Goal: Task Accomplishment & Management: Manage account settings

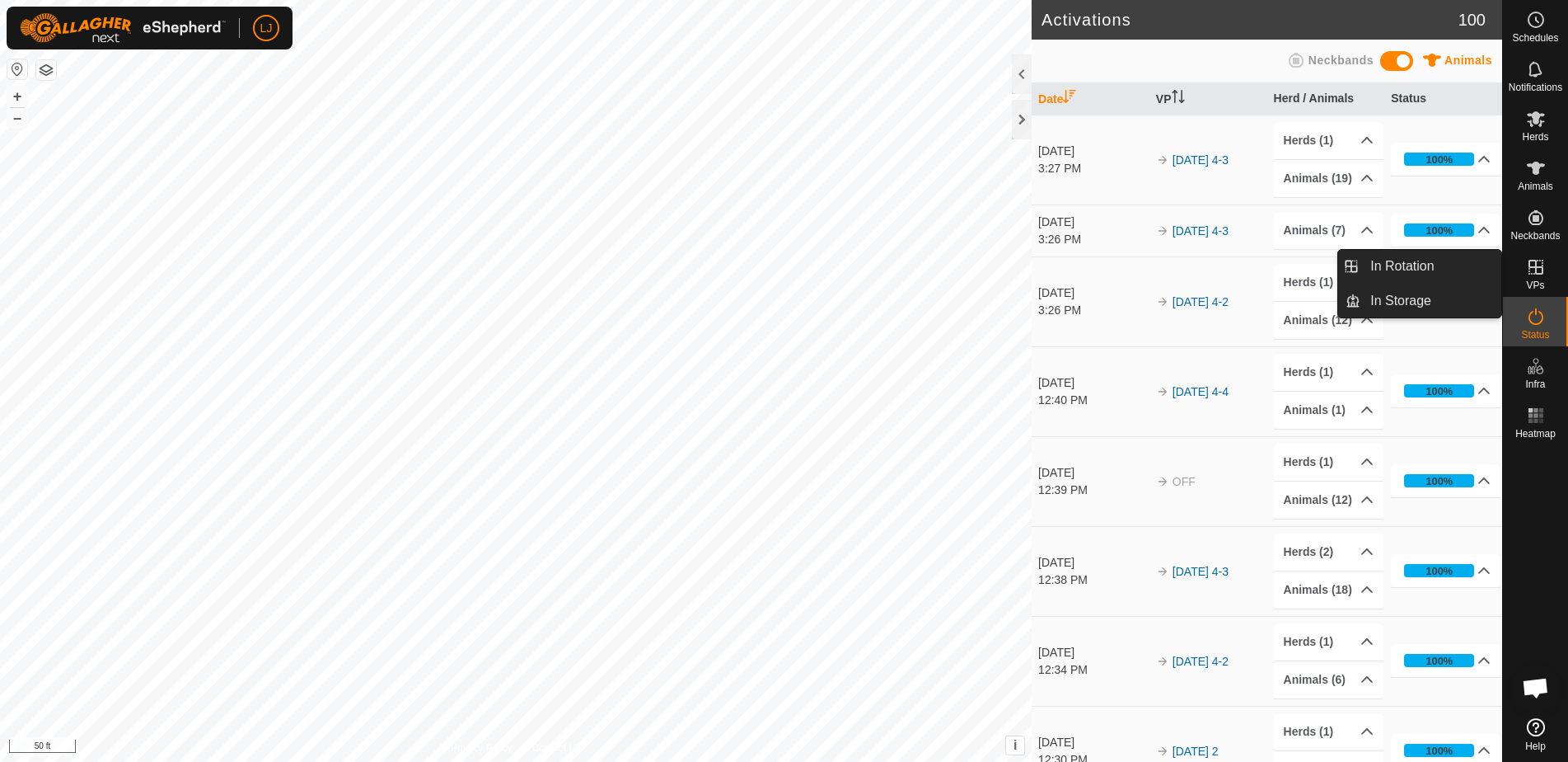
click at [1403, 259] on link "In Rotation" at bounding box center [1430, 266] width 141 height 33
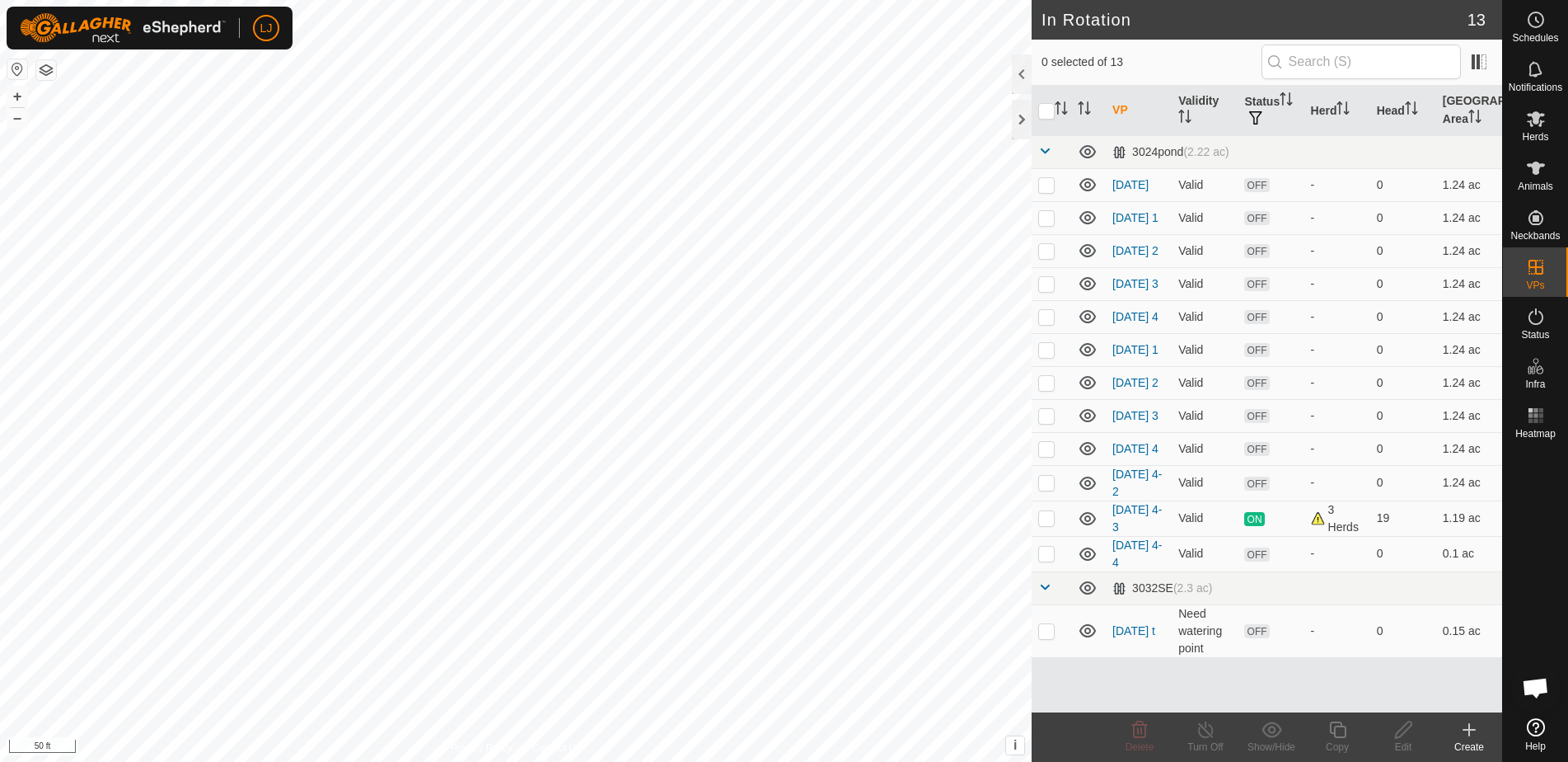
click at [1465, 724] on icon at bounding box center [1469, 730] width 20 height 20
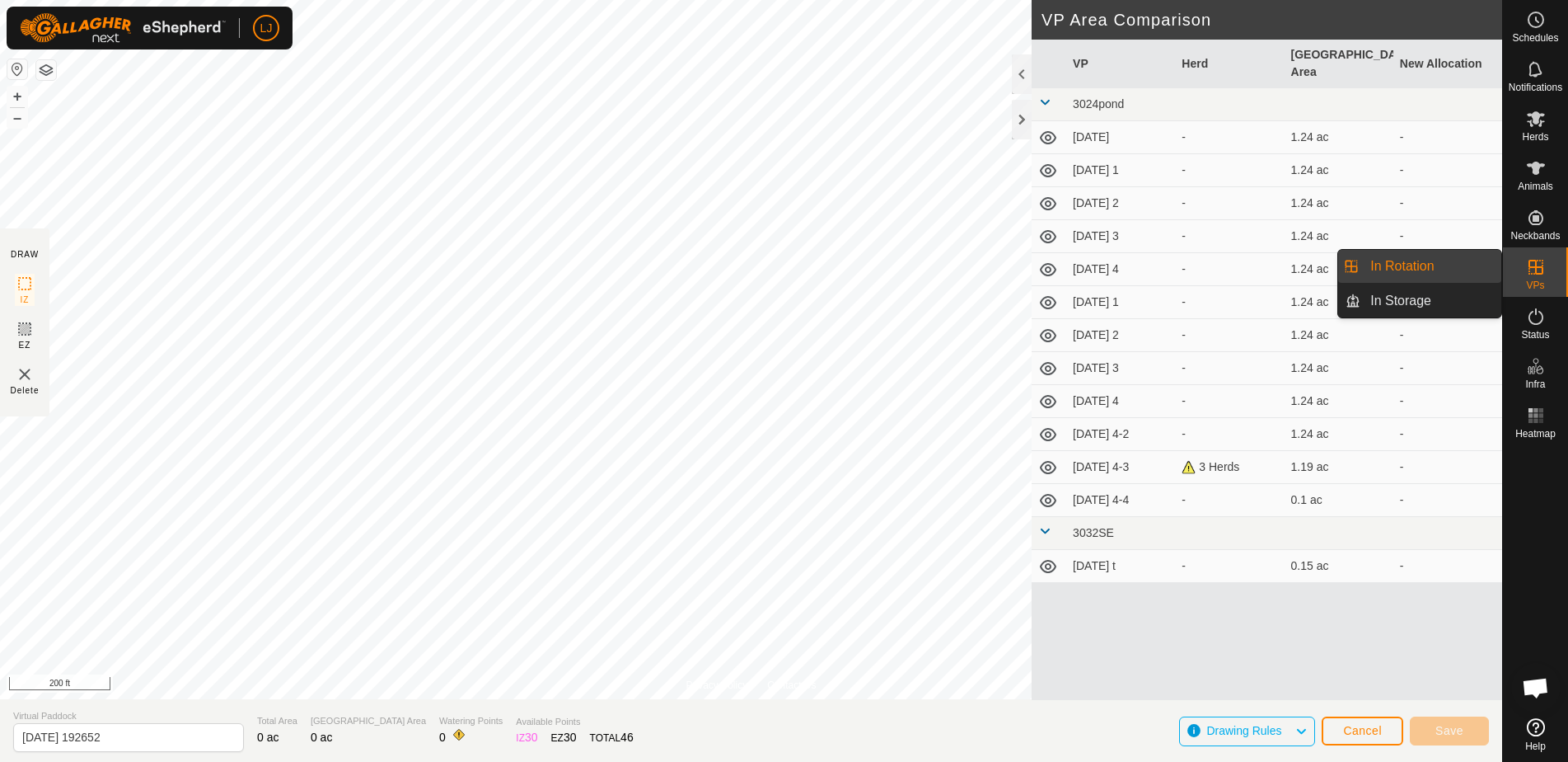
click at [1415, 272] on link "In Rotation" at bounding box center [1430, 266] width 141 height 33
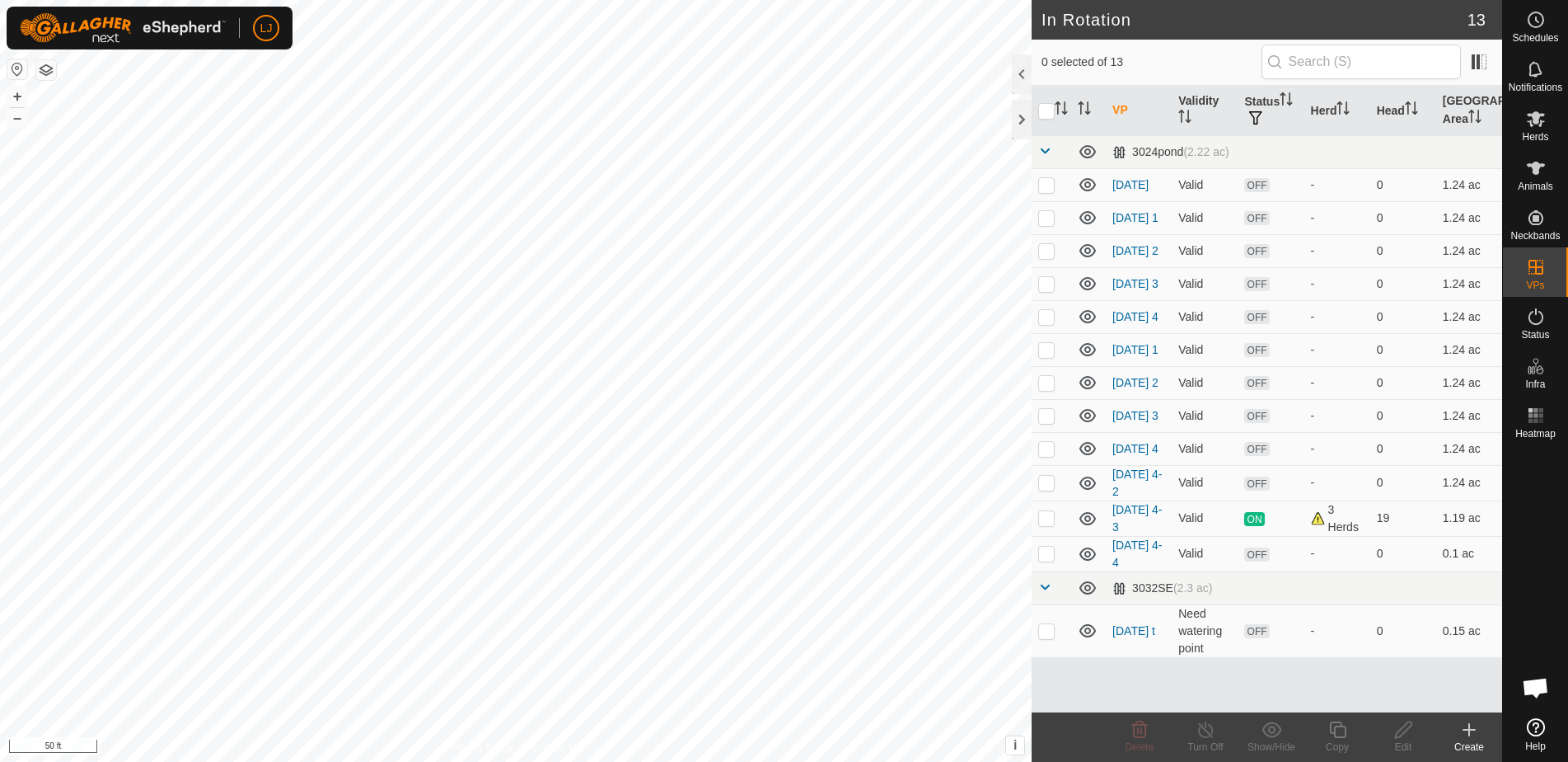
click at [1466, 726] on icon at bounding box center [1469, 730] width 20 height 20
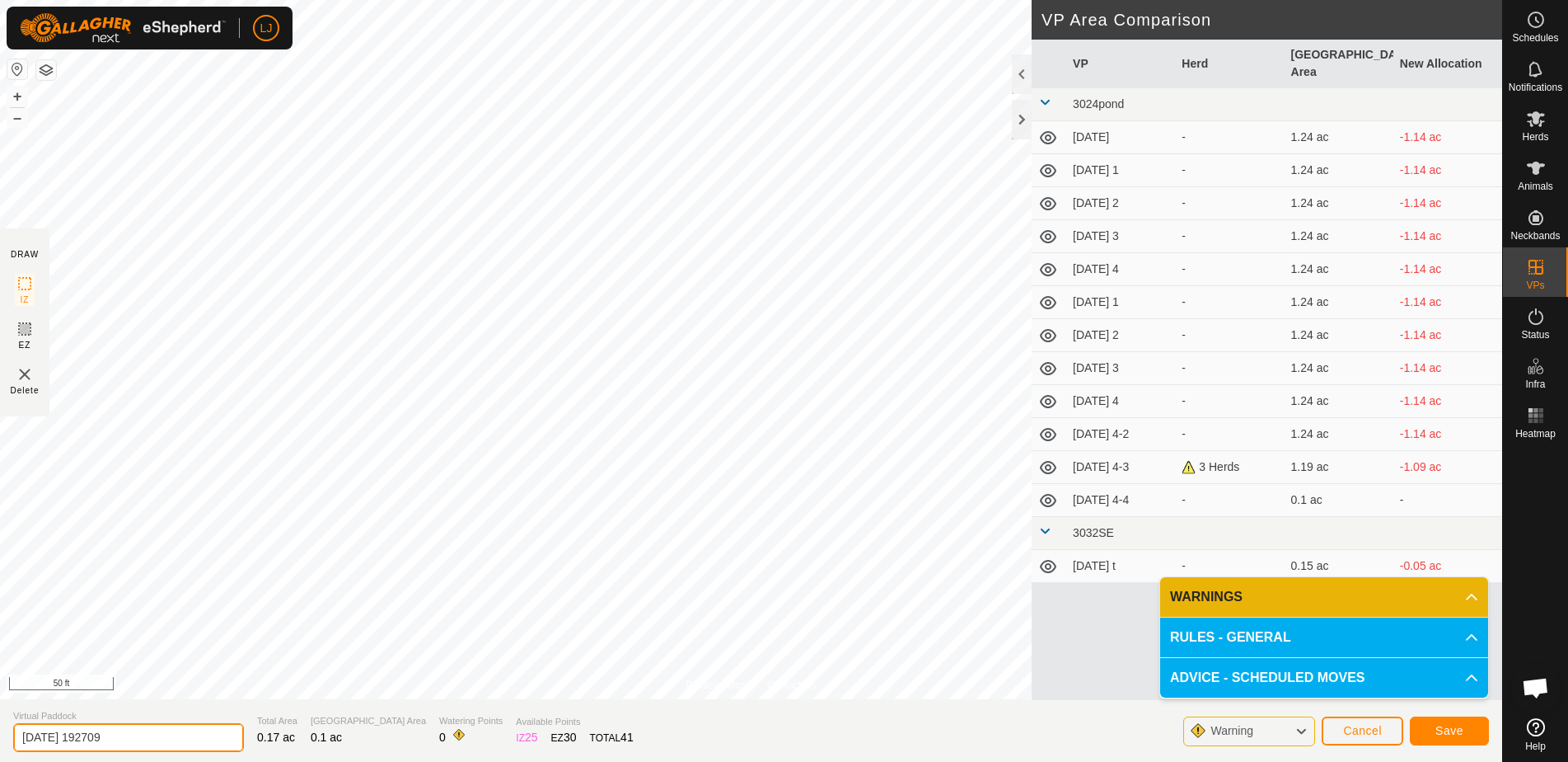
drag, startPoint x: 75, startPoint y: 741, endPoint x: 245, endPoint y: 746, distance: 170.1
click at [244, 746] on section "Virtual Paddock [DATE] 192709 Total Area 0.17 ac Grazing Area 0.1 ac Watering P…" at bounding box center [751, 731] width 1502 height 63
type input "2025-09-06t"
click at [1452, 729] on span "Save" at bounding box center [1449, 731] width 28 height 13
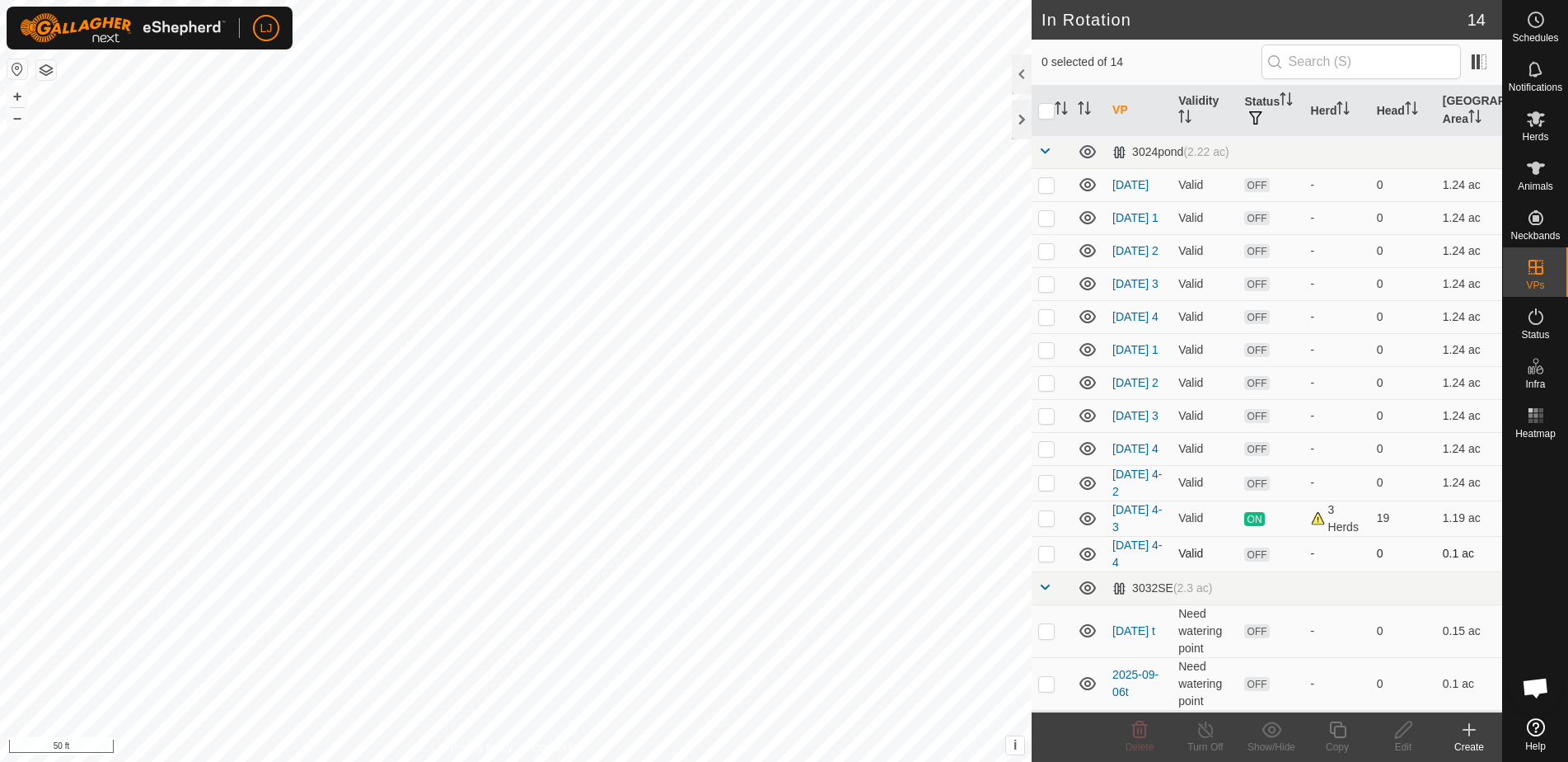
click at [1042, 560] on p-checkbox at bounding box center [1047, 553] width 16 height 13
click at [1048, 560] on p-checkbox at bounding box center [1047, 553] width 16 height 13
checkbox input "false"
click at [1049, 560] on p-checkbox at bounding box center [1047, 553] width 16 height 13
click at [1147, 732] on icon at bounding box center [1140, 730] width 20 height 20
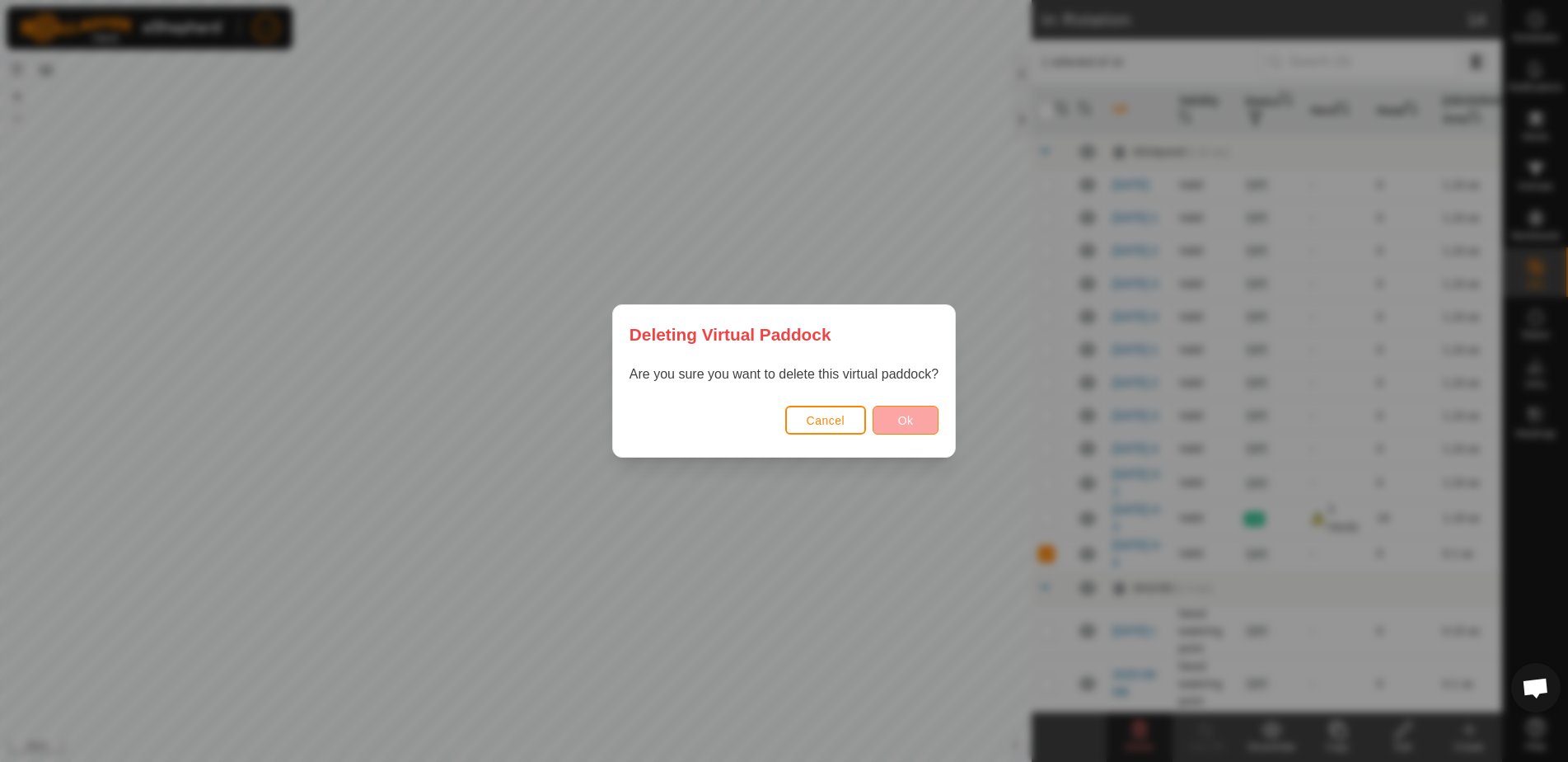
click at [922, 420] on button "Ok" at bounding box center [905, 420] width 66 height 29
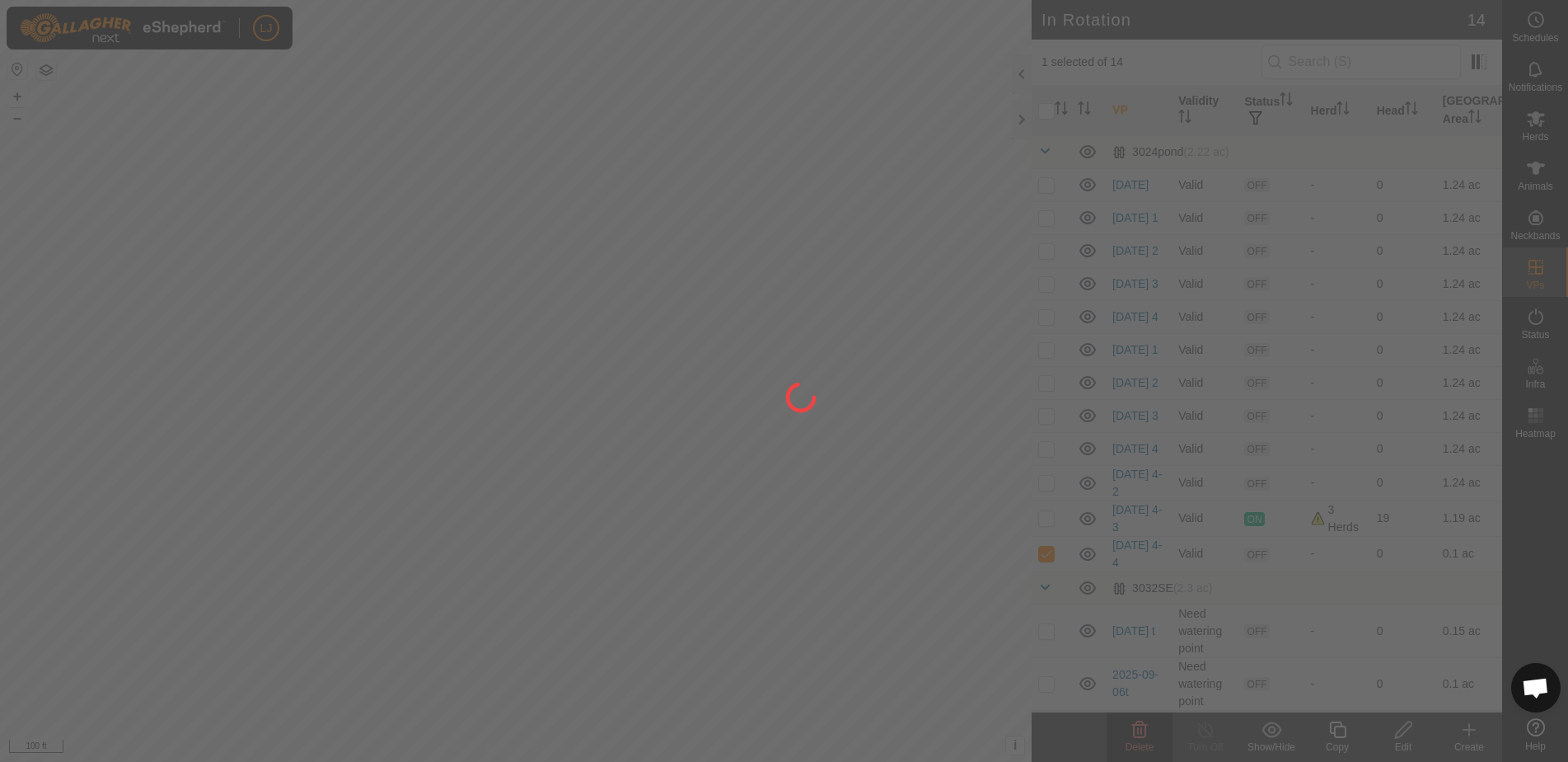
checkbox input "false"
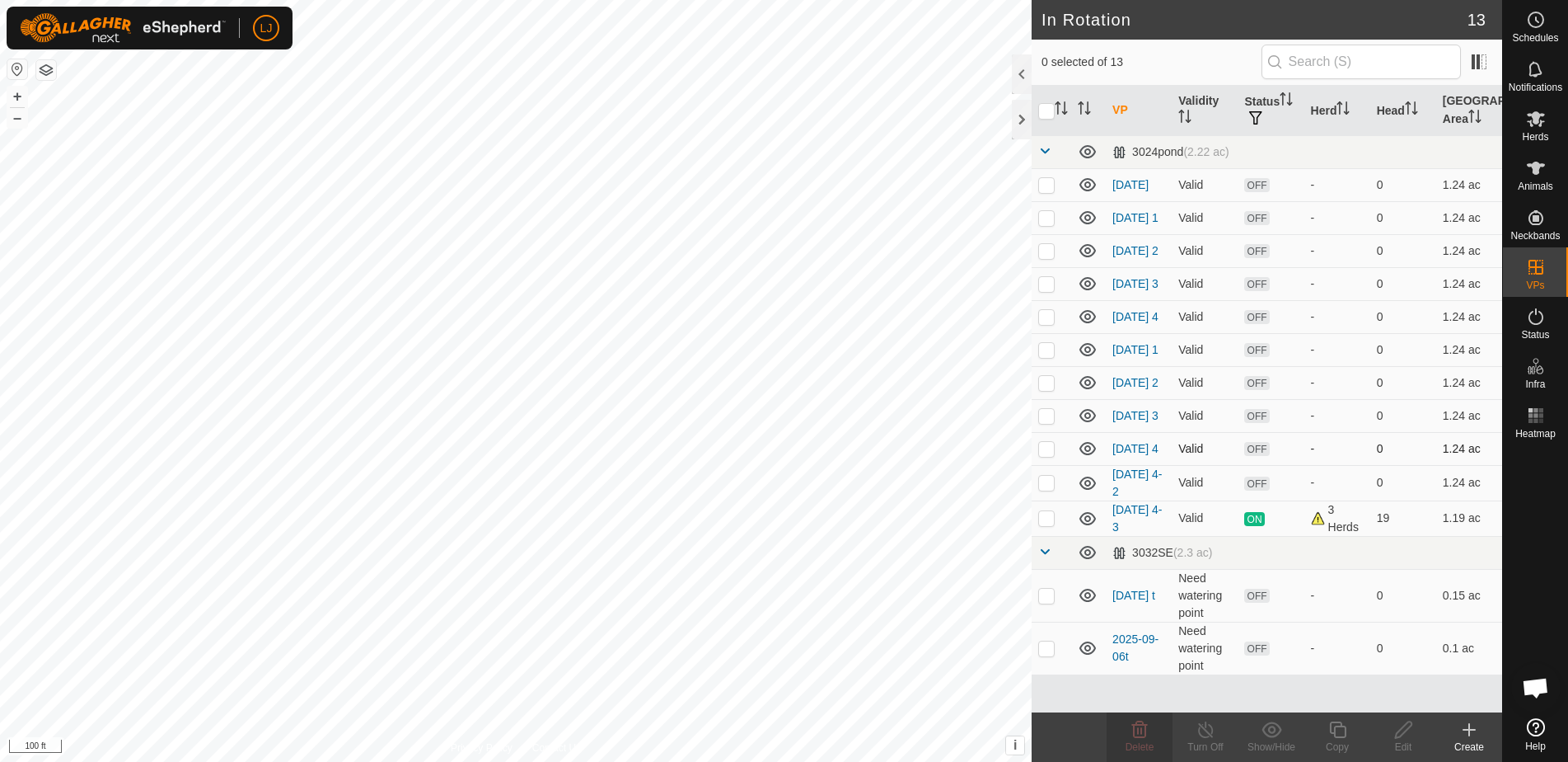
drag, startPoint x: 1042, startPoint y: 470, endPoint x: 1044, endPoint y: 457, distance: 13.2
click at [1042, 455] on p-checkbox at bounding box center [1047, 448] width 16 height 13
checkbox input "true"
drag, startPoint x: 1046, startPoint y: 439, endPoint x: 1043, endPoint y: 409, distance: 30.1
click at [1046, 422] on p-checkbox at bounding box center [1047, 416] width 16 height 13
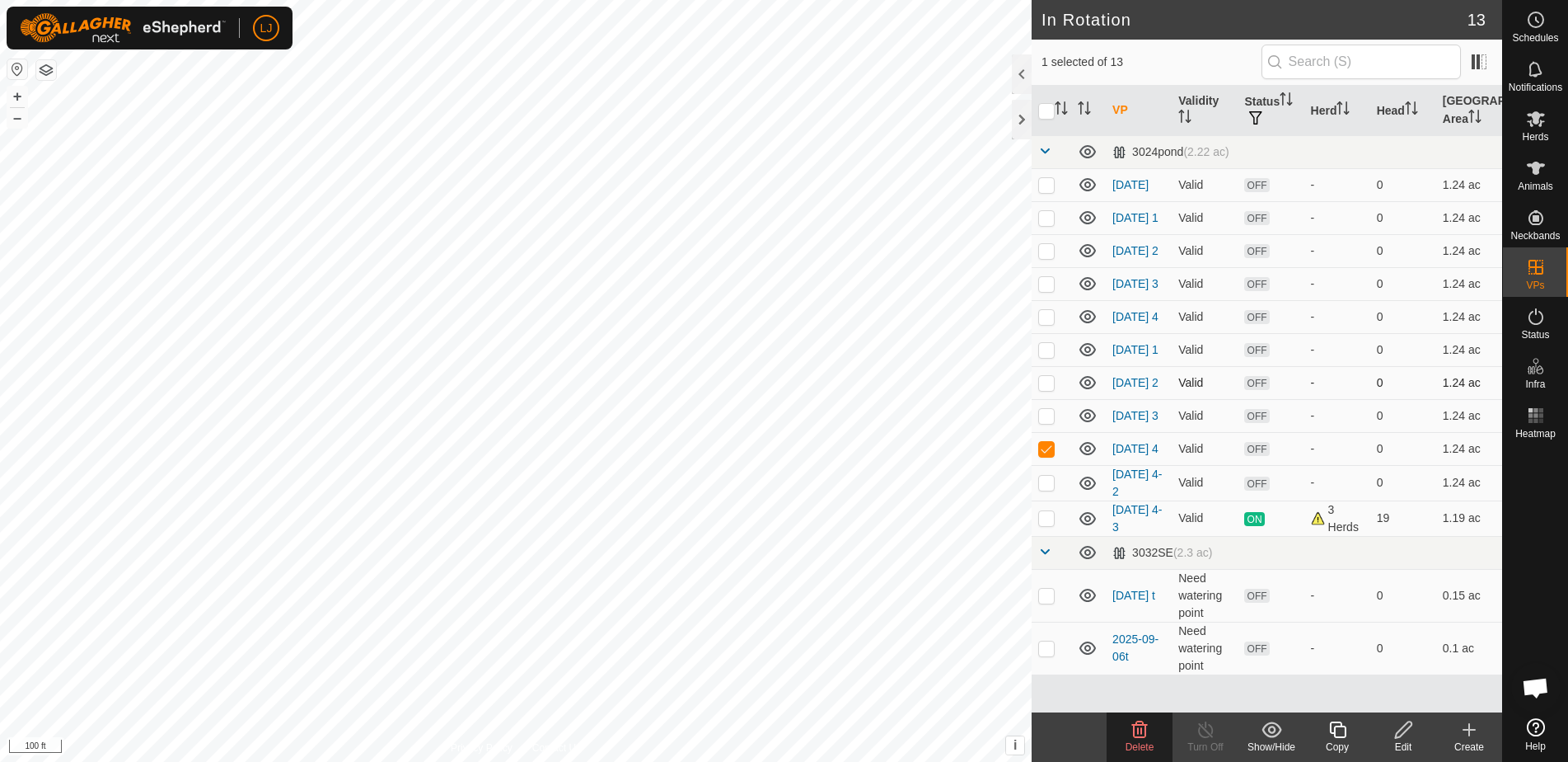
checkbox input "true"
click at [1043, 390] on p-checkbox at bounding box center [1047, 382] width 16 height 13
checkbox input "true"
drag, startPoint x: 1047, startPoint y: 364, endPoint x: 1049, endPoint y: 354, distance: 10.2
click at [1047, 356] on p-checkbox at bounding box center [1047, 349] width 16 height 13
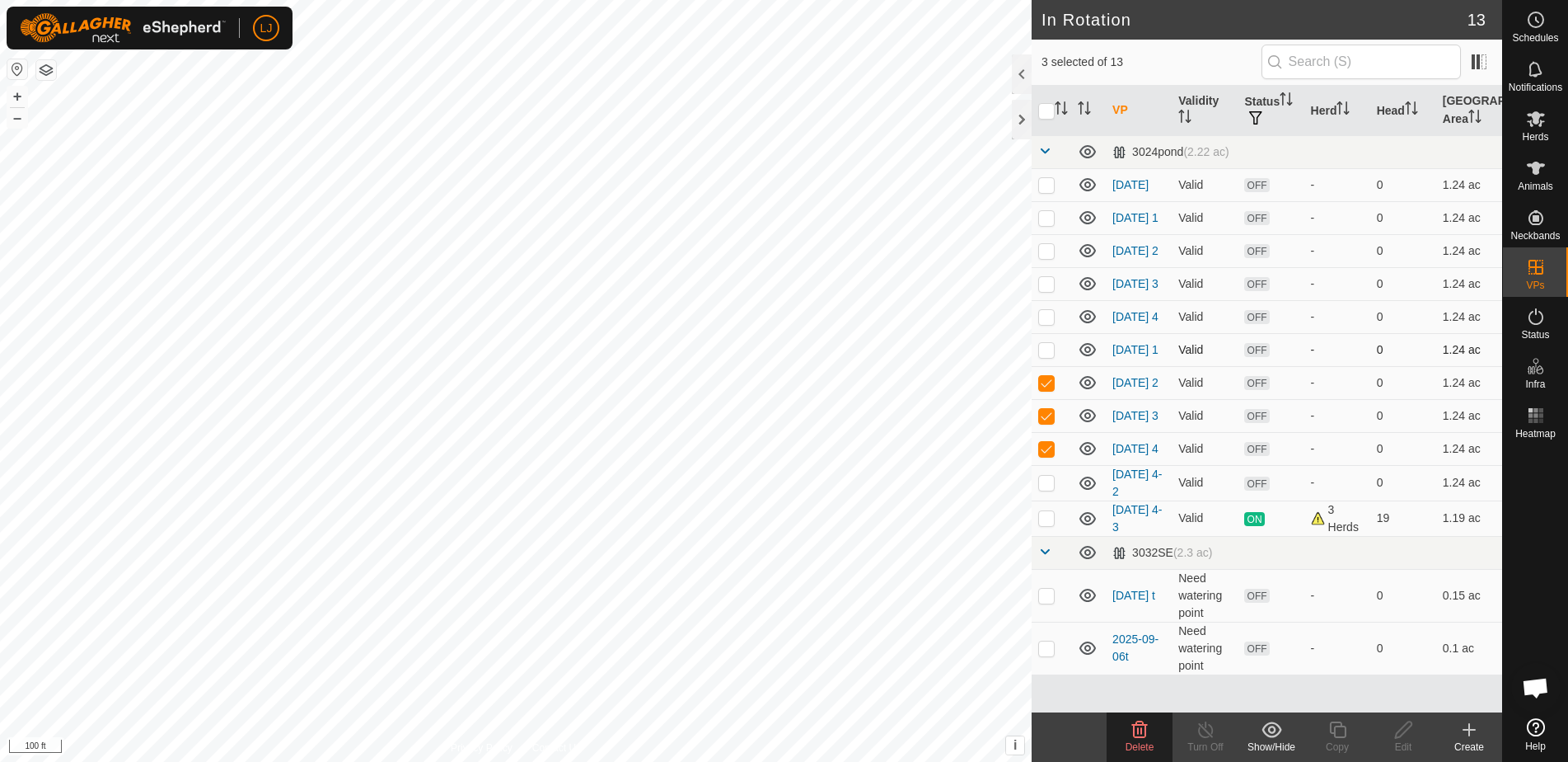
checkbox input "true"
click at [1049, 323] on p-checkbox at bounding box center [1047, 317] width 16 height 13
checkbox input "true"
drag, startPoint x: 1047, startPoint y: 293, endPoint x: 1047, endPoint y: 272, distance: 21.0
click at [1047, 289] on p-checkbox at bounding box center [1047, 283] width 16 height 13
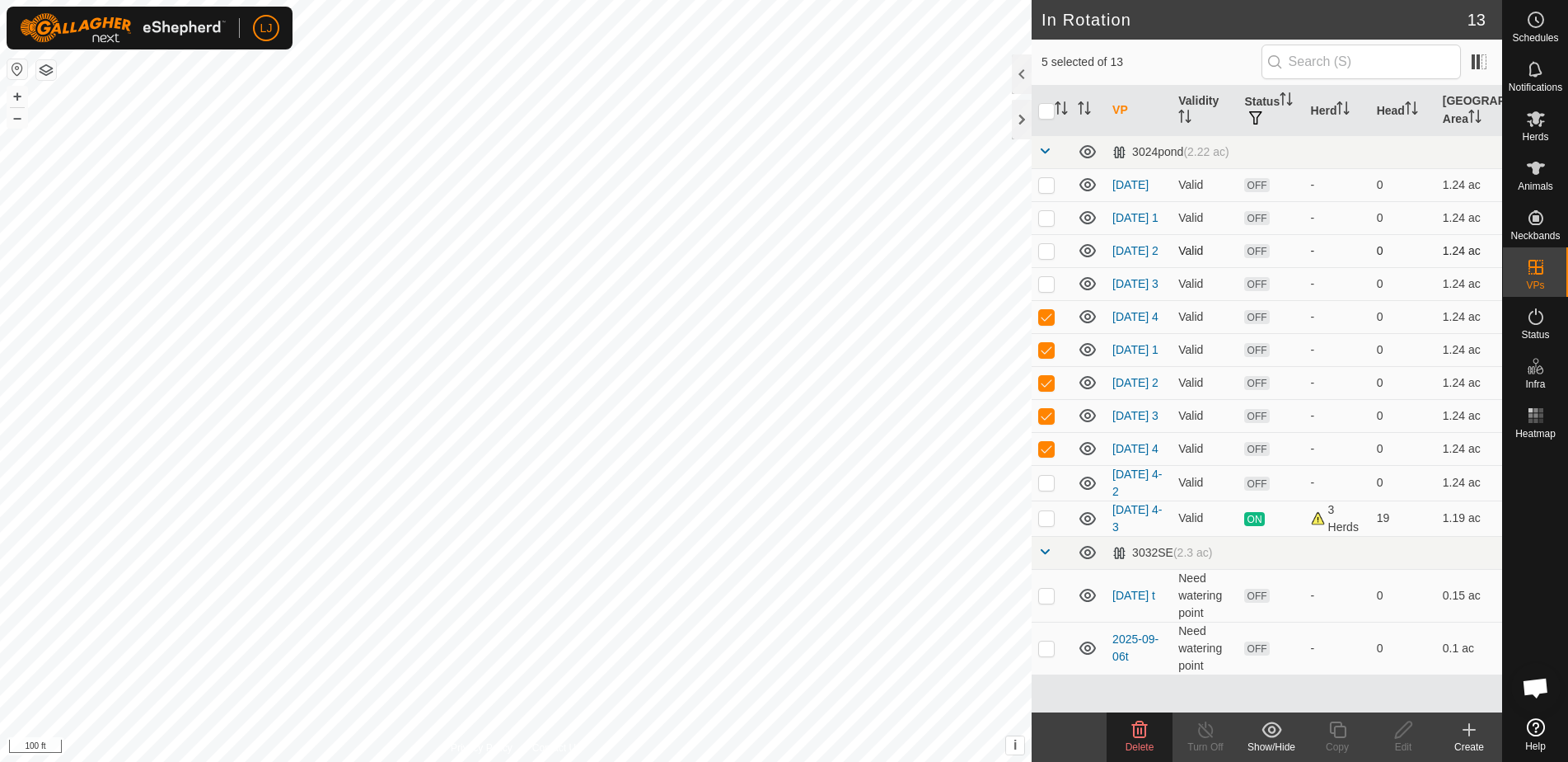
checkbox input "true"
drag, startPoint x: 1048, startPoint y: 258, endPoint x: 1047, endPoint y: 242, distance: 16.0
click at [1047, 257] on p-checkbox at bounding box center [1047, 250] width 16 height 13
checkbox input "true"
drag, startPoint x: 1045, startPoint y: 218, endPoint x: 1051, endPoint y: 193, distance: 25.7
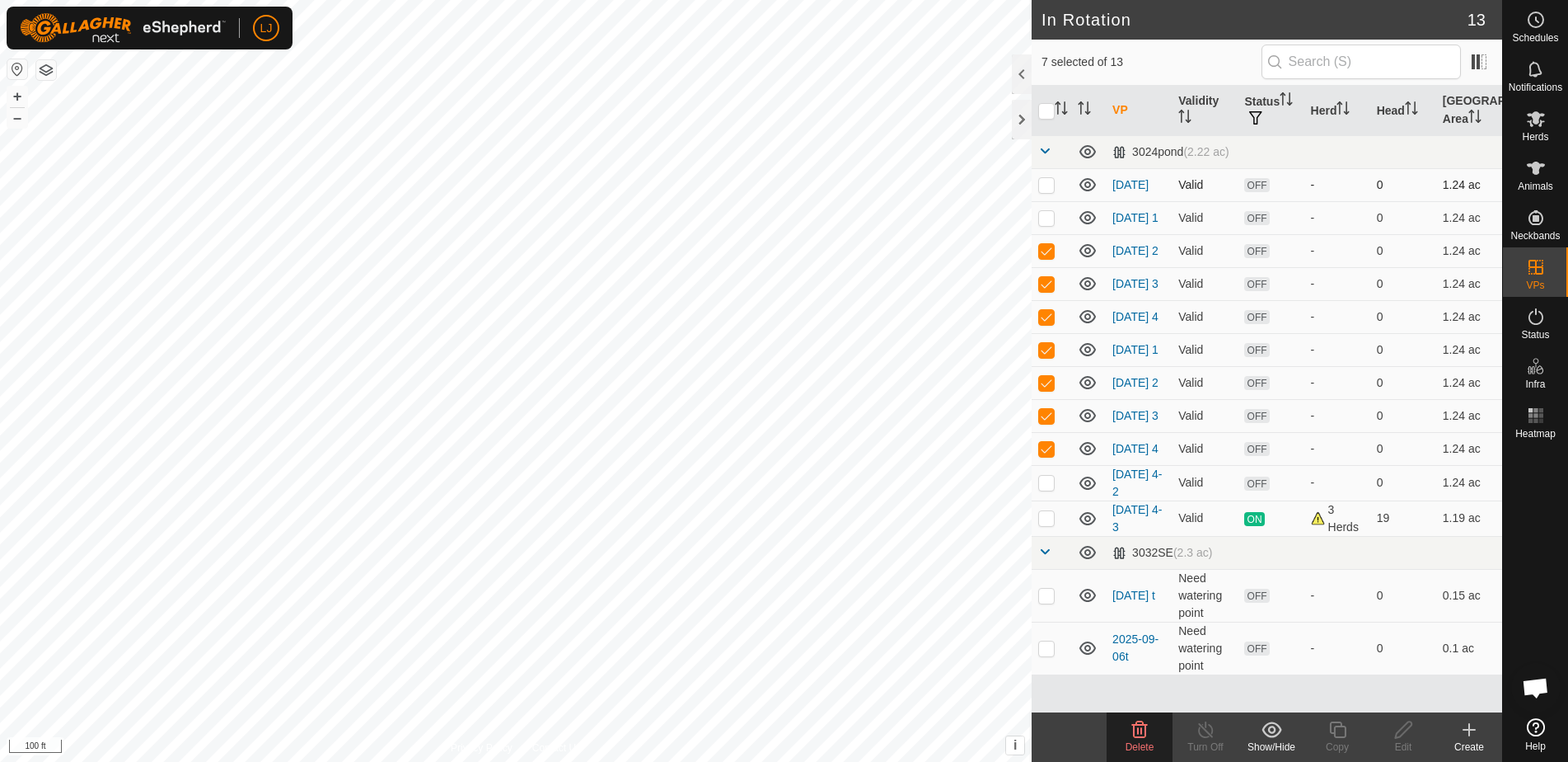
click at [1045, 217] on p-checkbox at bounding box center [1047, 218] width 16 height 13
checkbox input "true"
click at [1052, 184] on p-checkbox at bounding box center [1047, 184] width 16 height 13
click at [1139, 732] on icon at bounding box center [1139, 730] width 15 height 16
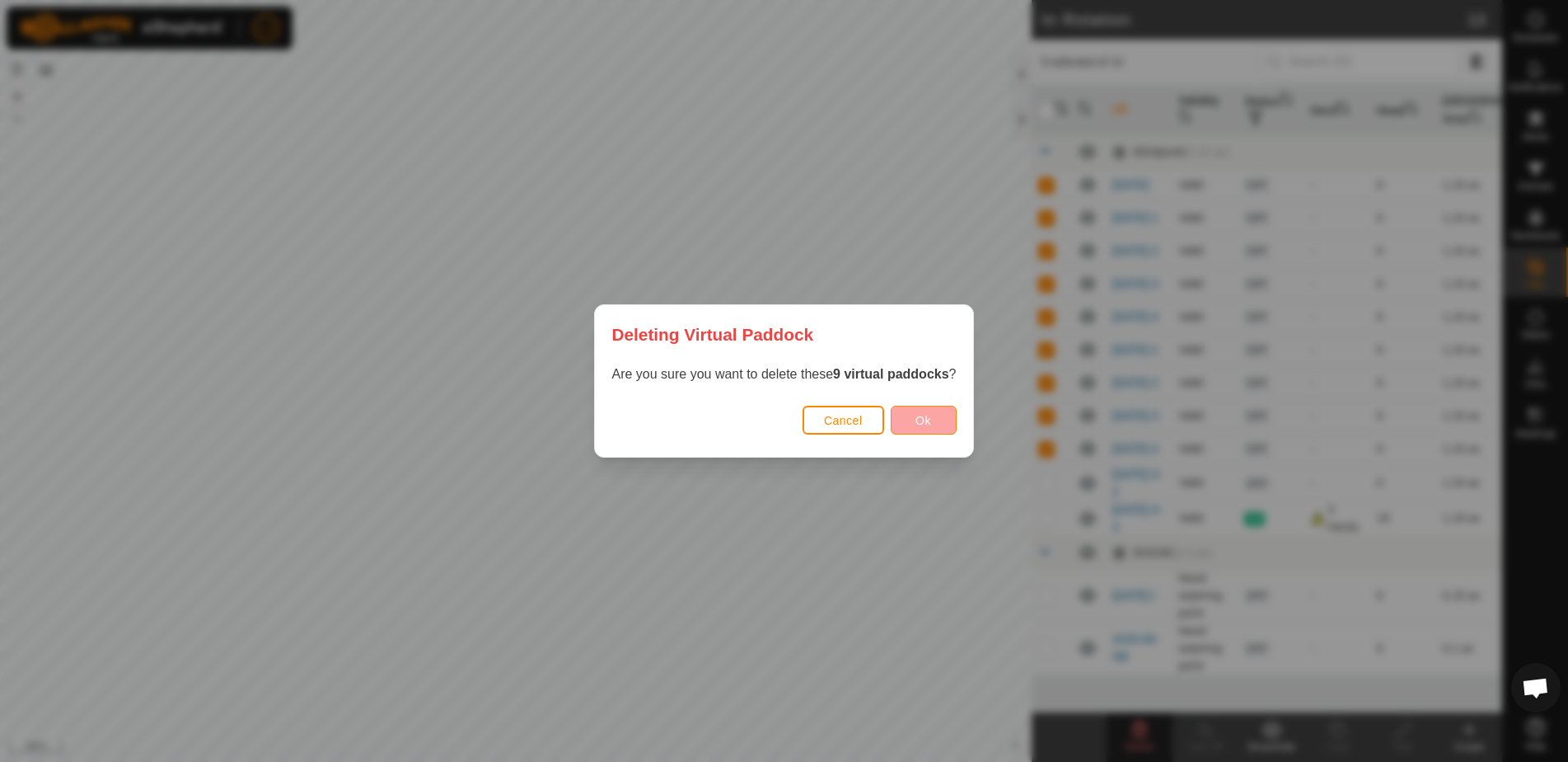
click at [931, 421] on span "Ok" at bounding box center [922, 420] width 15 height 13
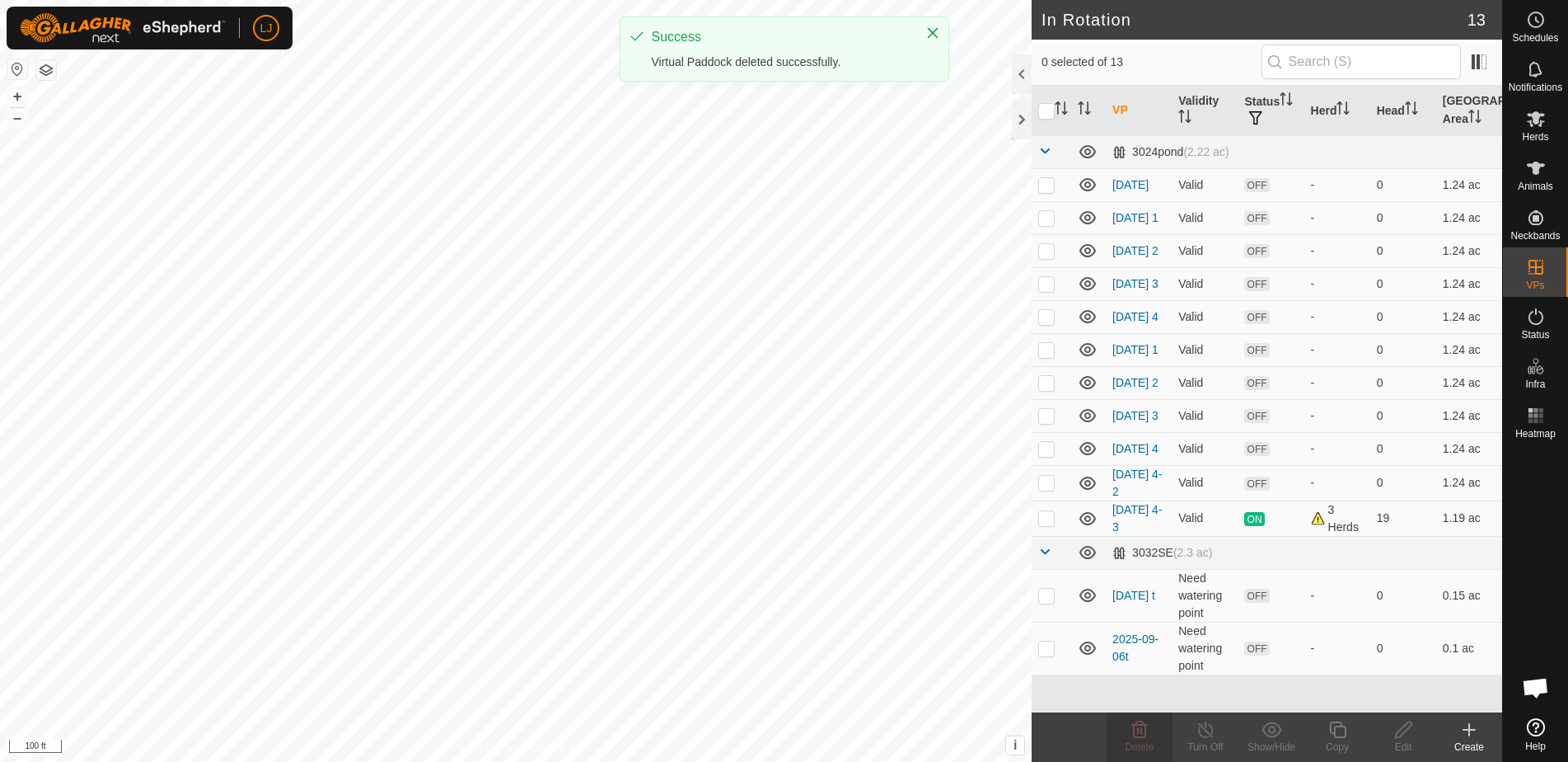
checkbox input "false"
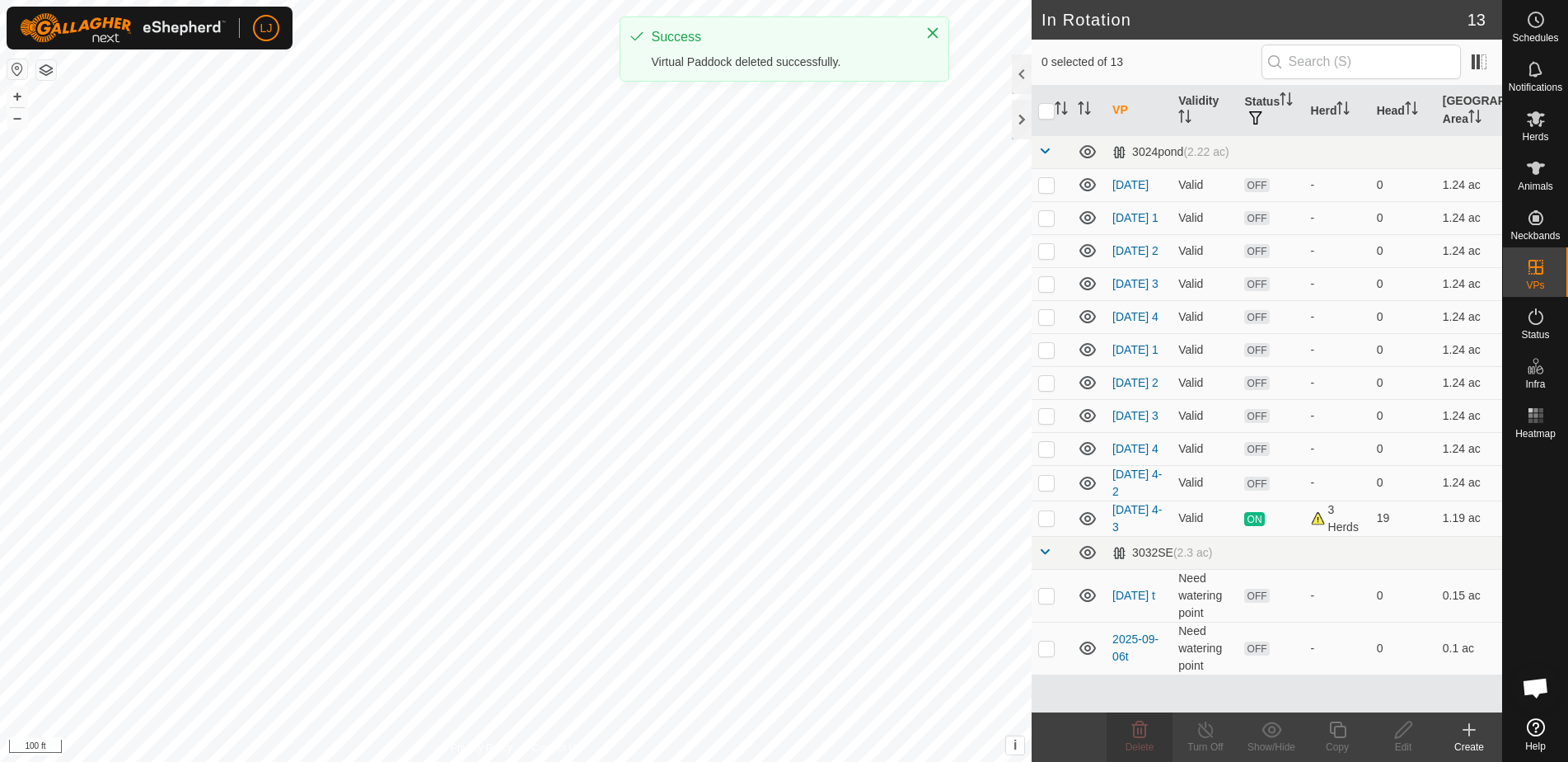
checkbox input "false"
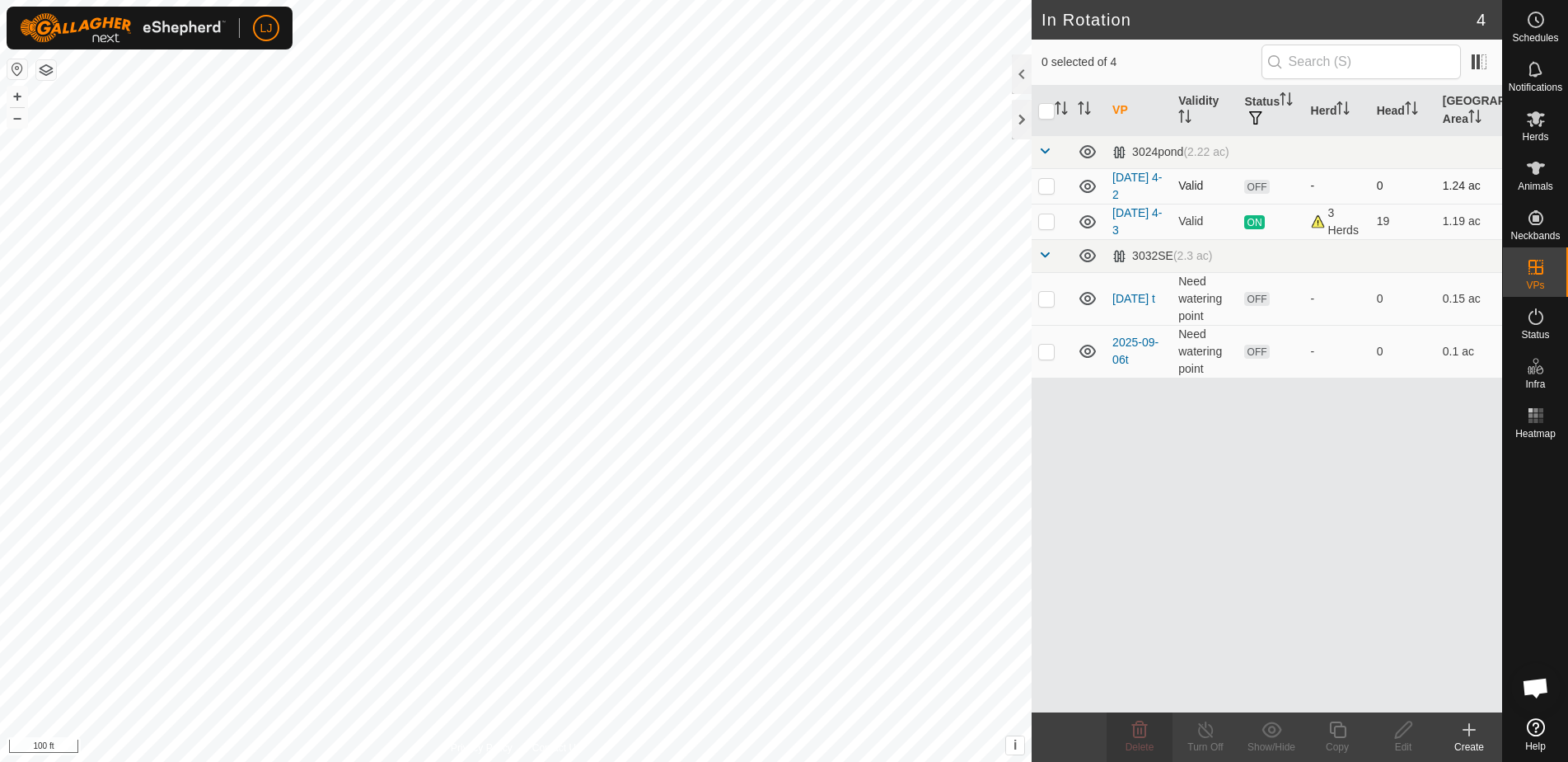
click at [1044, 192] on p-checkbox at bounding box center [1047, 185] width 16 height 13
click at [1144, 726] on icon at bounding box center [1139, 730] width 15 height 16
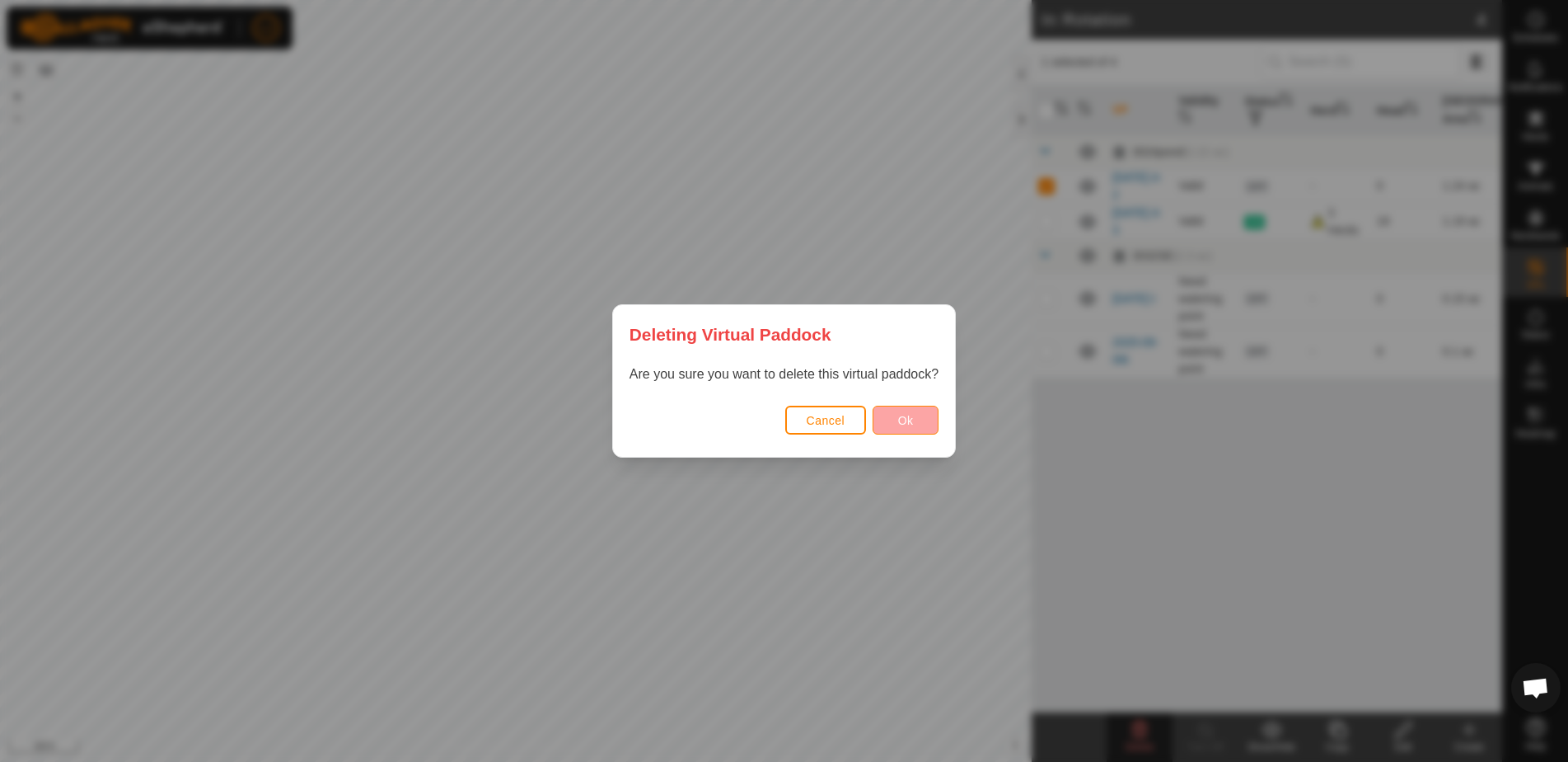
click at [899, 423] on span "Ok" at bounding box center [905, 420] width 15 height 13
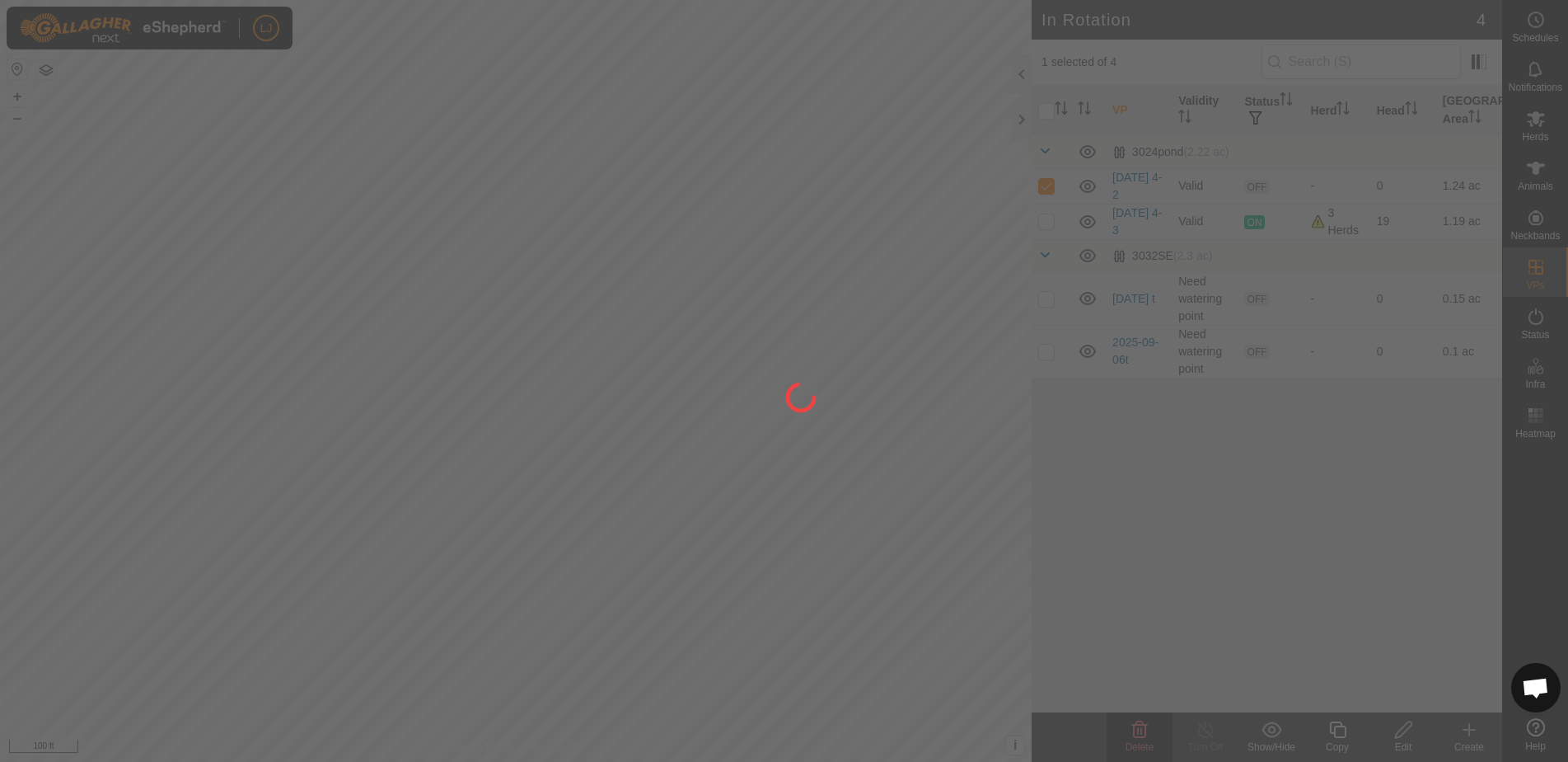
checkbox input "false"
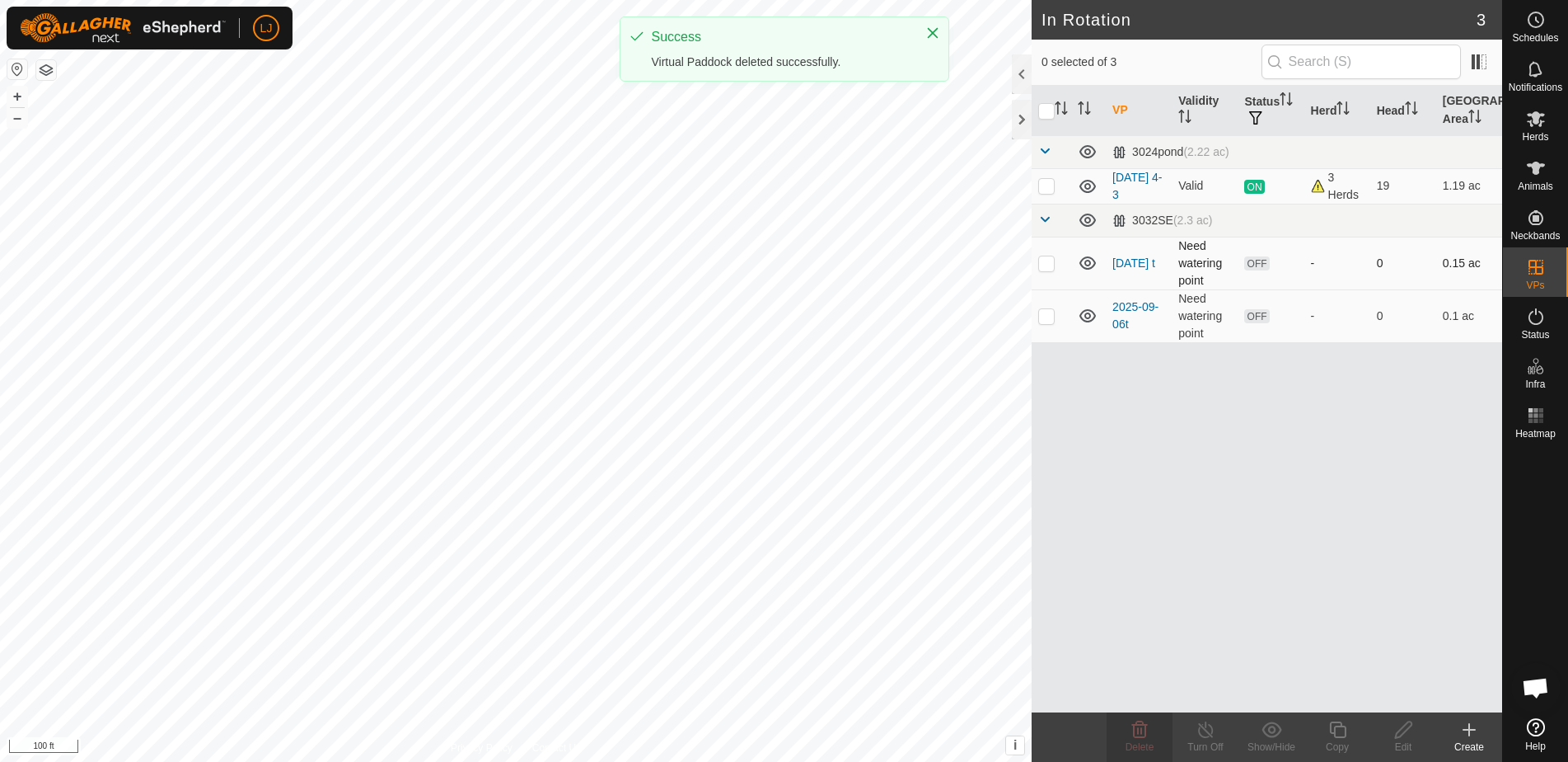
drag, startPoint x: 1047, startPoint y: 262, endPoint x: 1054, endPoint y: 278, distance: 17.5
click at [1048, 262] on p-checkbox at bounding box center [1047, 263] width 16 height 13
checkbox input "true"
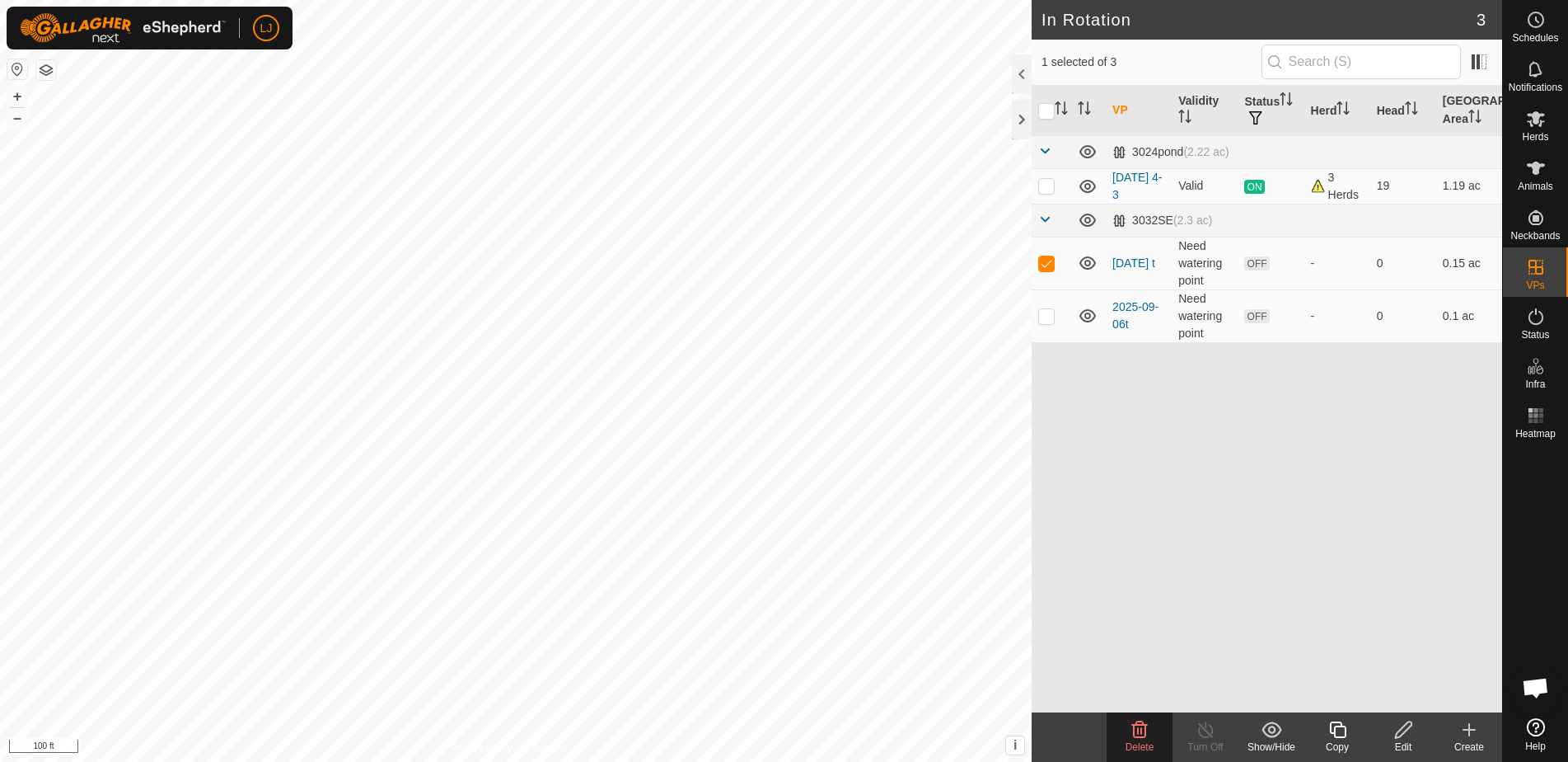
click at [1157, 737] on delete-svg-icon at bounding box center [1139, 730] width 66 height 20
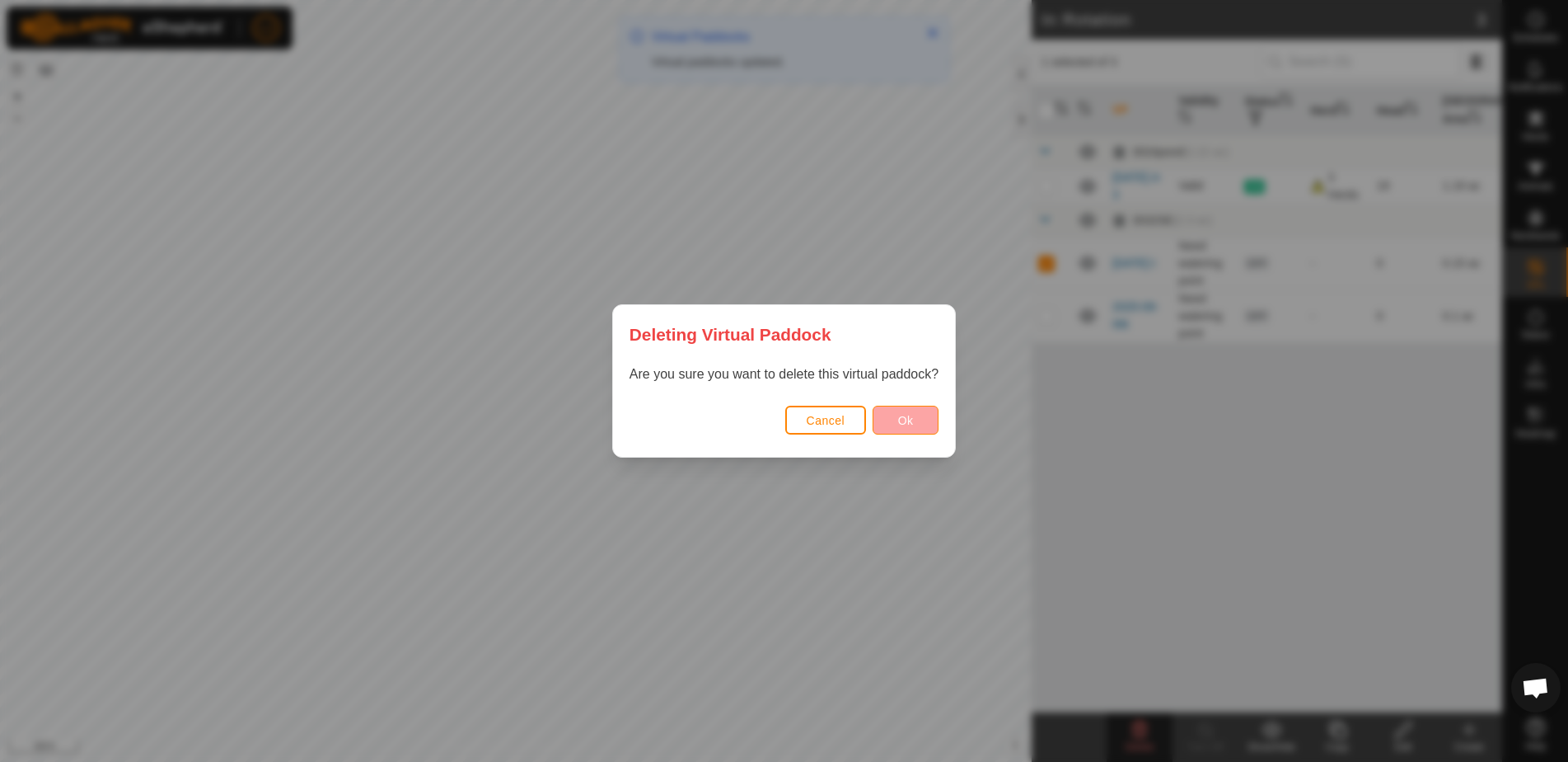
click at [922, 417] on button "Ok" at bounding box center [905, 420] width 66 height 29
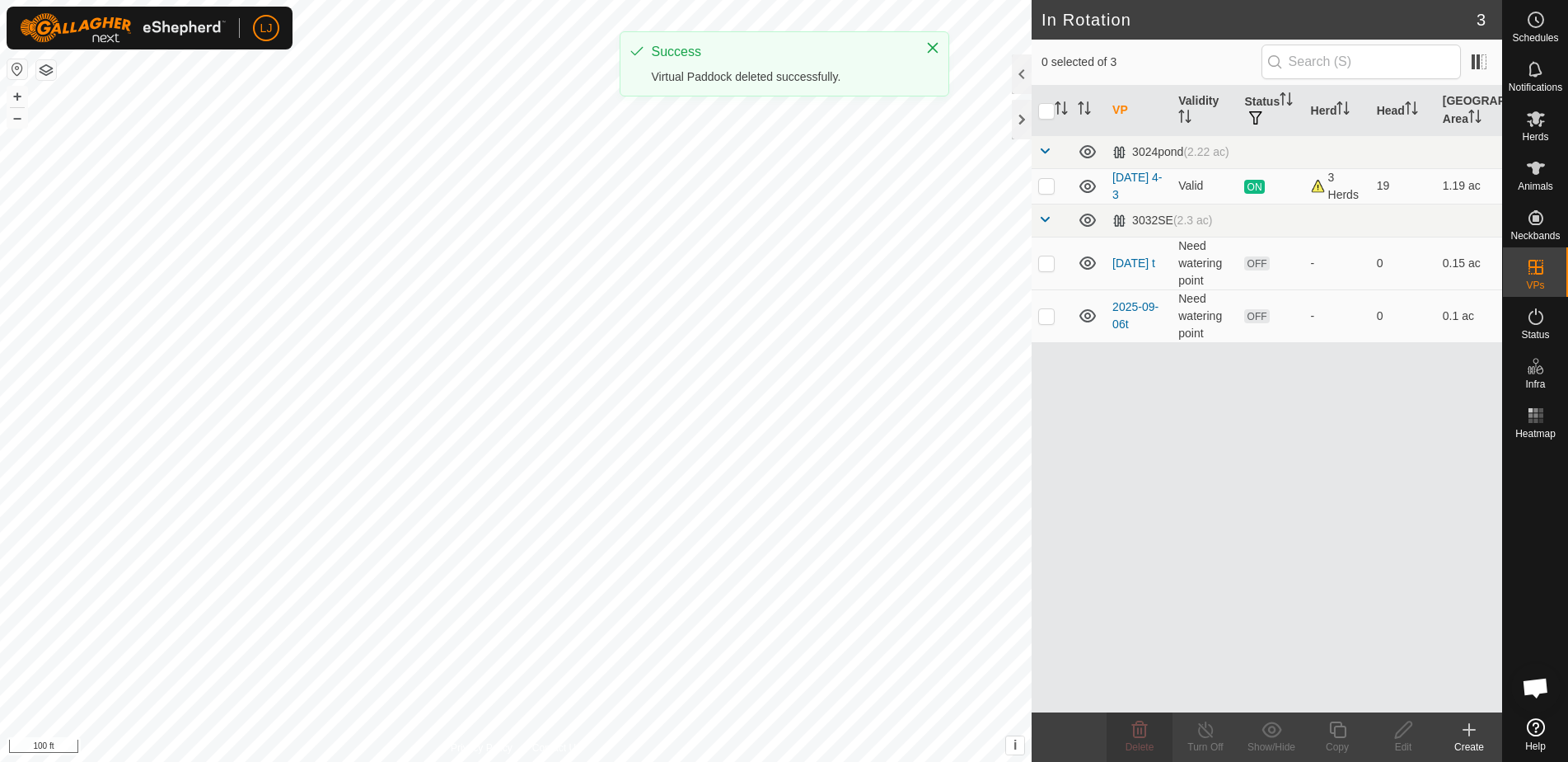
checkbox input "false"
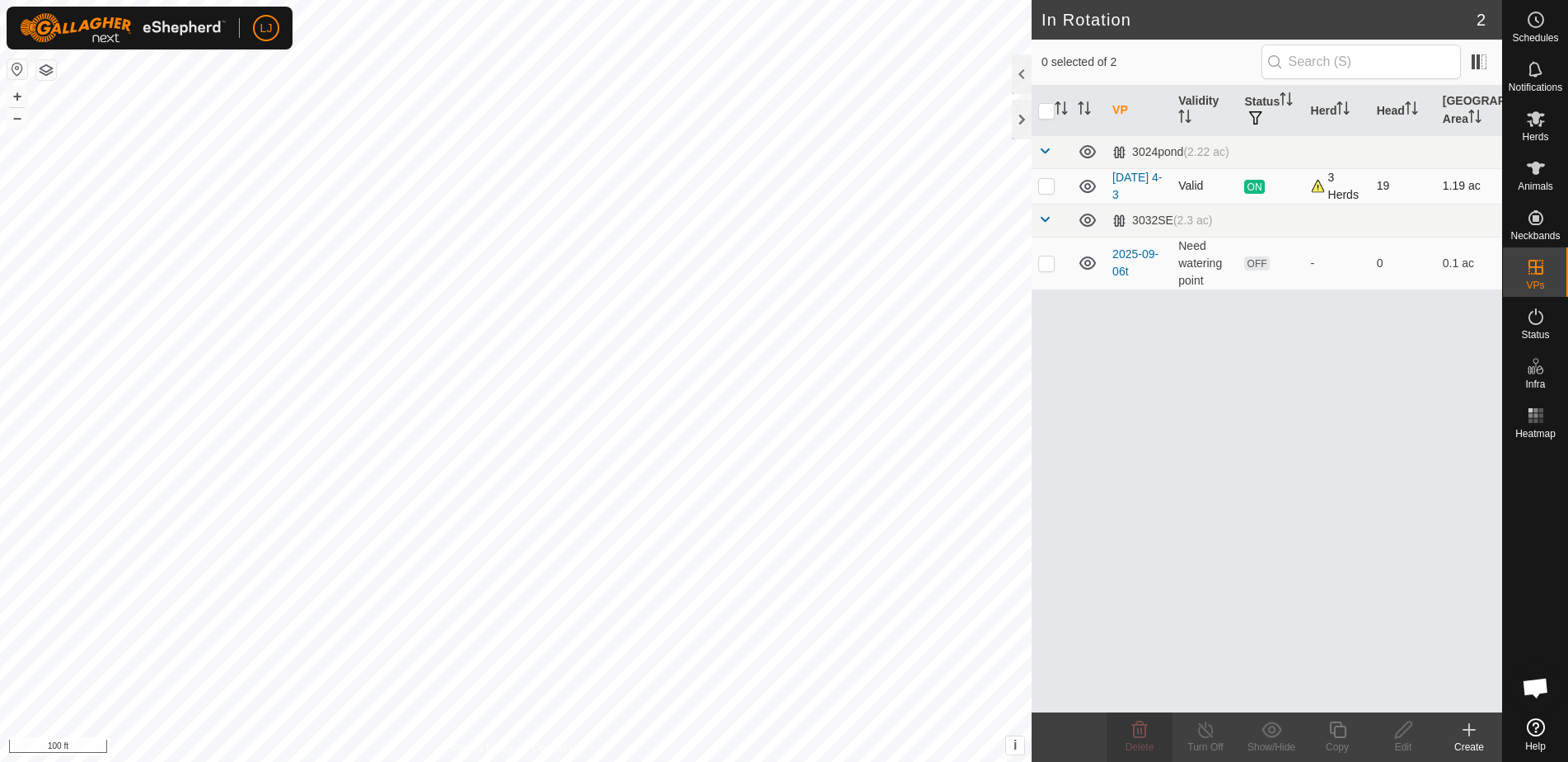
click at [1051, 191] on p-checkbox at bounding box center [1047, 185] width 16 height 13
checkbox input "true"
click at [1344, 738] on icon at bounding box center [1338, 730] width 21 height 20
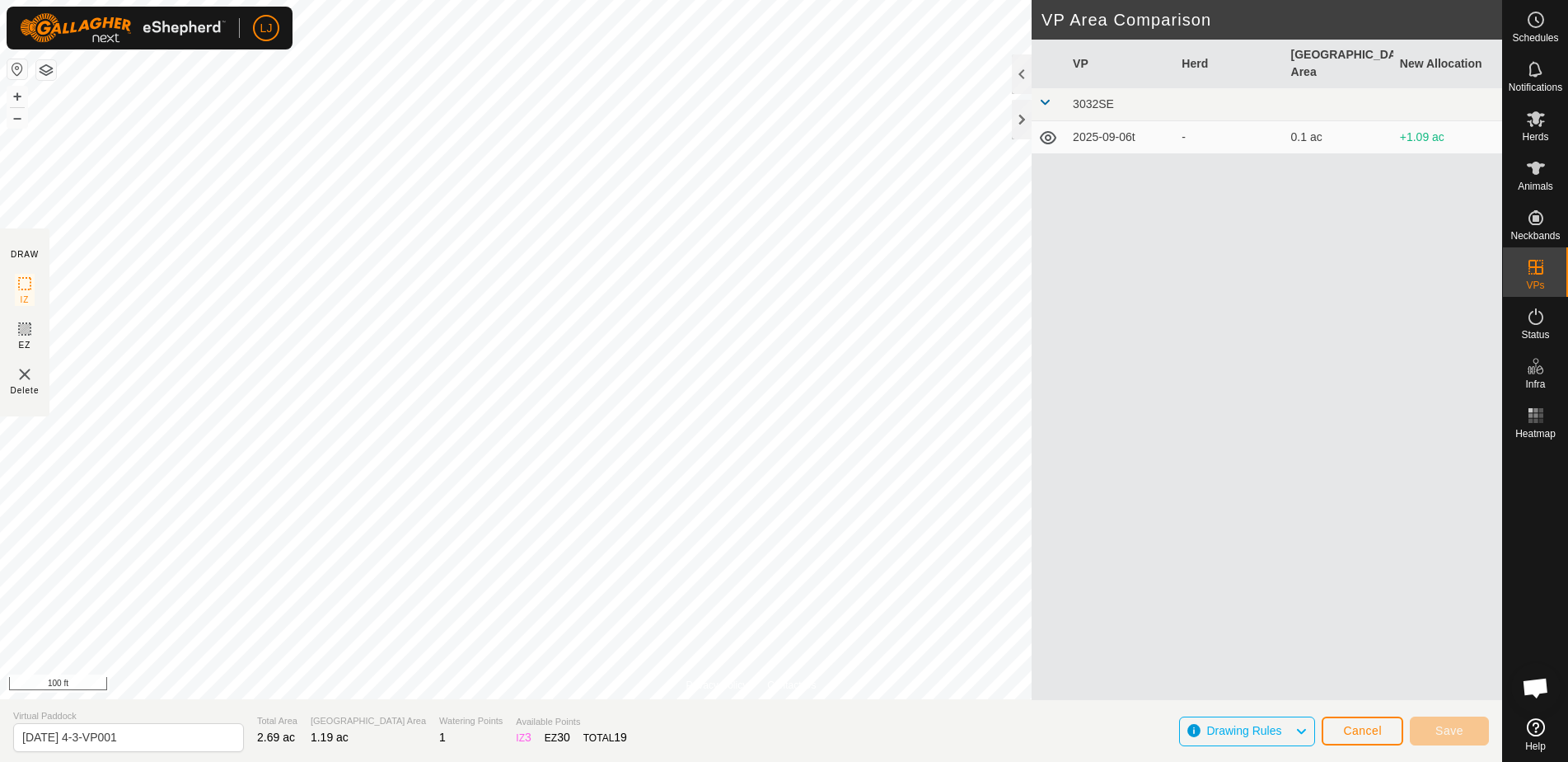
click at [1355, 729] on span "Cancel" at bounding box center [1362, 731] width 39 height 13
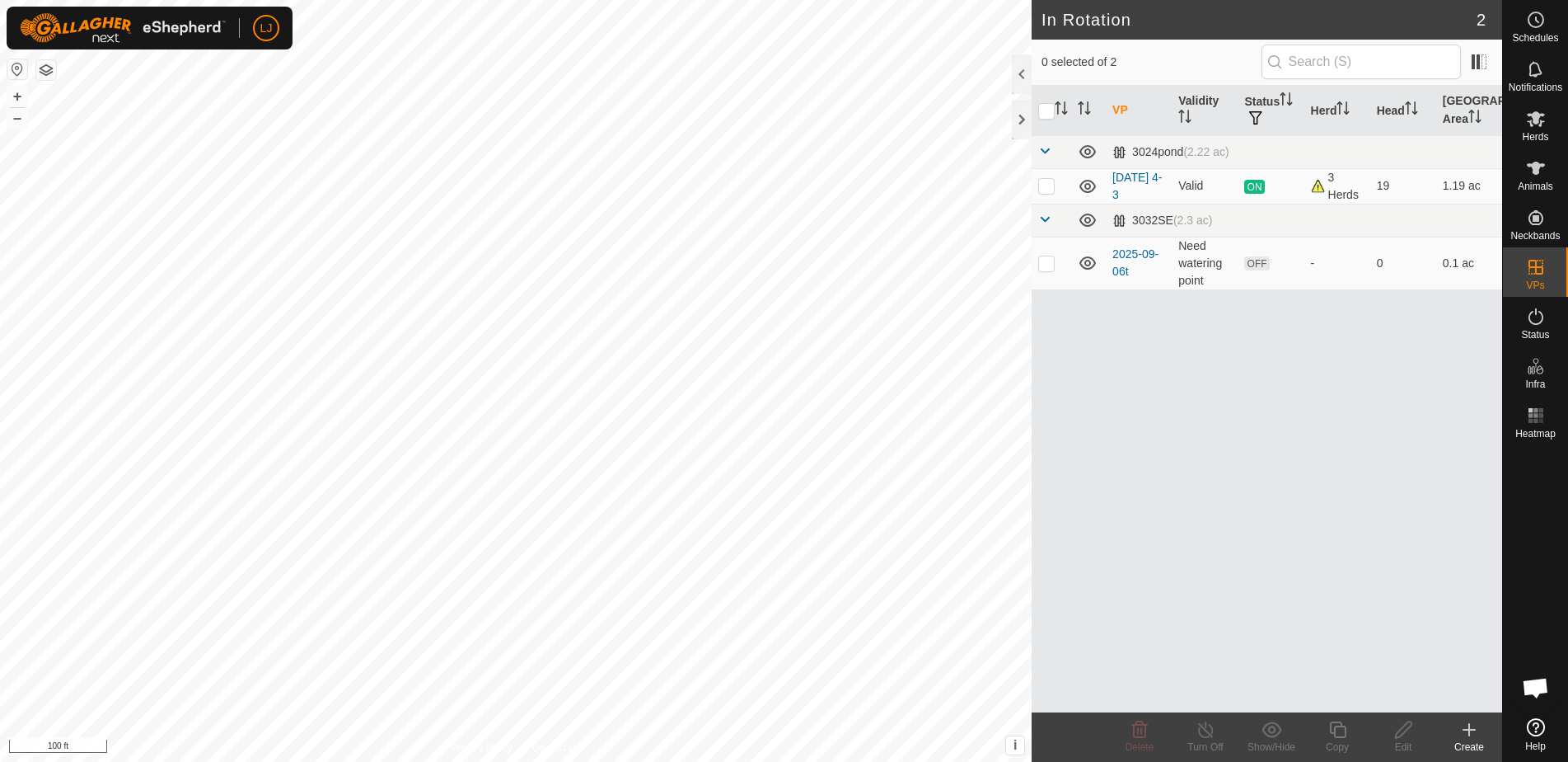
click at [1469, 725] on icon at bounding box center [1469, 730] width 0 height 12
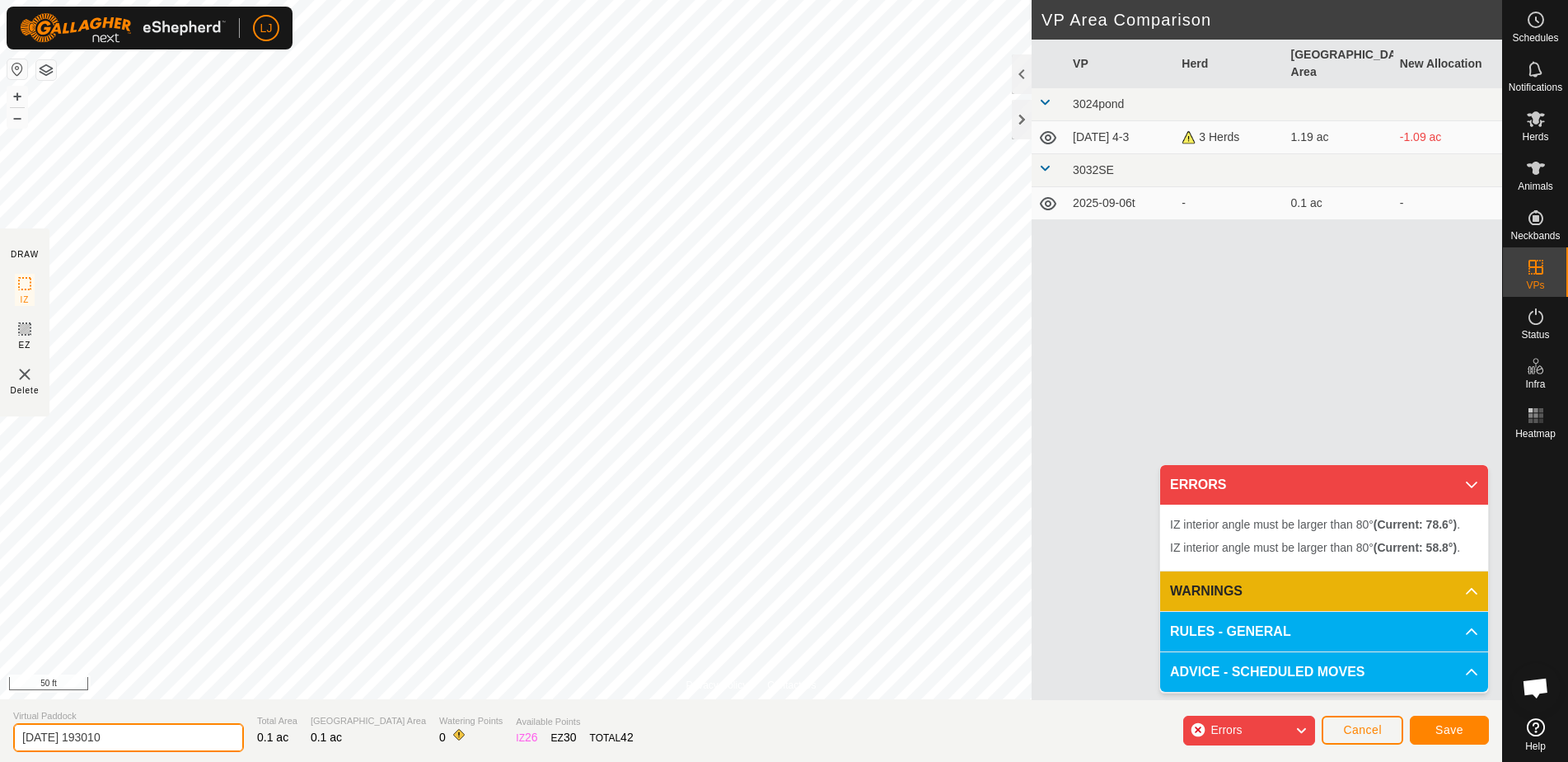
drag, startPoint x: 75, startPoint y: 740, endPoint x: 232, endPoint y: 744, distance: 157.1
click at [228, 744] on section "Virtual Paddock [DATE] 193010 Total Area 0.1 ac Grazing Area 0.1 ac Watering Po…" at bounding box center [751, 731] width 1502 height 63
type input "2025-09-07t"
click at [1446, 734] on span "Save" at bounding box center [1449, 730] width 28 height 13
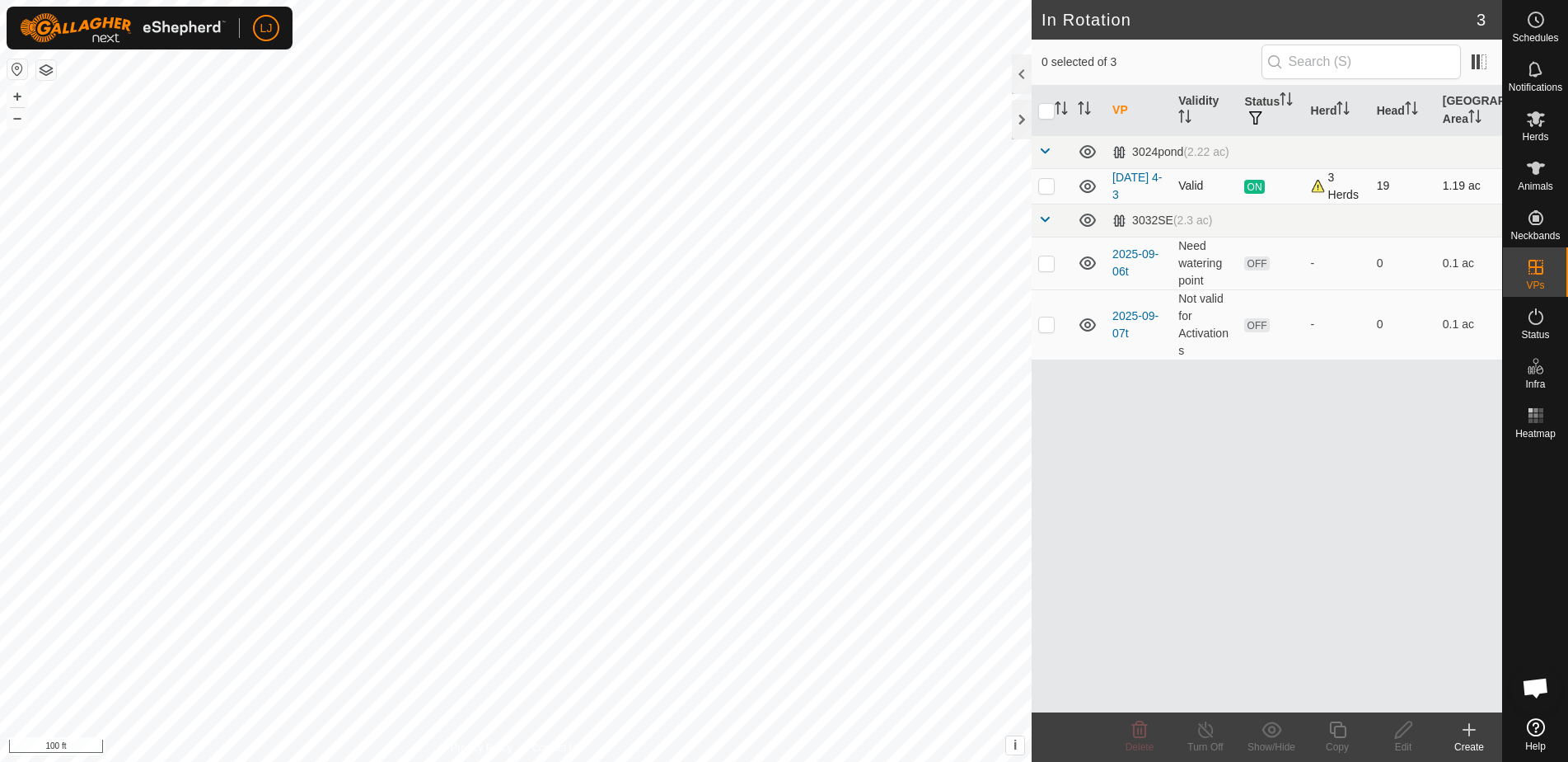
drag, startPoint x: 1043, startPoint y: 189, endPoint x: 1044, endPoint y: 197, distance: 8.1
click at [1043, 189] on p-checkbox at bounding box center [1047, 185] width 16 height 13
checkbox input "true"
click at [1343, 736] on icon at bounding box center [1337, 730] width 16 height 16
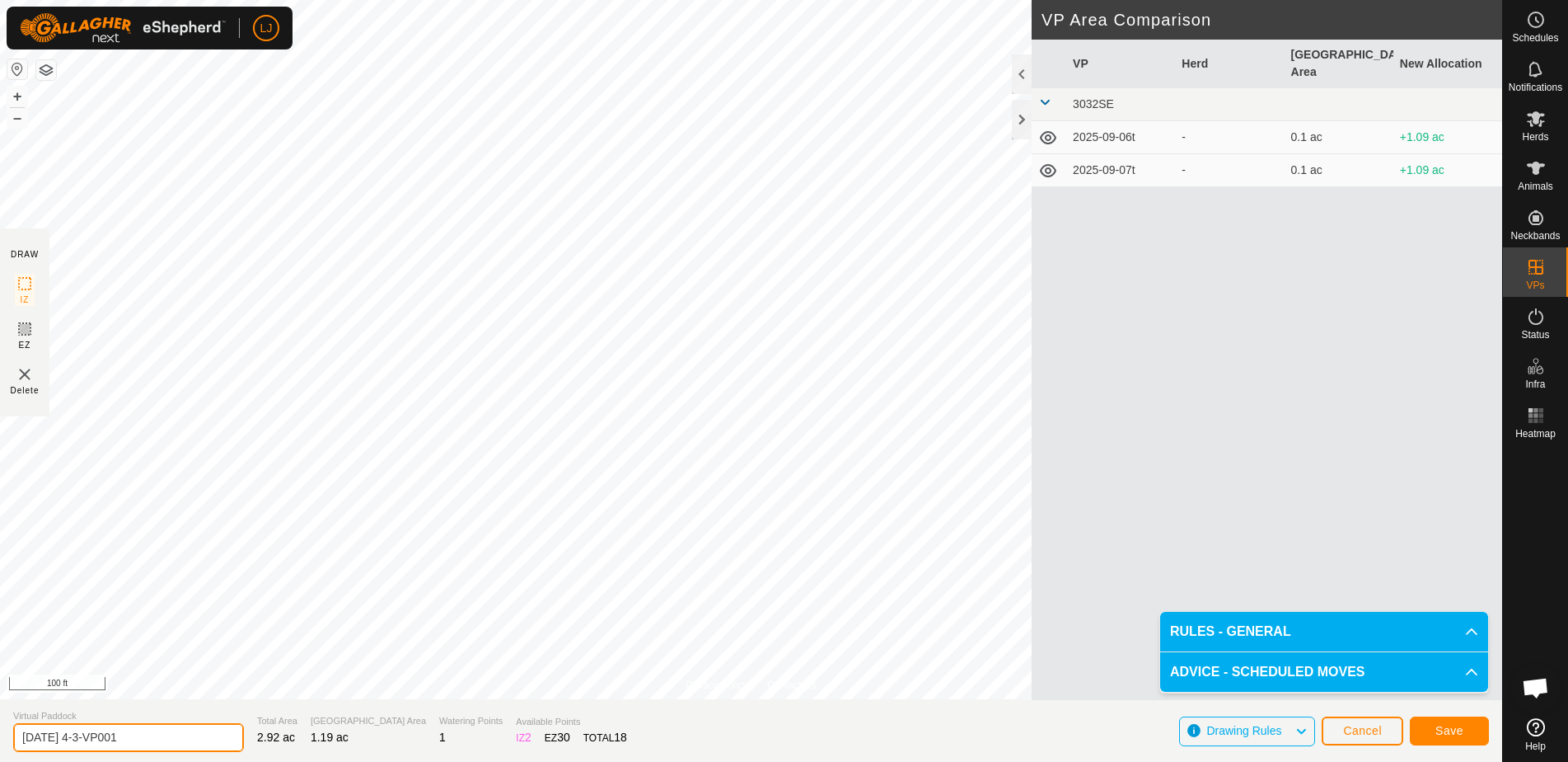
click at [79, 736] on input "[DATE] 4-3-VP001" at bounding box center [129, 738] width 231 height 29
click at [76, 741] on input "[DATE] 4-3-VP001" at bounding box center [129, 738] width 231 height 29
drag, startPoint x: 74, startPoint y: 739, endPoint x: 268, endPoint y: 749, distance: 194.3
click at [265, 749] on section "Virtual Paddock [DATE] 4-3-VP001 Total Area 2.92 ac Grazing Area 1.19 ac Wateri…" at bounding box center [751, 731] width 1502 height 63
type input "[DATE] 1"
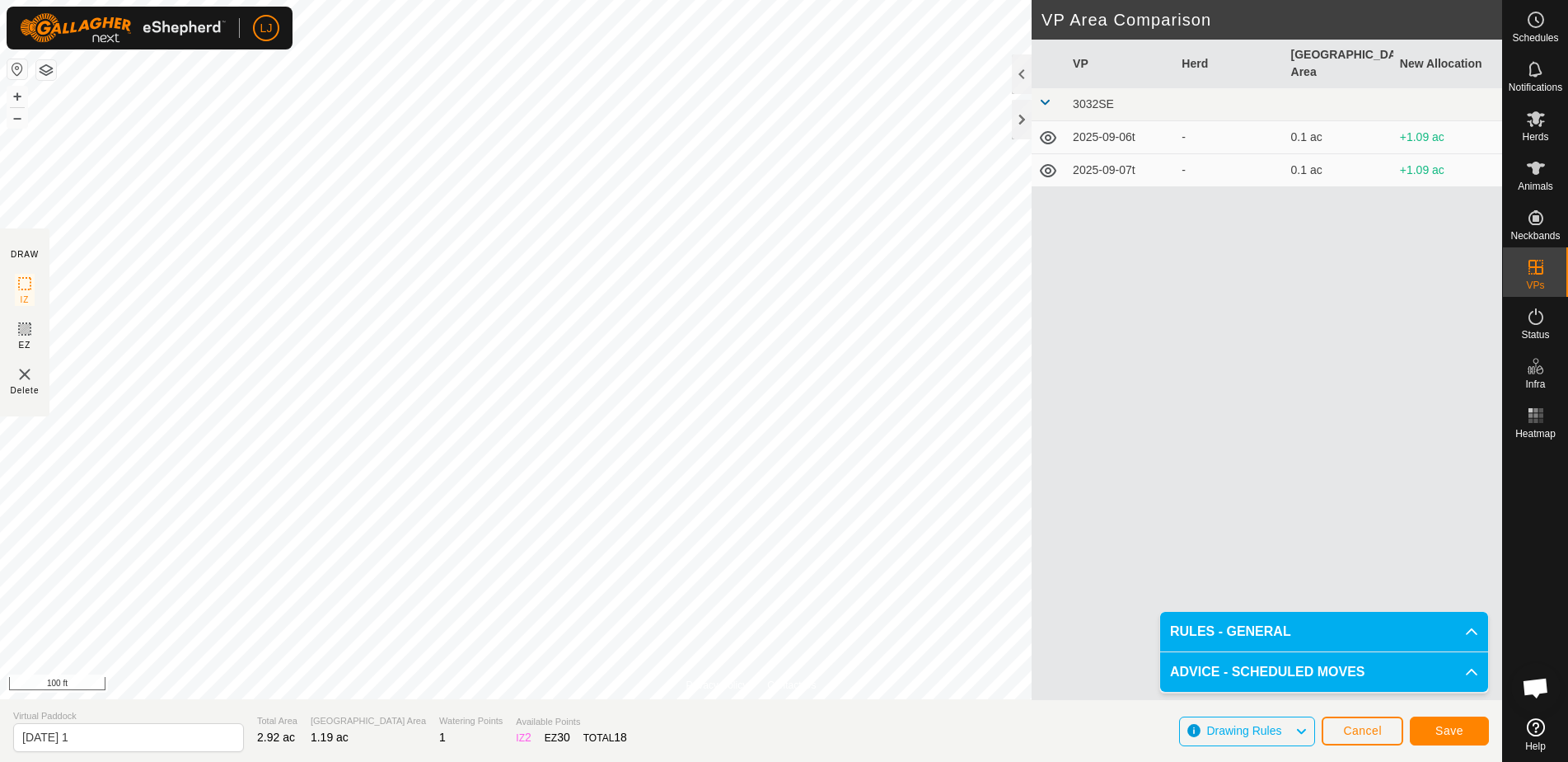
click at [1467, 725] on button "Save" at bounding box center [1449, 731] width 79 height 29
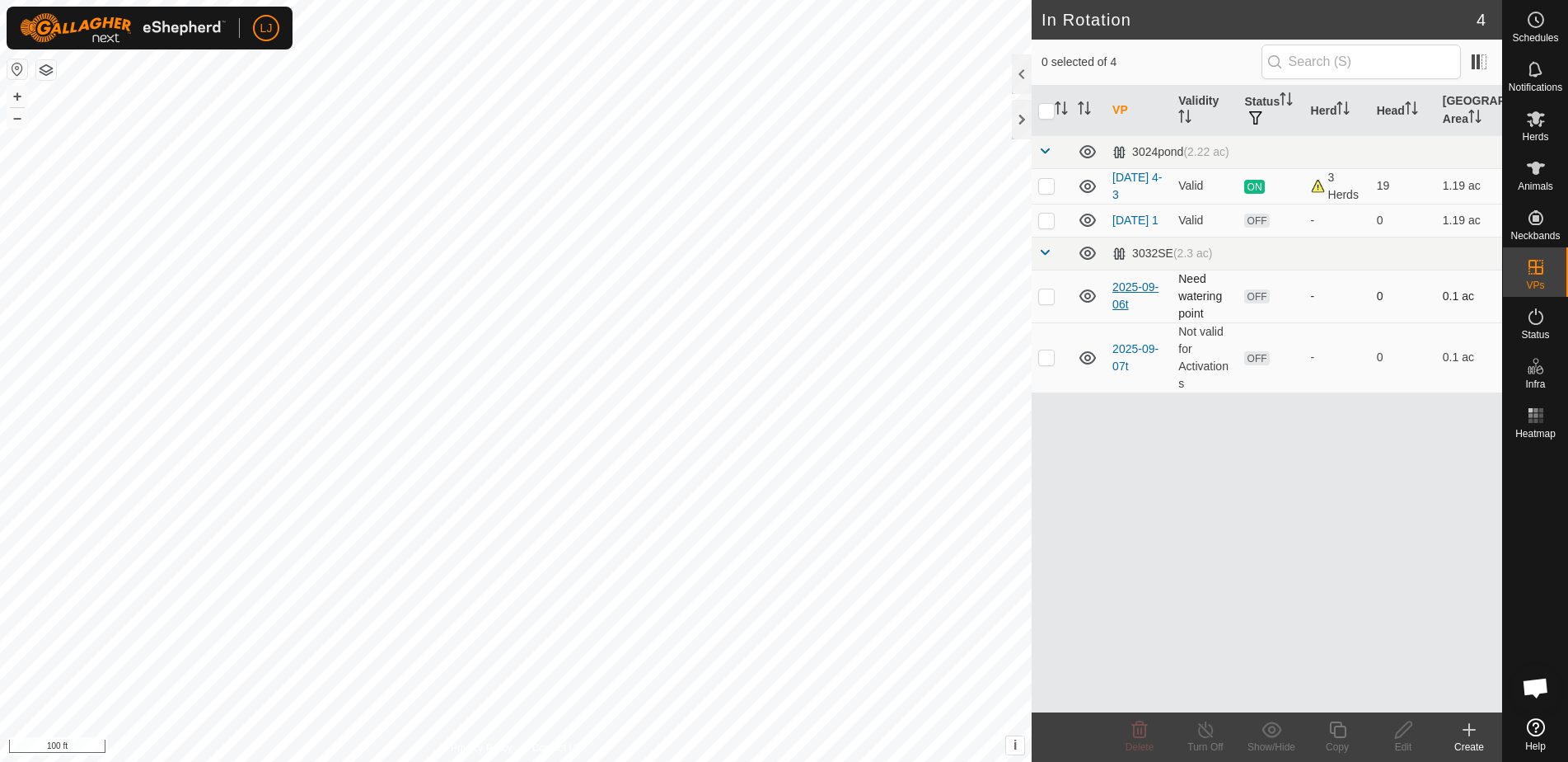
drag, startPoint x: 1047, startPoint y: 223, endPoint x: 1116, endPoint y: 305, distance: 107.2
click at [1047, 223] on p-checkbox at bounding box center [1047, 220] width 16 height 13
checkbox input "true"
click at [1405, 729] on icon at bounding box center [1403, 730] width 21 height 20
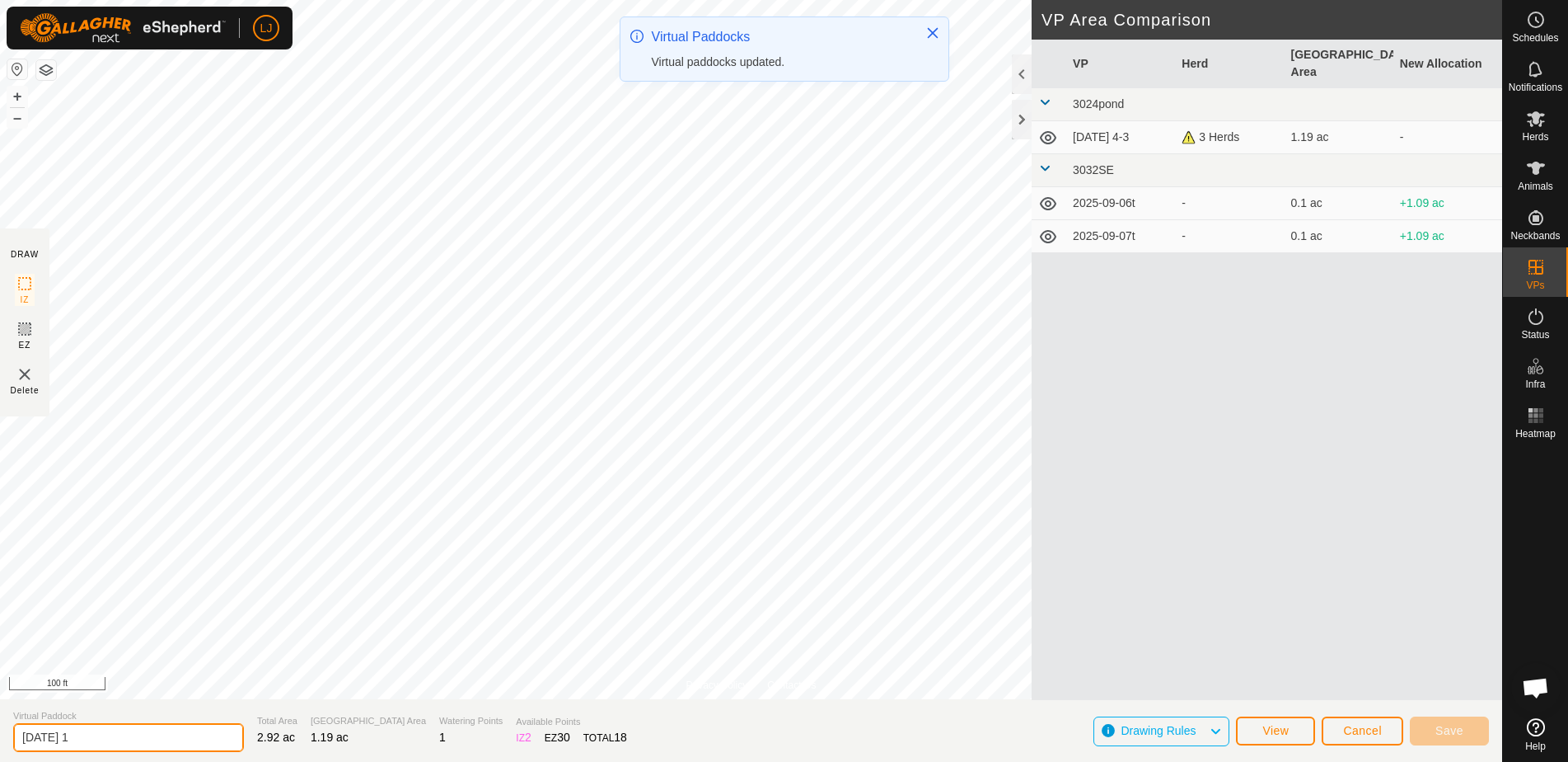
drag, startPoint x: 87, startPoint y: 738, endPoint x: 137, endPoint y: 743, distance: 50.2
click at [131, 742] on input "[DATE] 1" at bounding box center [129, 738] width 231 height 29
type input "[DATE] 4"
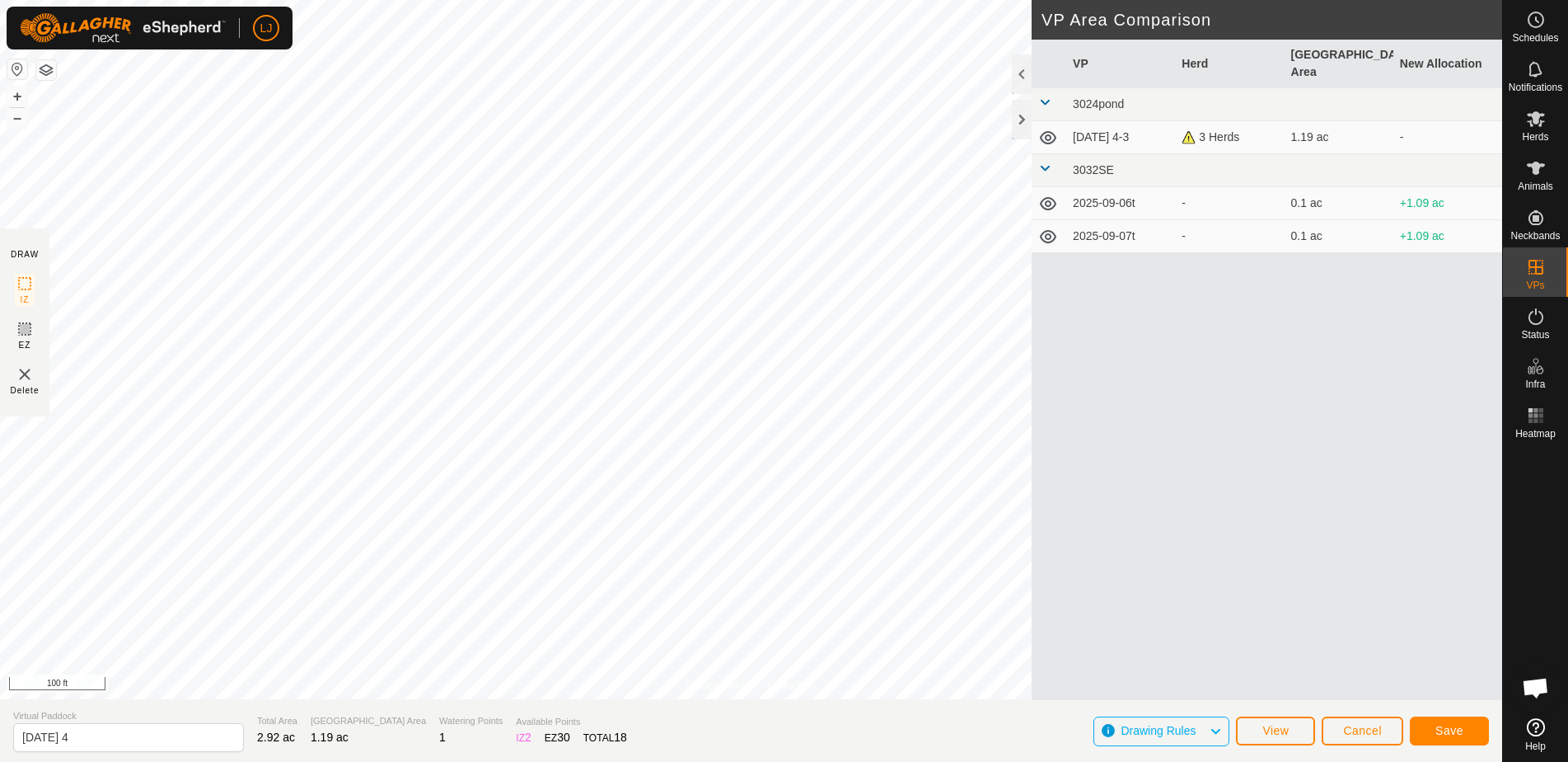
click at [1439, 730] on span "Save" at bounding box center [1449, 731] width 28 height 13
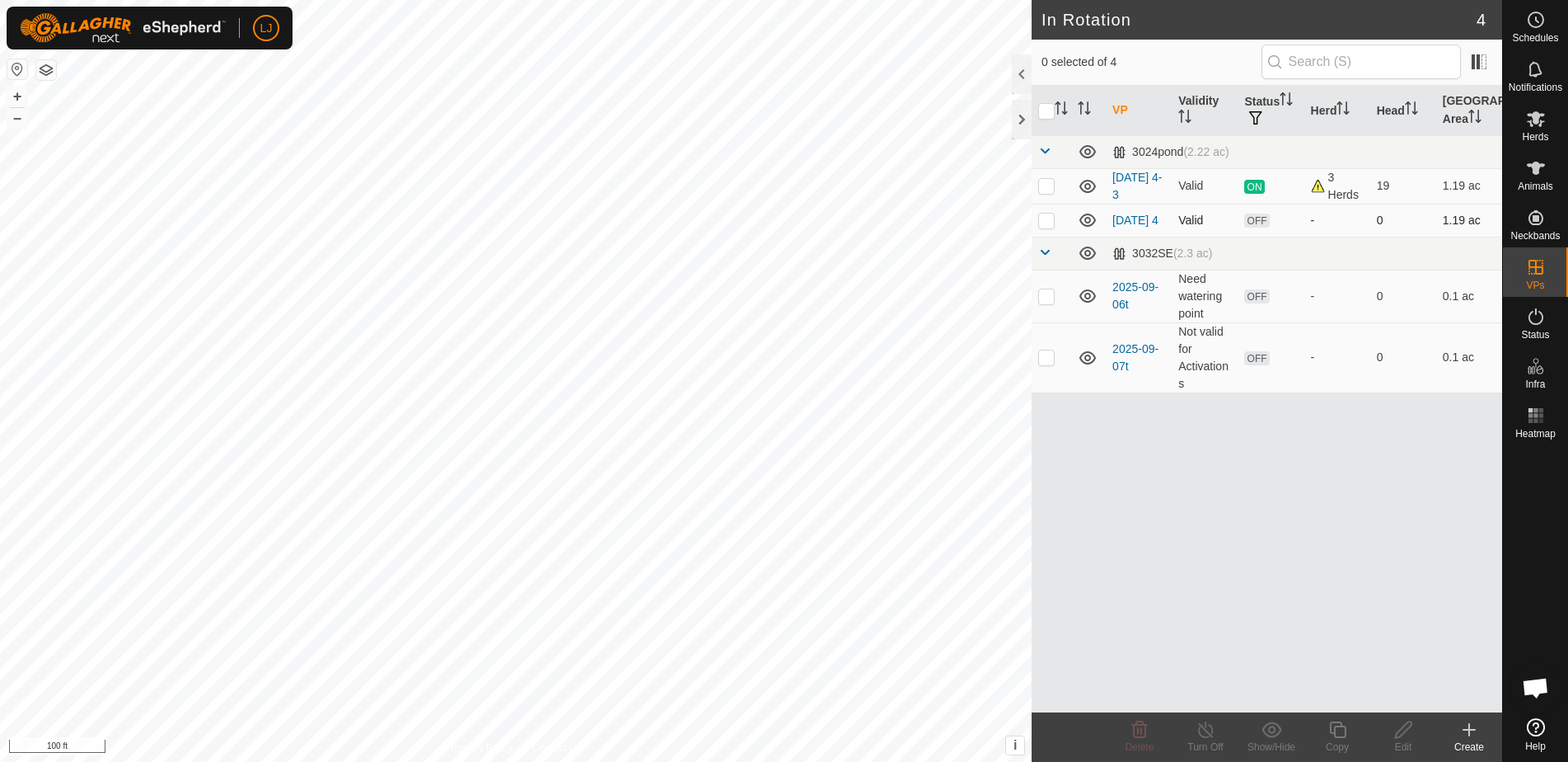
click at [1049, 226] on p-checkbox at bounding box center [1047, 220] width 16 height 13
checkbox input "true"
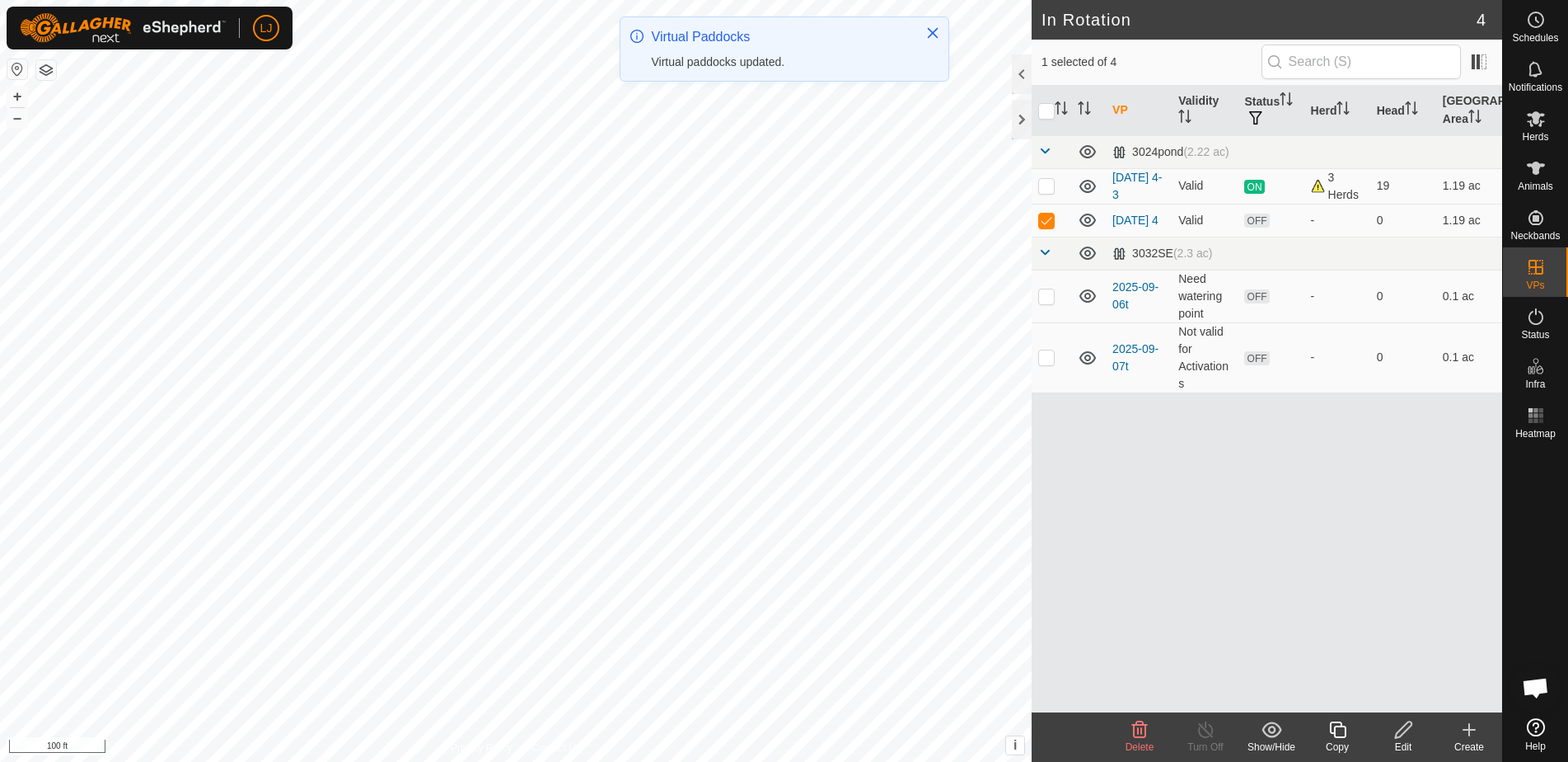
click at [1341, 731] on icon at bounding box center [1338, 730] width 21 height 20
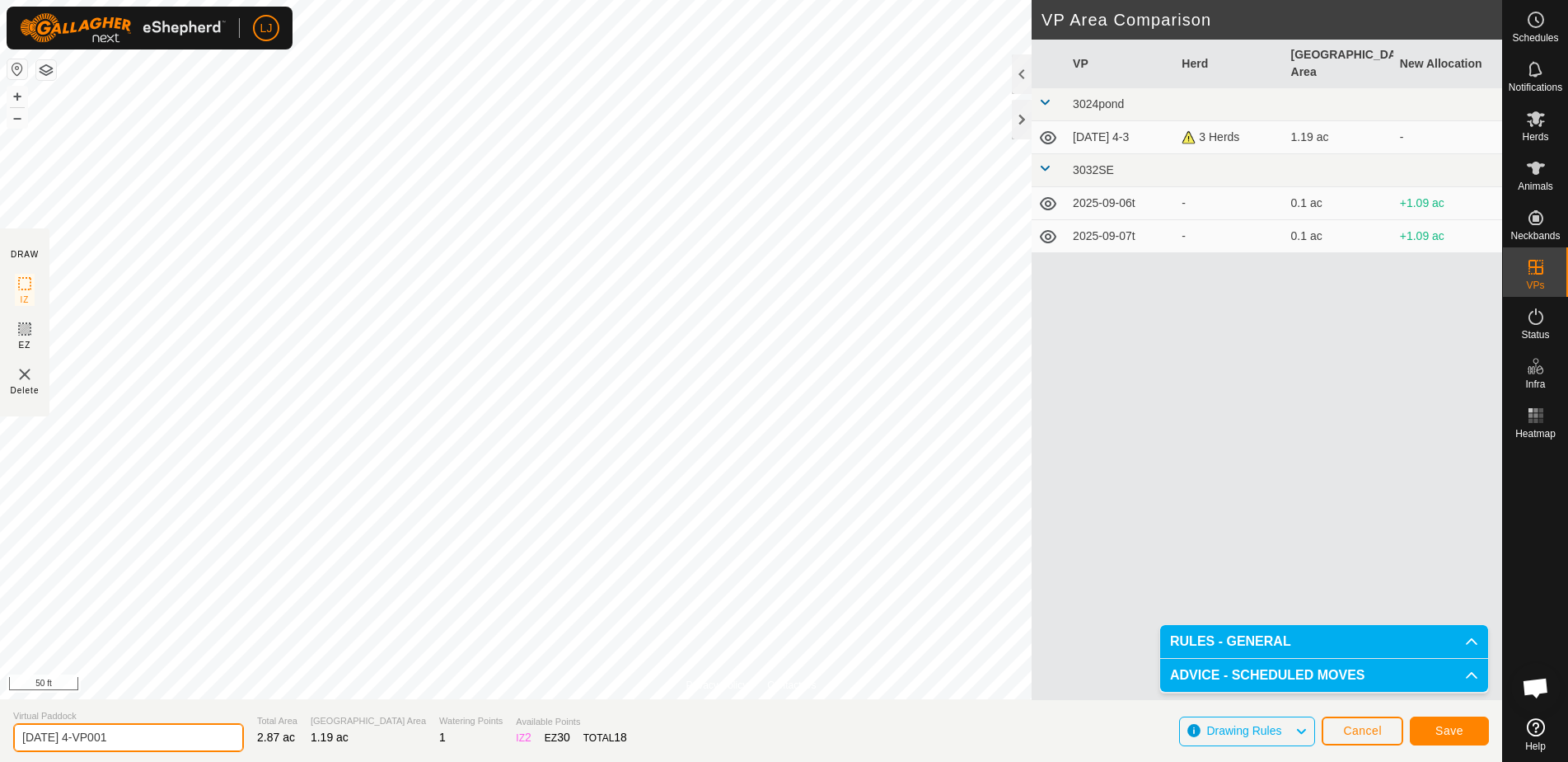
drag, startPoint x: 85, startPoint y: 739, endPoint x: 366, endPoint y: 758, distance: 281.6
click at [366, 758] on section "Virtual Paddock [DATE] 4-VP001 Total Area 2.87 ac Grazing Area 1.19 ac Watering…" at bounding box center [751, 731] width 1502 height 63
type input "[DATE] 3"
click at [1456, 726] on span "Save" at bounding box center [1449, 731] width 28 height 13
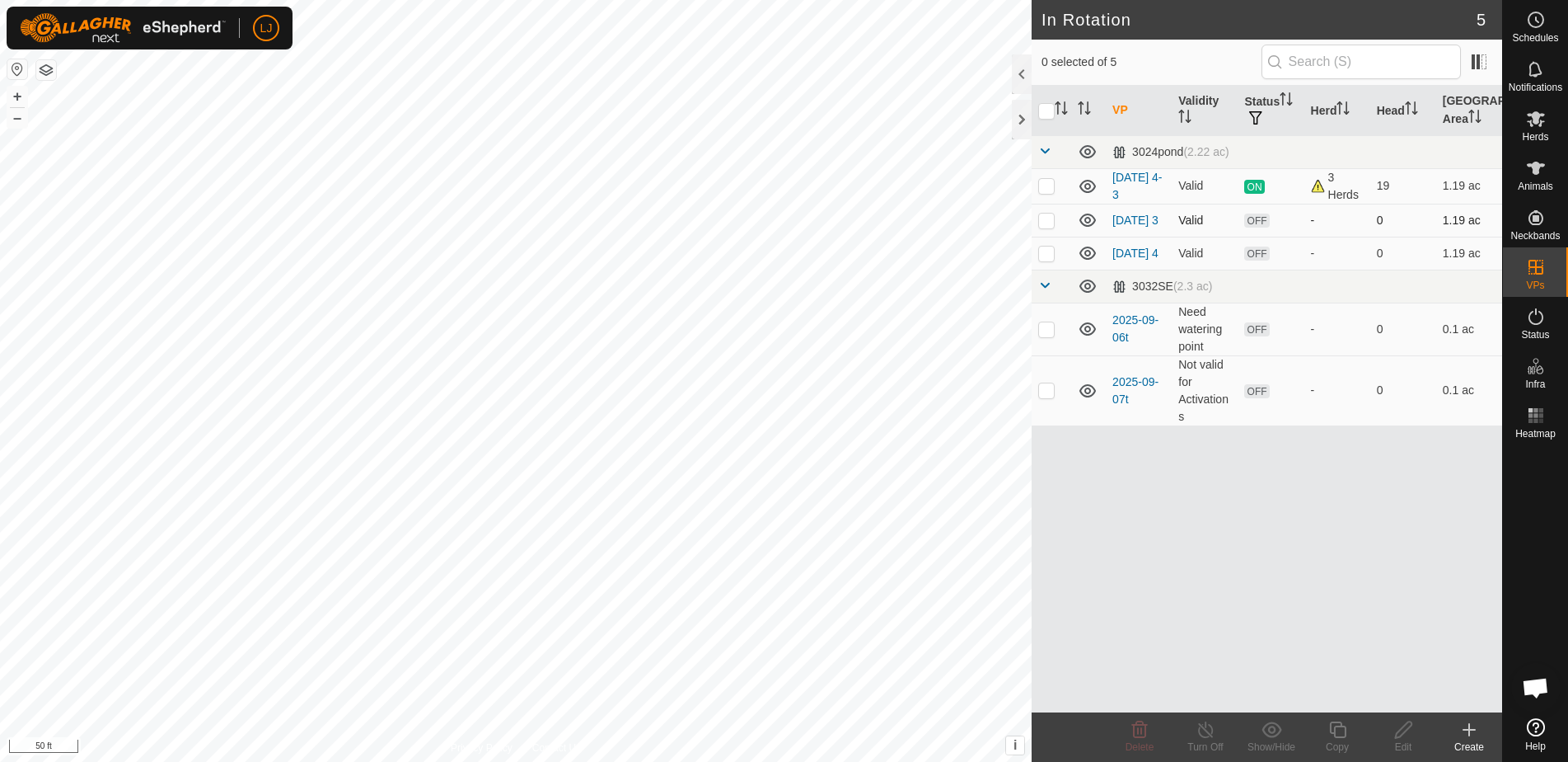
click at [1043, 224] on p-checkbox at bounding box center [1047, 220] width 16 height 13
checkbox input "true"
click at [1332, 732] on icon at bounding box center [1337, 730] width 16 height 16
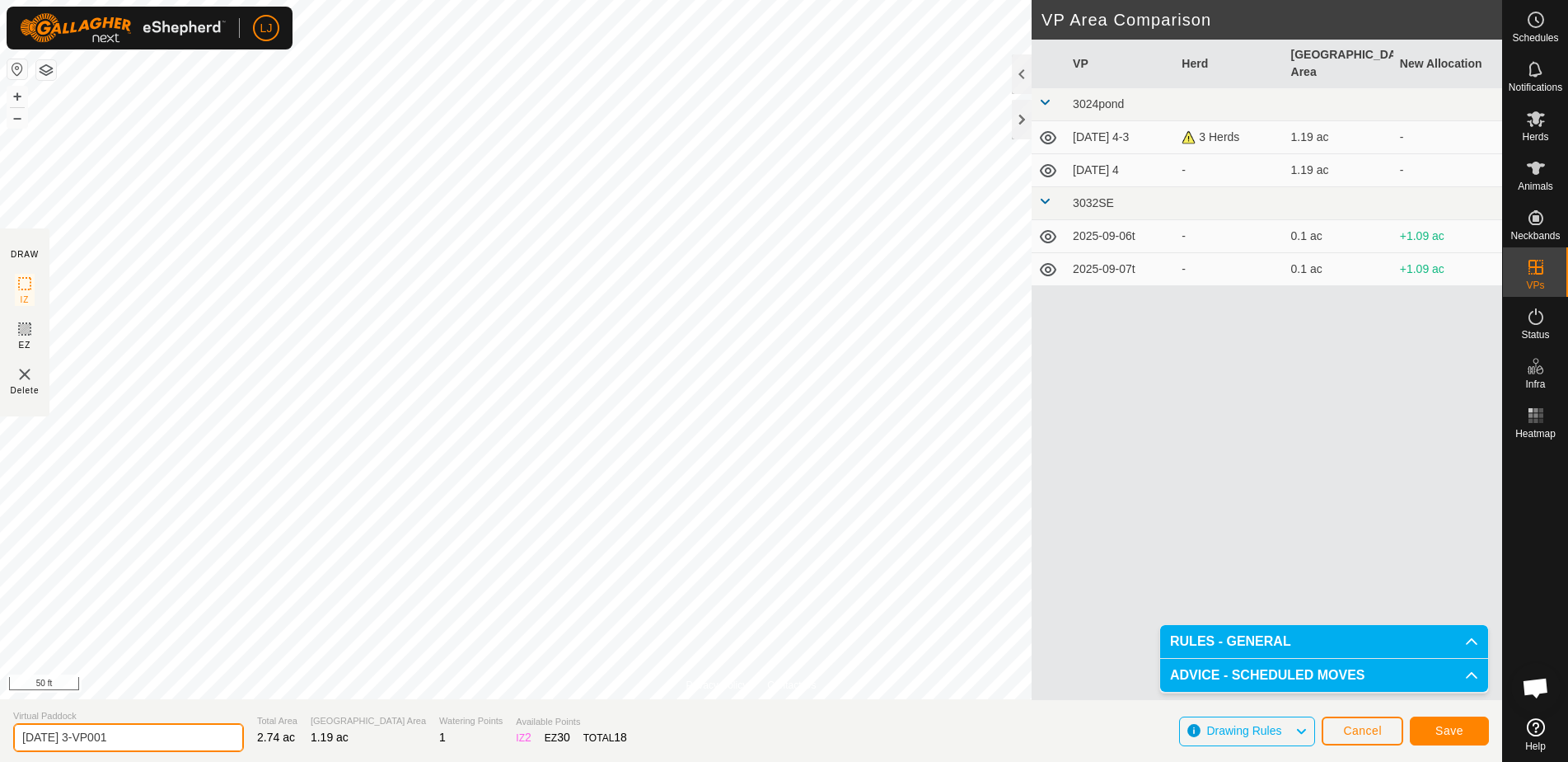
drag, startPoint x: 85, startPoint y: 739, endPoint x: 256, endPoint y: 760, distance: 172.3
click at [256, 760] on section "Virtual Paddock [DATE] 3-VP001 Total Area 2.74 ac Grazing Area 1.19 ac Watering…" at bounding box center [751, 731] width 1502 height 63
type input "[DATE] 2"
click at [1449, 730] on span "Save" at bounding box center [1449, 731] width 28 height 13
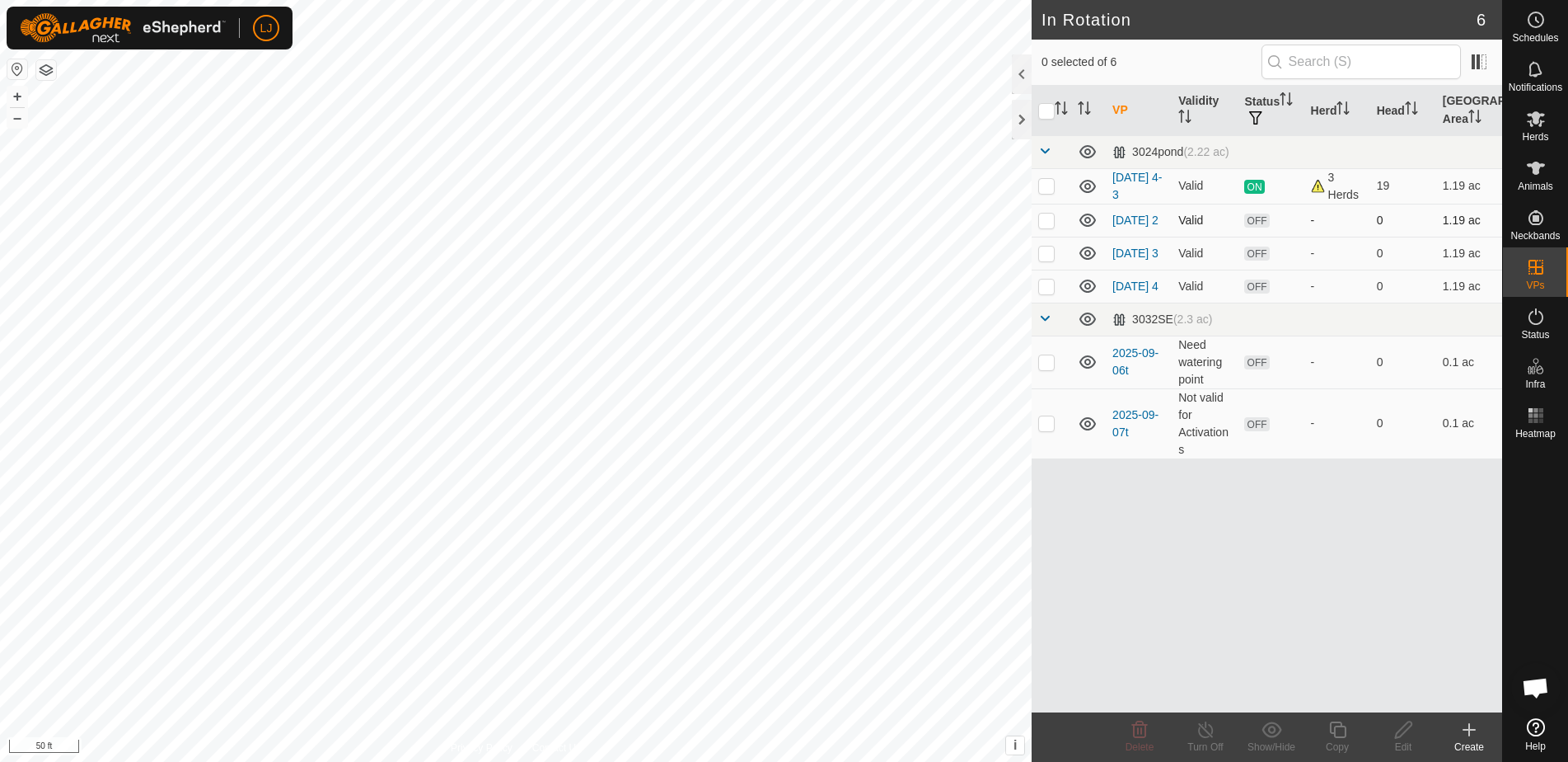
click at [1047, 221] on p-checkbox at bounding box center [1047, 220] width 16 height 13
checkbox input "true"
click at [1343, 727] on icon at bounding box center [1337, 730] width 16 height 16
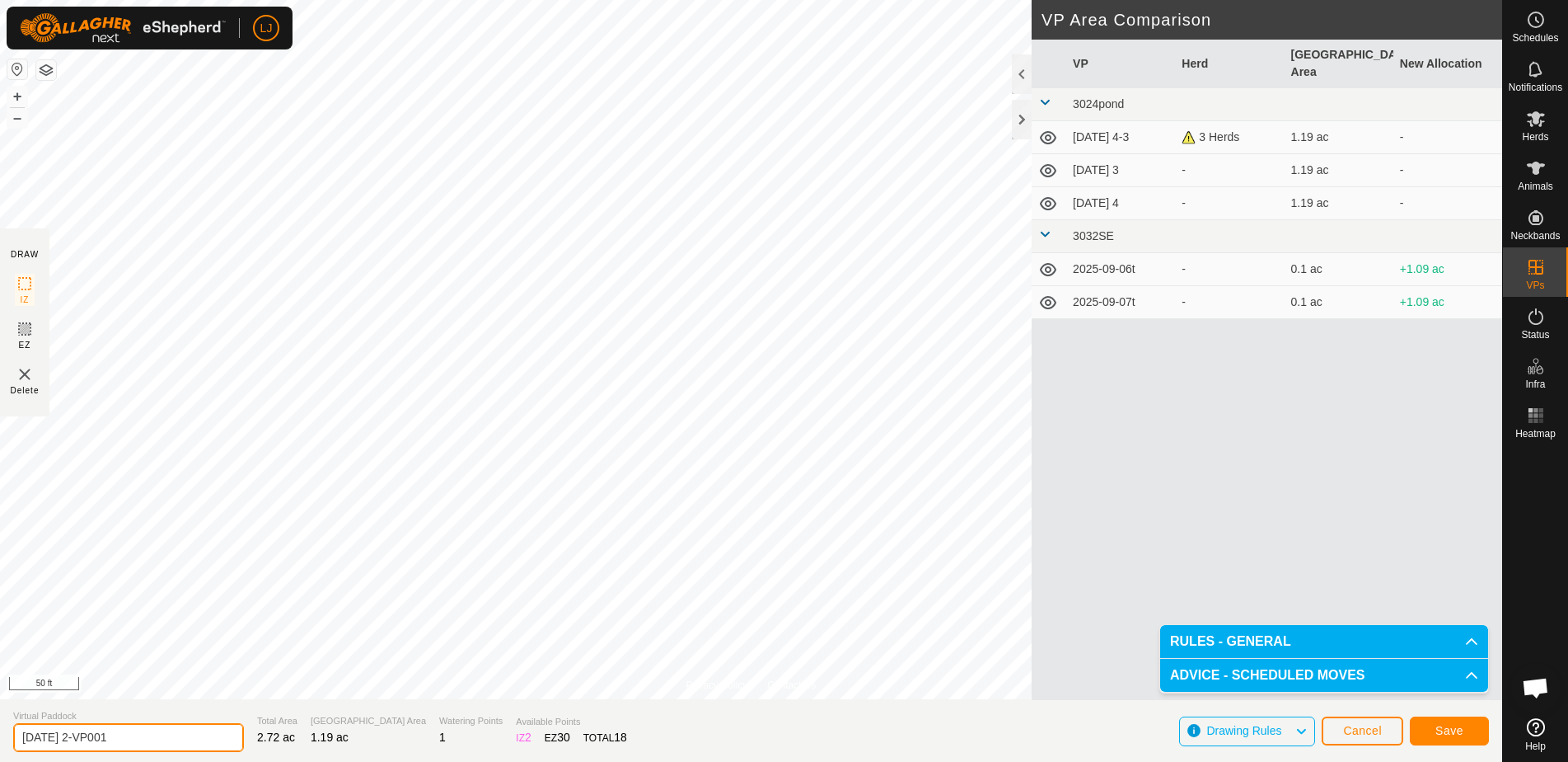
drag, startPoint x: 86, startPoint y: 740, endPoint x: 330, endPoint y: 749, distance: 244.2
click at [319, 749] on section "Virtual Paddock [DATE] 2-VP001 Total Area 2.72 ac Grazing Area 1.19 ac Watering…" at bounding box center [751, 731] width 1502 height 63
type input "[DATE] 1"
click at [1442, 731] on span "Save" at bounding box center [1449, 731] width 28 height 13
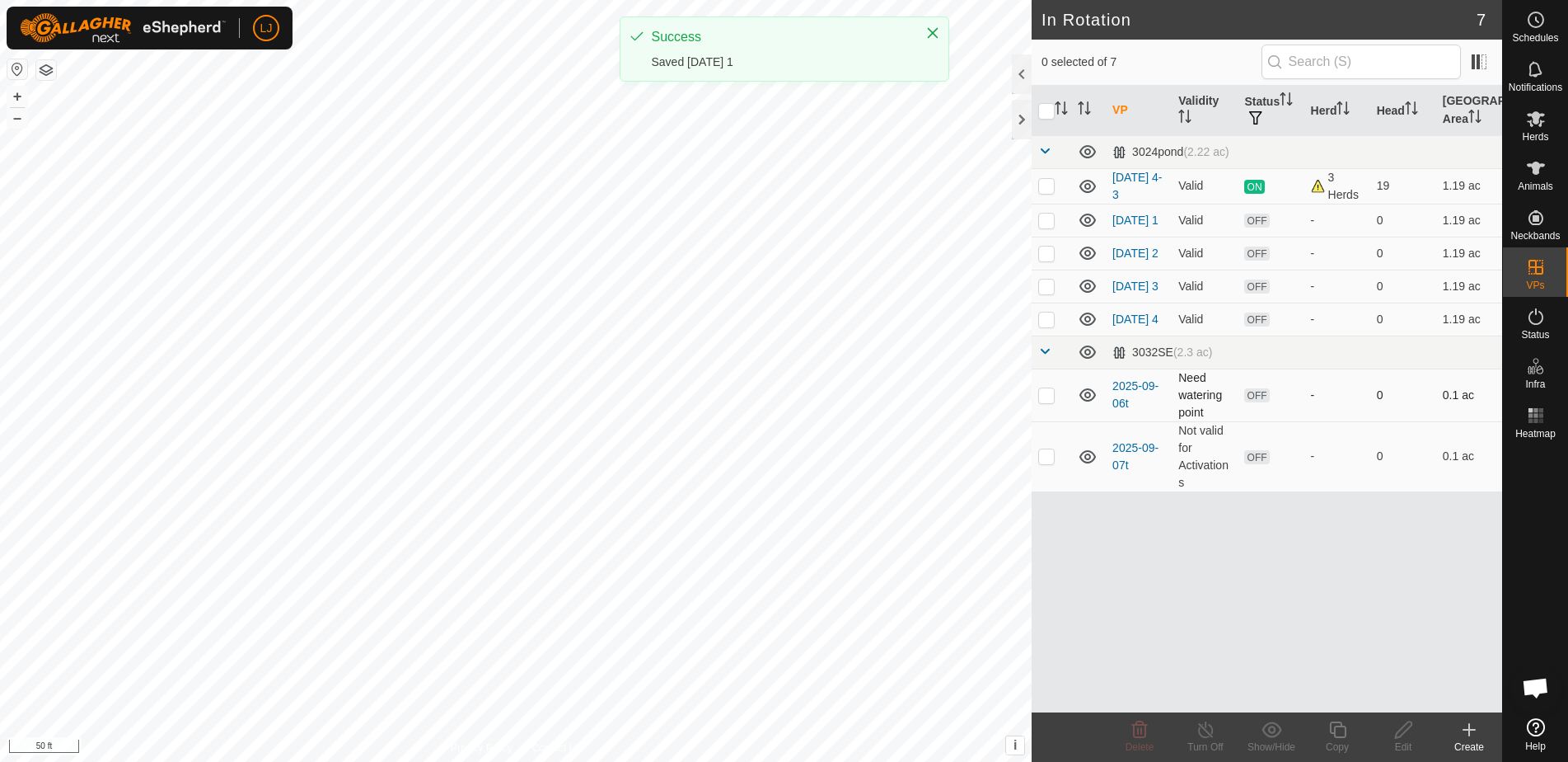
drag, startPoint x: 1051, startPoint y: 292, endPoint x: 1101, endPoint y: 400, distance: 119.0
click at [1051, 292] on p-checkbox at bounding box center [1047, 286] width 16 height 13
checkbox input "true"
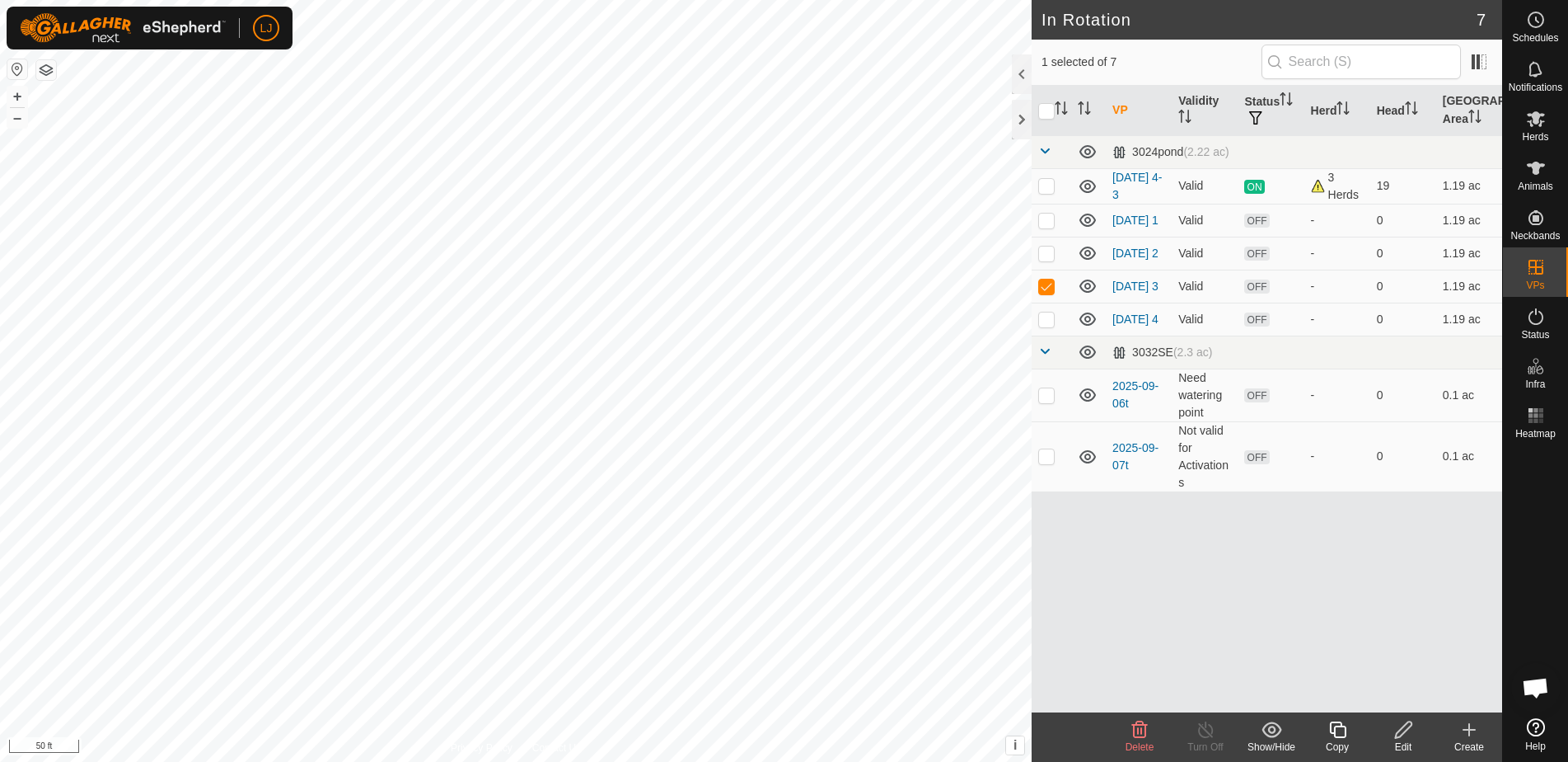
click at [1409, 731] on icon at bounding box center [1403, 730] width 21 height 20
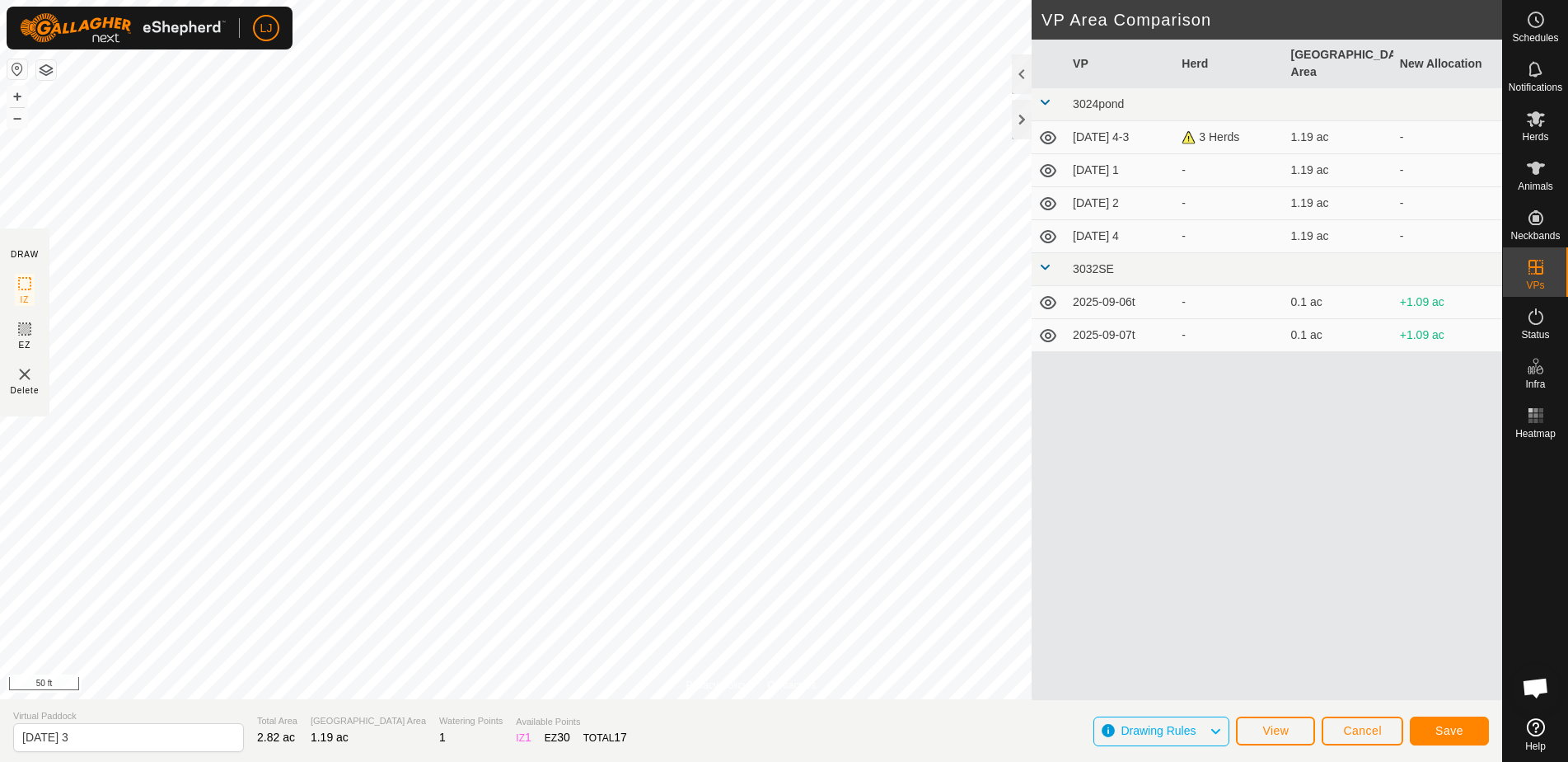
click at [1442, 732] on span "Save" at bounding box center [1449, 731] width 28 height 13
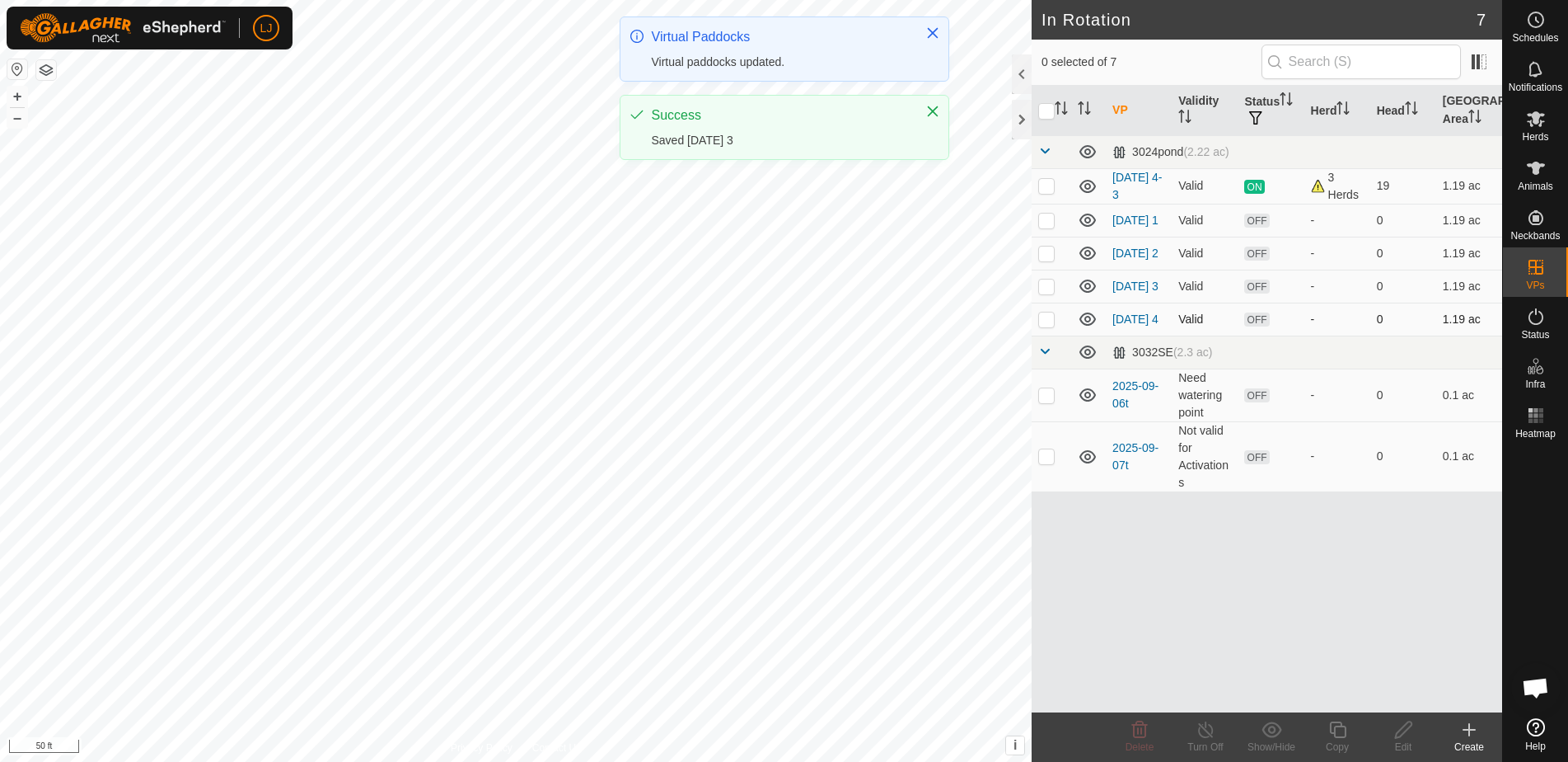
click at [1052, 336] on td at bounding box center [1052, 318] width 40 height 33
checkbox input "true"
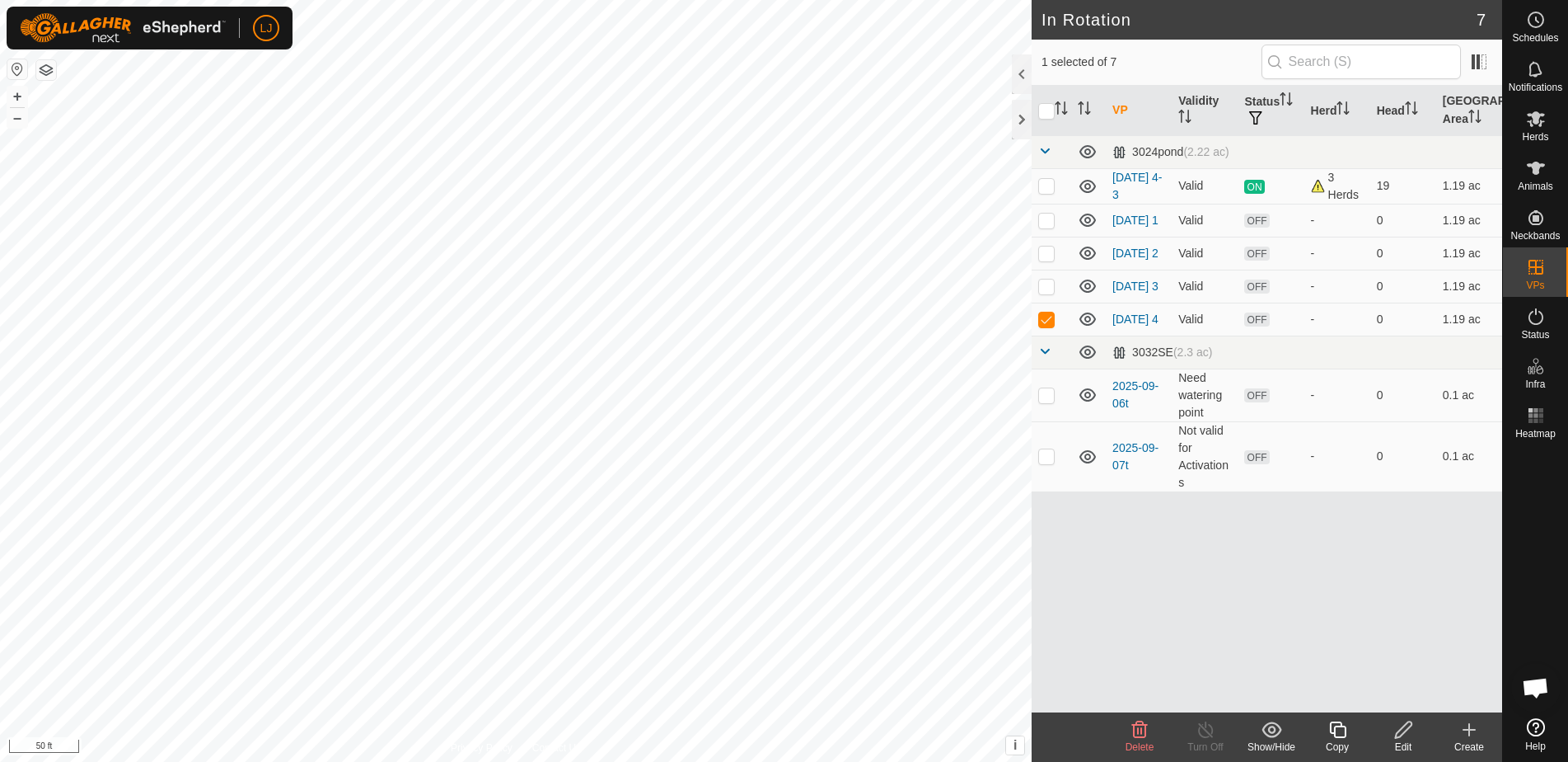
click at [1405, 738] on icon at bounding box center [1403, 730] width 21 height 20
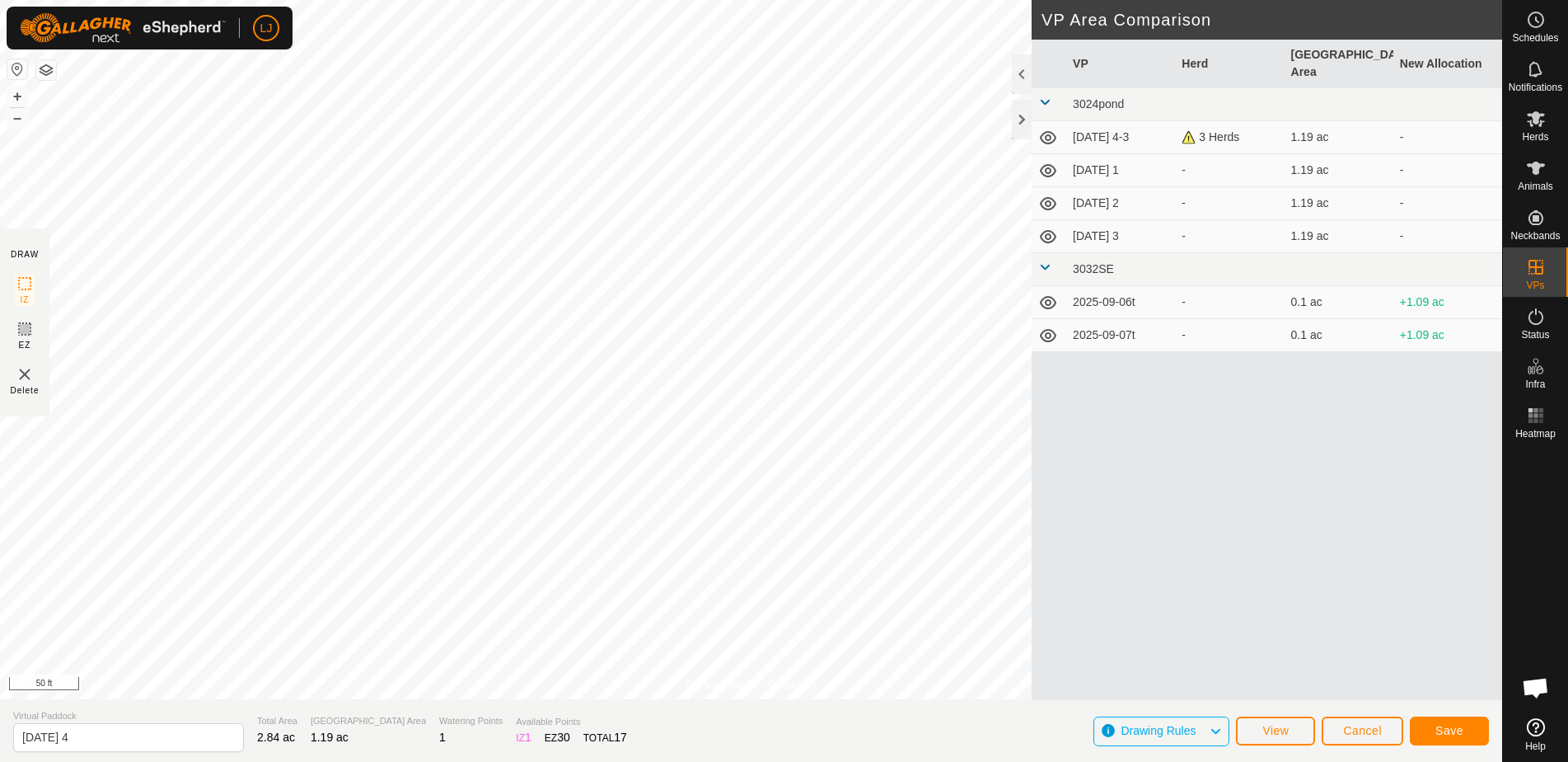
click at [1440, 733] on span "Save" at bounding box center [1449, 731] width 28 height 13
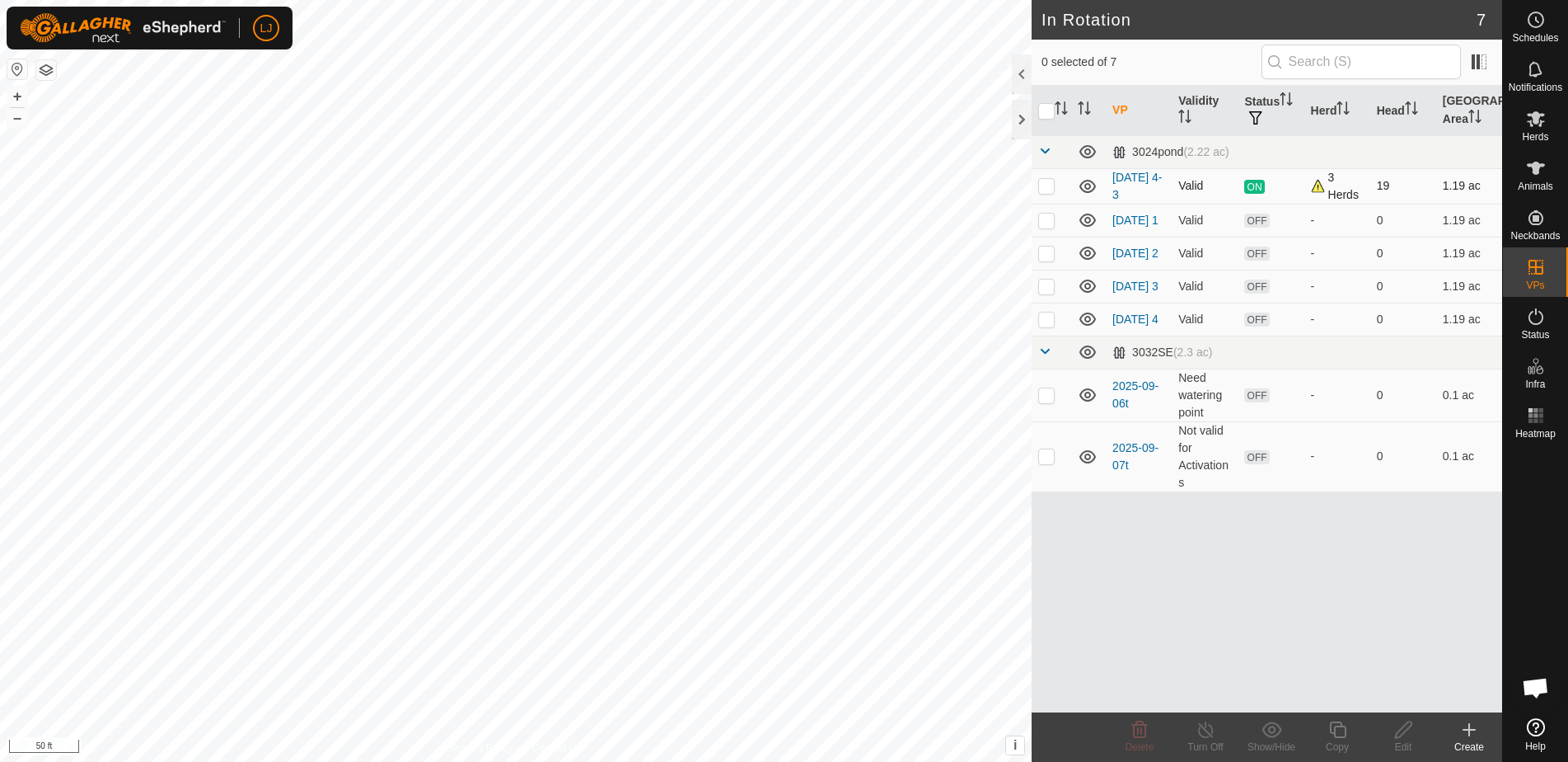
click at [1048, 185] on p-checkbox at bounding box center [1047, 185] width 16 height 13
checkbox input "true"
click at [1341, 734] on icon at bounding box center [1338, 730] width 21 height 20
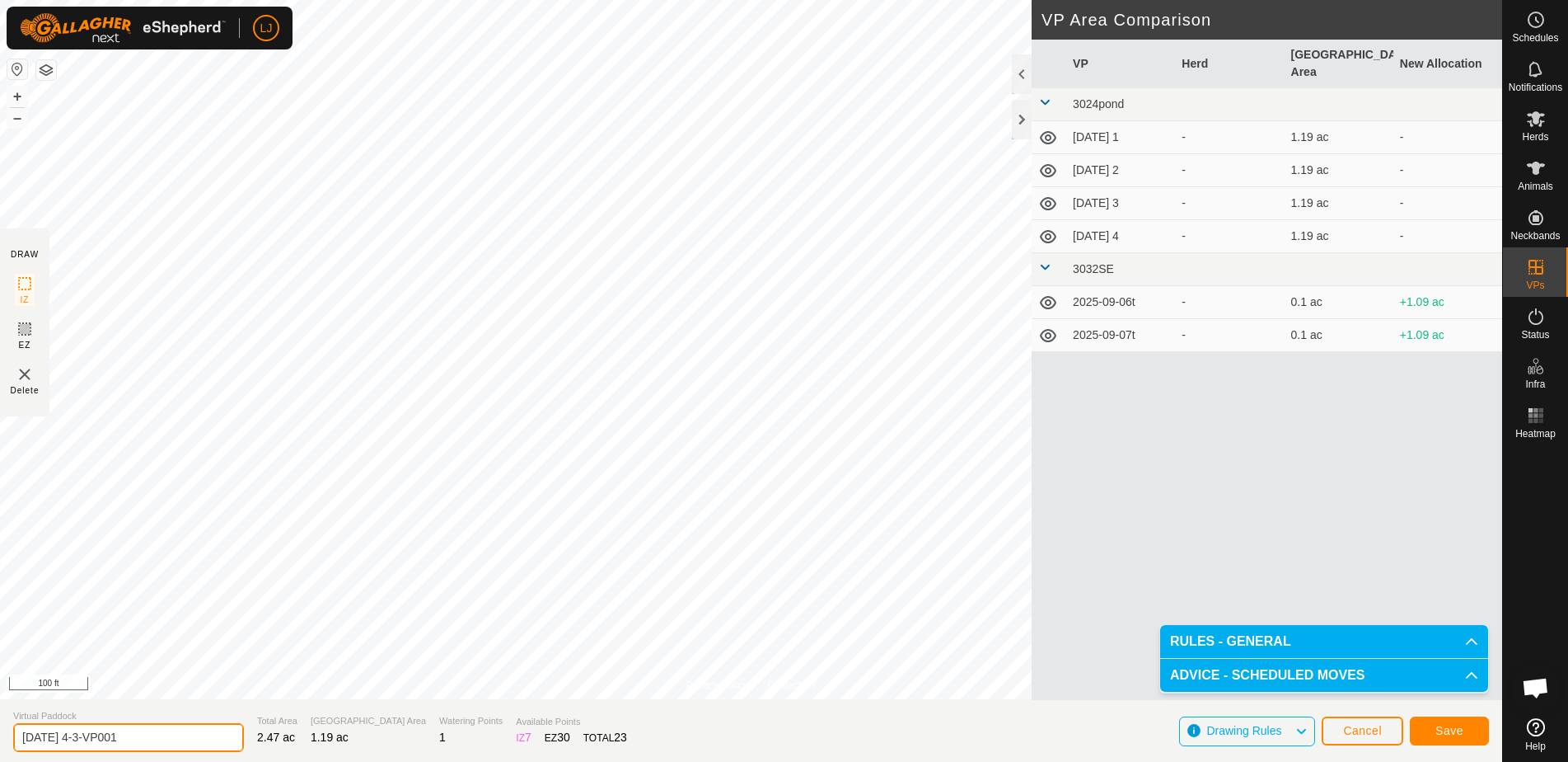
drag, startPoint x: 76, startPoint y: 740, endPoint x: 304, endPoint y: 754, distance: 228.4
click at [303, 754] on section "Virtual Paddock [DATE] 4-3-VP001 Total Area 2.47 ac Grazing Area 1.19 ac Wateri…" at bounding box center [751, 731] width 1502 height 63
type input "[DATE] 4"
click at [1466, 729] on button "Save" at bounding box center [1449, 731] width 79 height 29
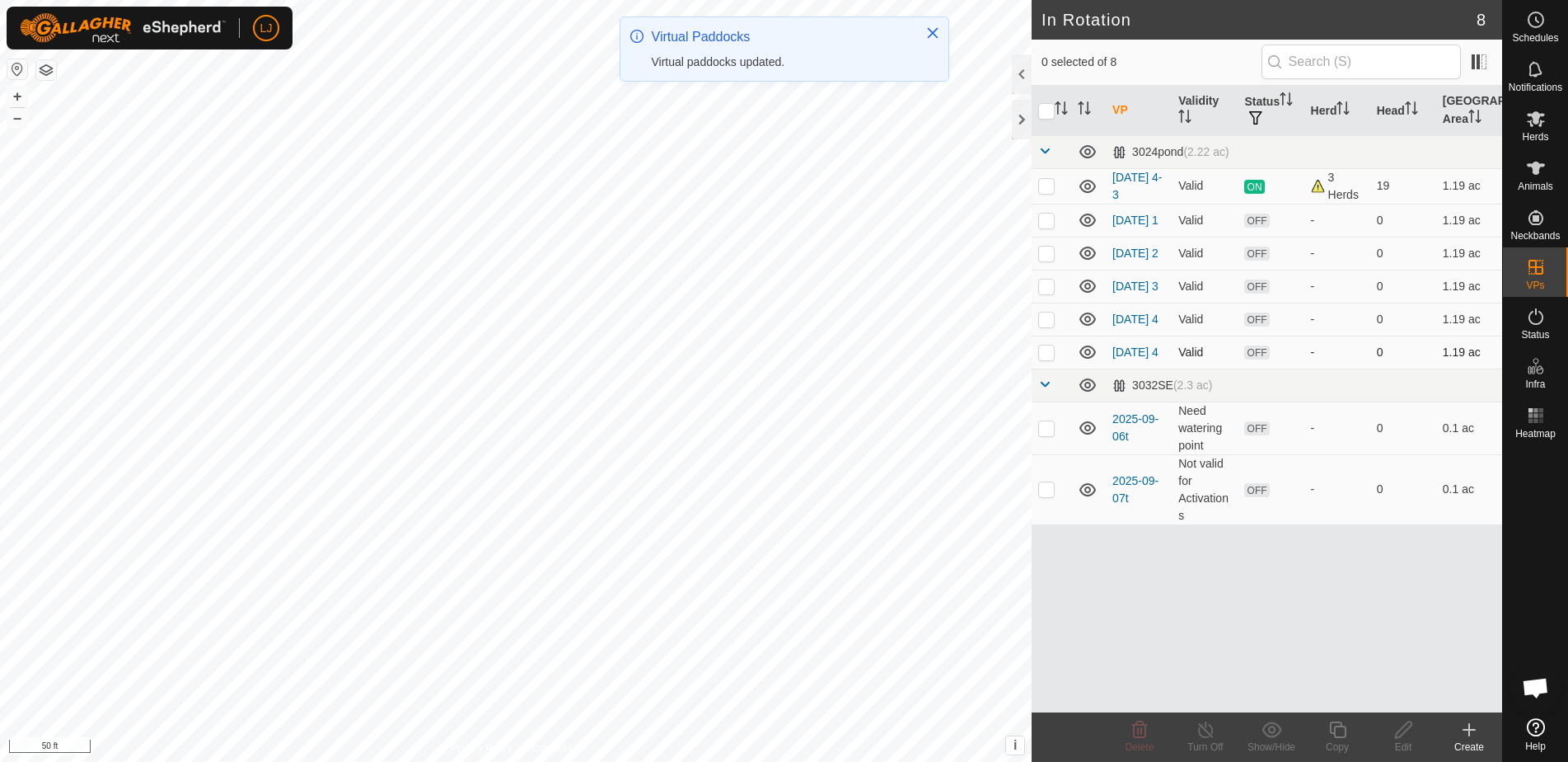
click at [1052, 359] on p-checkbox at bounding box center [1047, 352] width 16 height 13
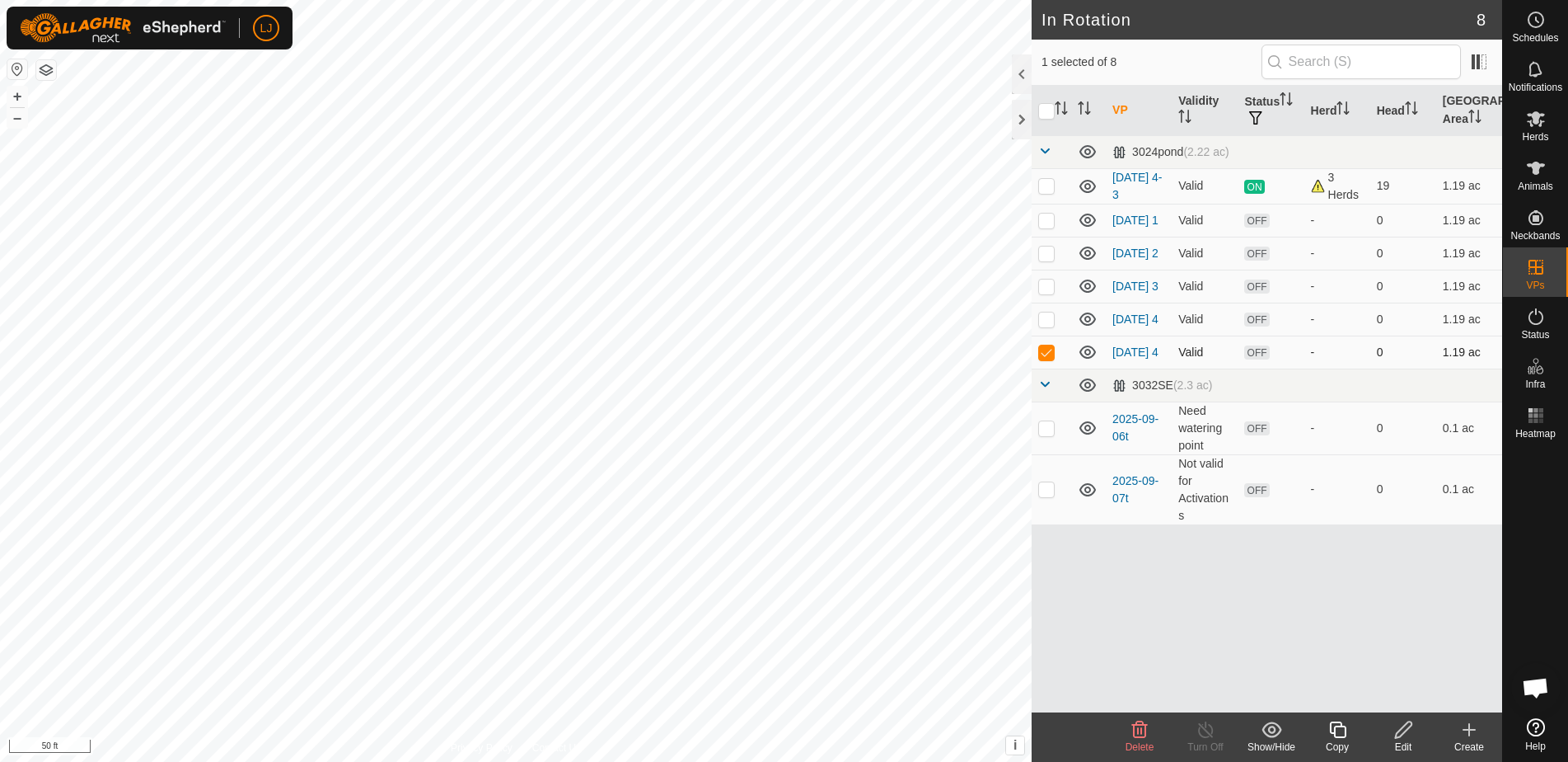
click at [1052, 359] on p-checkbox at bounding box center [1047, 352] width 16 height 13
checkbox input "true"
click at [1341, 736] on icon at bounding box center [1337, 730] width 16 height 16
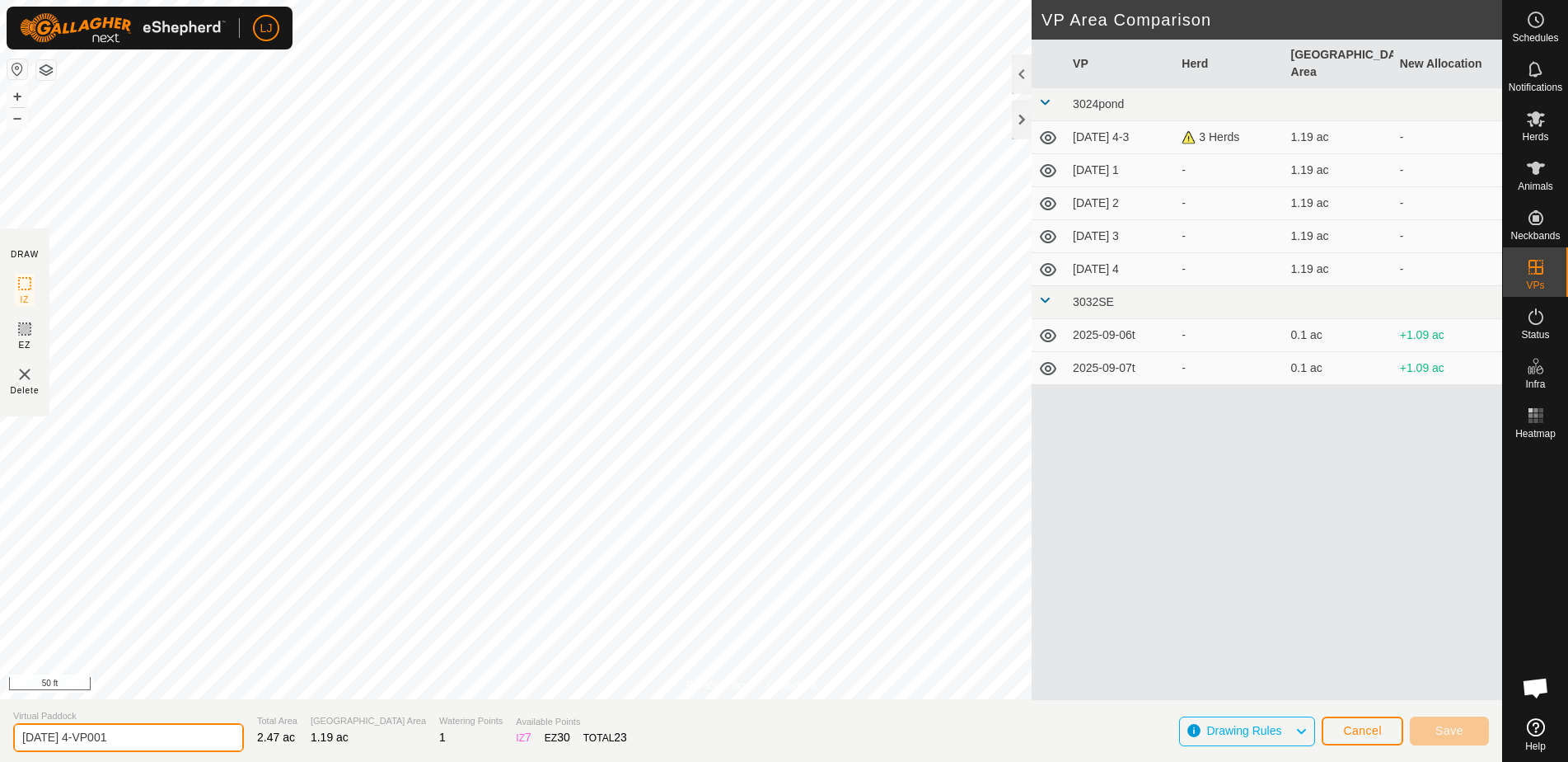
drag, startPoint x: 84, startPoint y: 740, endPoint x: 240, endPoint y: 746, distance: 156.1
click at [237, 746] on section "Virtual Paddock [DATE] 4-VP001 Total Area 2.47 ac Grazing Area 1.19 ac Watering…" at bounding box center [751, 731] width 1502 height 63
drag, startPoint x: 163, startPoint y: 739, endPoint x: 148, endPoint y: 738, distance: 15.0
click at [161, 739] on input "[DATE] 4-VP001" at bounding box center [129, 738] width 231 height 29
drag, startPoint x: 85, startPoint y: 737, endPoint x: 232, endPoint y: 742, distance: 147.1
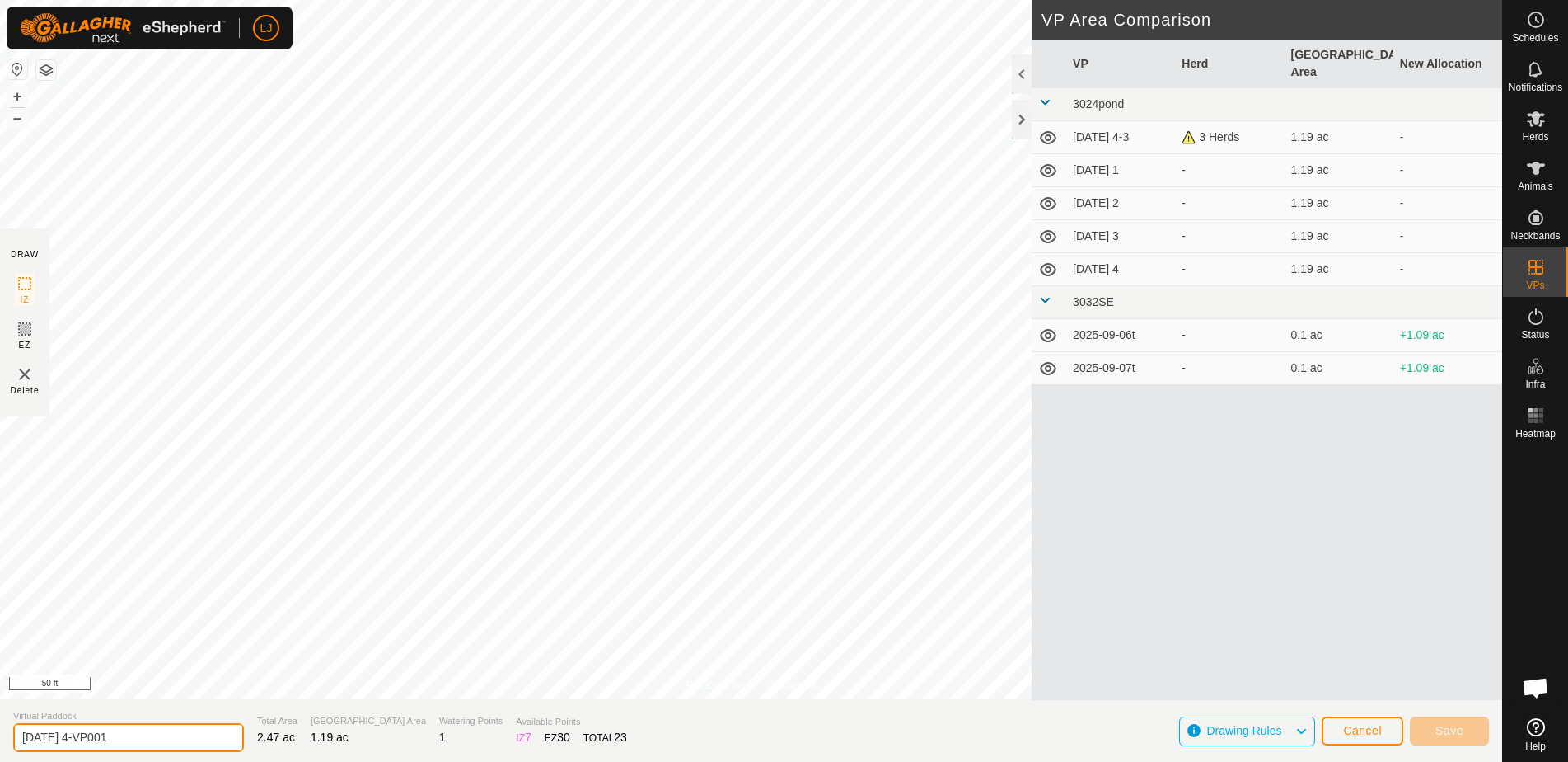
click at [227, 742] on section "Virtual Paddock [DATE] 4-VP001 Total Area 2.47 ac Grazing Area 1.19 ac Watering…" at bounding box center [751, 731] width 1502 height 63
type input "[DATE] 3"
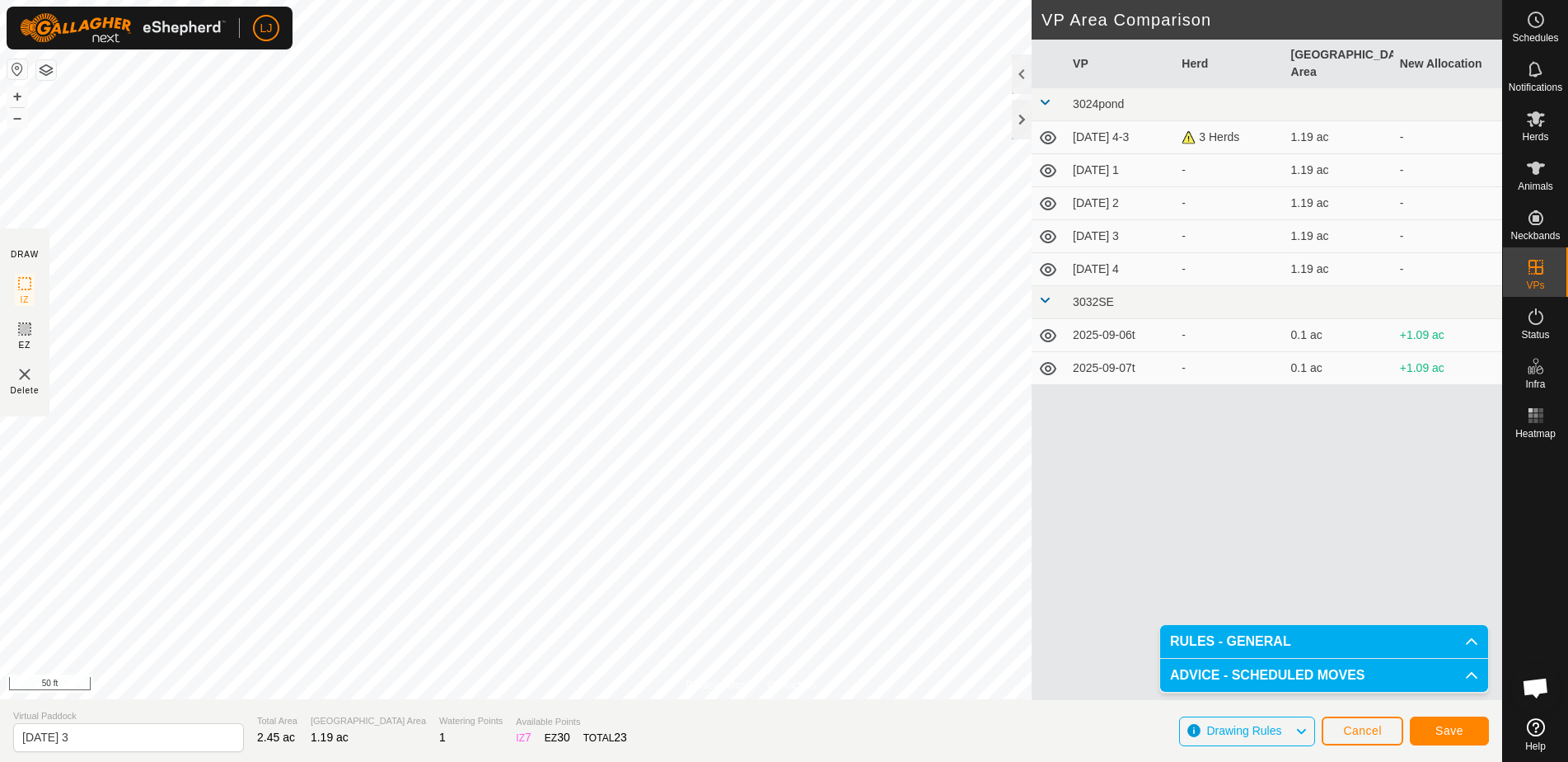
click at [1449, 729] on span "Save" at bounding box center [1449, 731] width 28 height 13
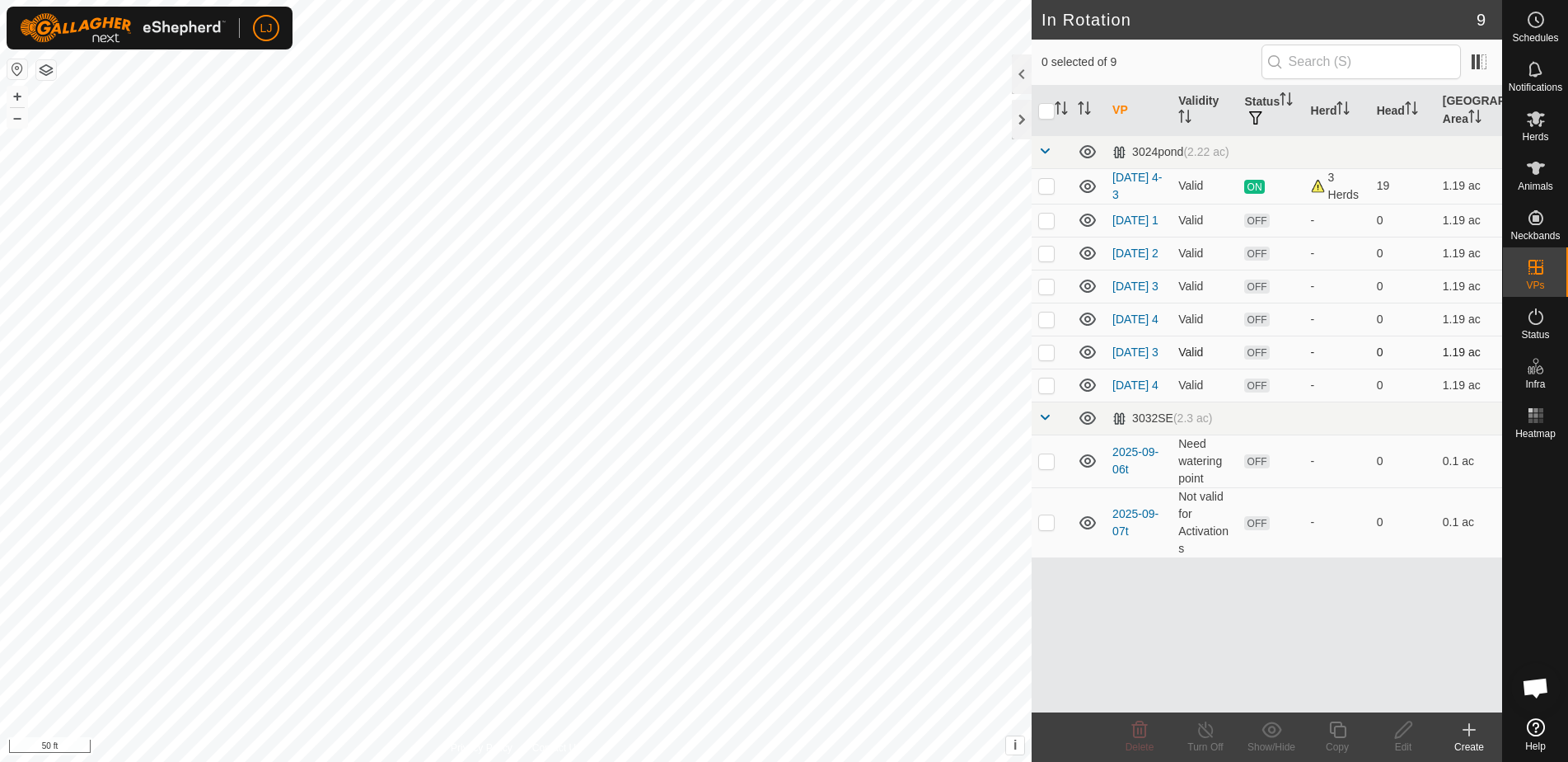
drag, startPoint x: 1044, startPoint y: 363, endPoint x: 1053, endPoint y: 371, distance: 12.0
click at [1045, 359] on p-checkbox at bounding box center [1047, 352] width 16 height 13
checkbox input "true"
click at [1339, 735] on icon at bounding box center [1338, 730] width 21 height 20
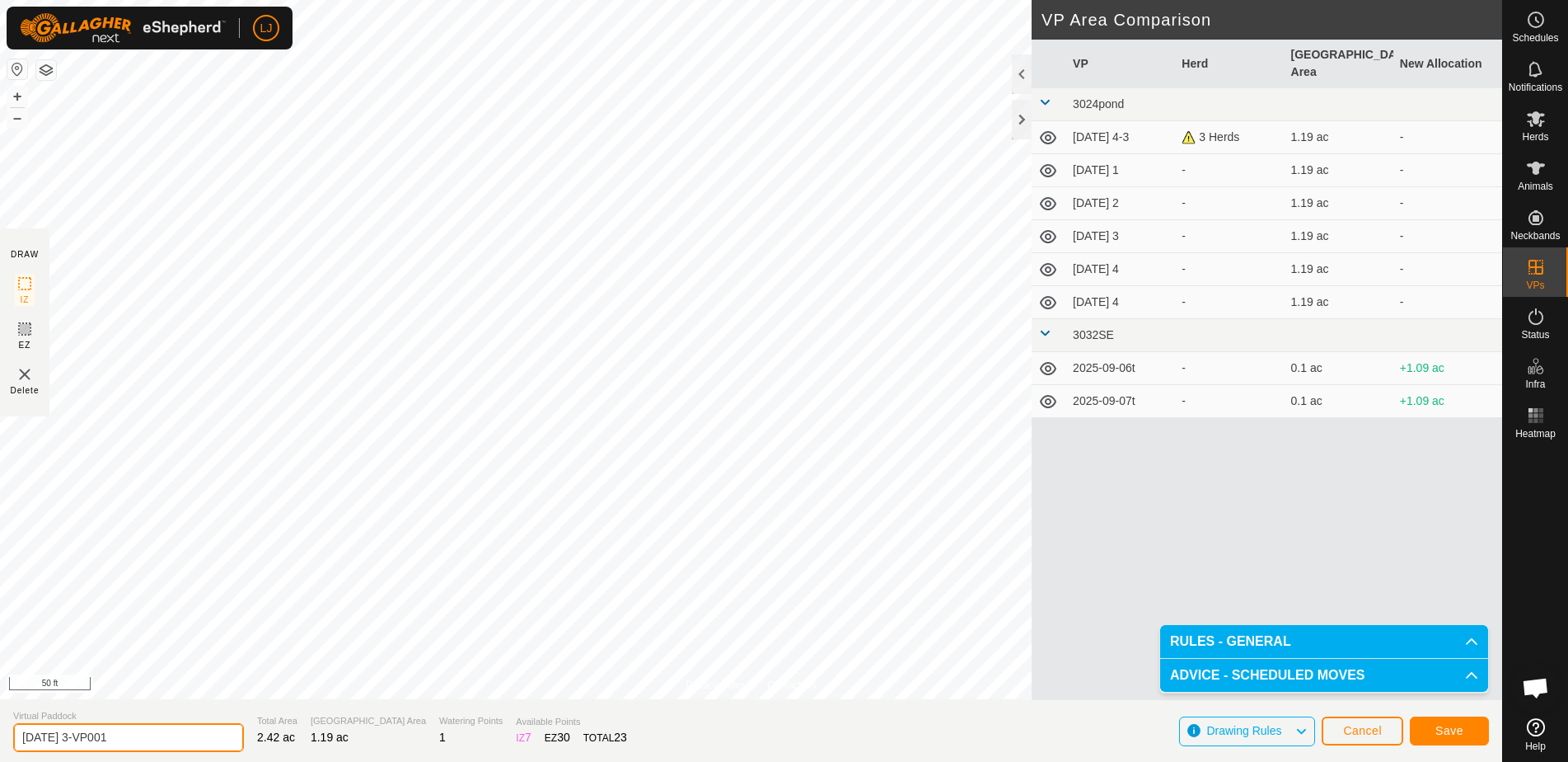
drag, startPoint x: 85, startPoint y: 740, endPoint x: 232, endPoint y: 741, distance: 147.0
click at [210, 740] on section "Virtual Paddock [DATE] 3-VP001 Total Area 2.42 ac Grazing Area 1.19 ac Watering…" at bounding box center [751, 731] width 1502 height 63
type input "[DATE] 2"
click at [1421, 736] on button "Save" at bounding box center [1449, 731] width 79 height 29
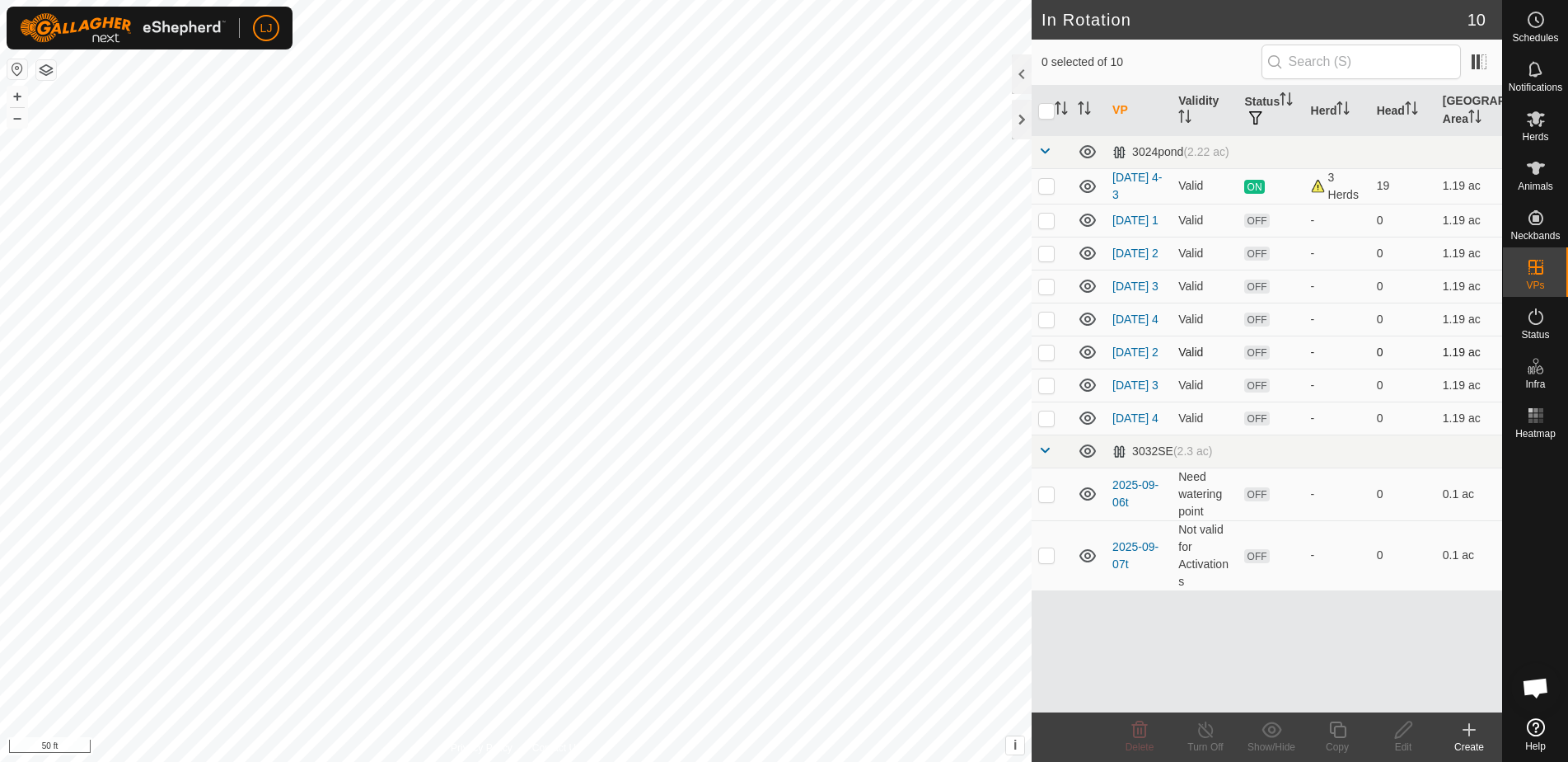
click at [1054, 359] on p-checkbox at bounding box center [1047, 352] width 16 height 13
checkbox input "true"
click at [1341, 740] on div "Copy" at bounding box center [1337, 747] width 66 height 14
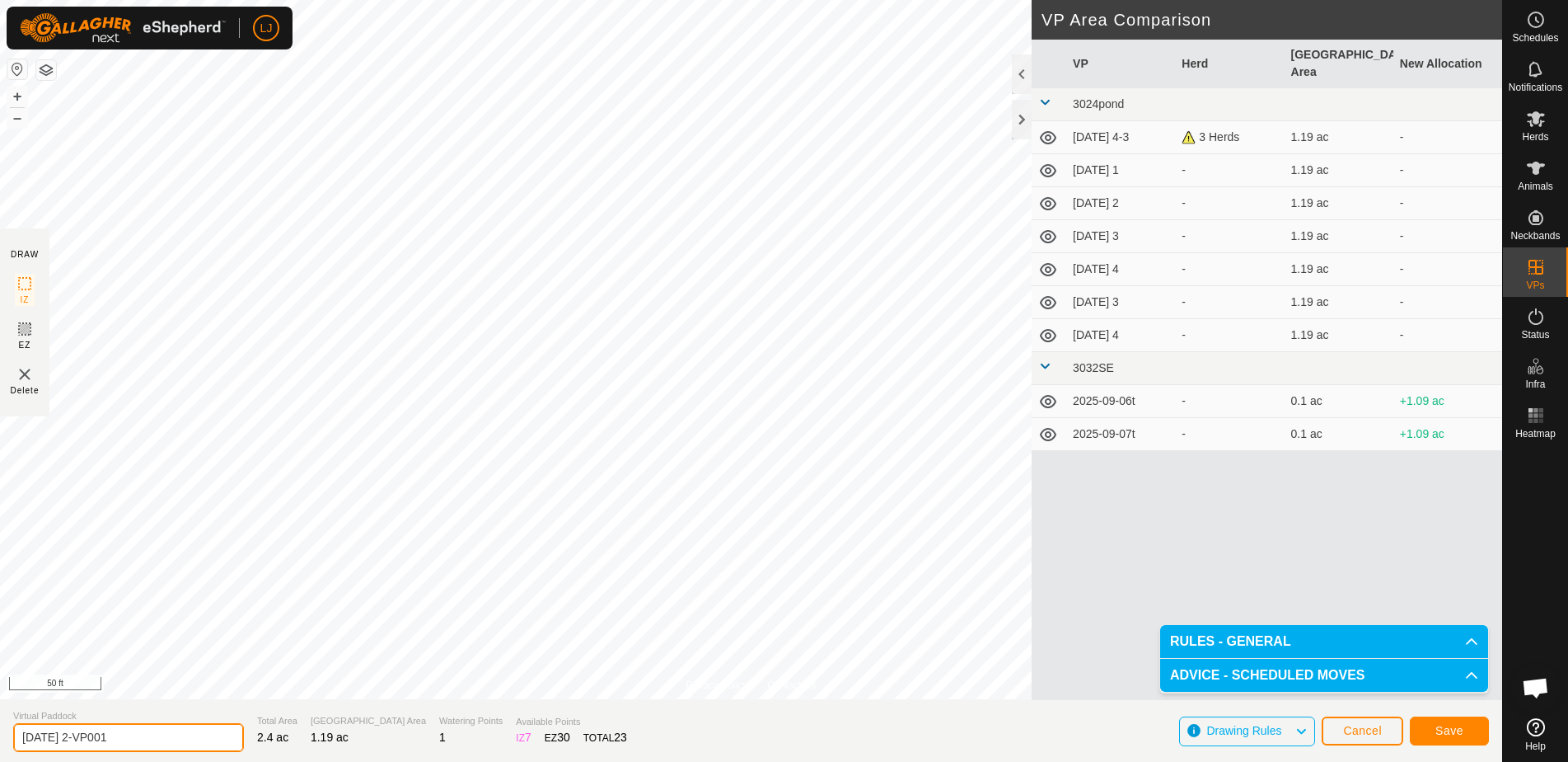
drag, startPoint x: 90, startPoint y: 741, endPoint x: 214, endPoint y: 740, distance: 124.0
click at [213, 740] on section "Virtual Paddock [DATE] 2-VP001 Total Area 2.4 ac Grazing Area 1.19 ac Watering …" at bounding box center [751, 731] width 1502 height 63
type input "[DATE] 1"
click at [1457, 740] on button "Save" at bounding box center [1449, 731] width 79 height 29
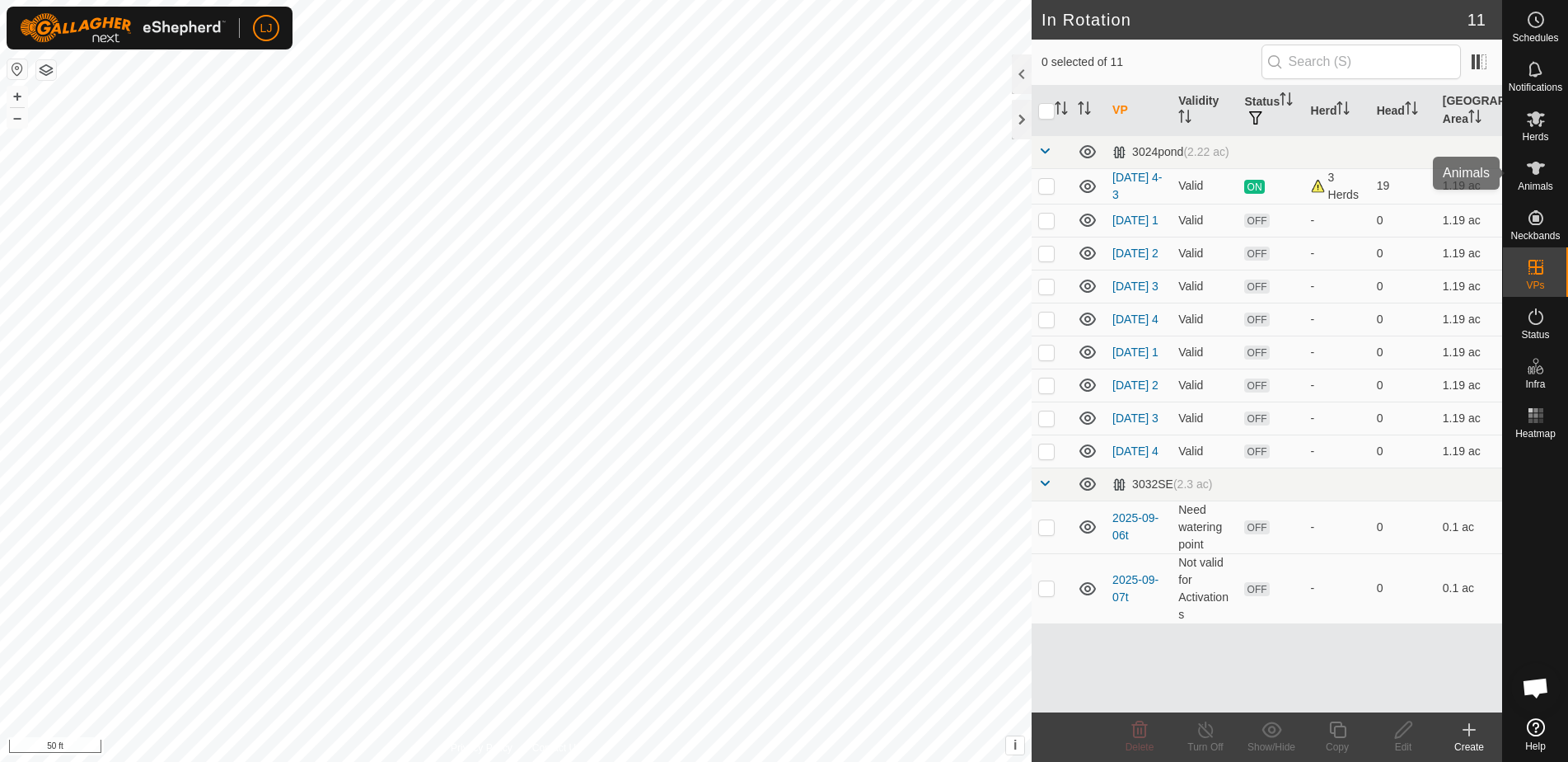
click at [1543, 178] on es-animals-svg-icon at bounding box center [1536, 167] width 30 height 26
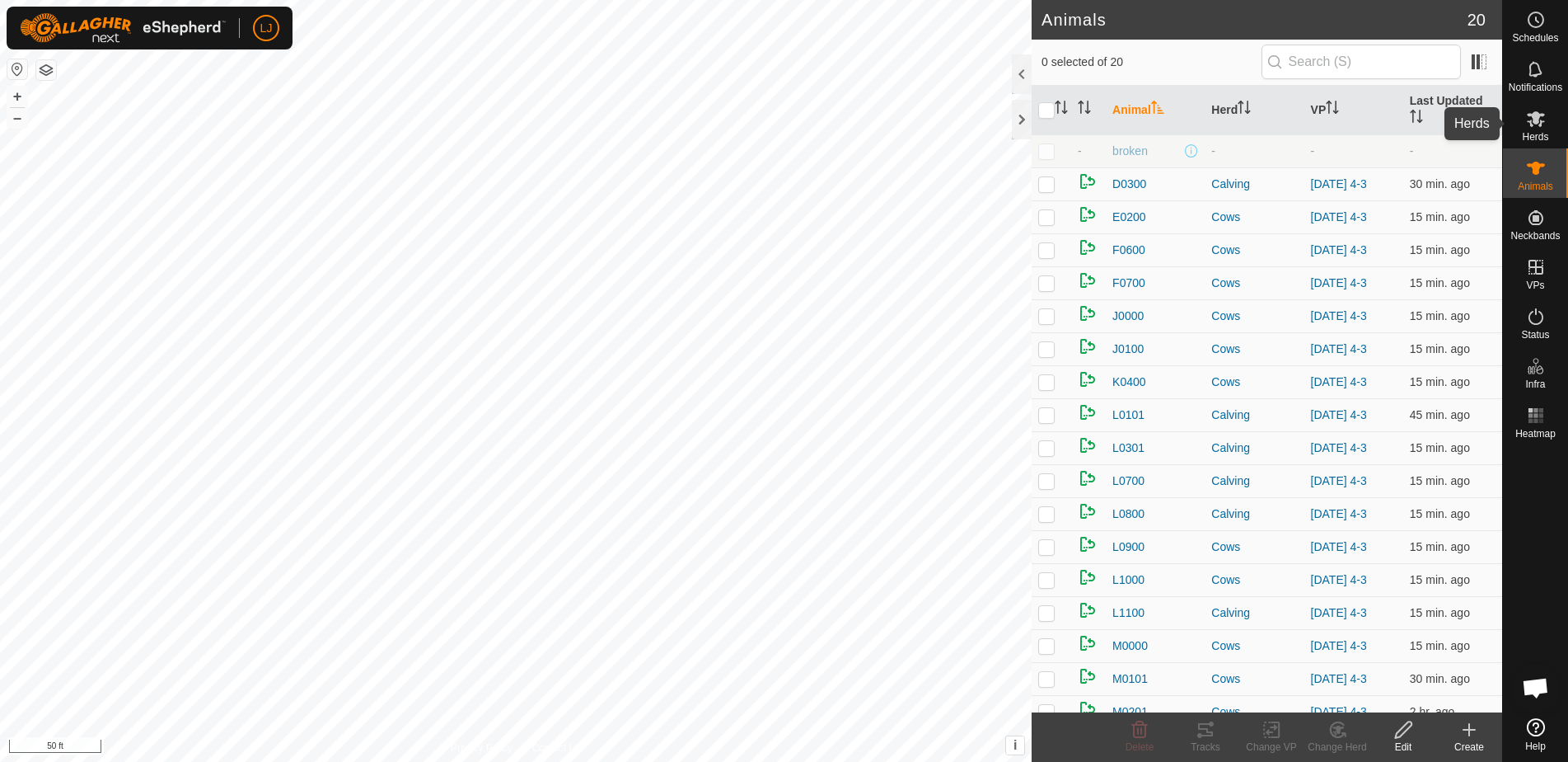
click at [1544, 123] on icon at bounding box center [1536, 119] width 20 height 20
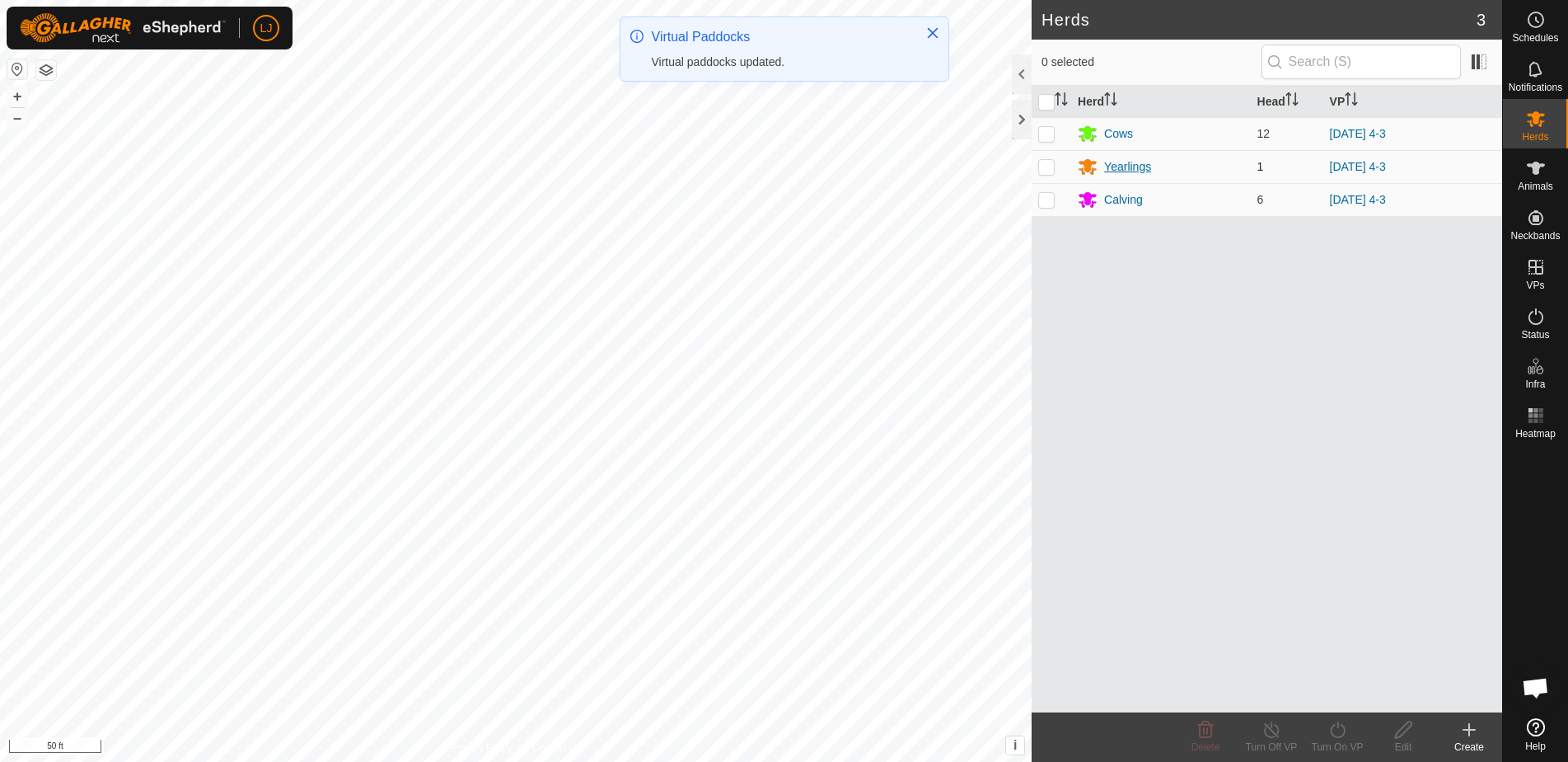
click at [1135, 166] on div "Yearlings" at bounding box center [1127, 166] width 47 height 17
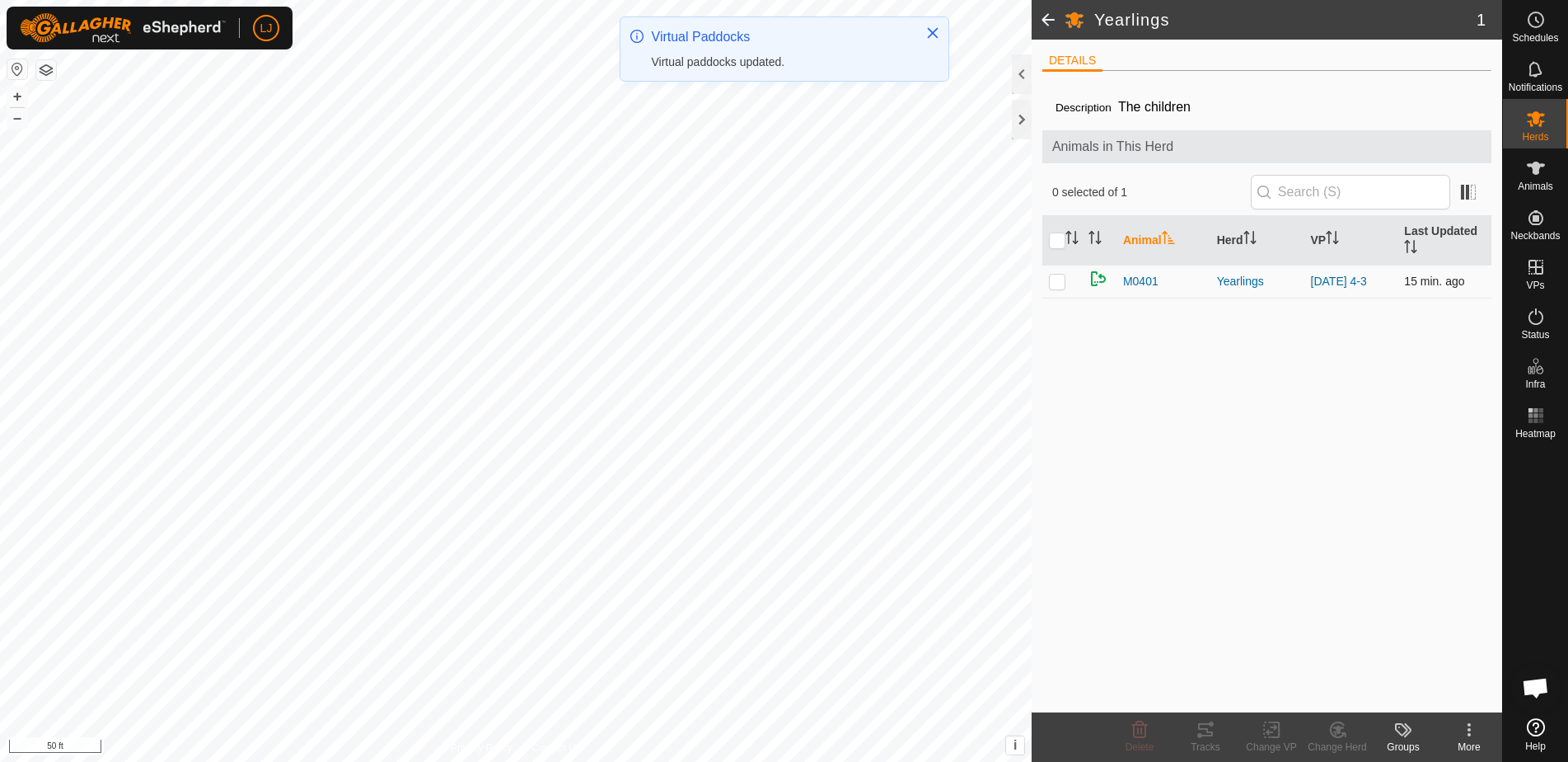
click at [1056, 282] on p-checkbox at bounding box center [1057, 281] width 16 height 13
checkbox input "true"
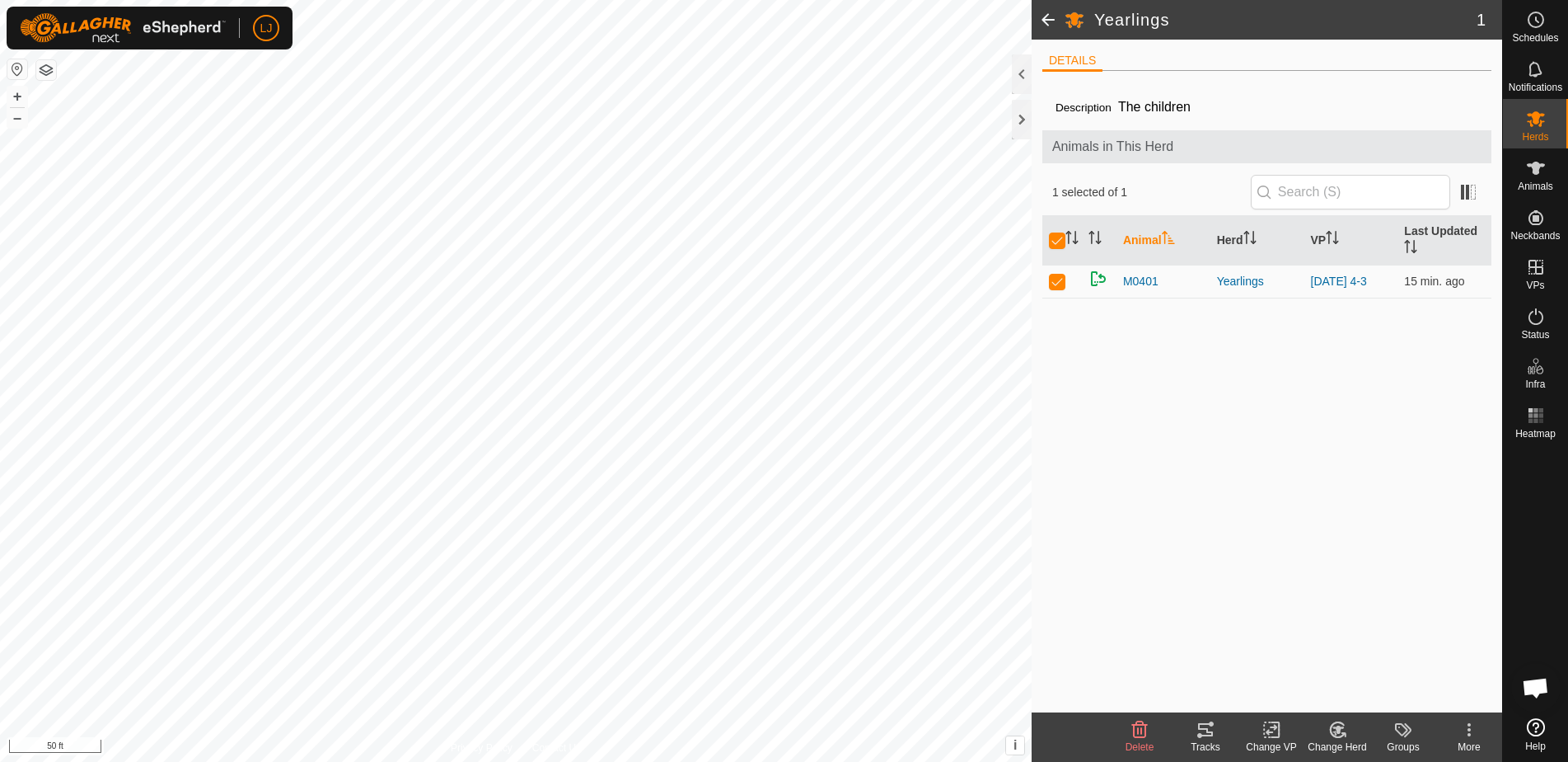
click at [1334, 744] on div "Change Herd" at bounding box center [1337, 747] width 66 height 14
click at [1397, 666] on link "Choose Herd..." at bounding box center [1386, 659] width 163 height 33
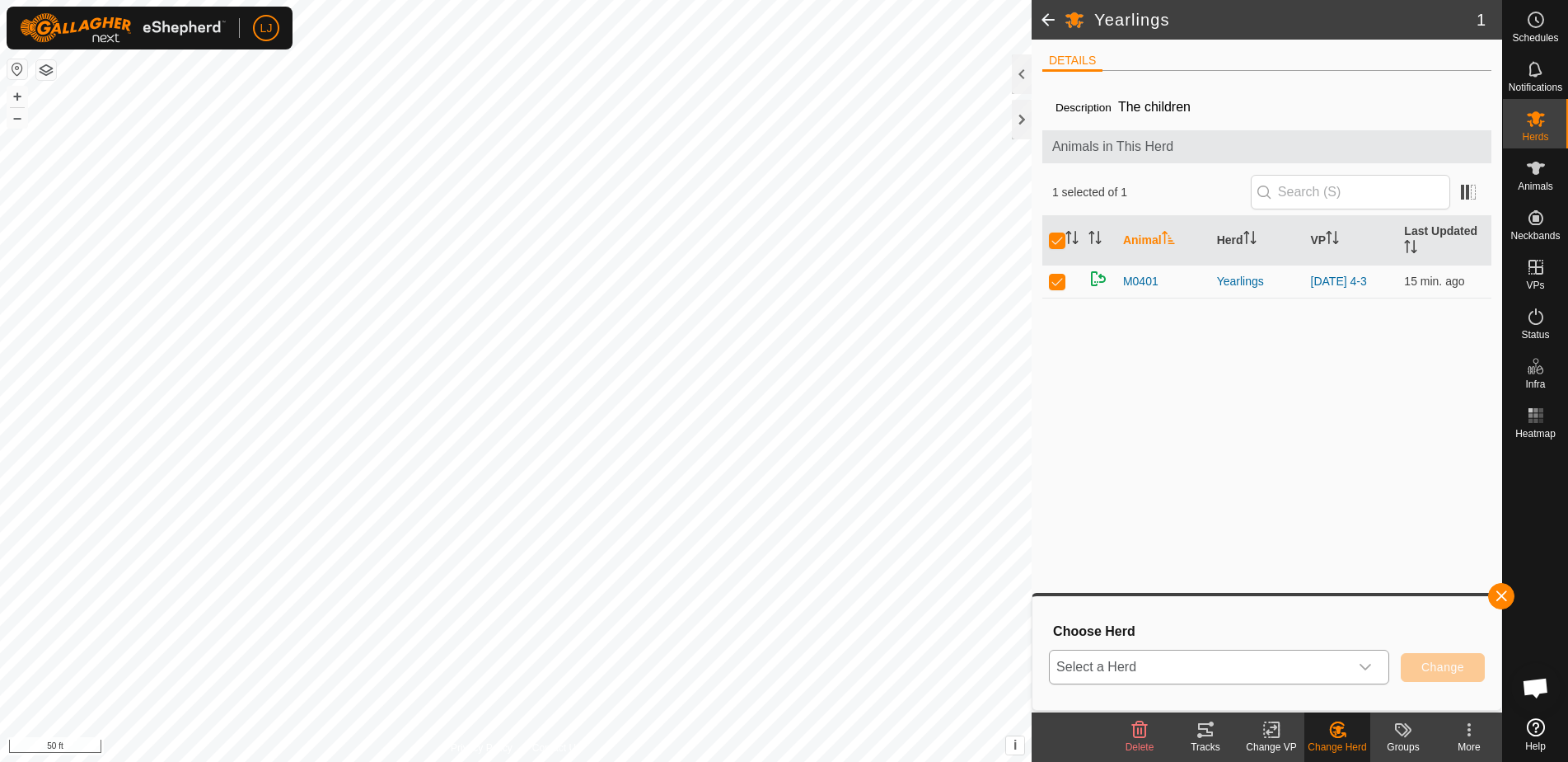
click at [1365, 677] on div "dropdown trigger" at bounding box center [1365, 667] width 33 height 33
click at [1112, 546] on li "Cows" at bounding box center [1220, 545] width 339 height 41
click at [1441, 667] on span "Change" at bounding box center [1443, 667] width 43 height 13
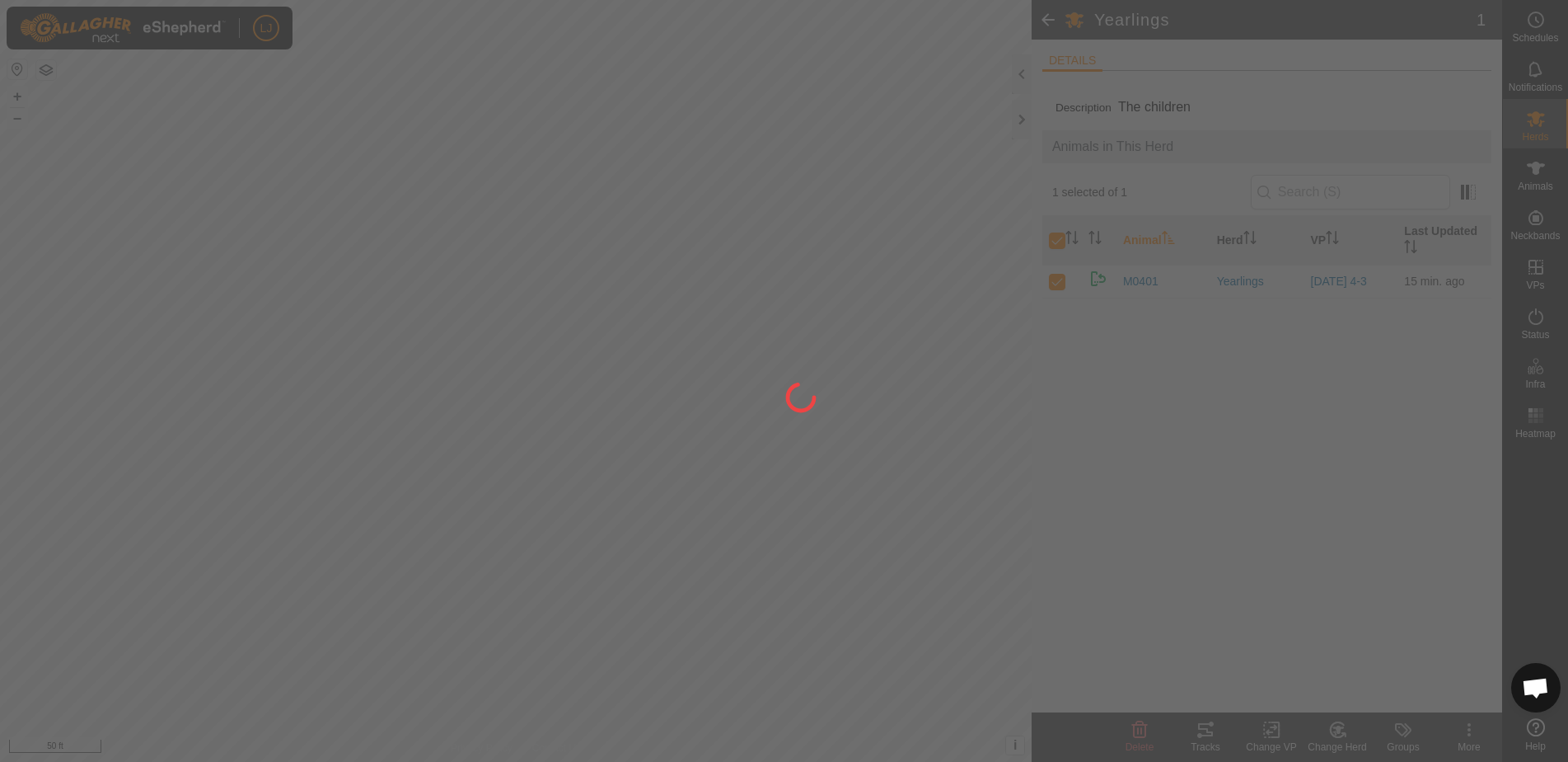
checkbox input "false"
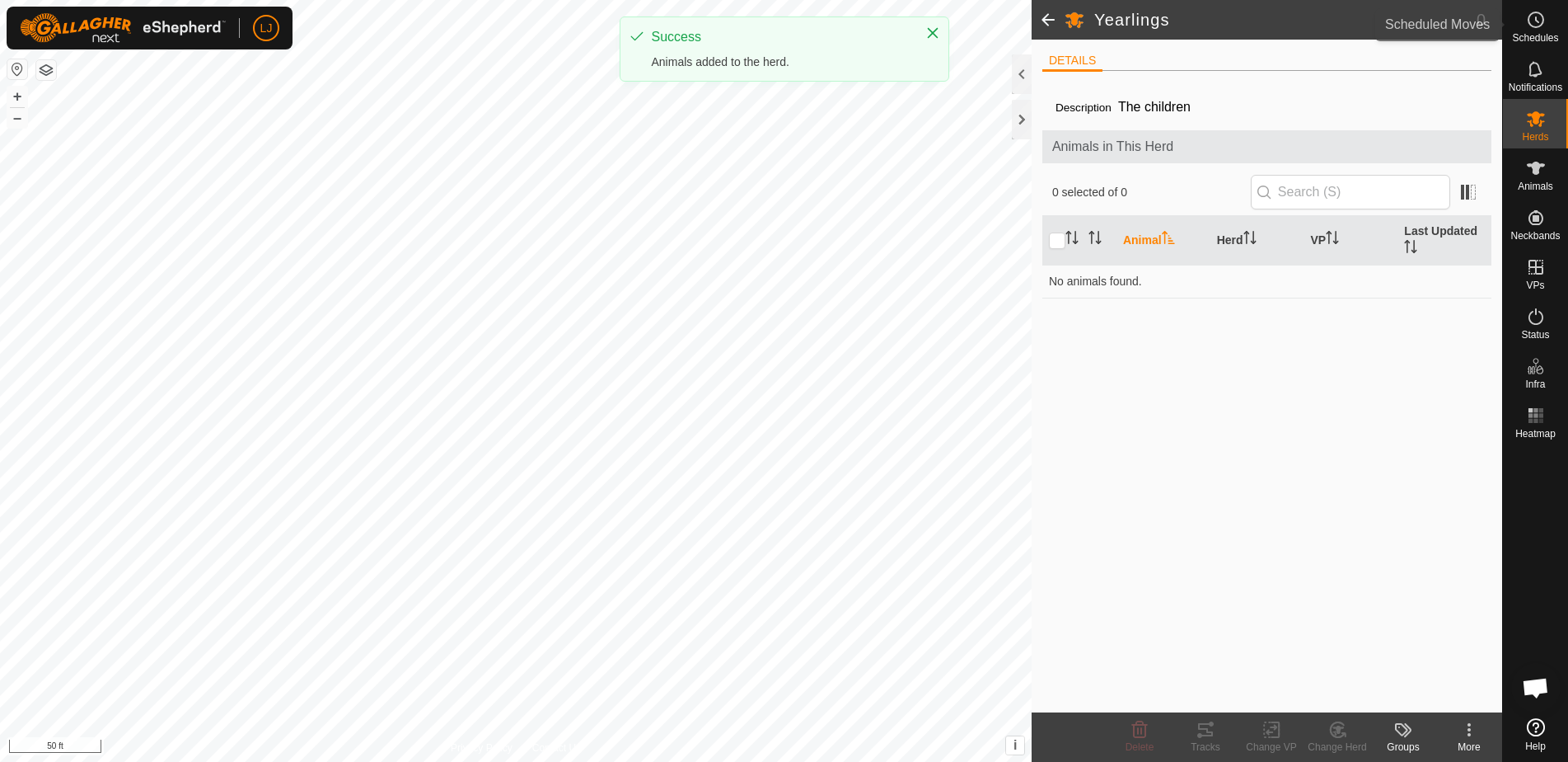
click at [1542, 16] on circle at bounding box center [1536, 20] width 14 height 14
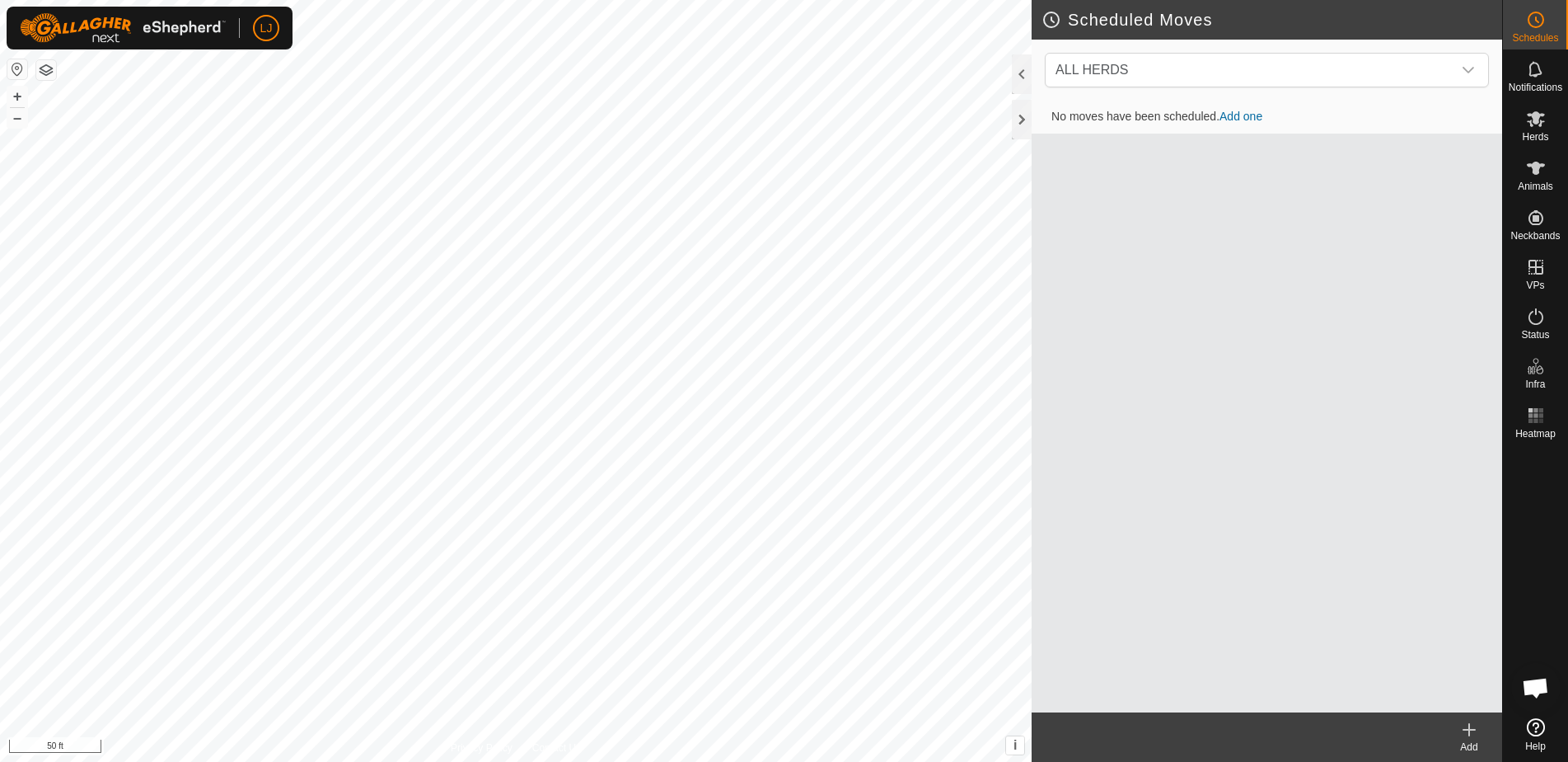
click at [1469, 731] on icon at bounding box center [1469, 730] width 0 height 12
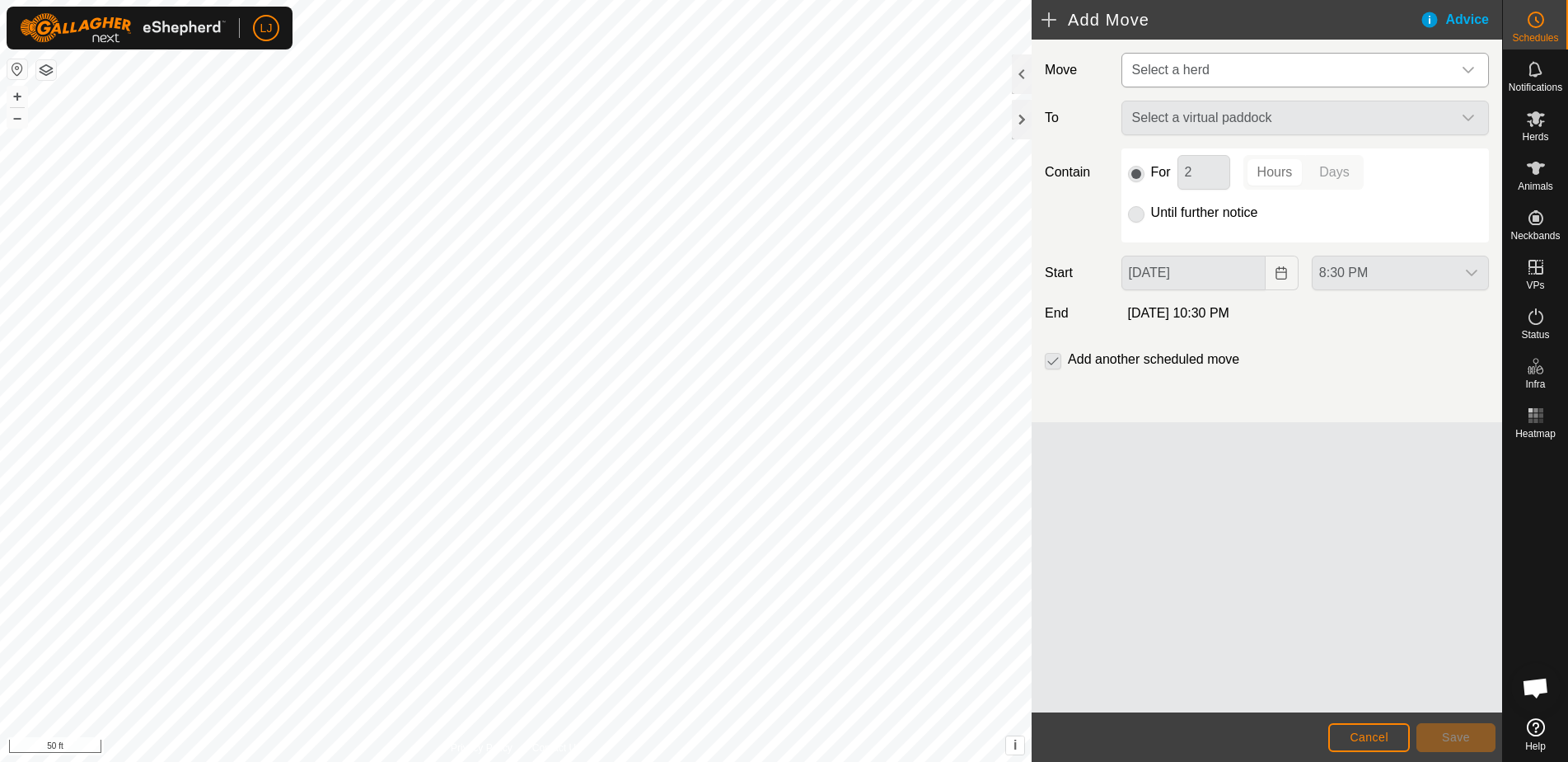
click at [1190, 67] on span "Select a herd" at bounding box center [1171, 70] width 77 height 14
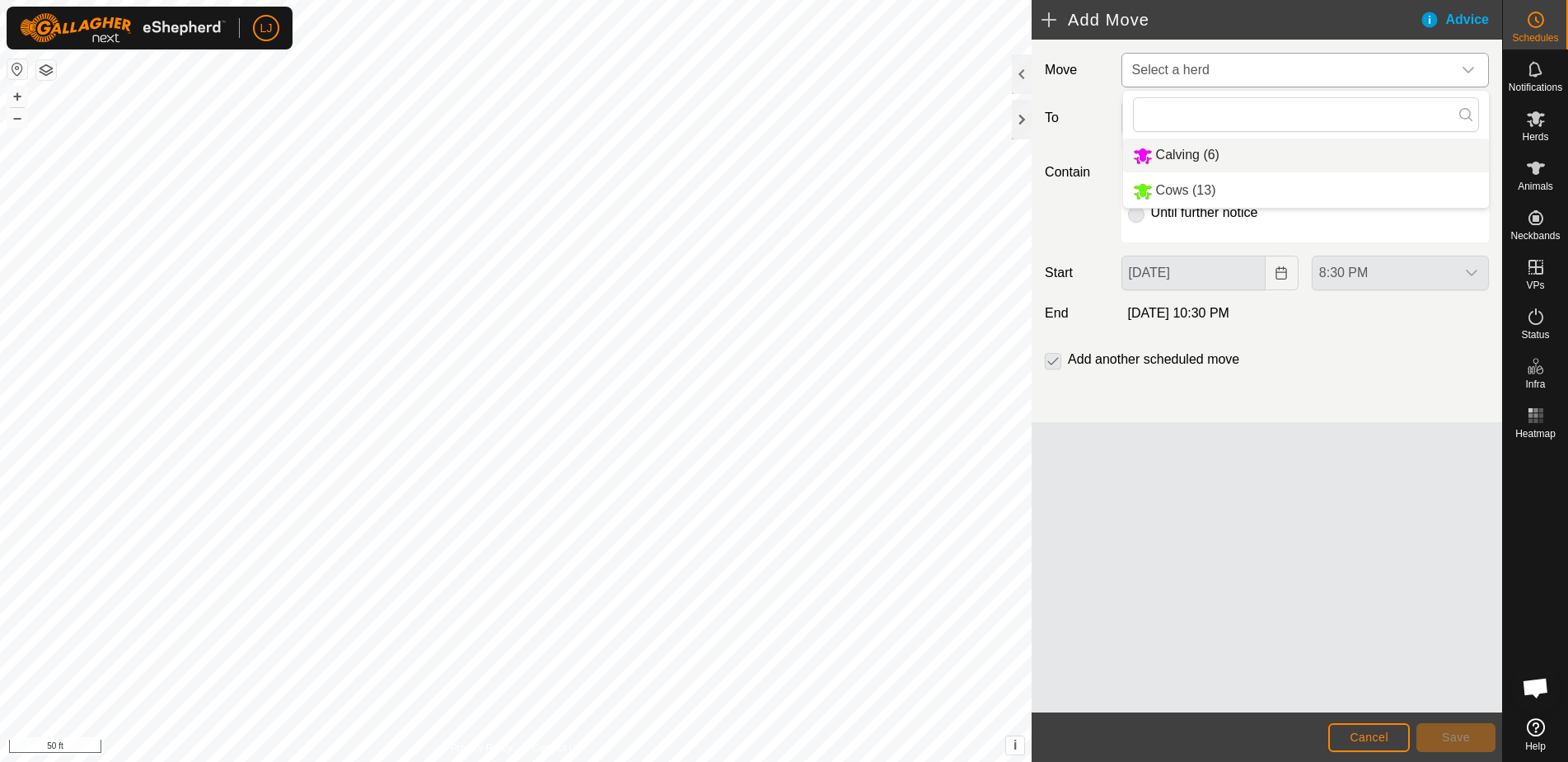
click at [1234, 158] on li "Calving (6)" at bounding box center [1305, 156] width 366 height 34
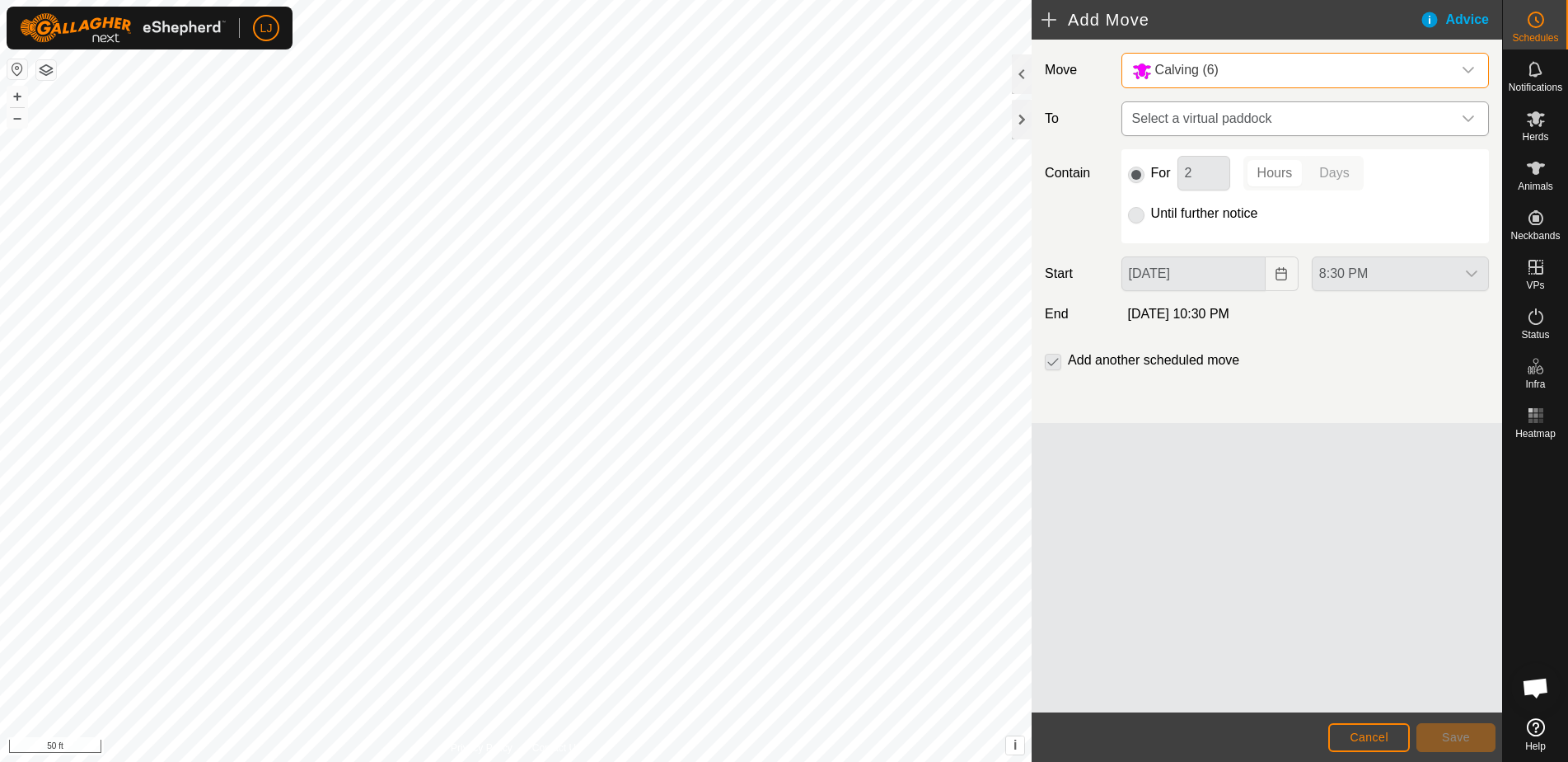
click at [1243, 127] on span "Select a virtual paddock" at bounding box center [1288, 119] width 326 height 33
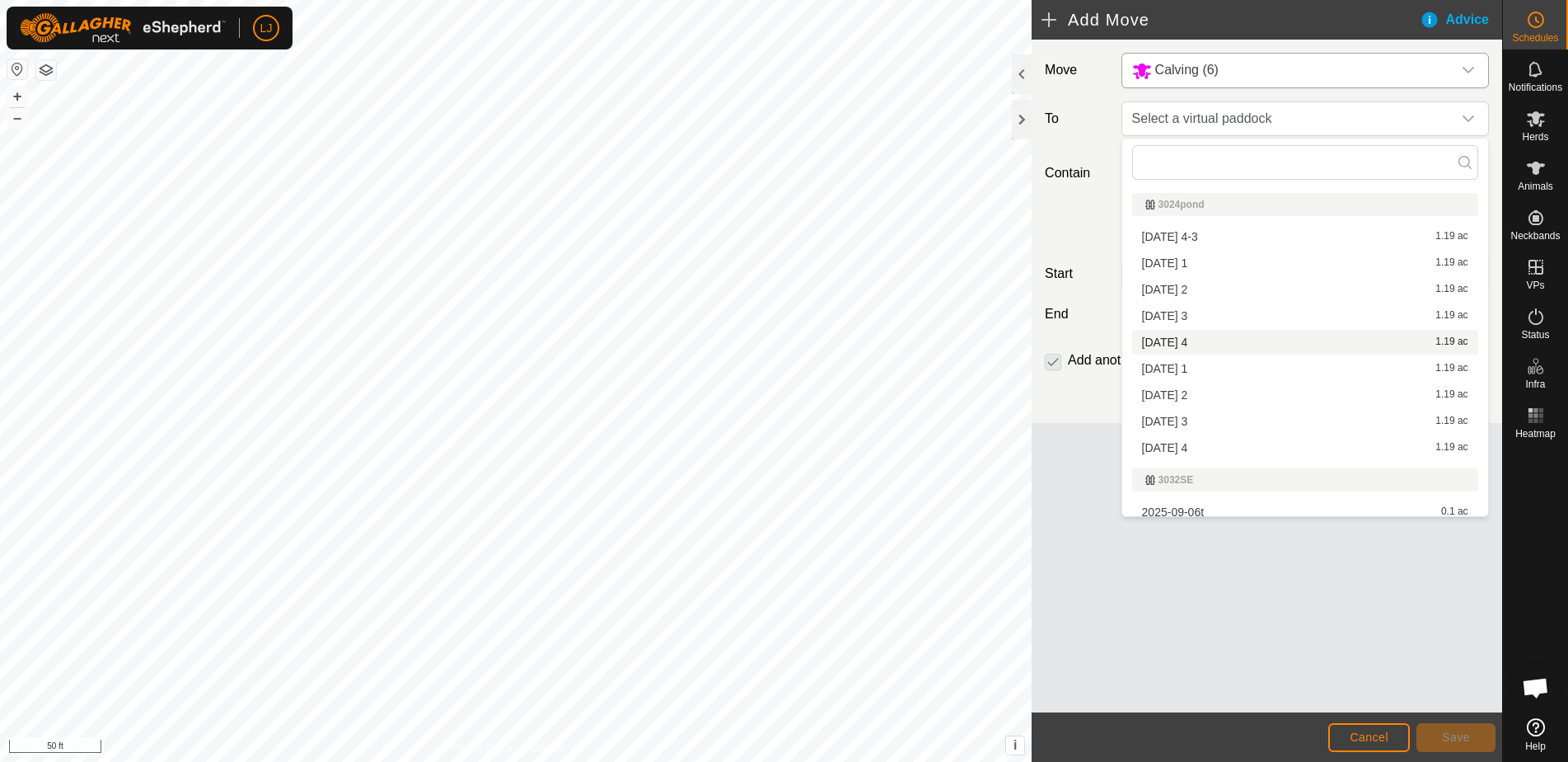
click at [1234, 346] on li "[DATE] 4 1.19 ac" at bounding box center [1305, 342] width 346 height 24
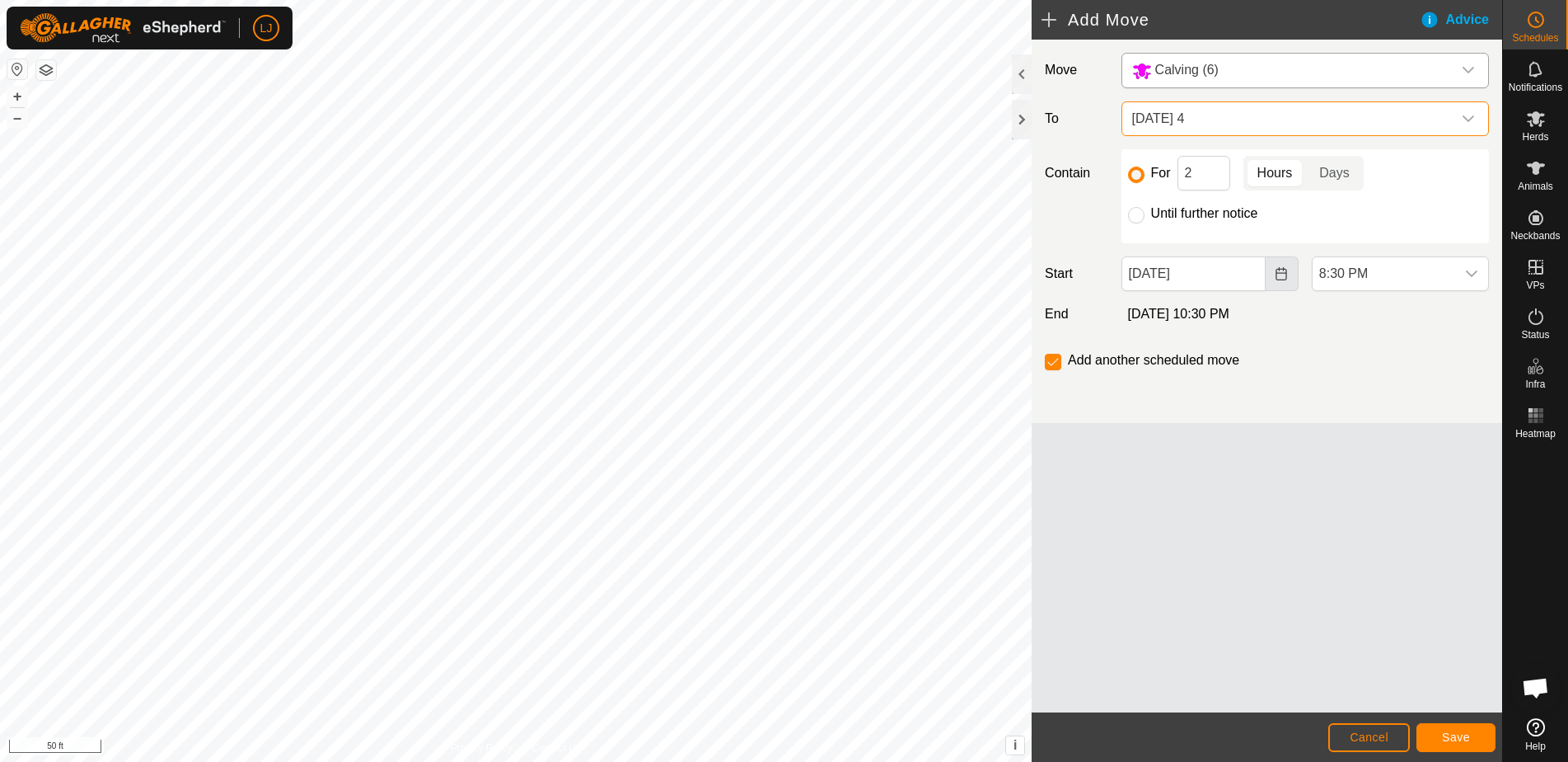
click at [1277, 284] on button "Choose Date" at bounding box center [1282, 273] width 33 height 34
click at [1278, 273] on icon "Choose Date" at bounding box center [1282, 273] width 11 height 13
click at [1279, 275] on icon "Choose Date" at bounding box center [1281, 273] width 13 height 13
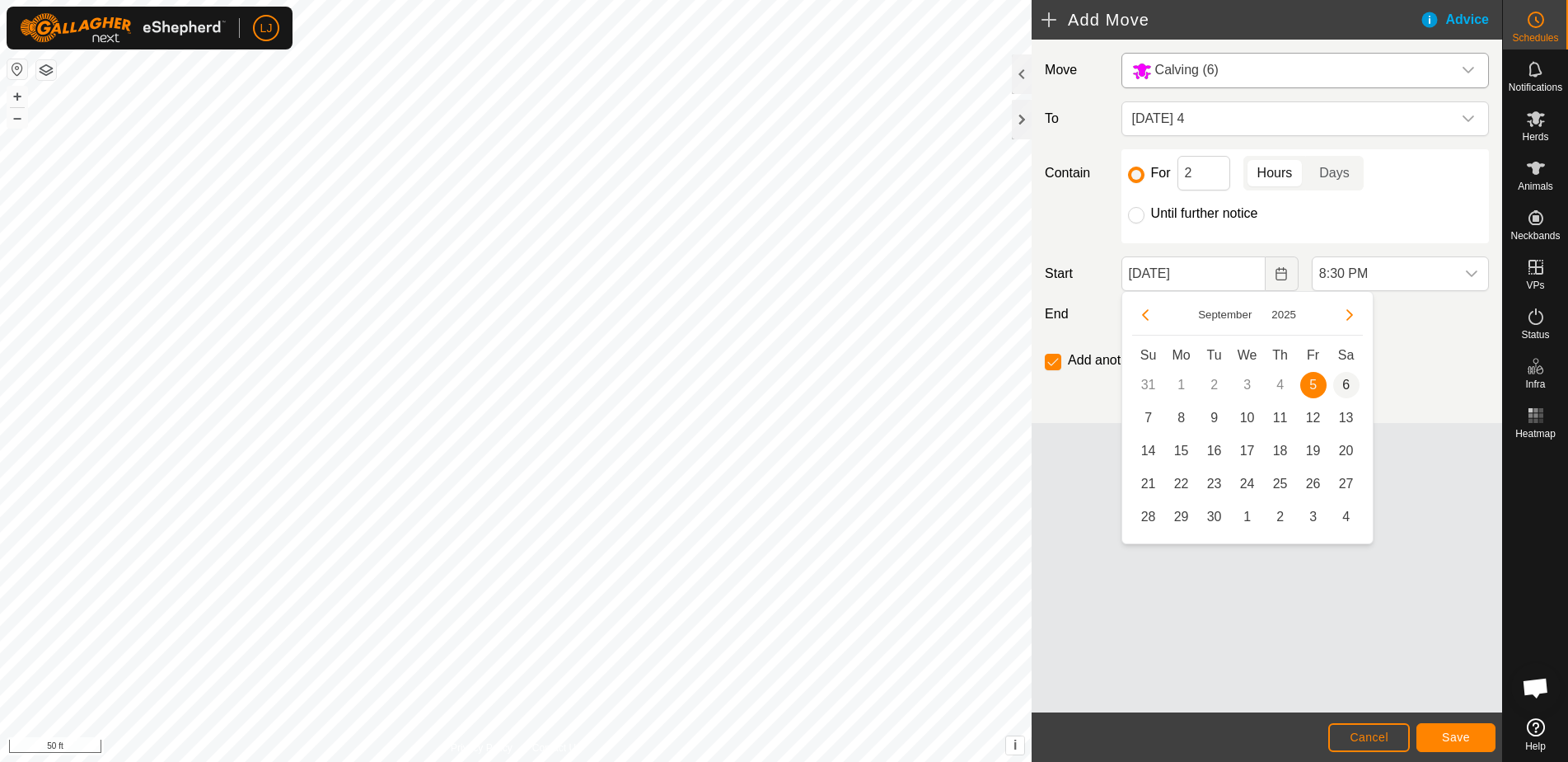
click at [1350, 381] on span "6" at bounding box center [1346, 384] width 26 height 26
type input "[DATE]"
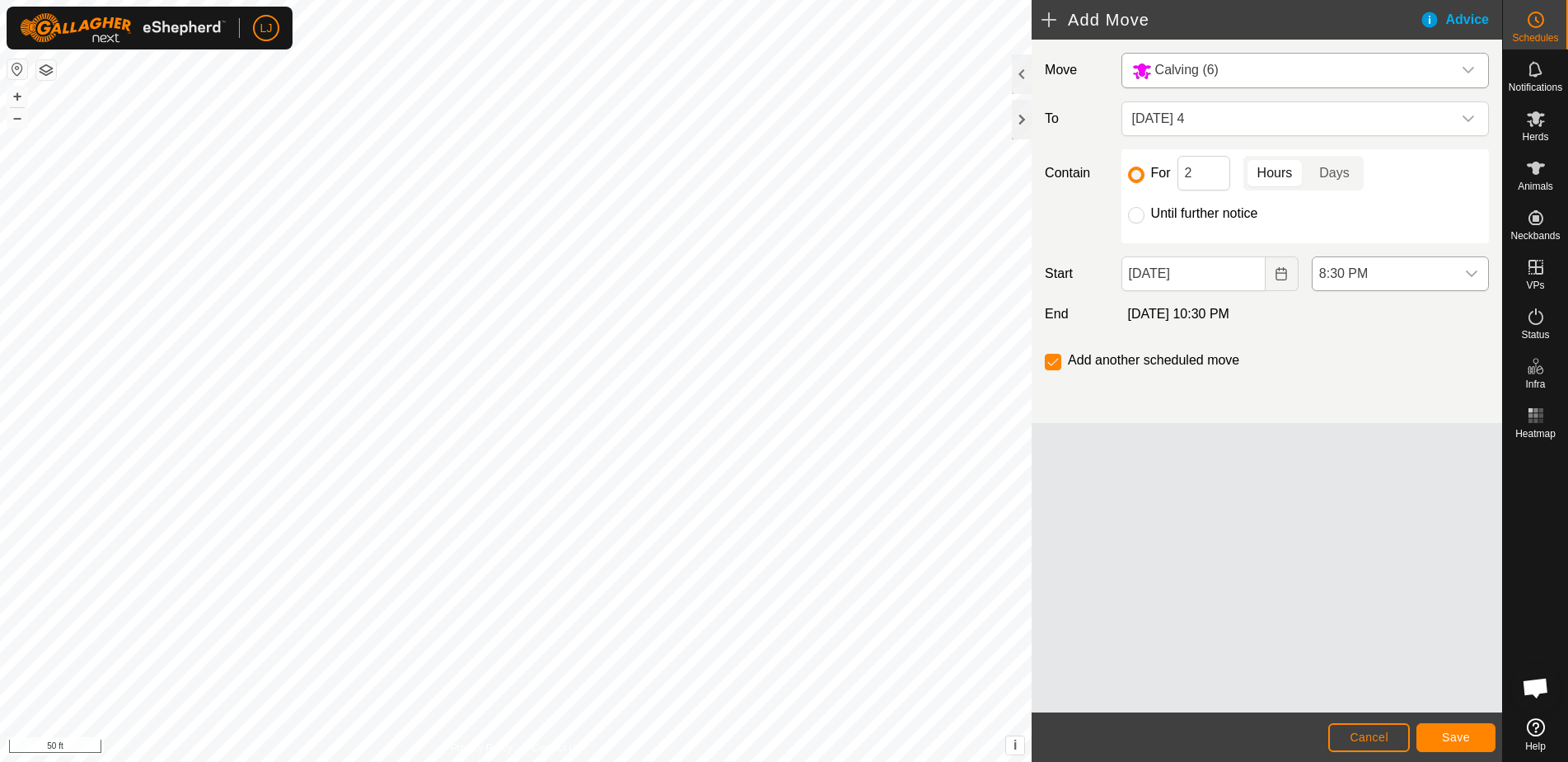
click at [1449, 278] on span "8:30 PM" at bounding box center [1384, 273] width 143 height 33
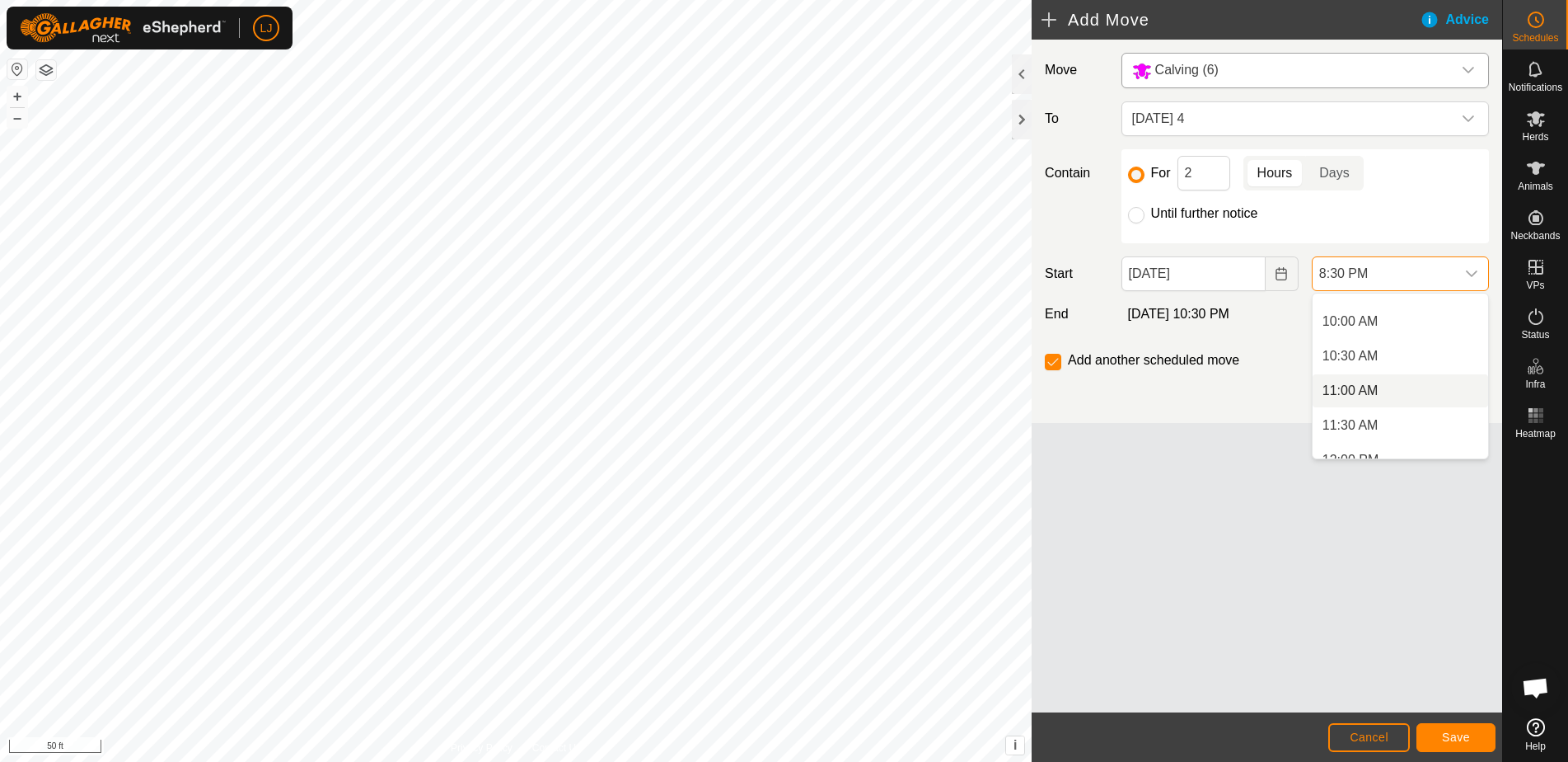
click at [1410, 398] on li "11:00 AM" at bounding box center [1400, 390] width 175 height 33
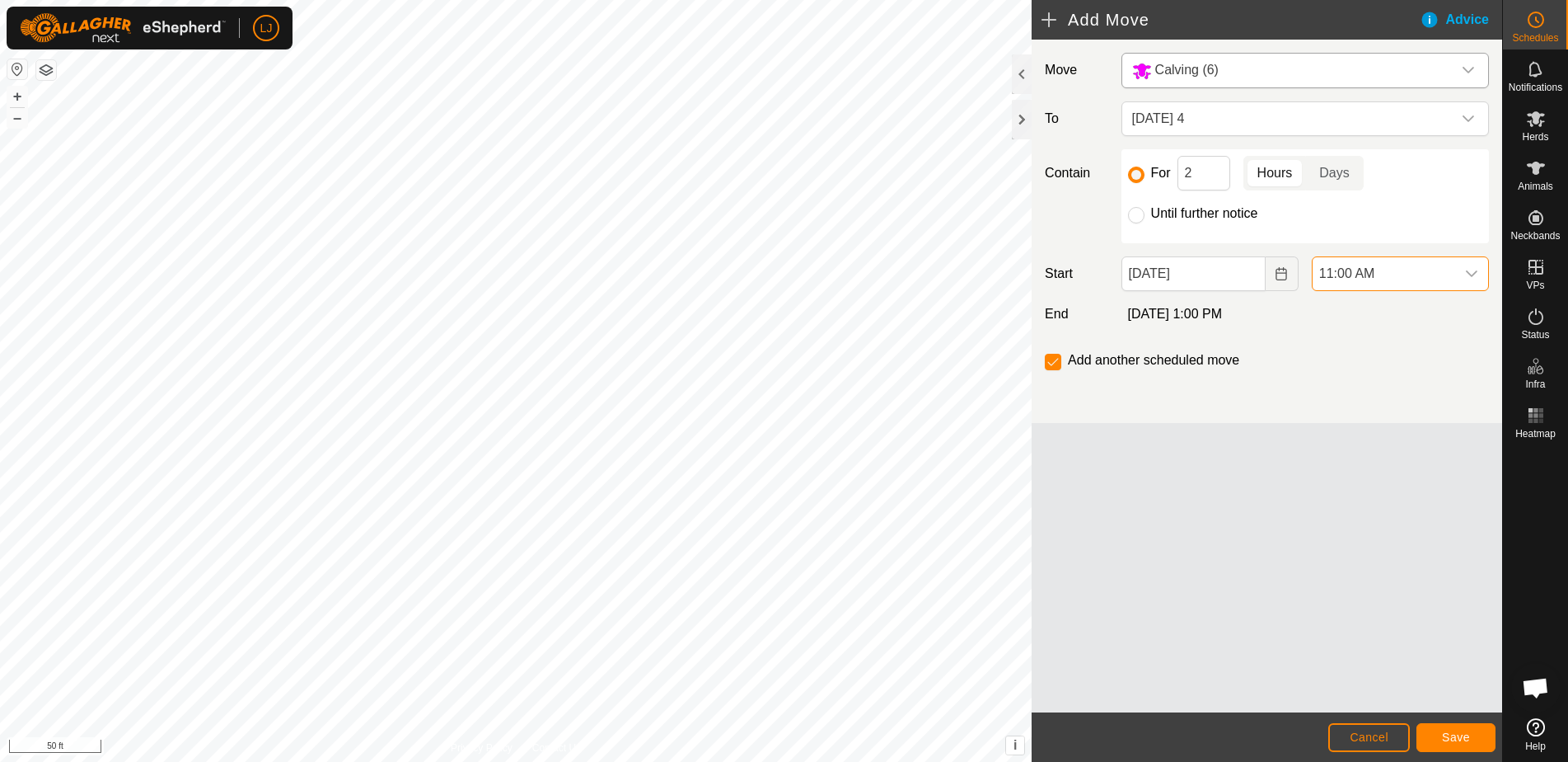
scroll to position [1288, 0]
click at [1407, 270] on span "11:00 AM" at bounding box center [1384, 273] width 143 height 33
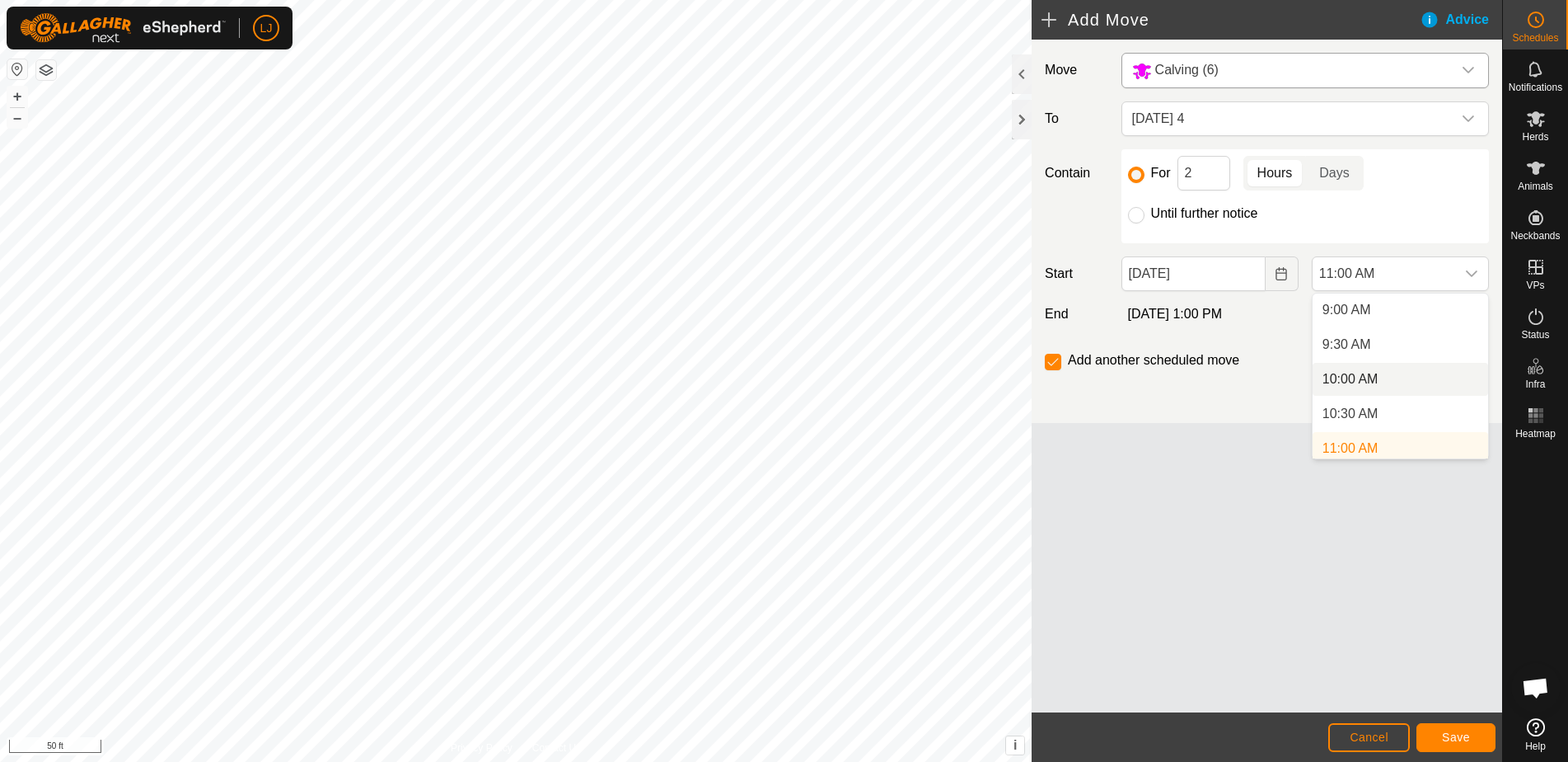
click at [1412, 387] on li "10:00 AM" at bounding box center [1400, 379] width 175 height 33
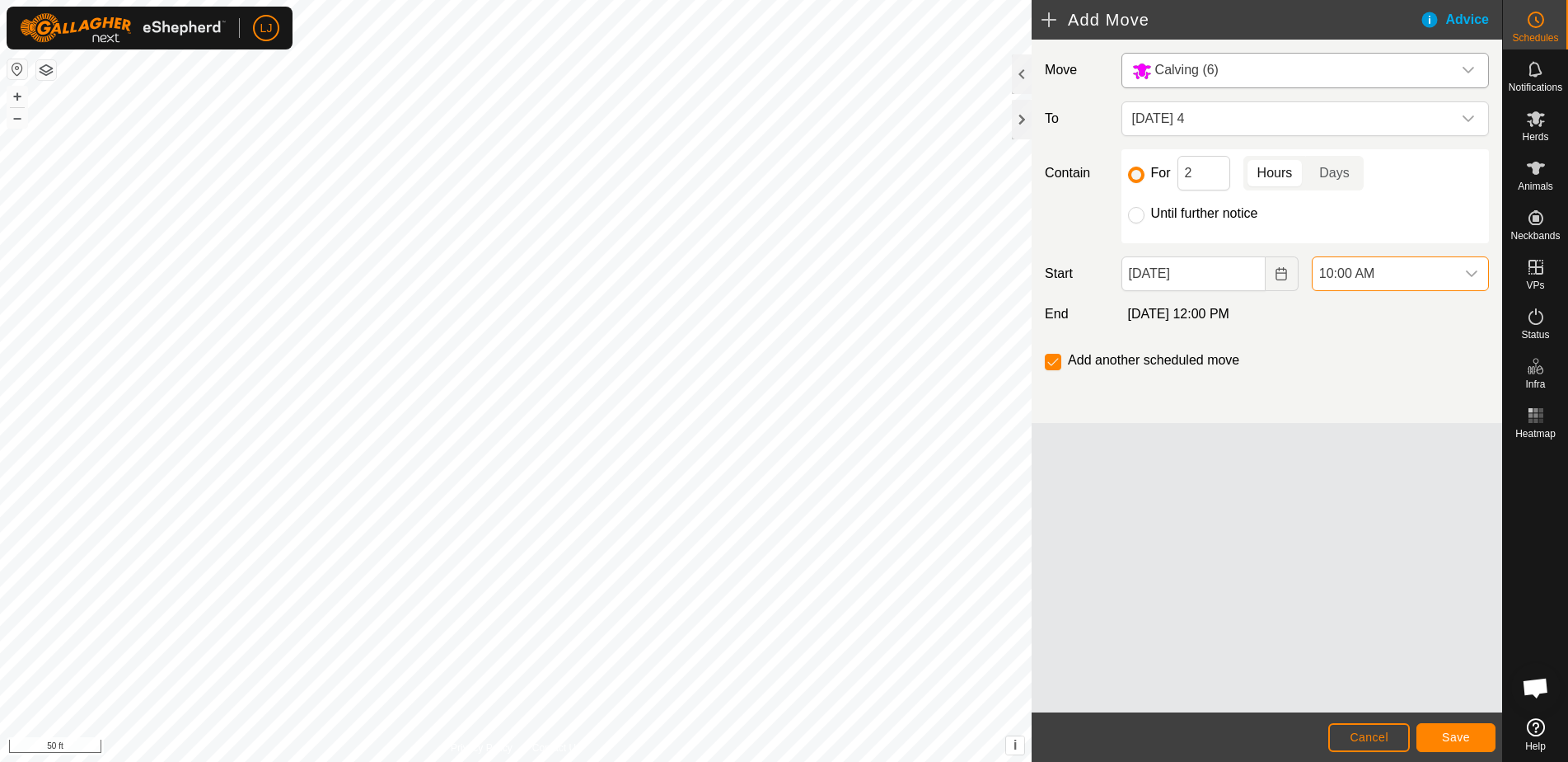
click at [1447, 743] on span "Save" at bounding box center [1456, 737] width 28 height 13
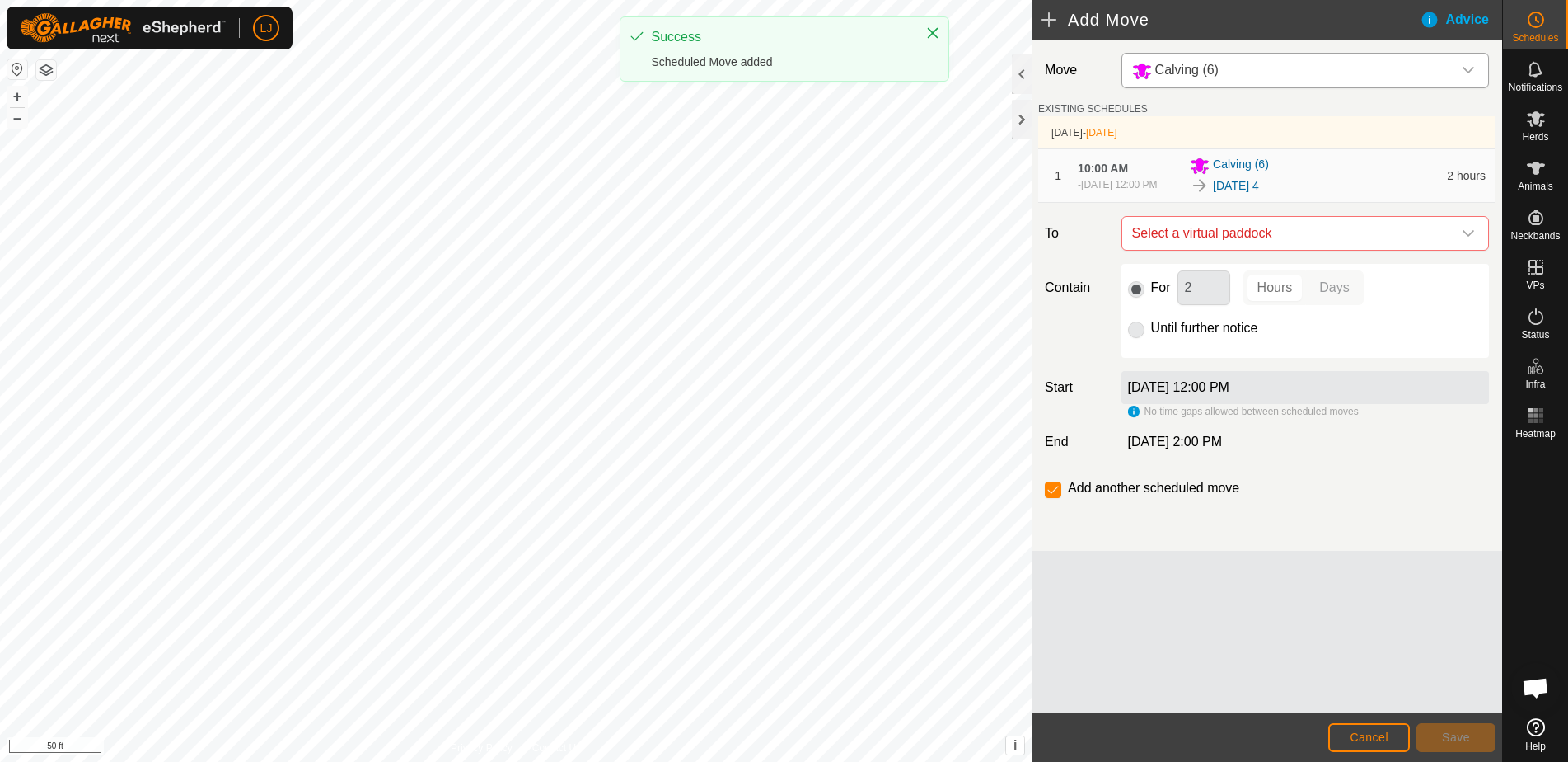
drag, startPoint x: 1141, startPoint y: 342, endPoint x: 1153, endPoint y: 350, distance: 14.4
click at [1141, 338] on p-radiobutton at bounding box center [1136, 328] width 16 height 20
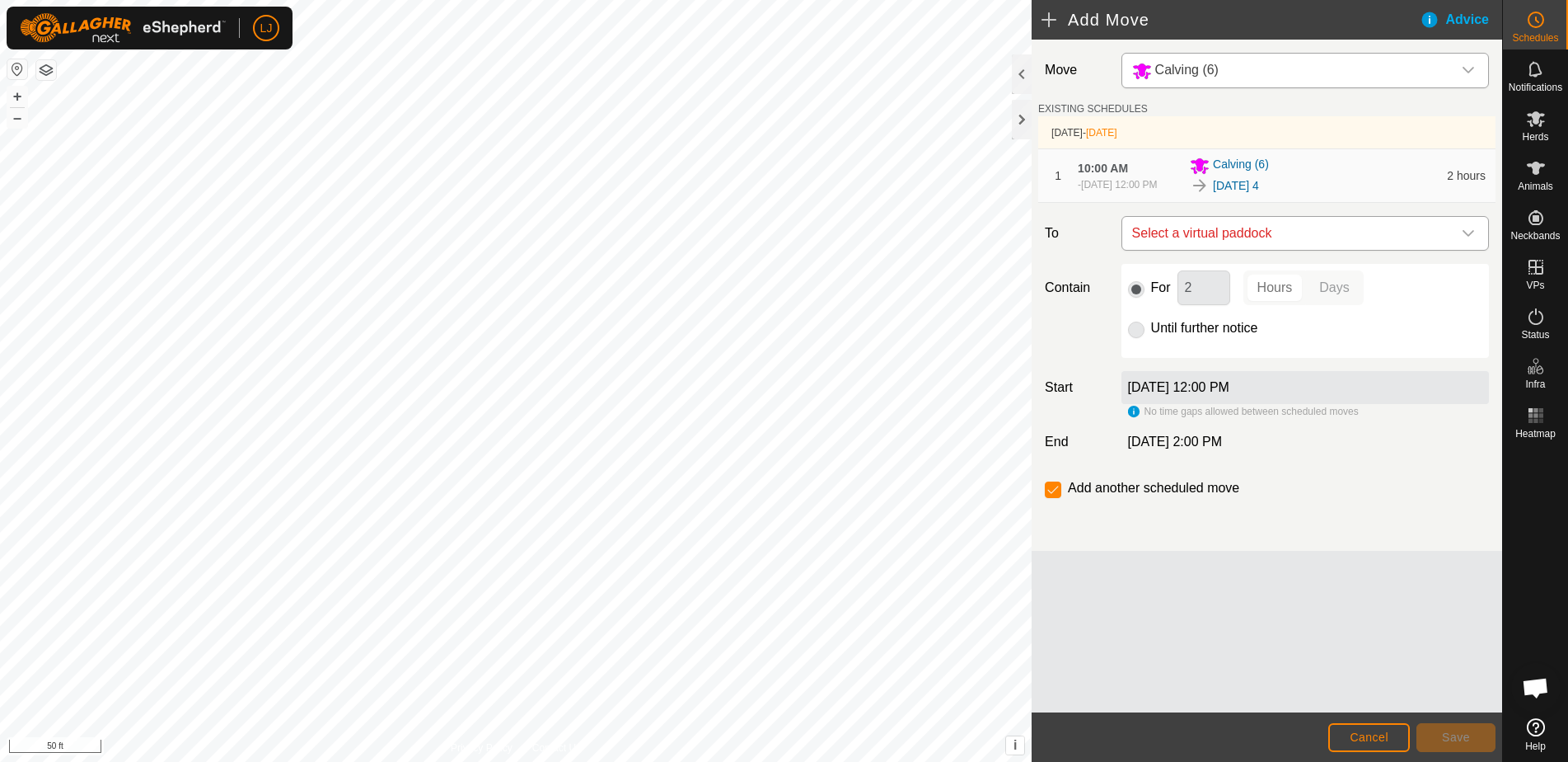
click at [1353, 242] on span "Select a virtual paddock" at bounding box center [1288, 233] width 326 height 33
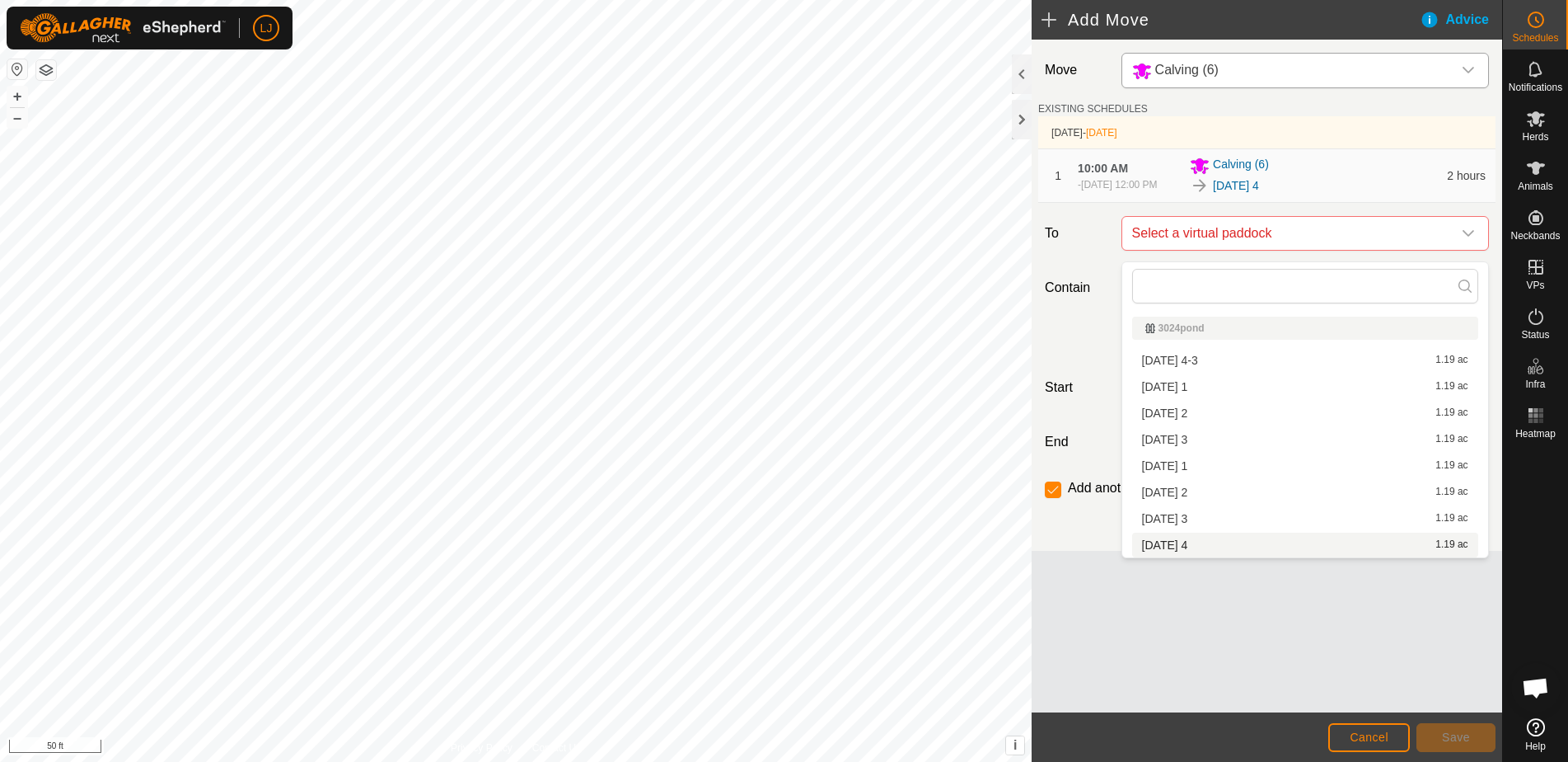
click at [1350, 537] on li "[DATE] 4 1.19 ac" at bounding box center [1305, 544] width 346 height 24
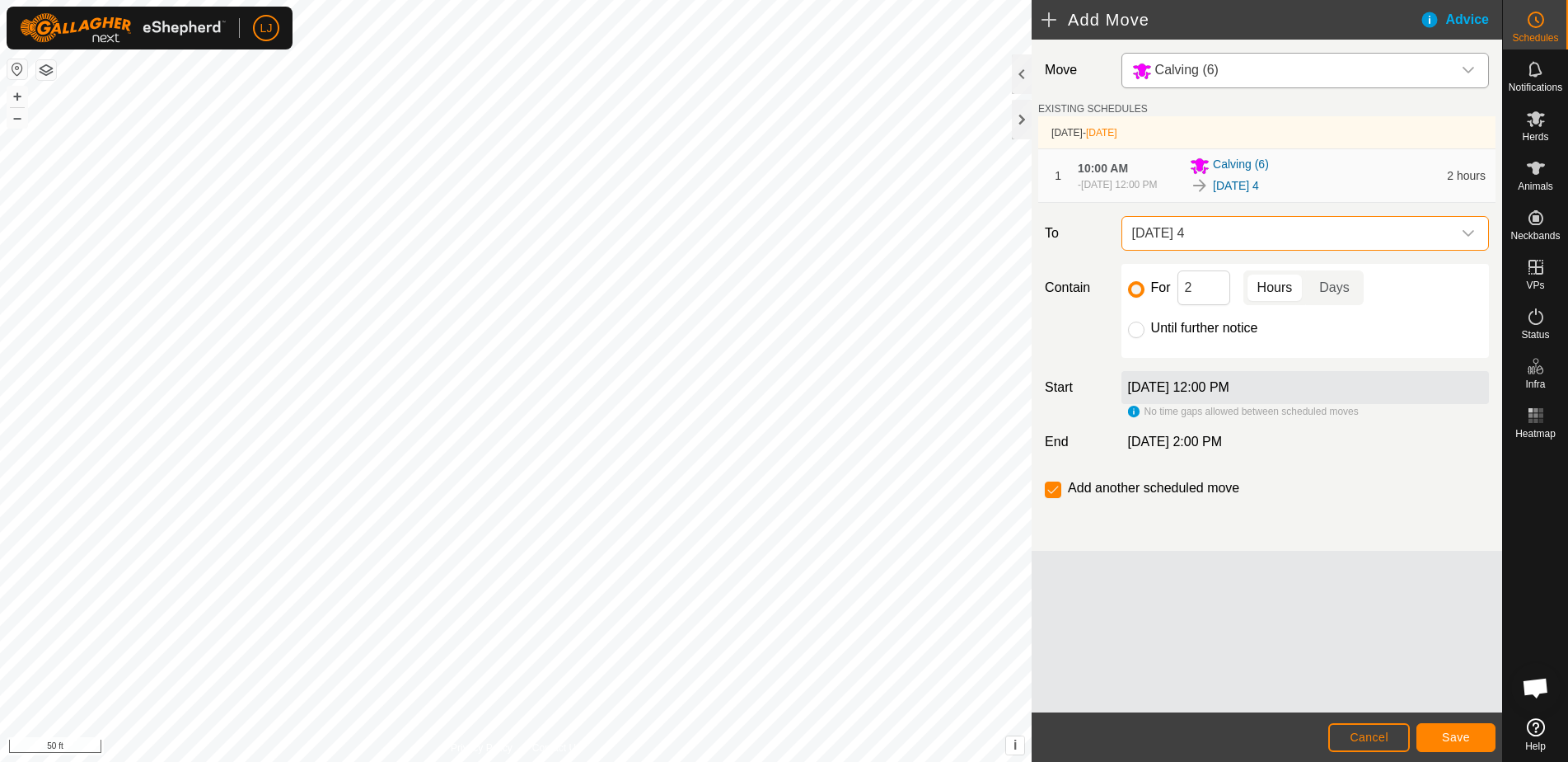
drag, startPoint x: 1134, startPoint y: 341, endPoint x: 1185, endPoint y: 365, distance: 56.4
click at [1135, 338] on input "Until further notice" at bounding box center [1136, 329] width 16 height 16
radio input "true"
checkbox input "false"
click at [1460, 733] on span "Save" at bounding box center [1456, 737] width 28 height 13
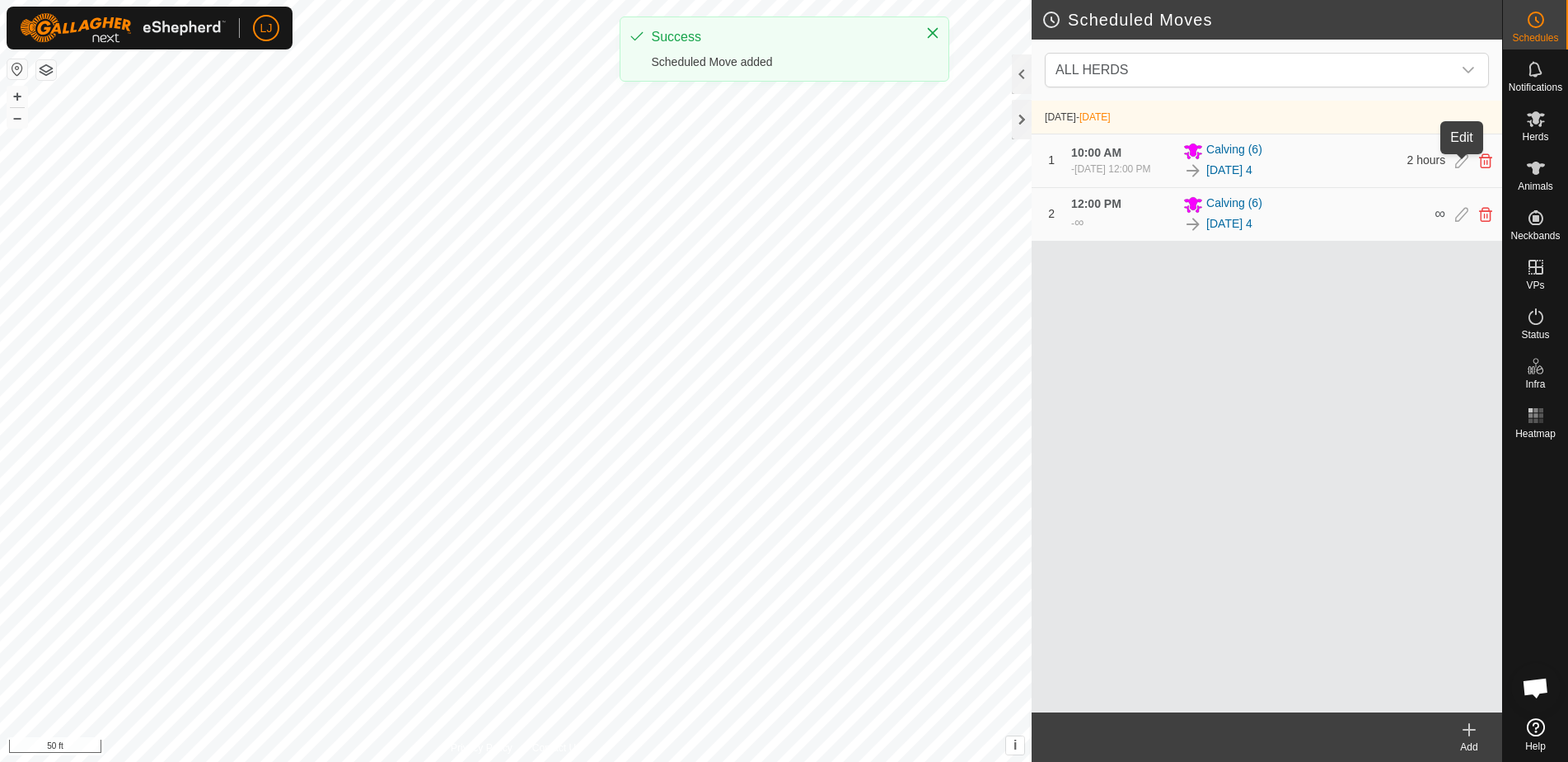
click at [1461, 168] on icon at bounding box center [1462, 160] width 13 height 14
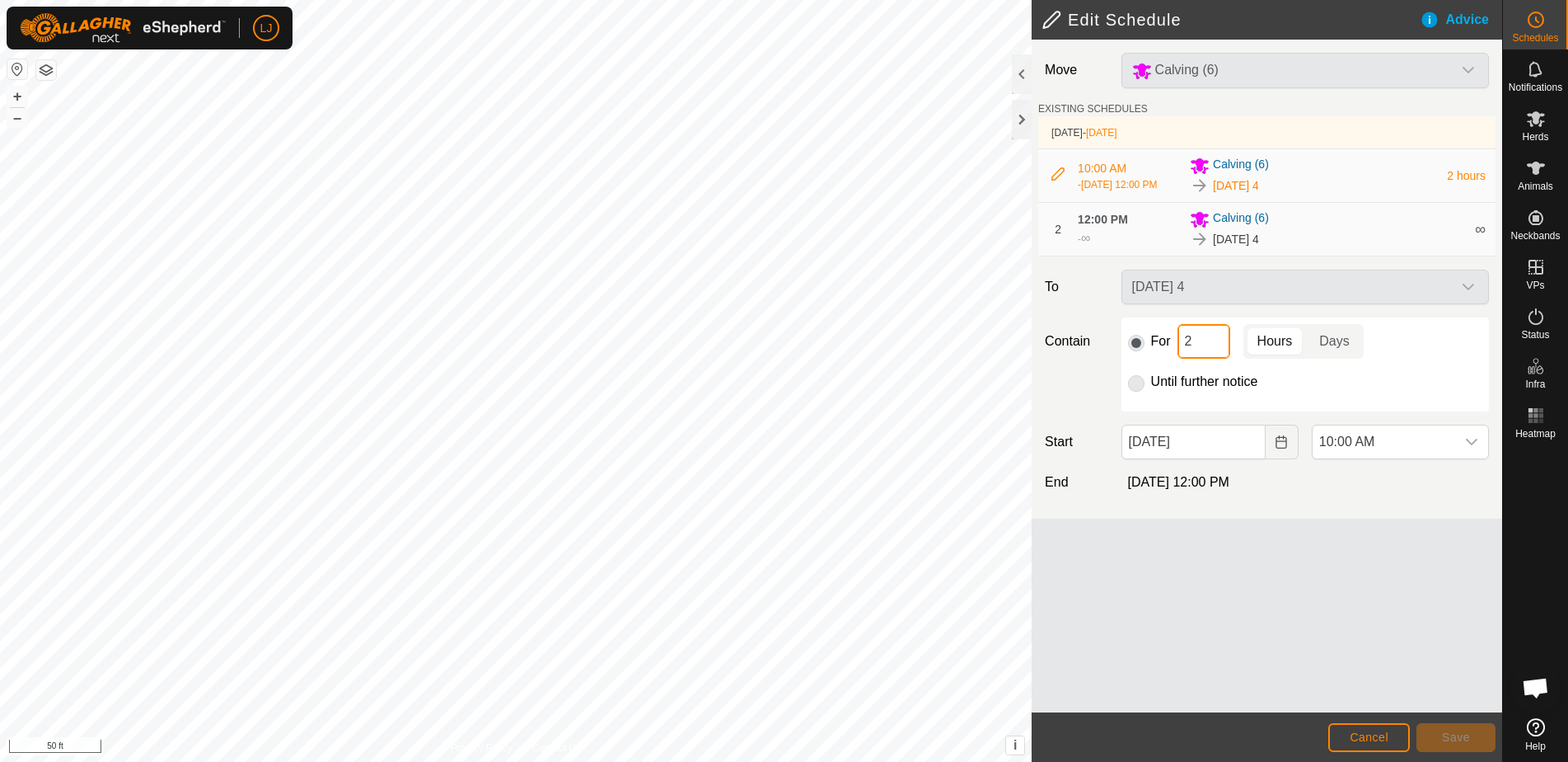
drag, startPoint x: 1195, startPoint y: 351, endPoint x: 1147, endPoint y: 351, distance: 48.0
click at [1151, 350] on div "For 2 Hours Days" at bounding box center [1305, 341] width 354 height 34
type input "24"
click at [1449, 738] on span "Save" at bounding box center [1456, 737] width 28 height 13
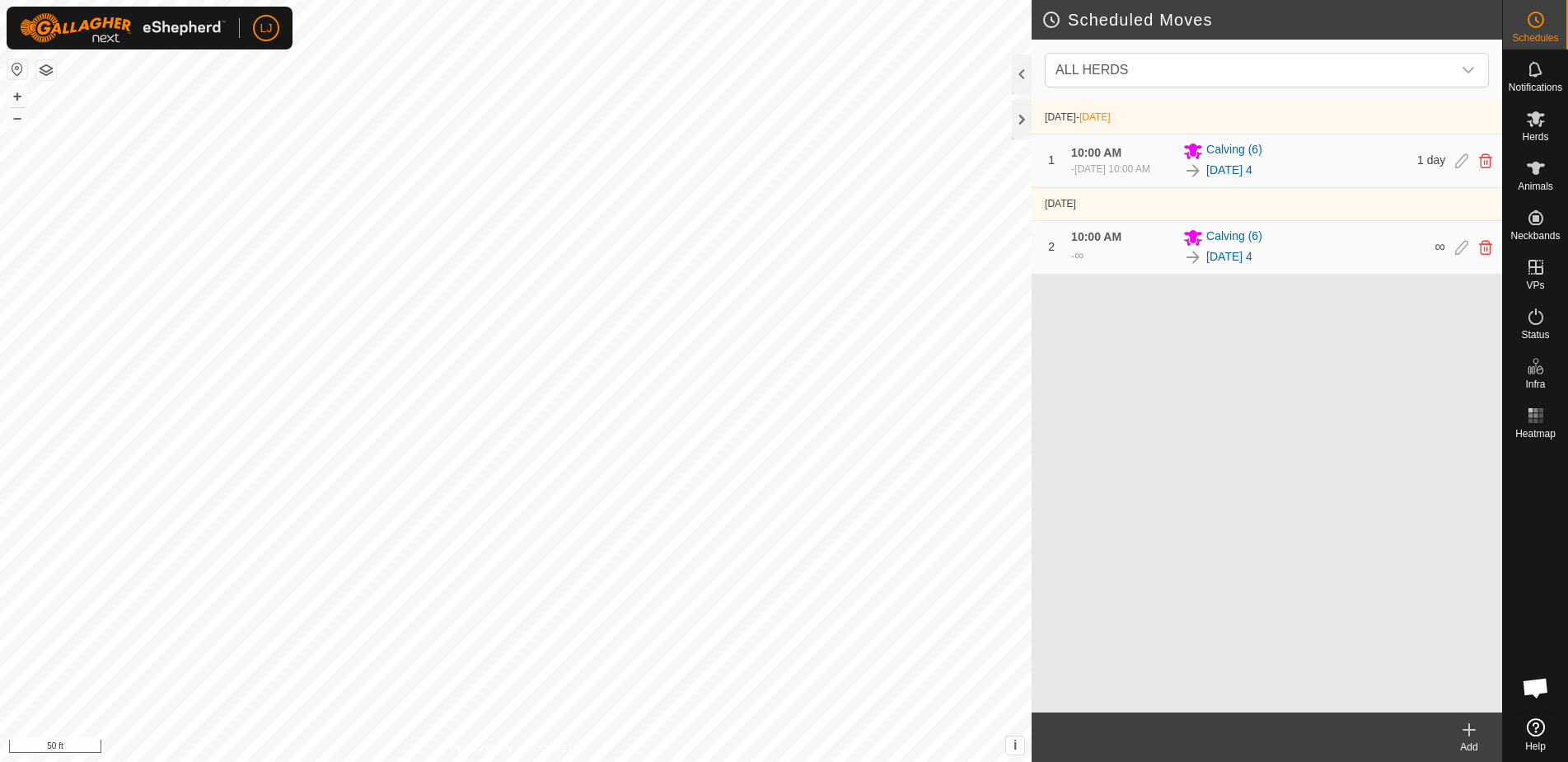
click at [1476, 722] on icon at bounding box center [1469, 730] width 20 height 20
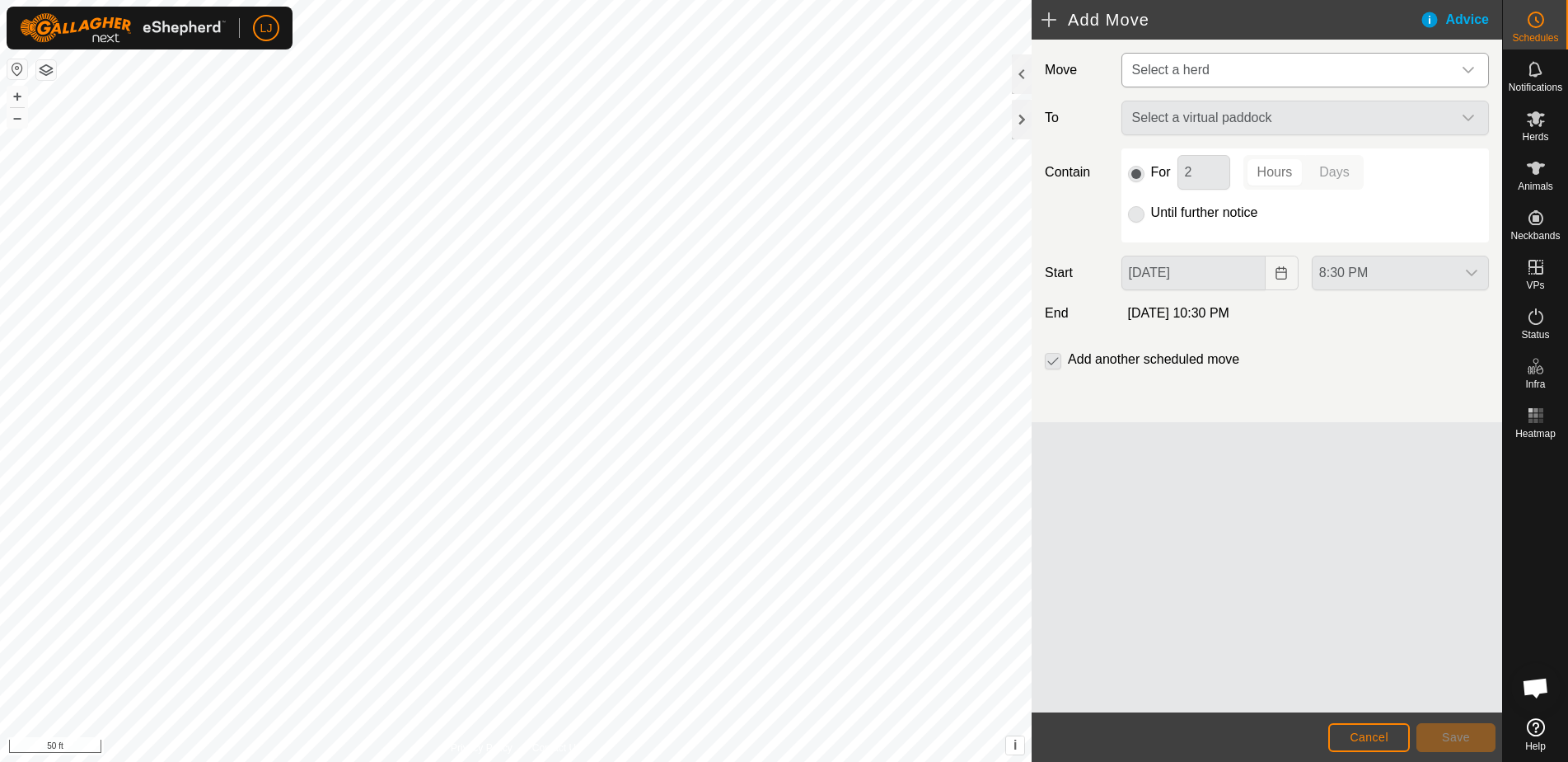
click at [1221, 76] on span "Select a herd" at bounding box center [1288, 70] width 326 height 33
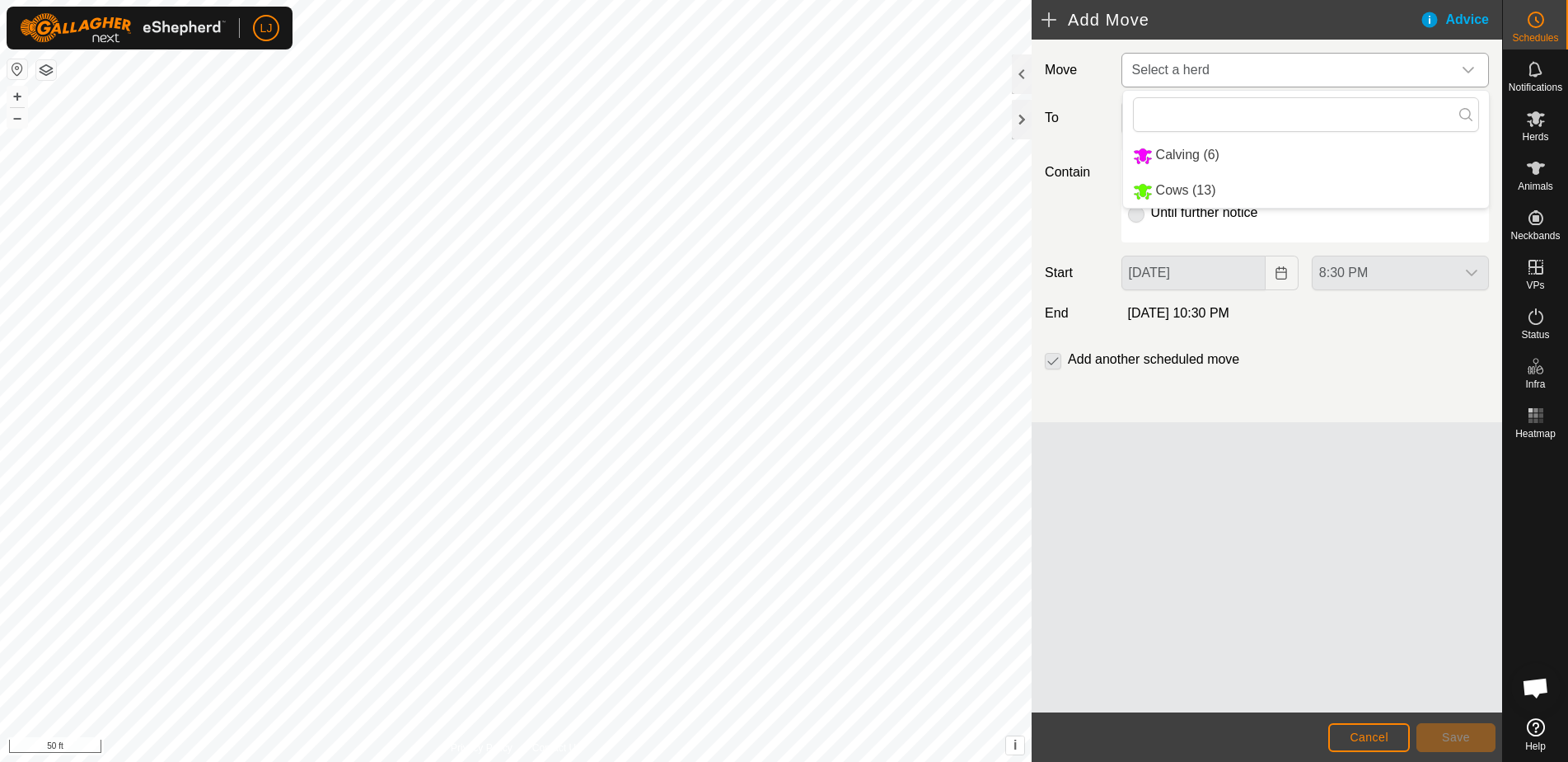
click at [1256, 191] on li "Cows (13)" at bounding box center [1305, 191] width 366 height 34
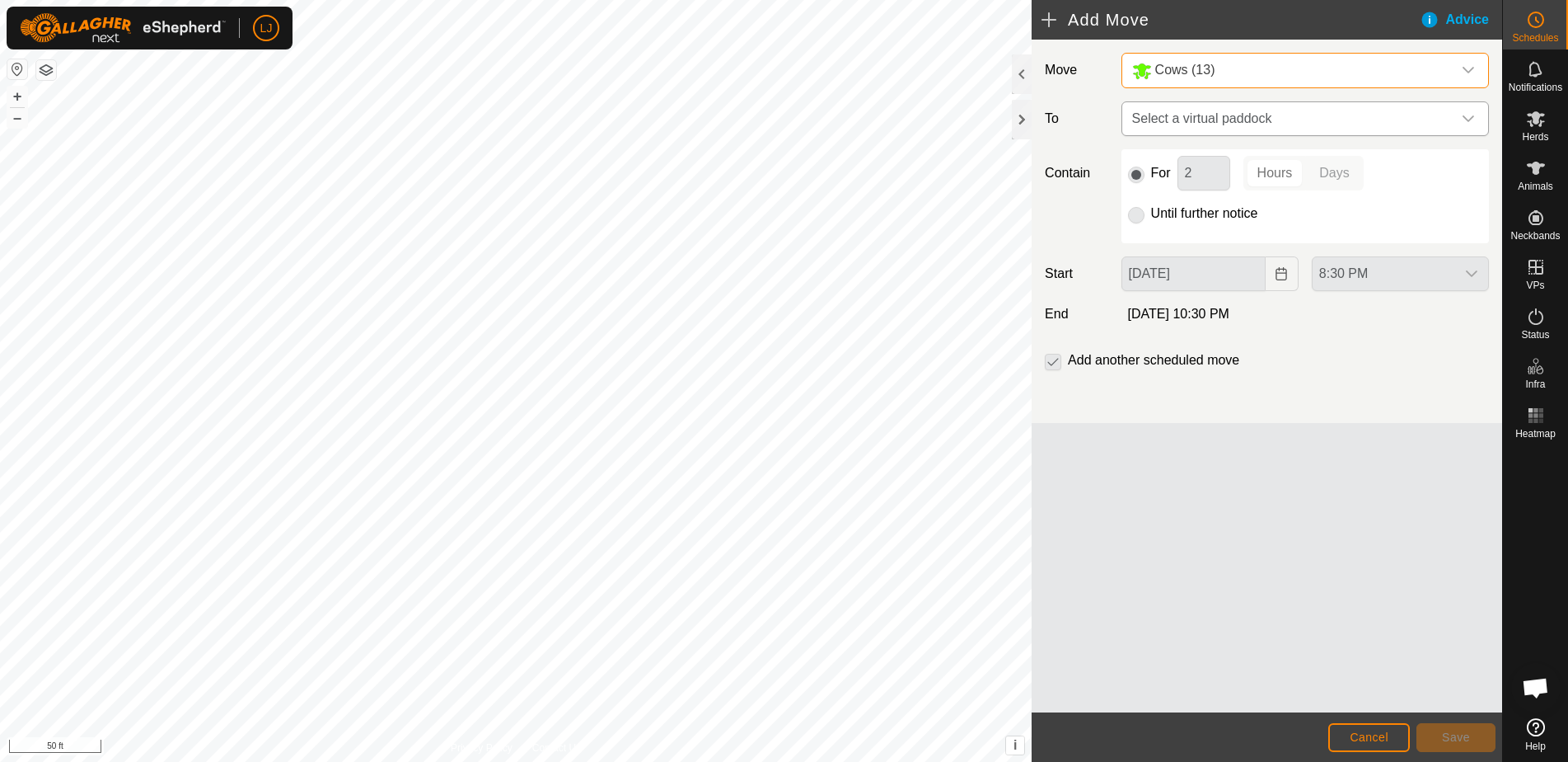
click at [1258, 119] on span "Select a virtual paddock" at bounding box center [1288, 119] width 326 height 33
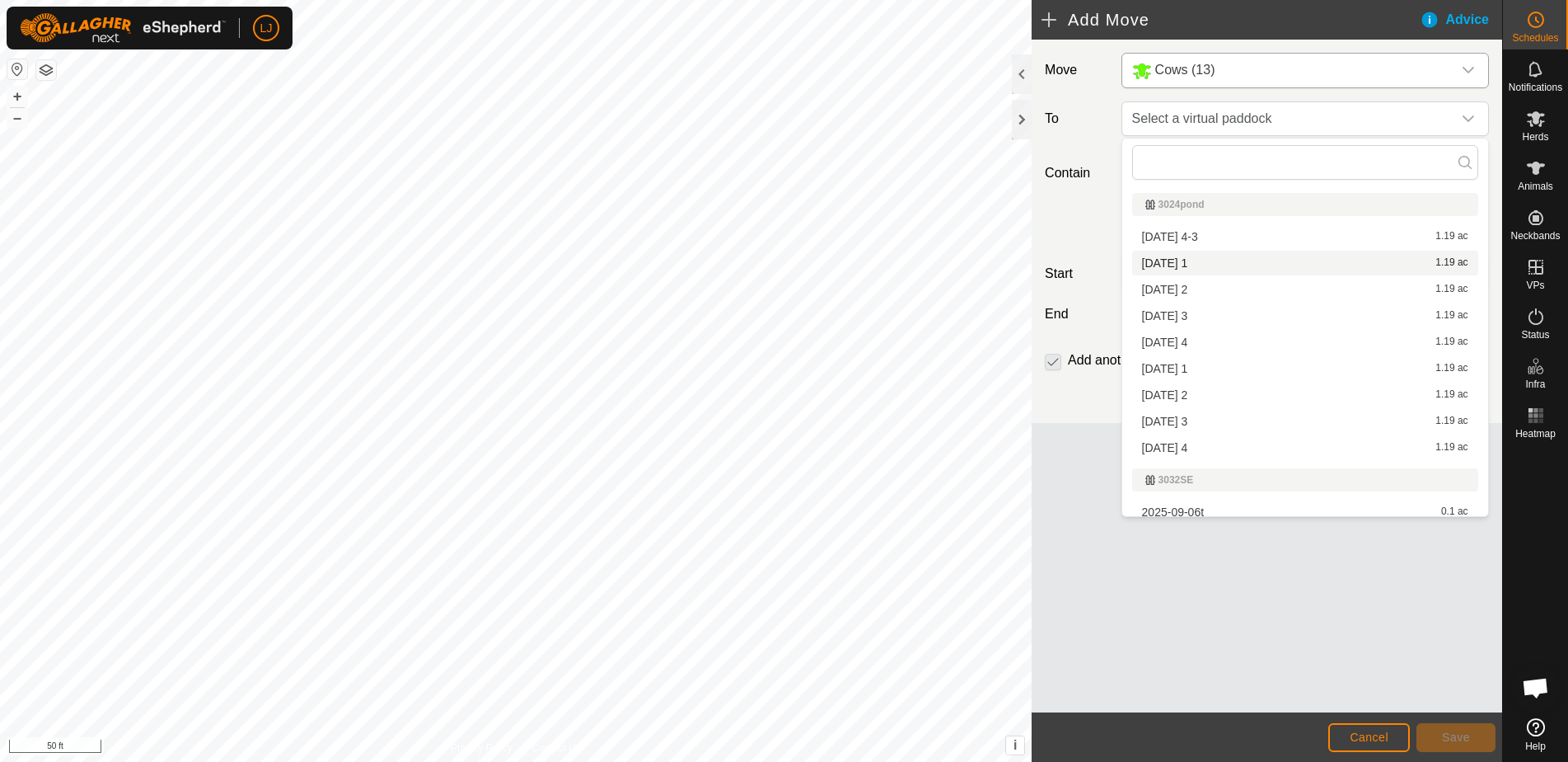
click at [1220, 262] on li "[DATE] 1 1.19 ac" at bounding box center [1305, 263] width 346 height 24
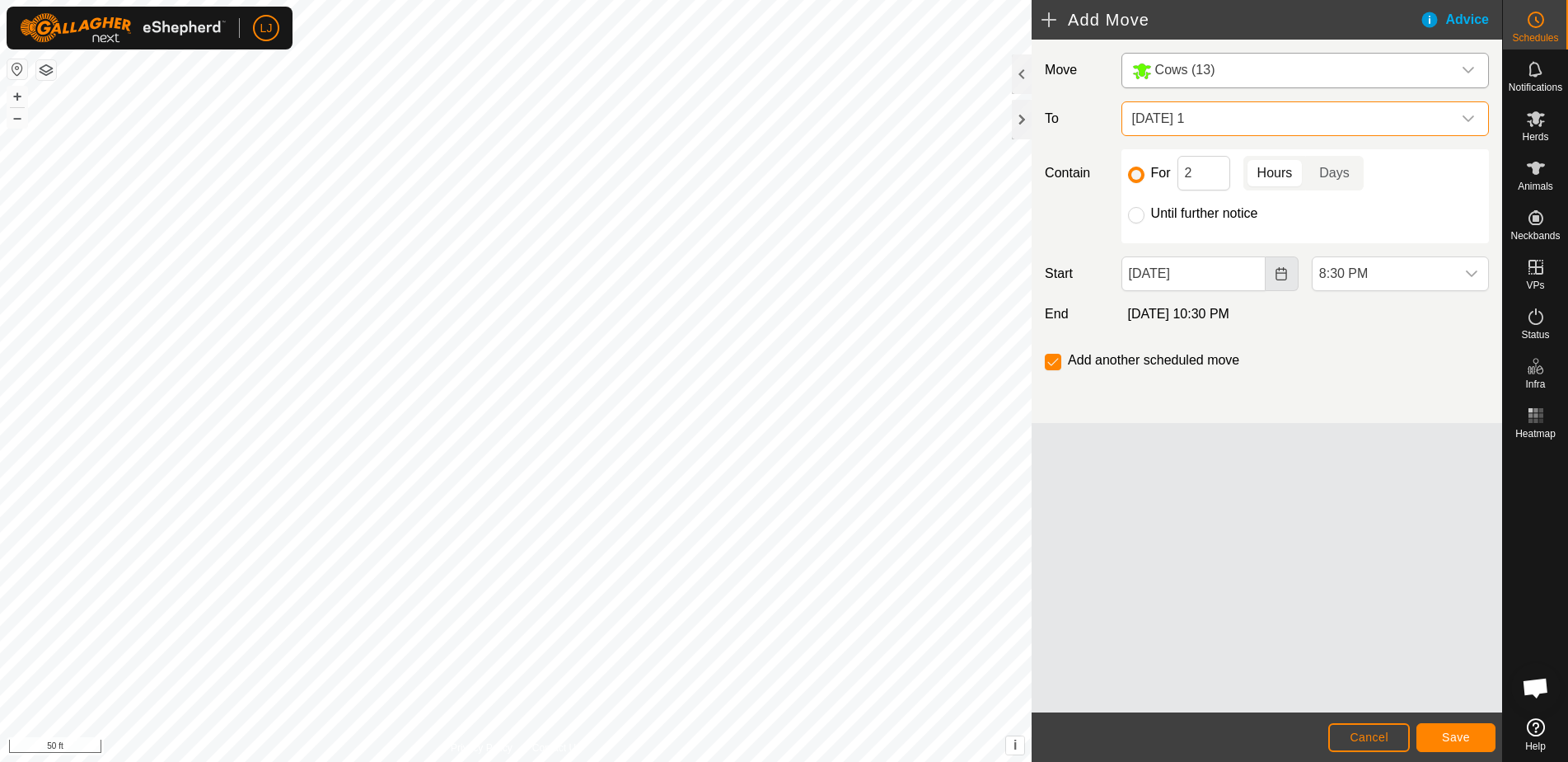
click at [1279, 274] on icon "Choose Date" at bounding box center [1281, 273] width 13 height 13
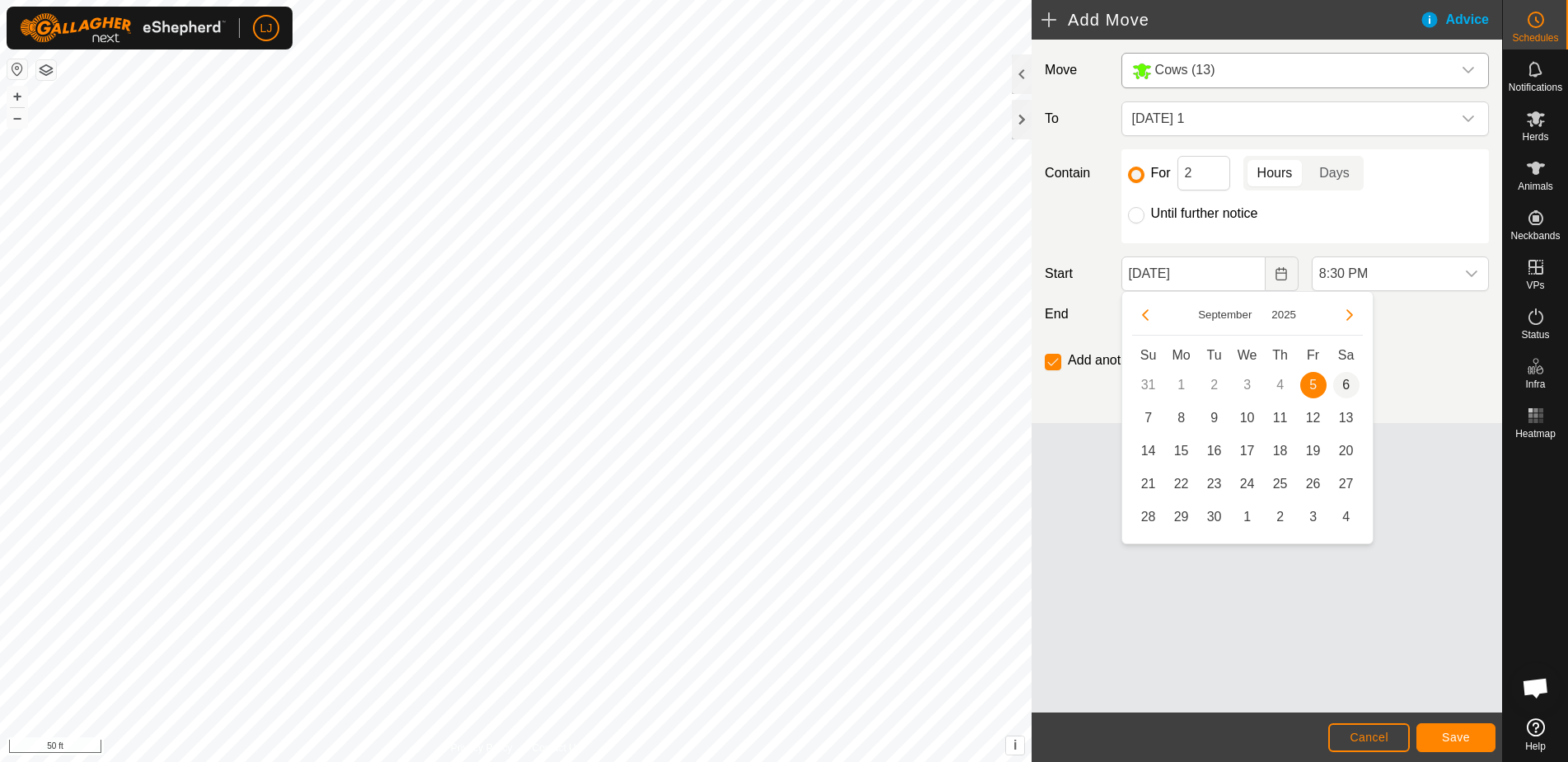
click at [1349, 383] on span "6" at bounding box center [1346, 384] width 26 height 26
type input "[DATE]"
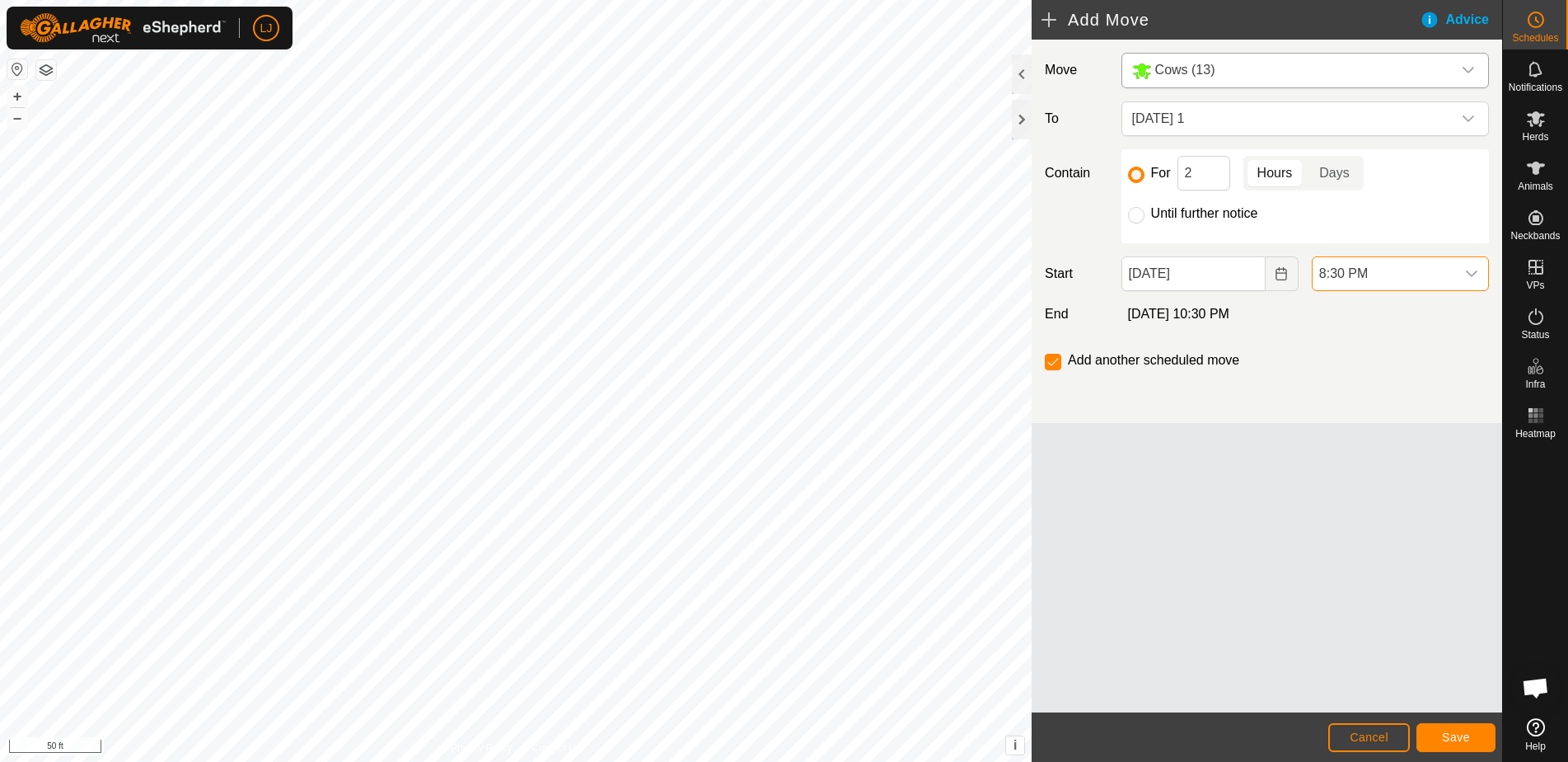
click at [1388, 280] on span "8:30 PM" at bounding box center [1384, 273] width 143 height 33
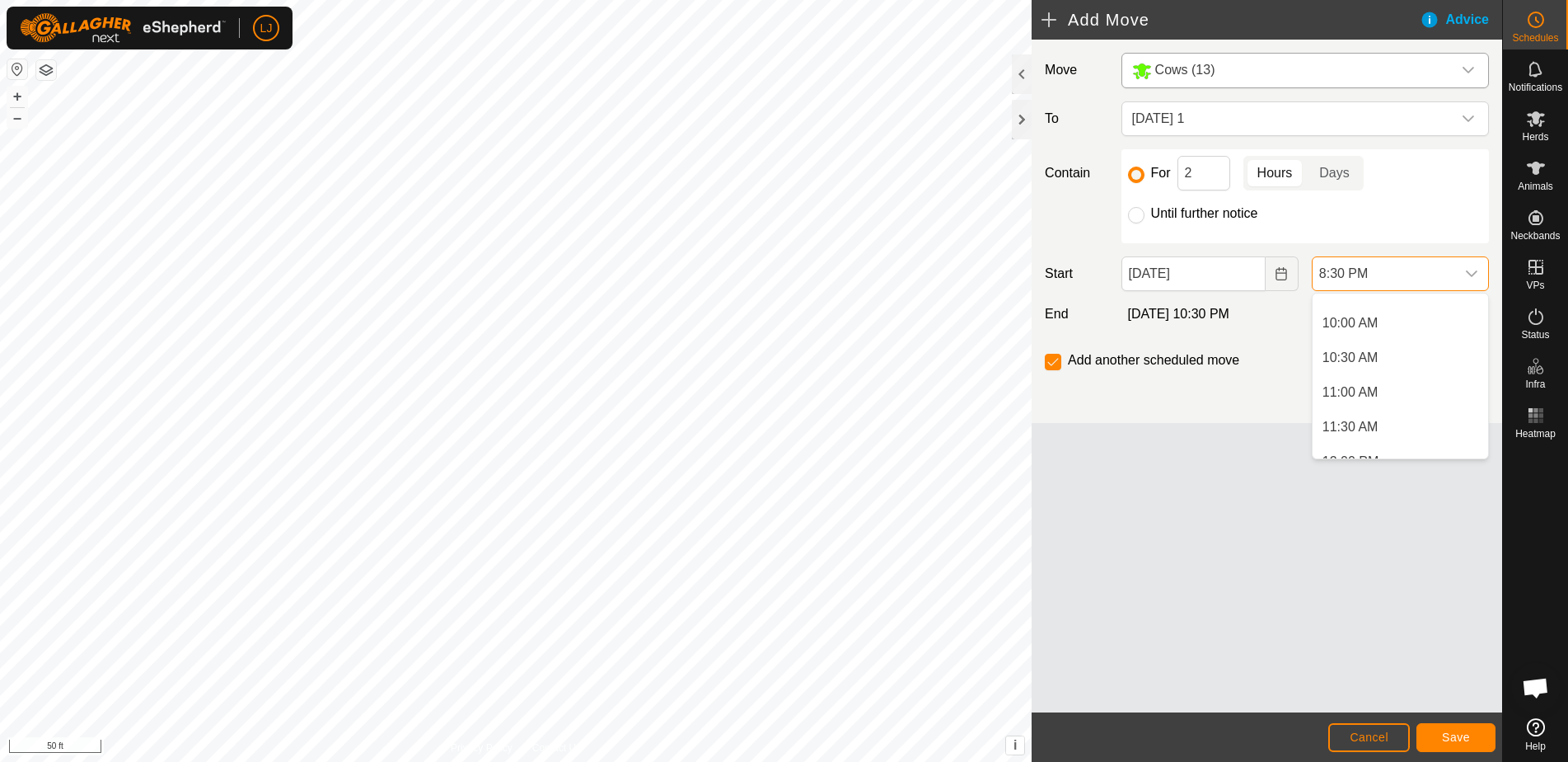
scroll to position [680, 0]
click at [1376, 361] on li "10:30 AM" at bounding box center [1400, 357] width 175 height 33
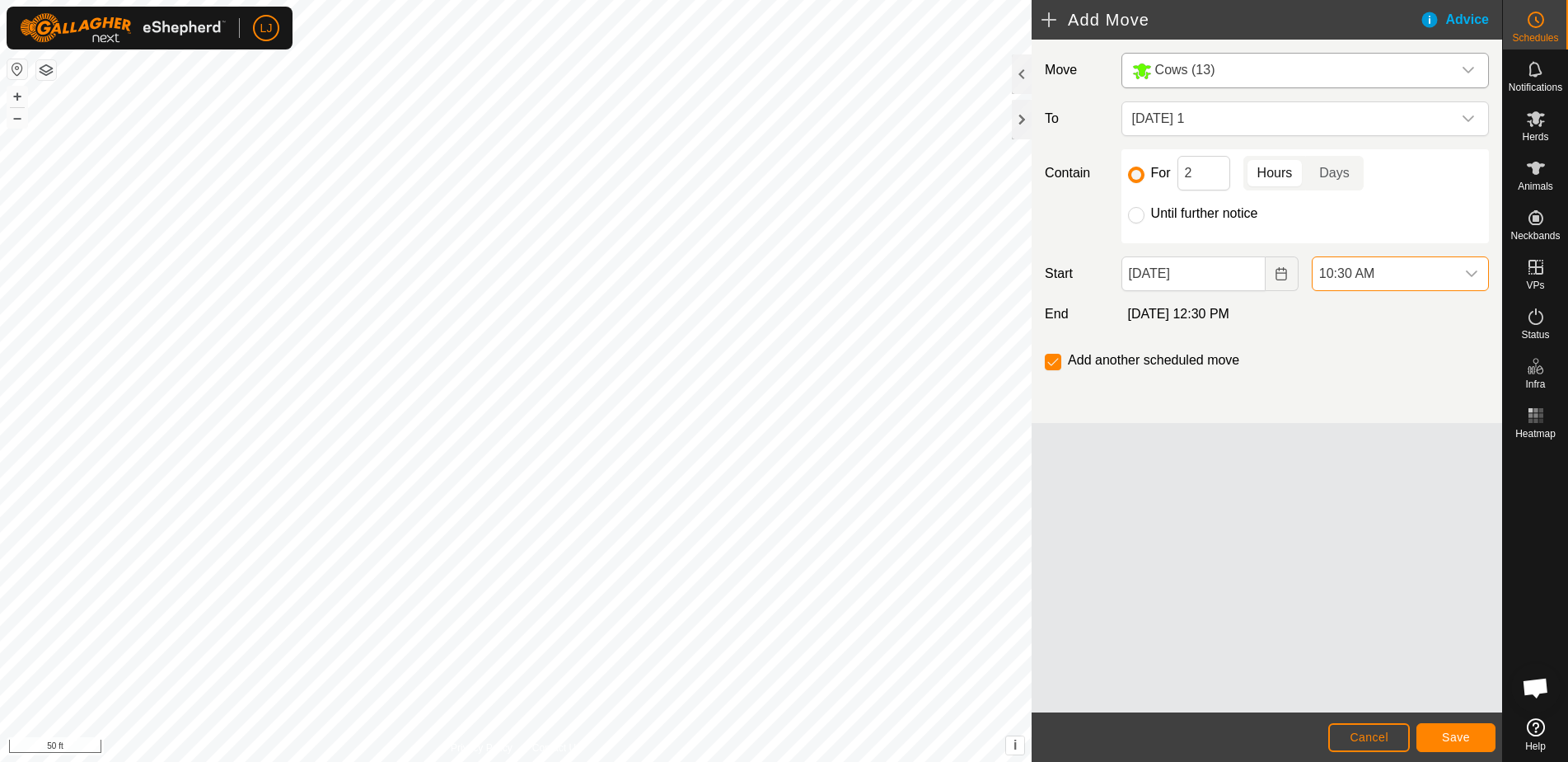
scroll to position [1288, 0]
click at [1466, 741] on span "Save" at bounding box center [1456, 737] width 28 height 13
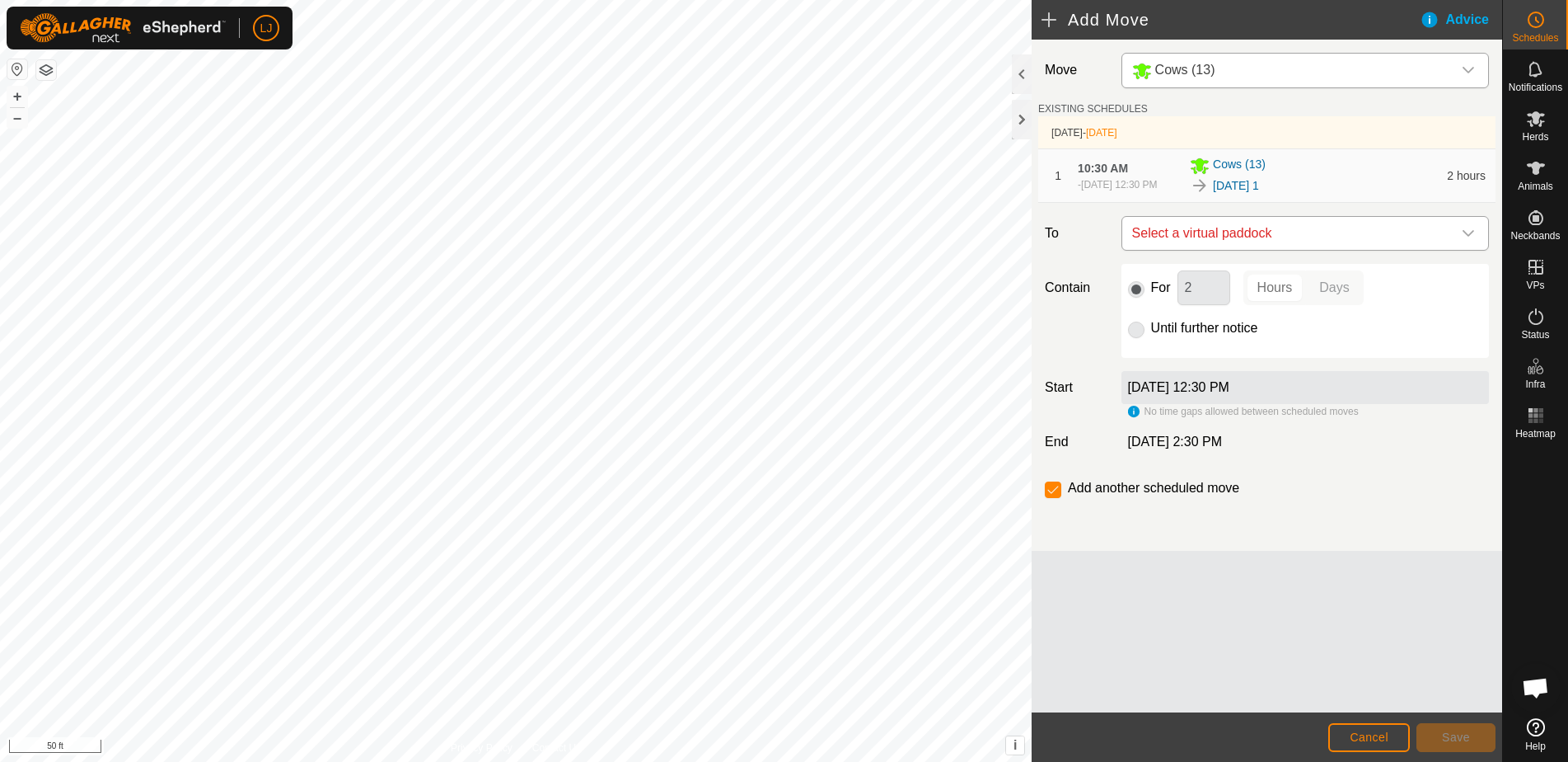
click at [1197, 242] on span "Select a virtual paddock" at bounding box center [1288, 233] width 326 height 33
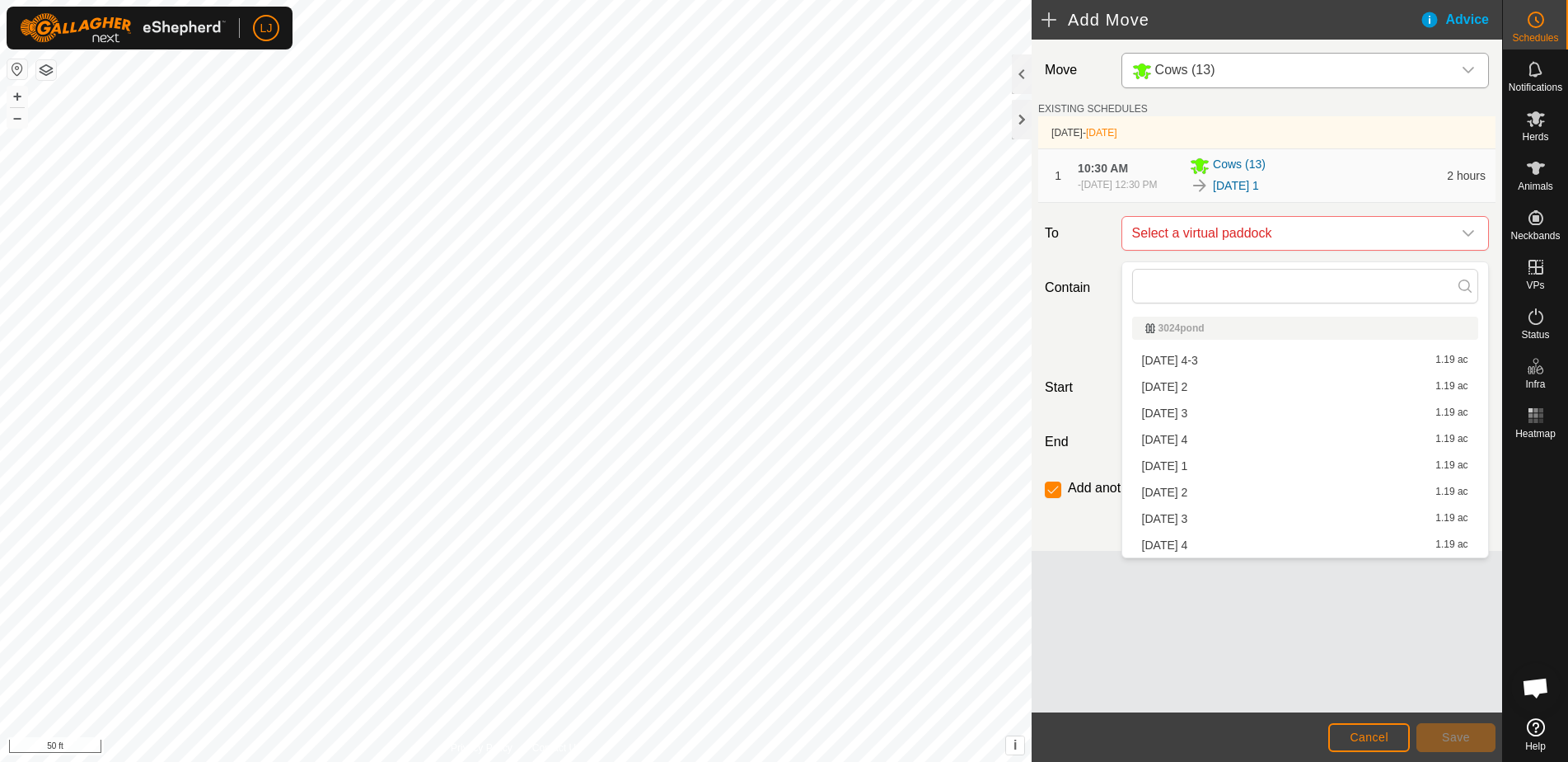
click at [1230, 390] on li "[DATE] 2 1.19 ac" at bounding box center [1305, 386] width 346 height 24
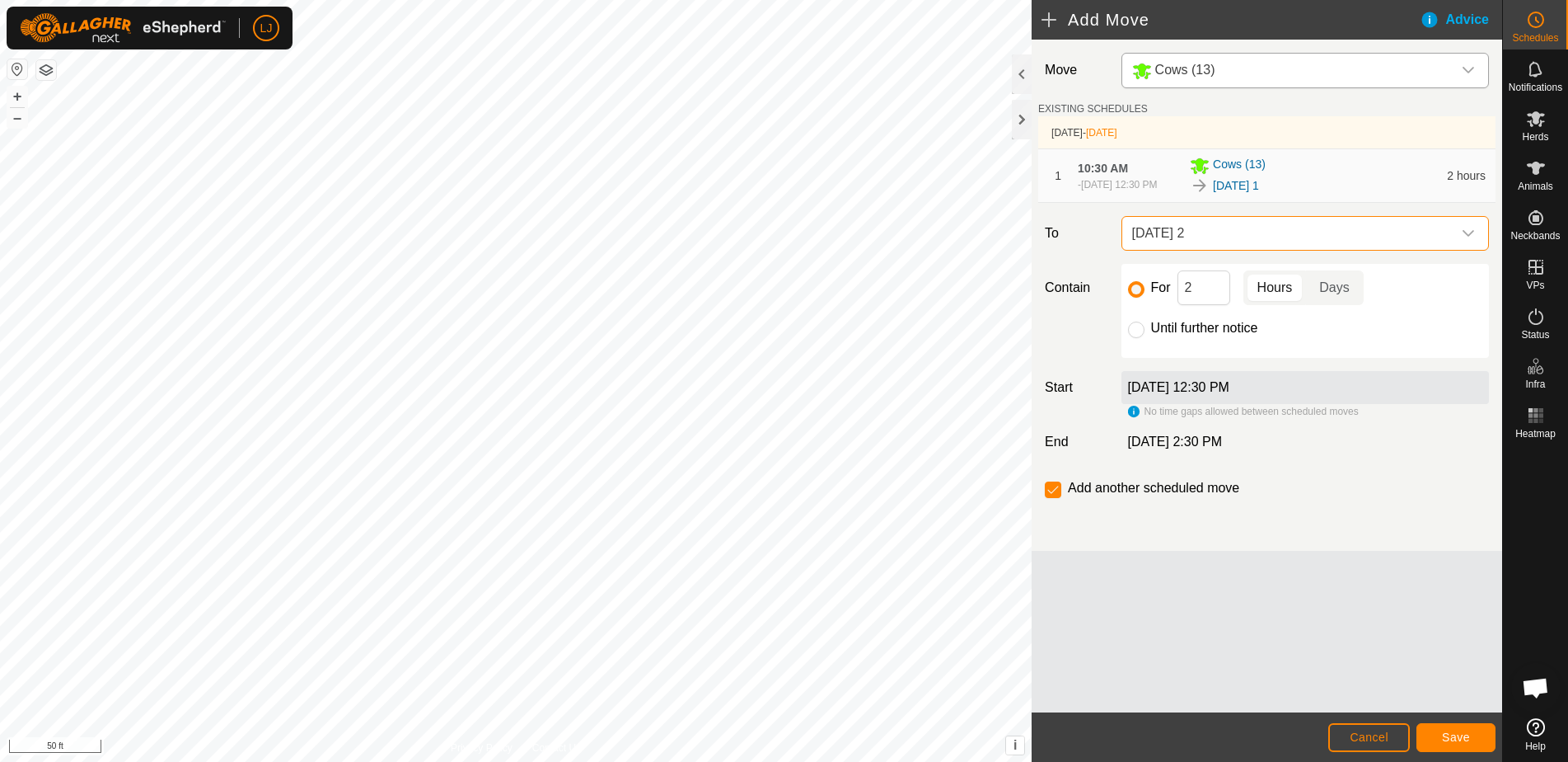
click at [1465, 739] on span "Save" at bounding box center [1456, 737] width 28 height 13
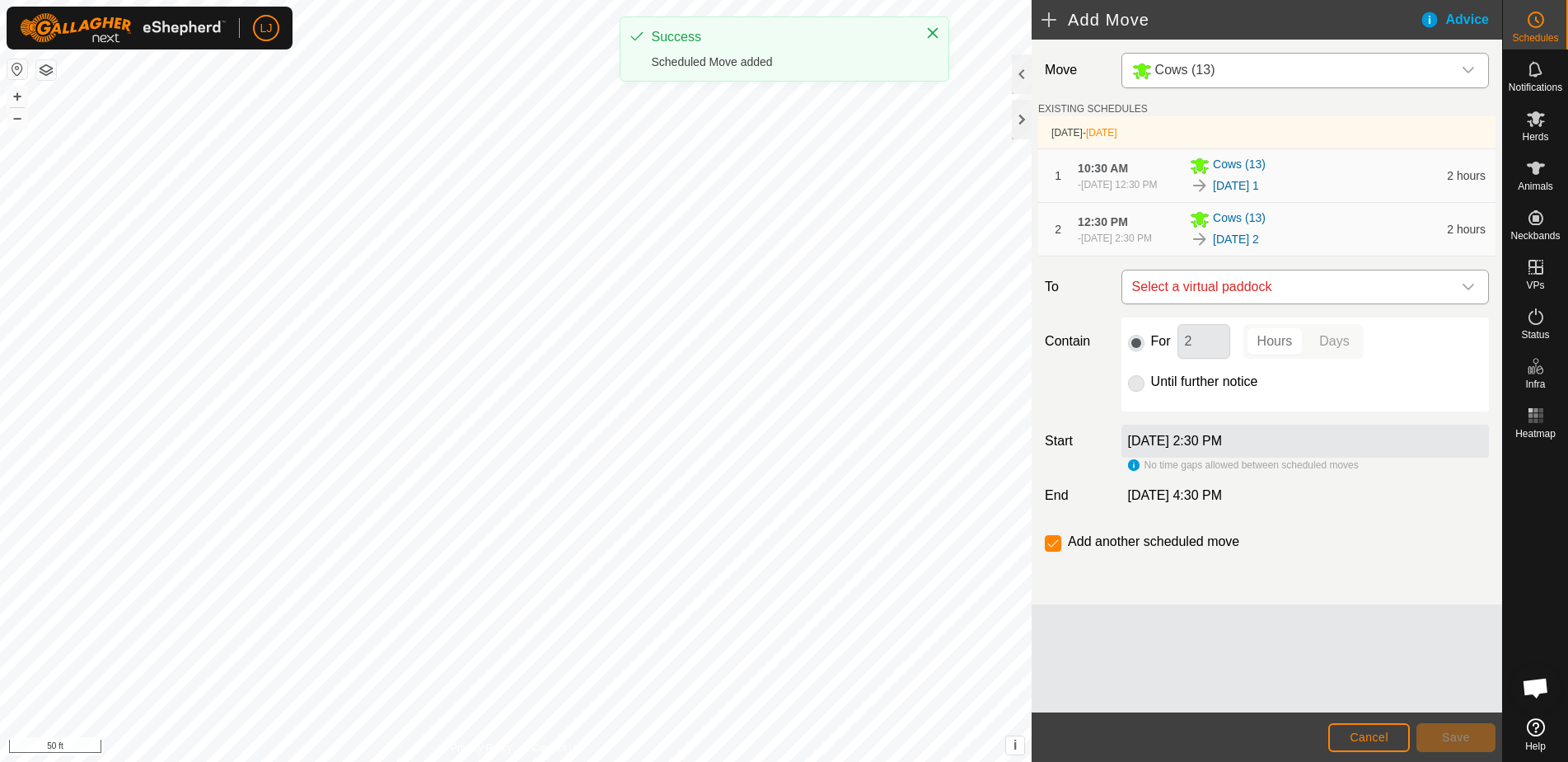
click at [1271, 299] on span "Select a virtual paddock" at bounding box center [1288, 287] width 326 height 33
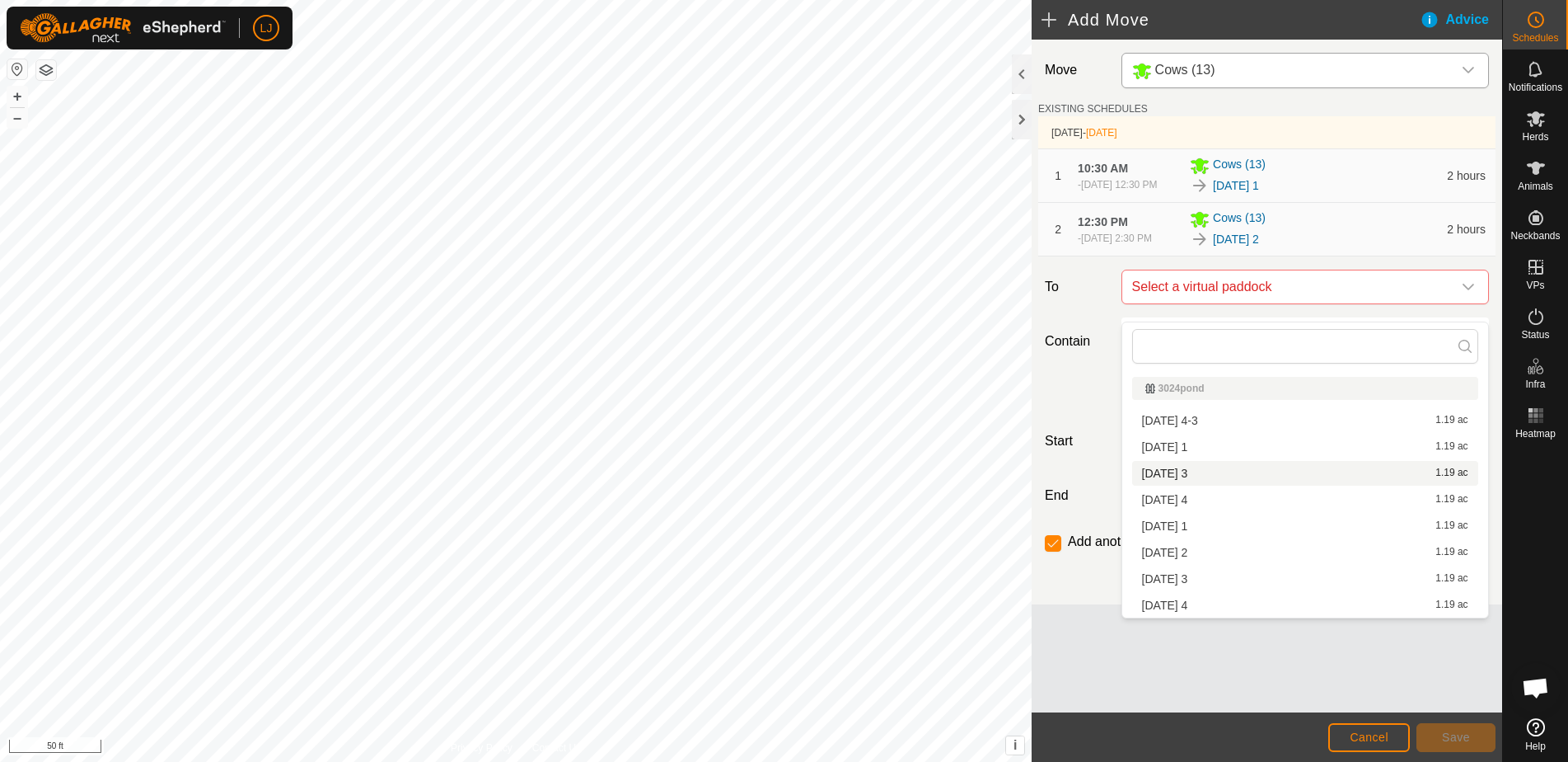
click at [1249, 472] on li "[DATE] 3 1.19 ac" at bounding box center [1305, 472] width 346 height 24
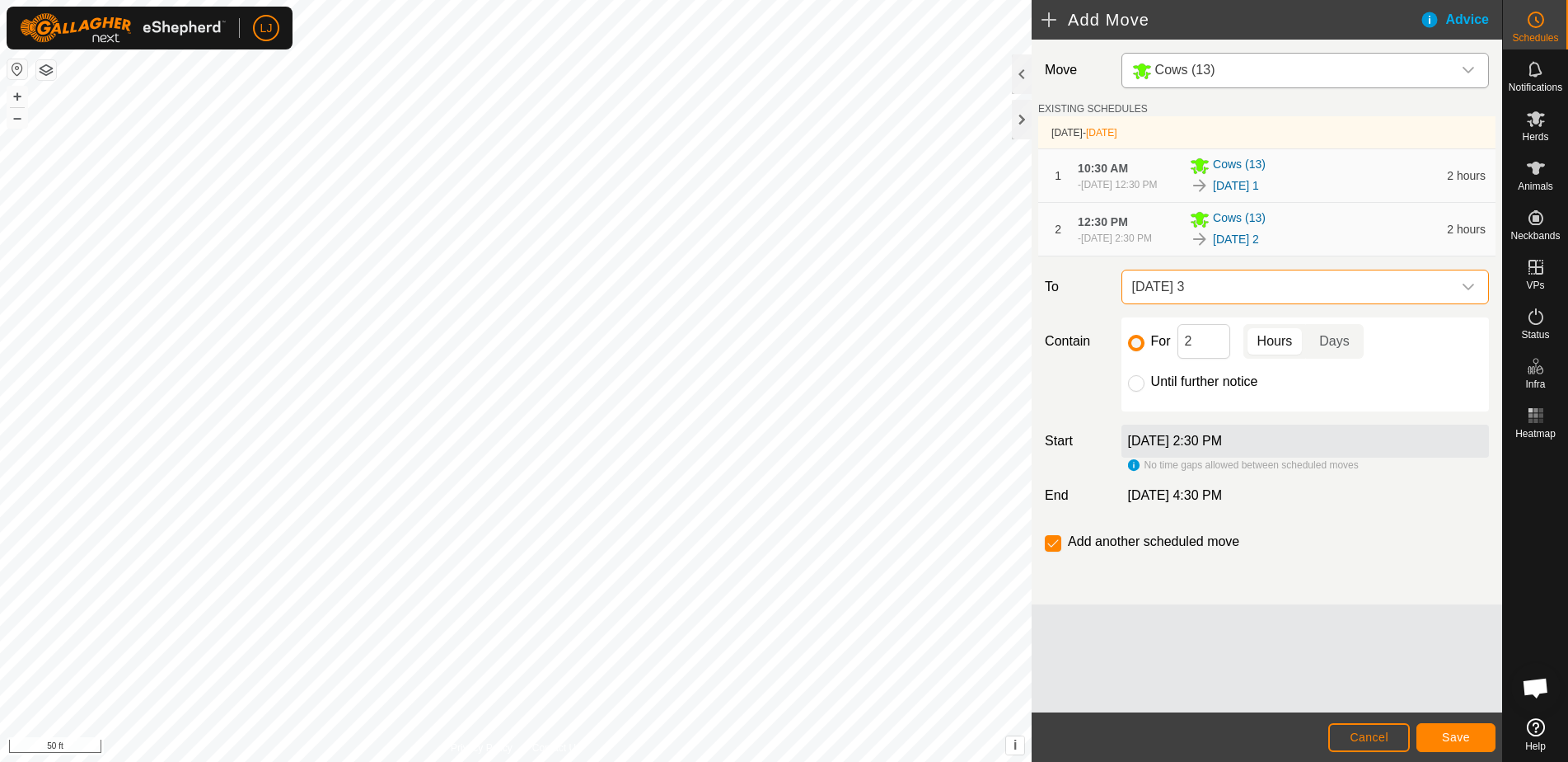
click at [1447, 736] on span "Save" at bounding box center [1456, 737] width 28 height 13
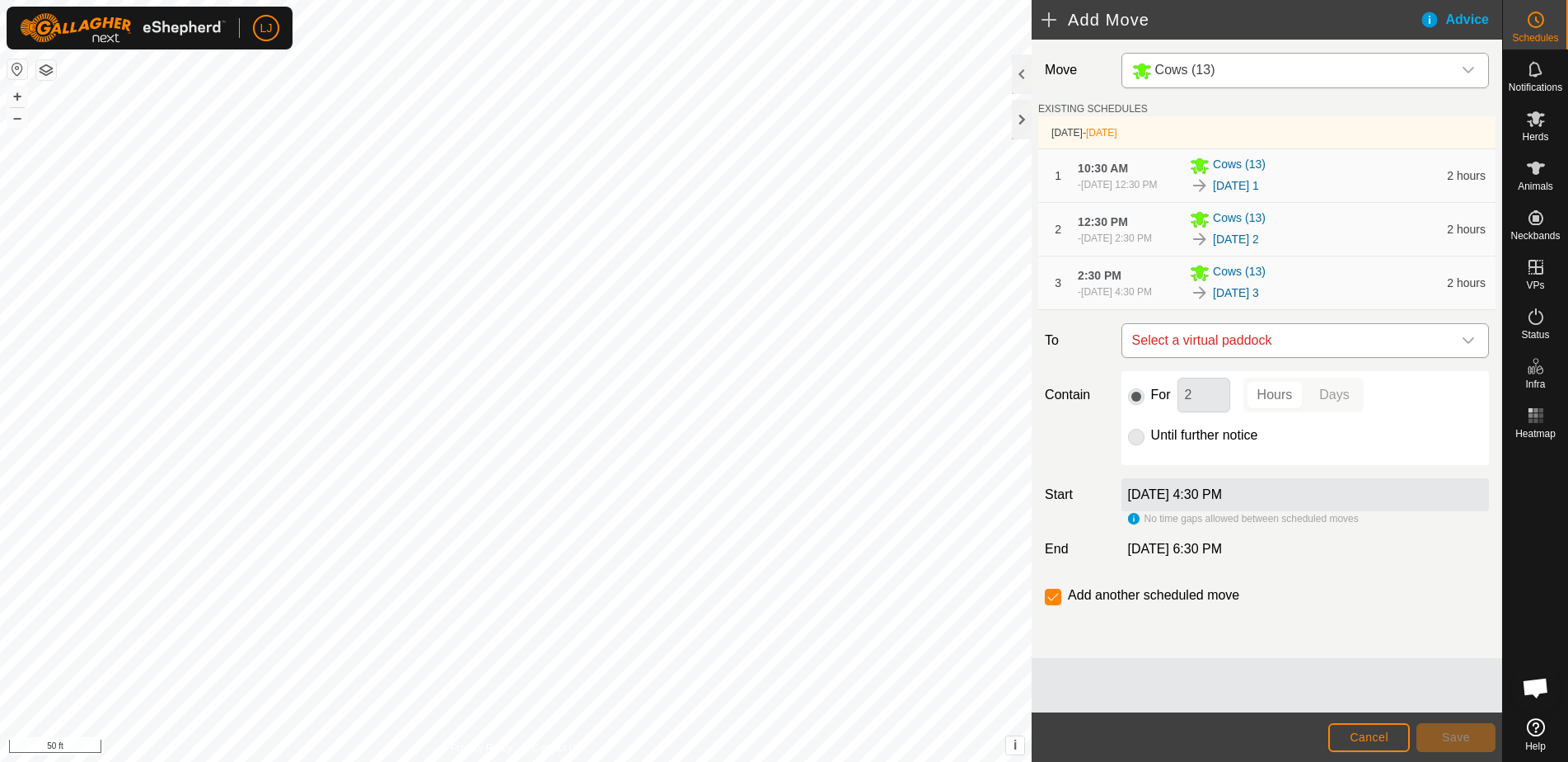
click at [1311, 357] on span "Select a virtual paddock" at bounding box center [1288, 340] width 326 height 33
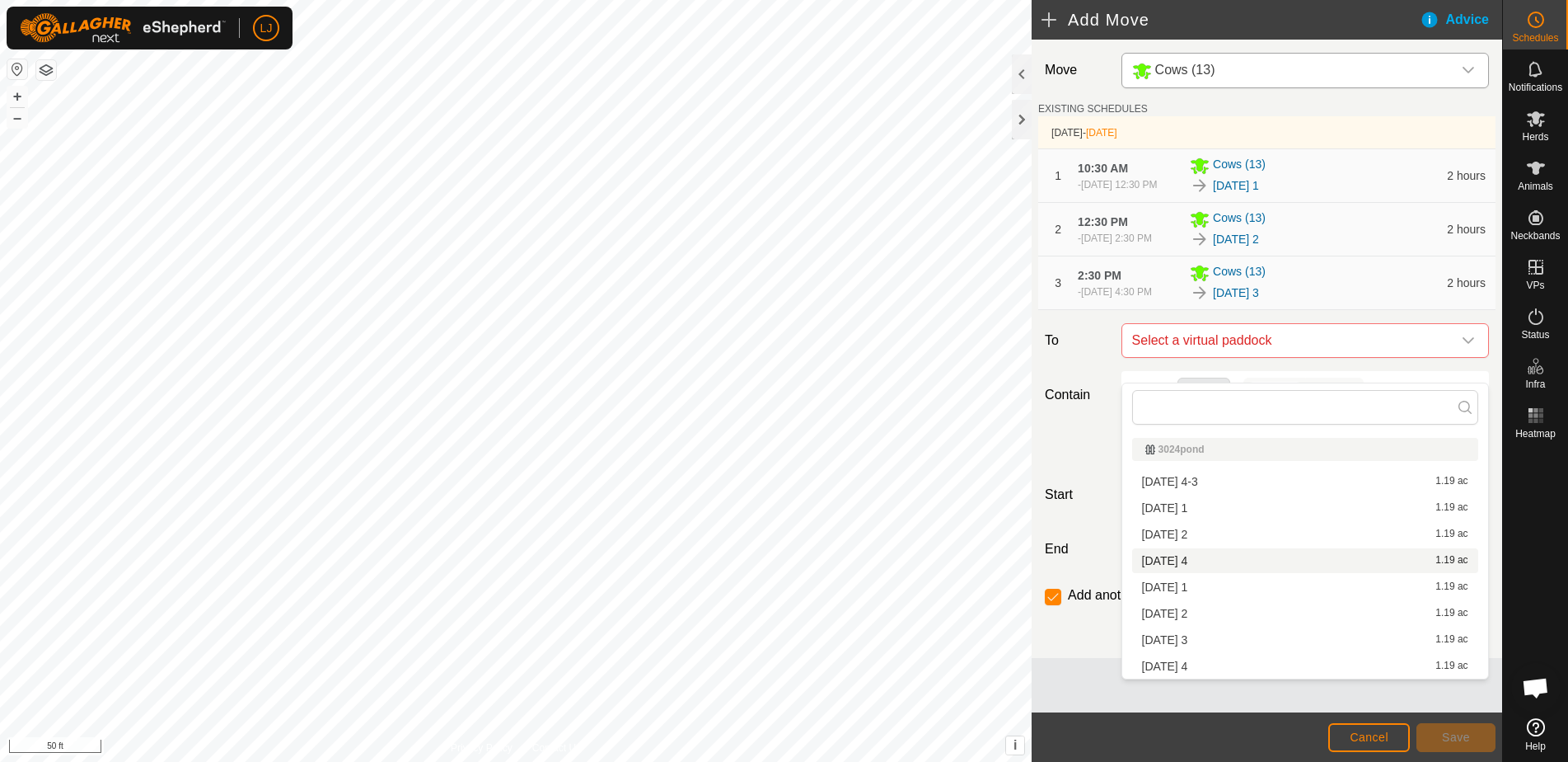
click at [1245, 559] on li "[DATE] 4 1.19 ac" at bounding box center [1305, 560] width 346 height 24
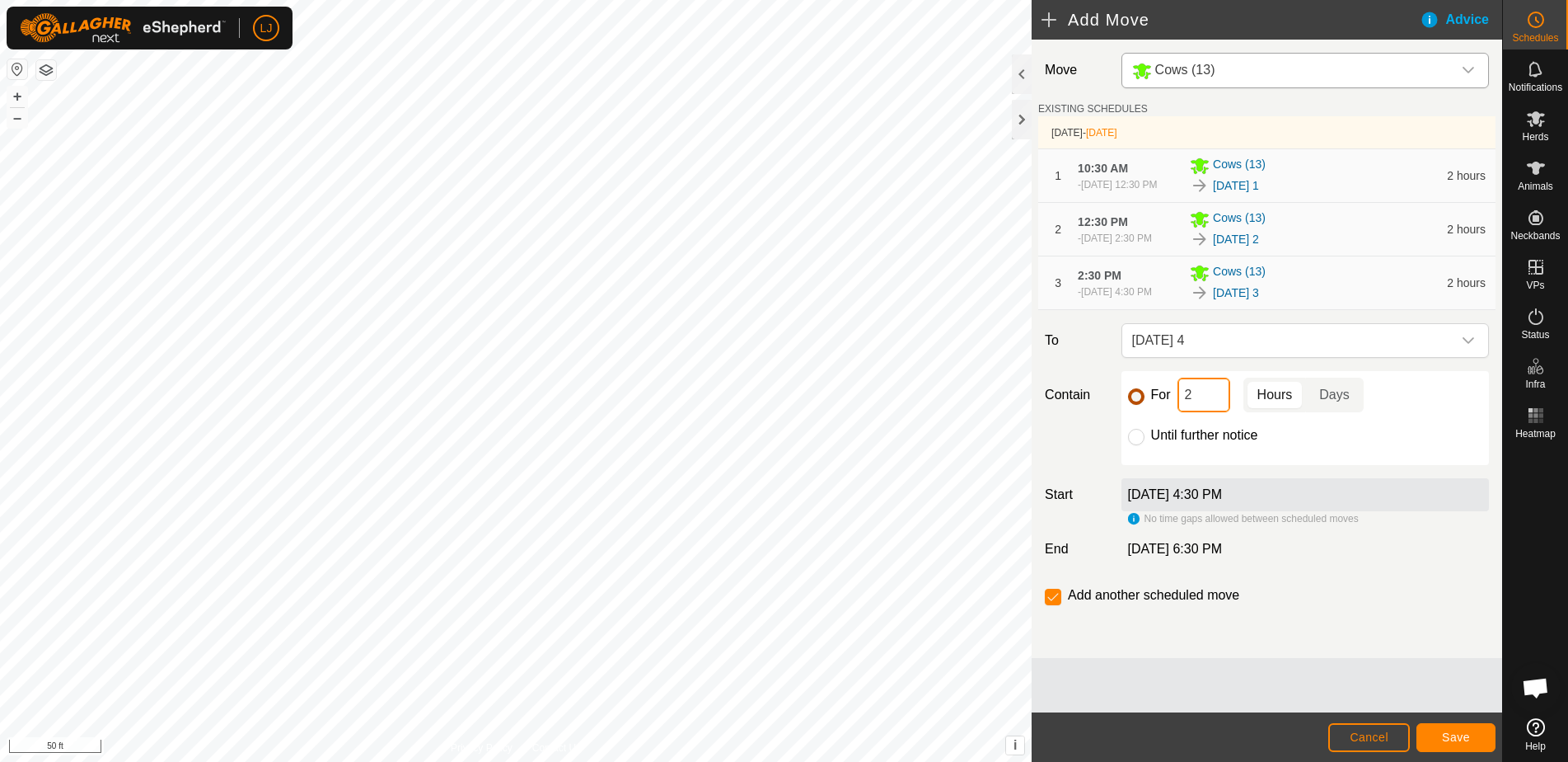
drag, startPoint x: 1182, startPoint y: 420, endPoint x: 1130, endPoint y: 414, distance: 52.3
click at [1140, 412] on div "For 2 Hours Days" at bounding box center [1305, 395] width 354 height 34
click at [1141, 411] on div "For 18 Hours Days" at bounding box center [1305, 395] width 354 height 34
drag, startPoint x: 1204, startPoint y: 418, endPoint x: 1149, endPoint y: 420, distance: 55.0
click at [1154, 412] on div "For 20 Hours Days" at bounding box center [1305, 395] width 354 height 34
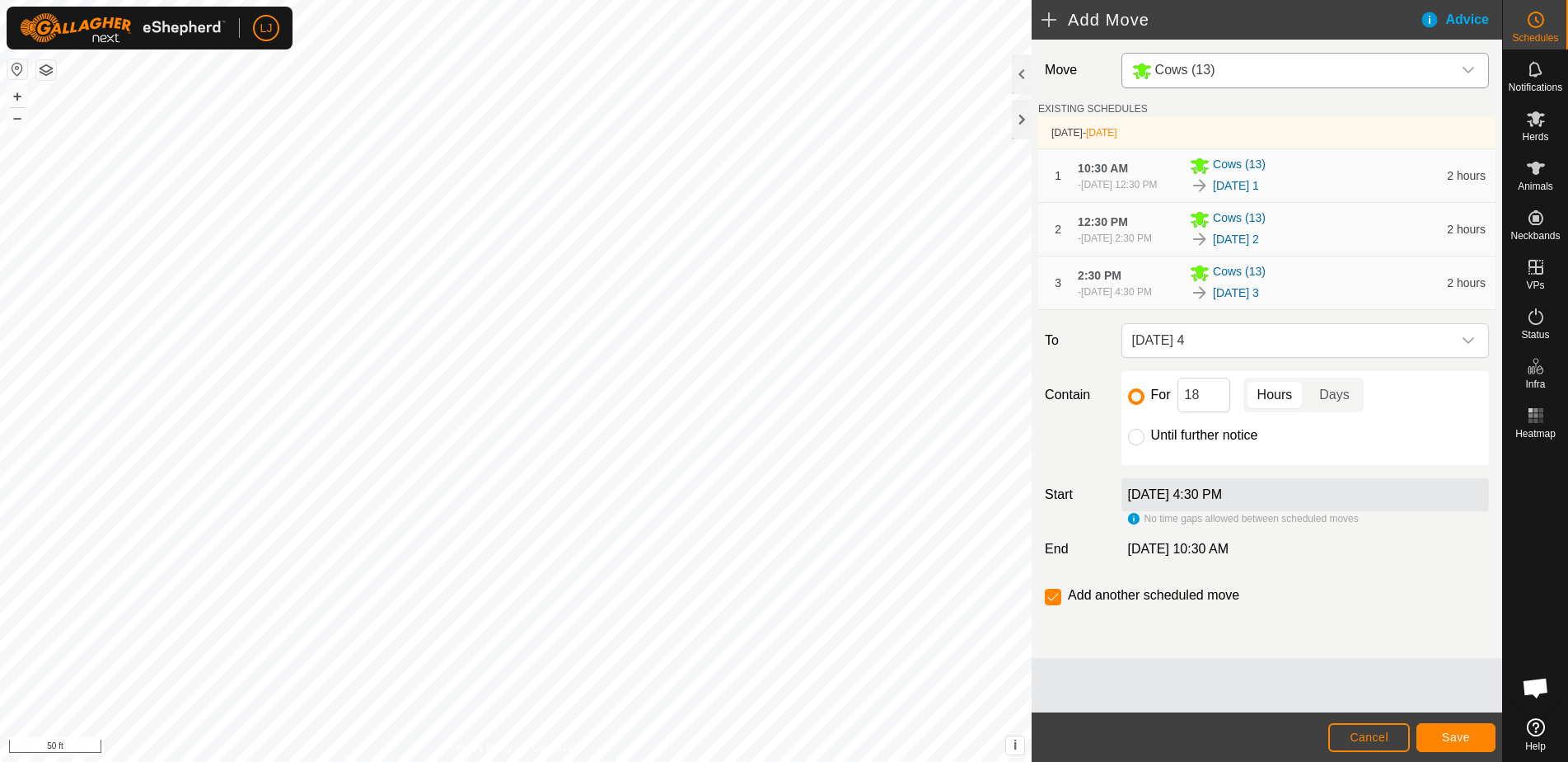
click at [1468, 739] on span "Save" at bounding box center [1456, 737] width 28 height 13
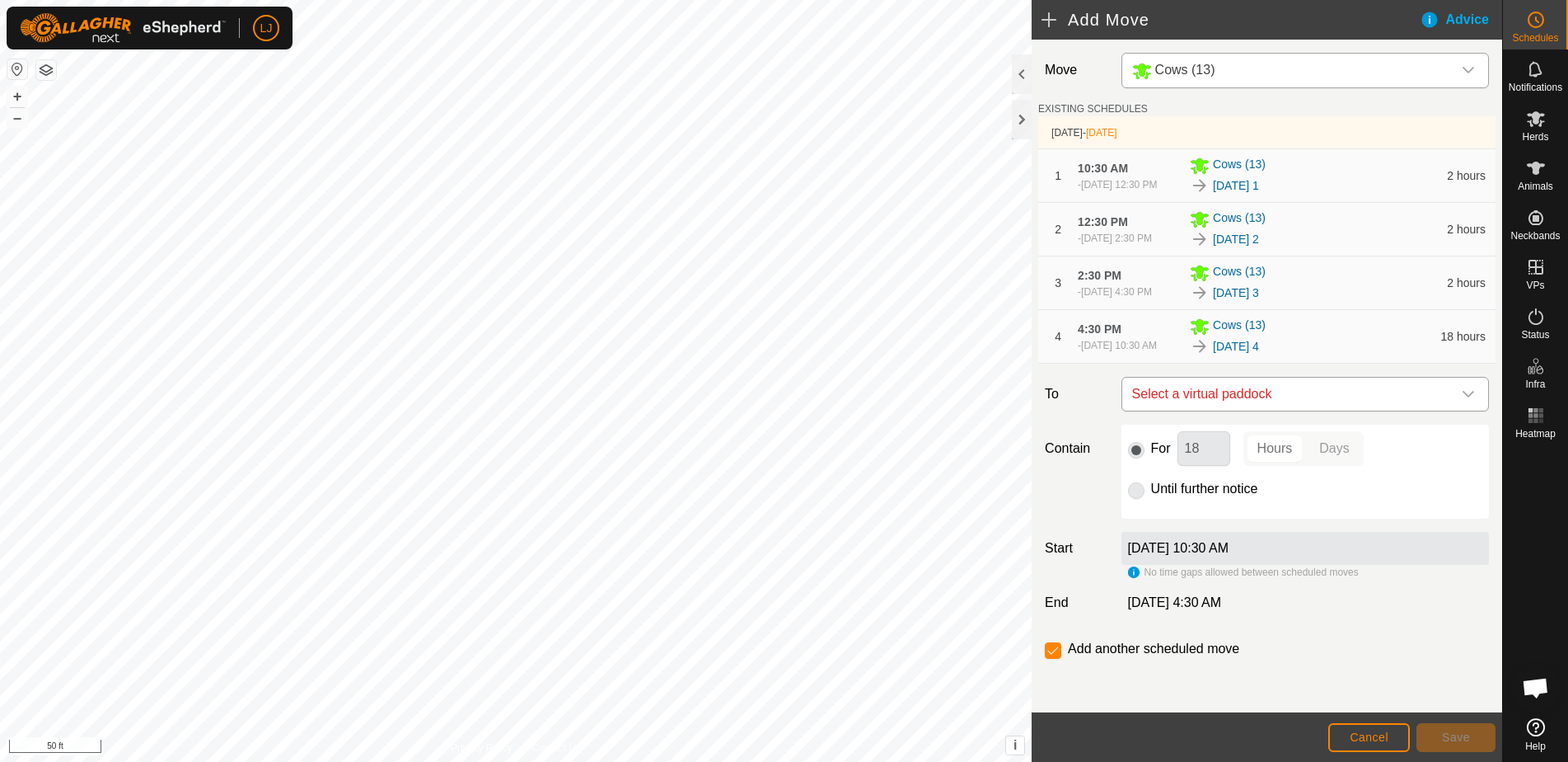
click at [1319, 410] on span "Select a virtual paddock" at bounding box center [1288, 394] width 326 height 33
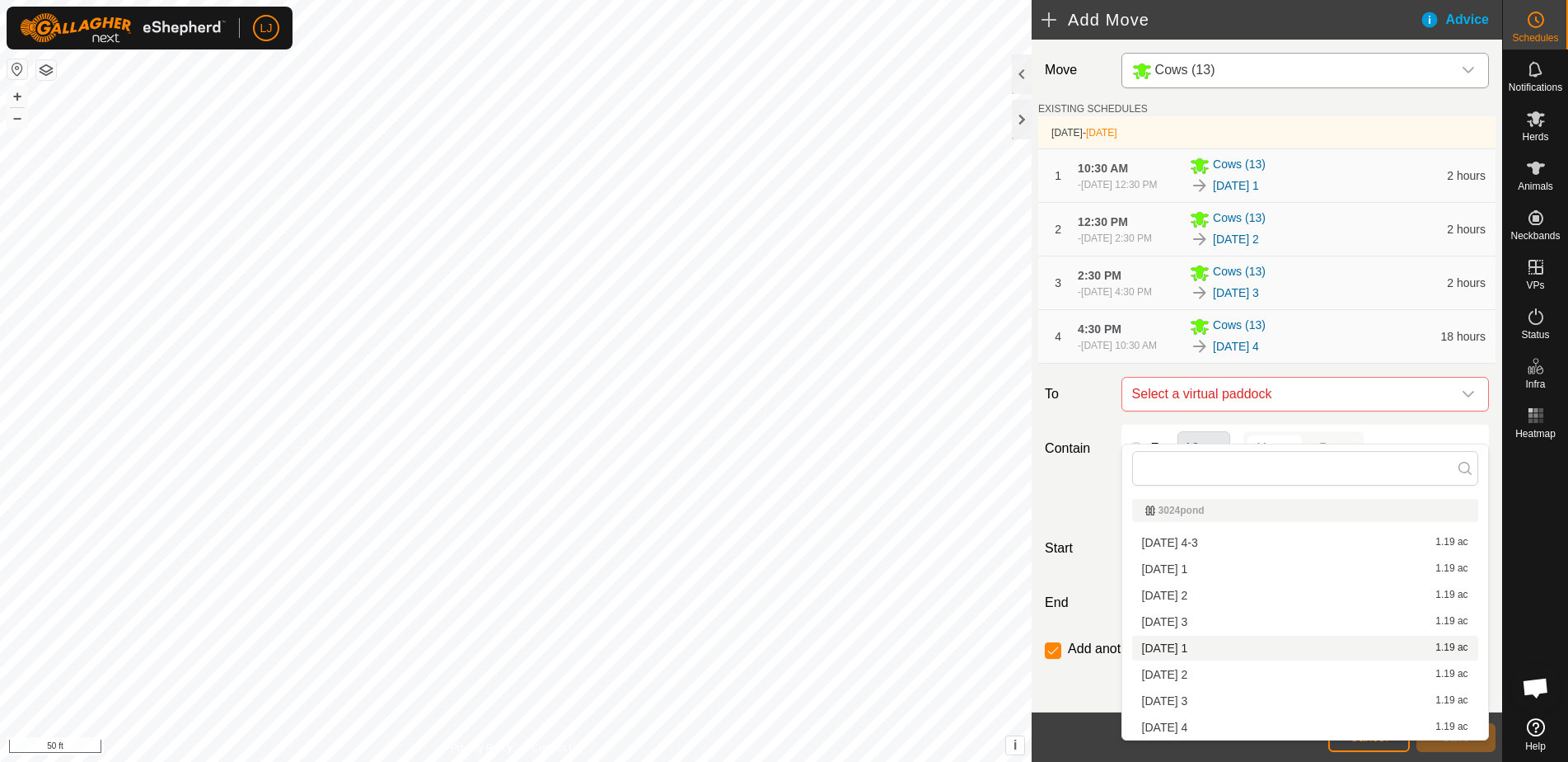
click at [1306, 650] on li "[DATE] 1 1.19 ac" at bounding box center [1305, 648] width 346 height 24
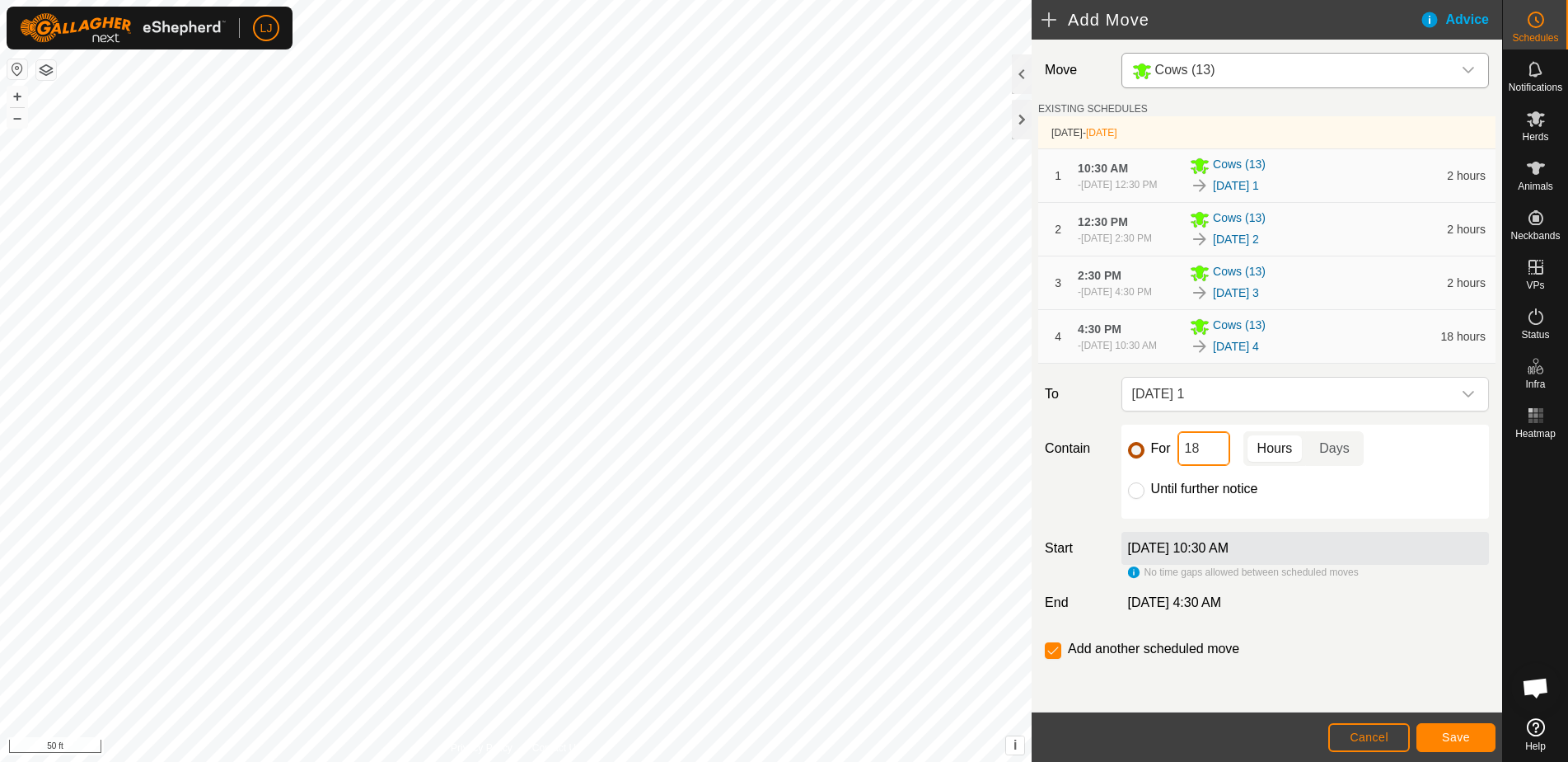
drag, startPoint x: 1169, startPoint y: 480, endPoint x: 1137, endPoint y: 479, distance: 32.0
click at [1147, 466] on div "For 18 Hours Days" at bounding box center [1305, 448] width 354 height 34
type input "2"
click at [1447, 742] on span "Save" at bounding box center [1456, 737] width 28 height 13
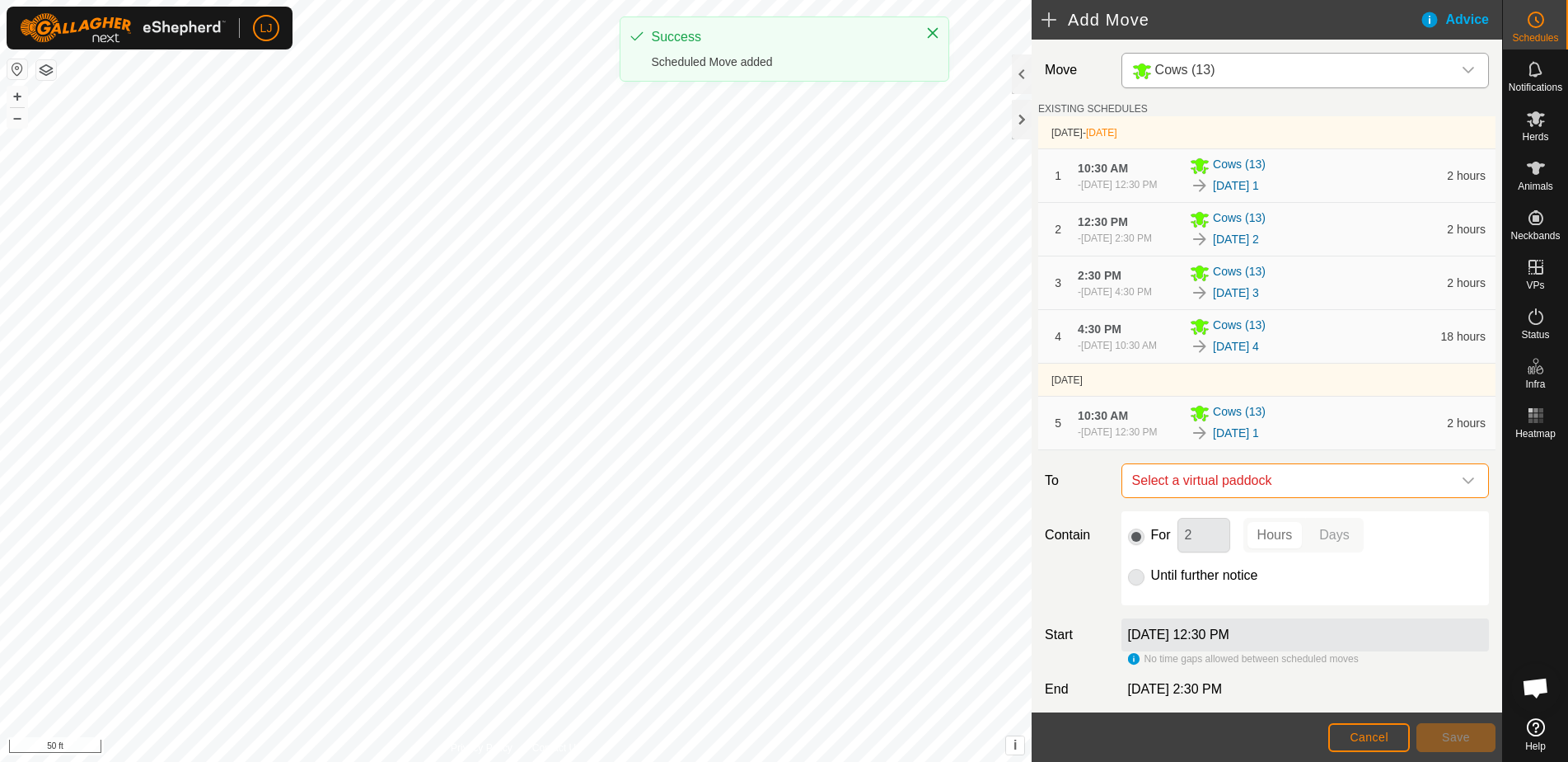
click at [1327, 498] on span "Select a virtual paddock" at bounding box center [1288, 480] width 326 height 33
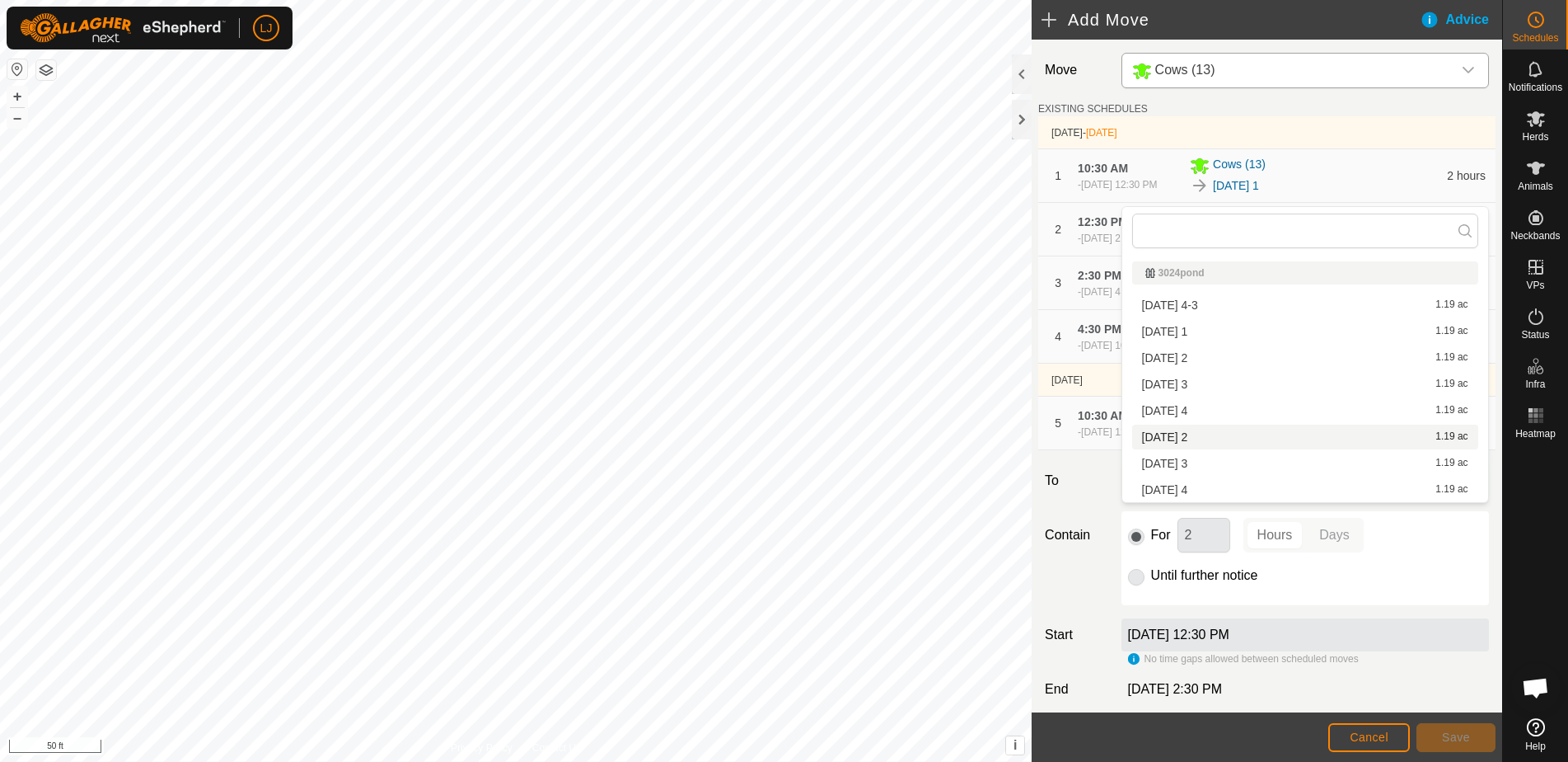
click at [1279, 441] on li "[DATE] 2 1.19 ac" at bounding box center [1305, 436] width 346 height 24
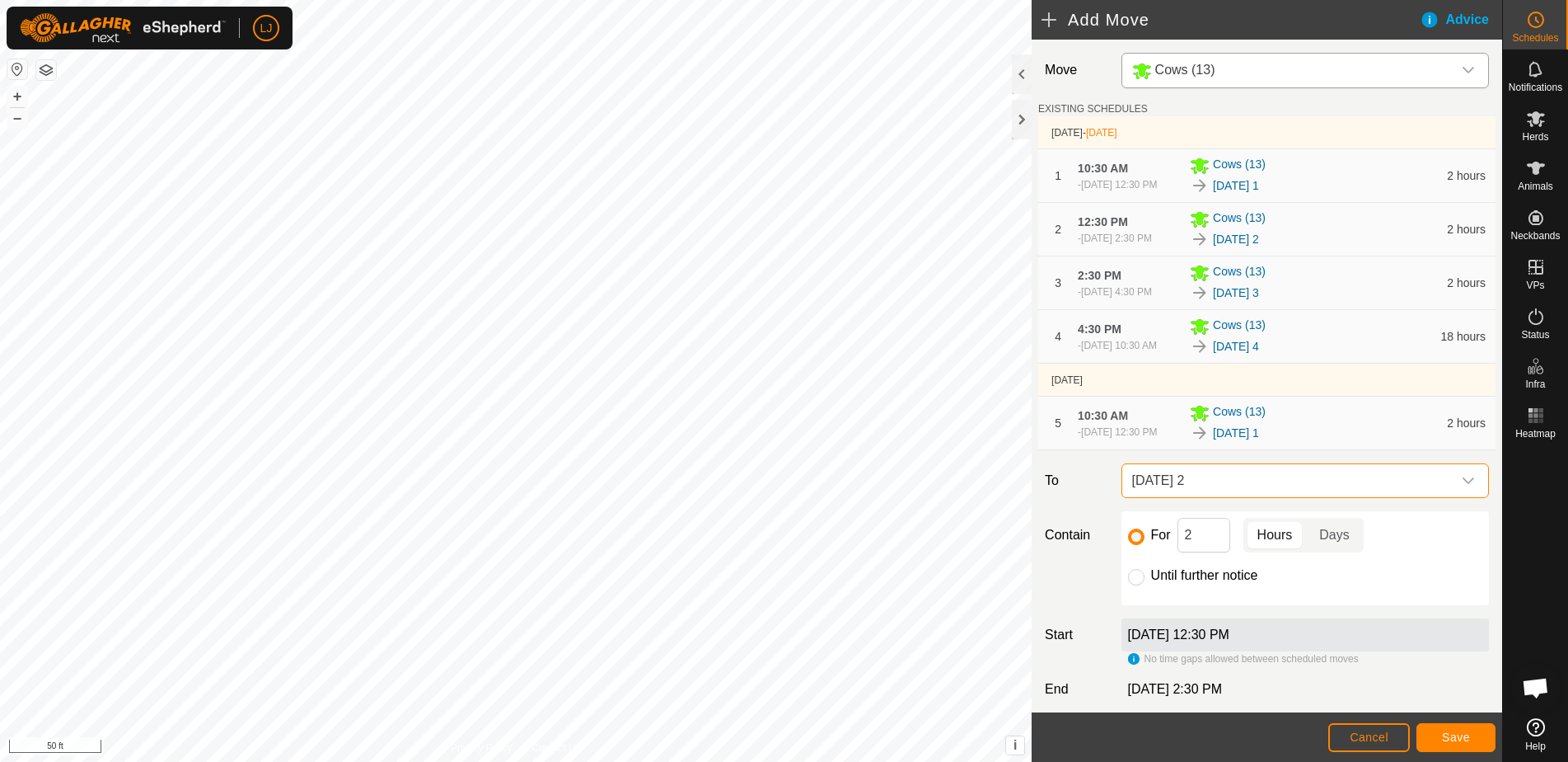
click at [1457, 746] on button "Save" at bounding box center [1457, 738] width 79 height 29
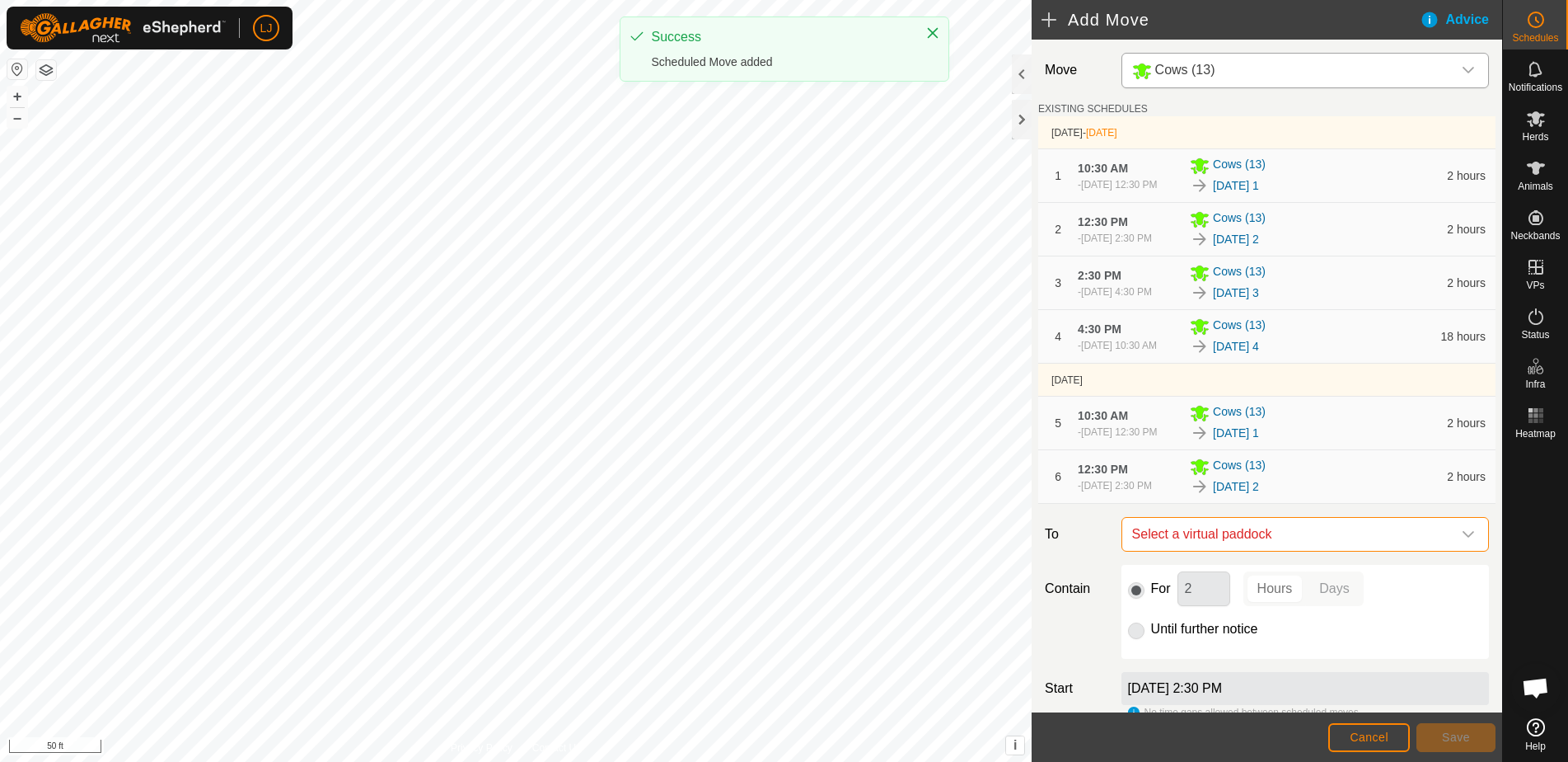
click at [1332, 551] on span "Select a virtual paddock" at bounding box center [1288, 534] width 326 height 33
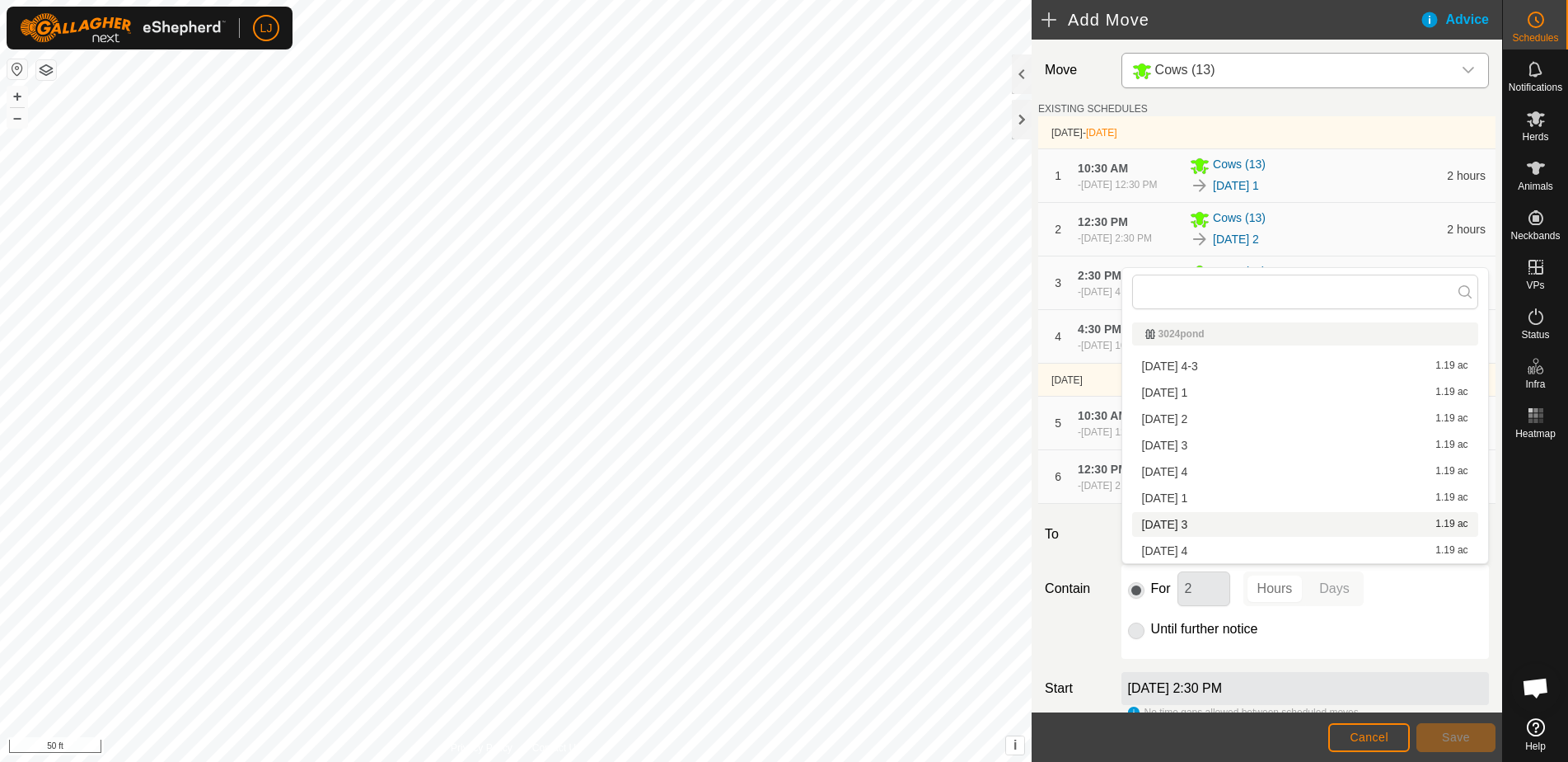
click at [1242, 526] on li "[DATE] 3 1.19 ac" at bounding box center [1305, 524] width 346 height 24
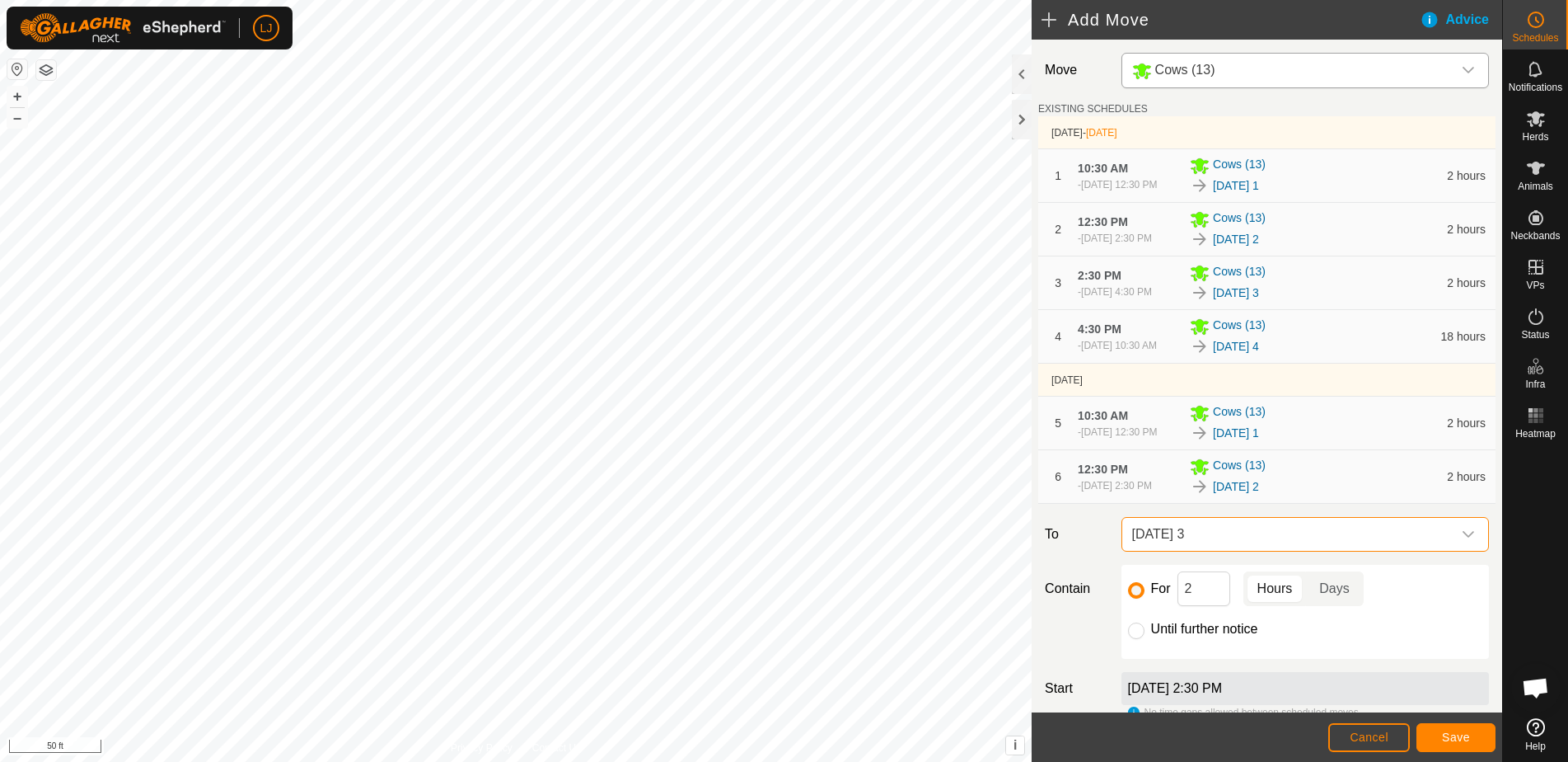
click at [1483, 737] on button "Save" at bounding box center [1457, 738] width 79 height 29
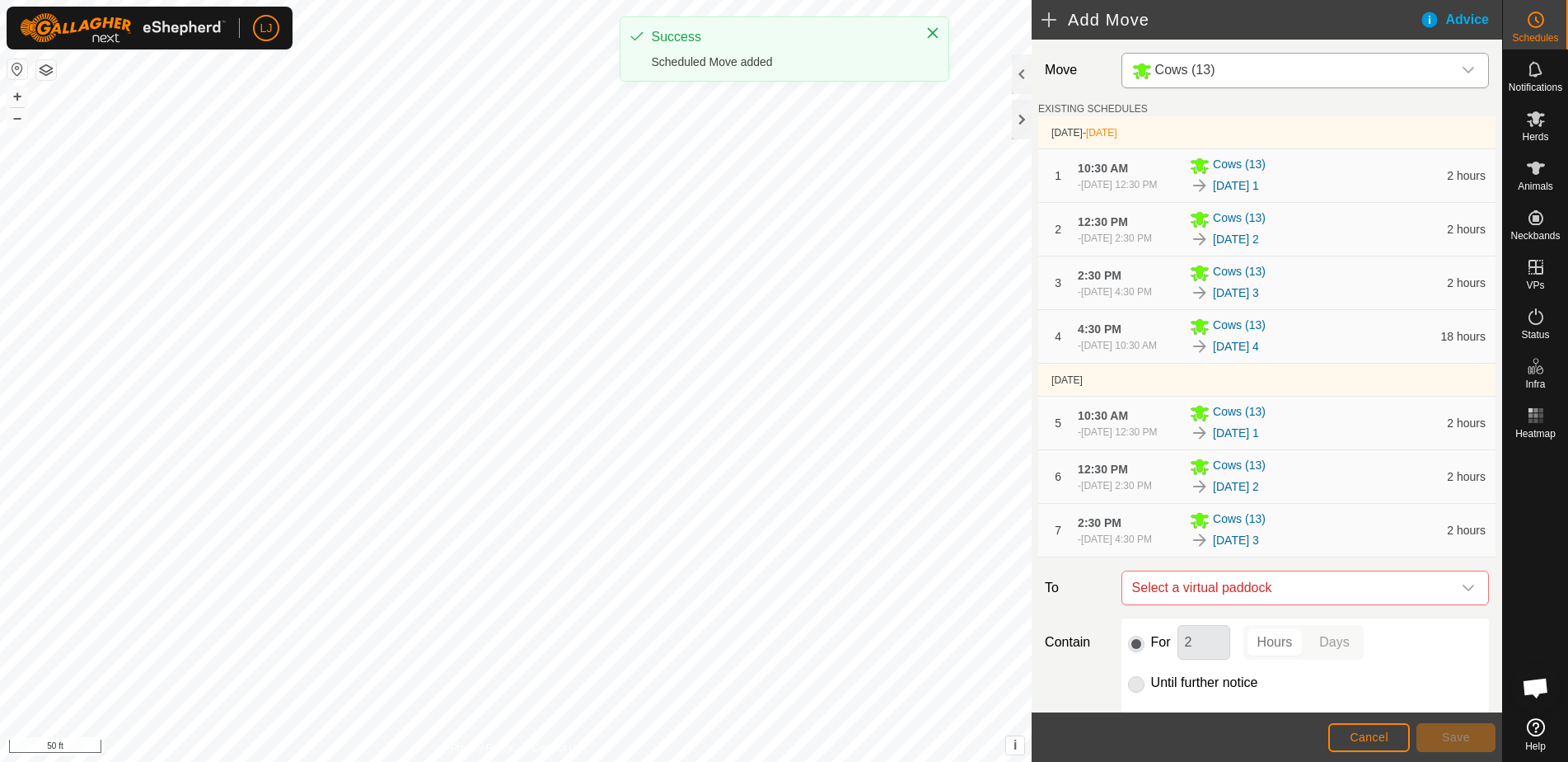
scroll to position [2, 0]
click at [1333, 603] on span "Select a virtual paddock" at bounding box center [1288, 586] width 326 height 33
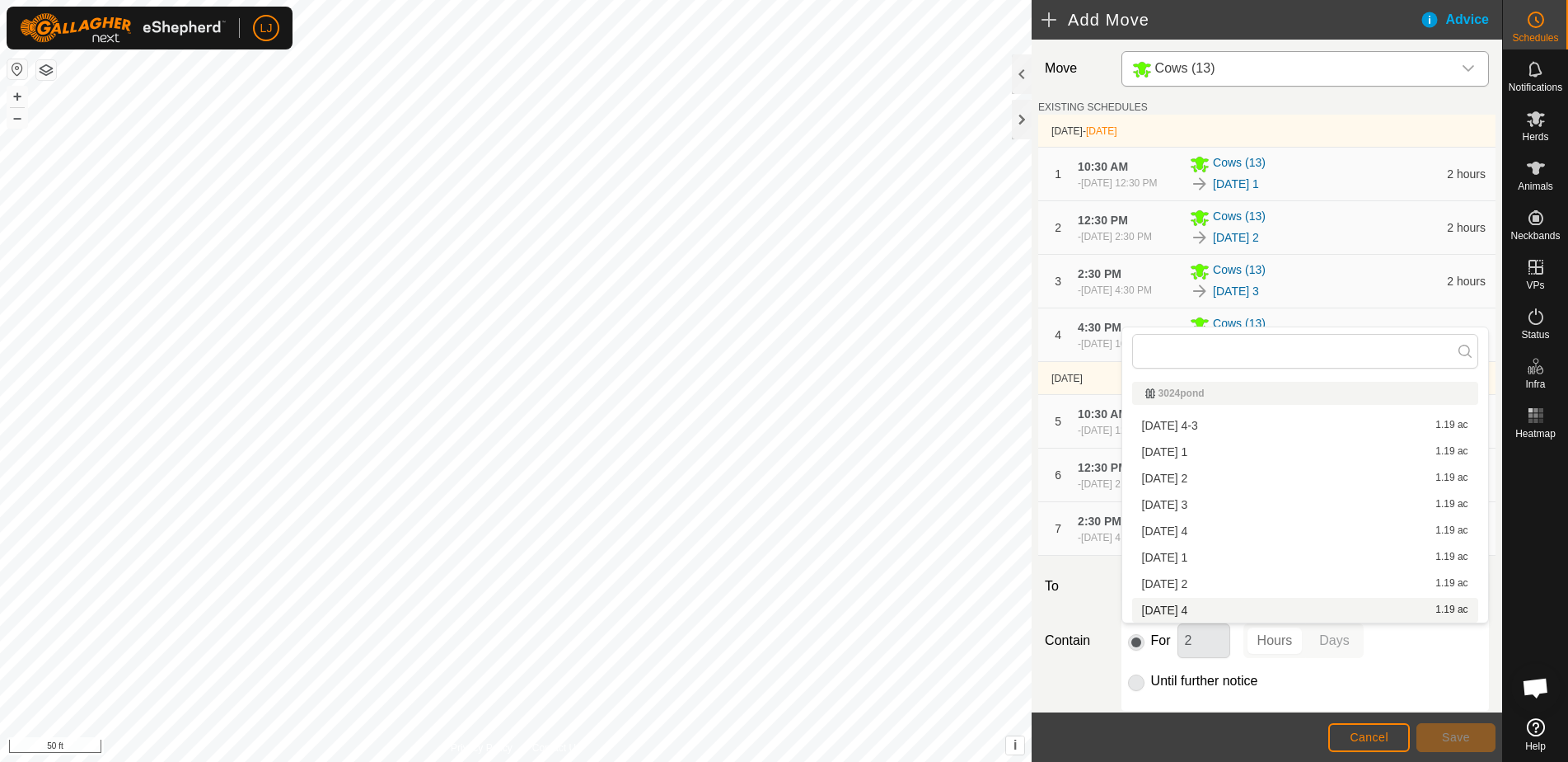
click at [1240, 599] on li "[DATE] 4 1.19 ac" at bounding box center [1305, 610] width 346 height 24
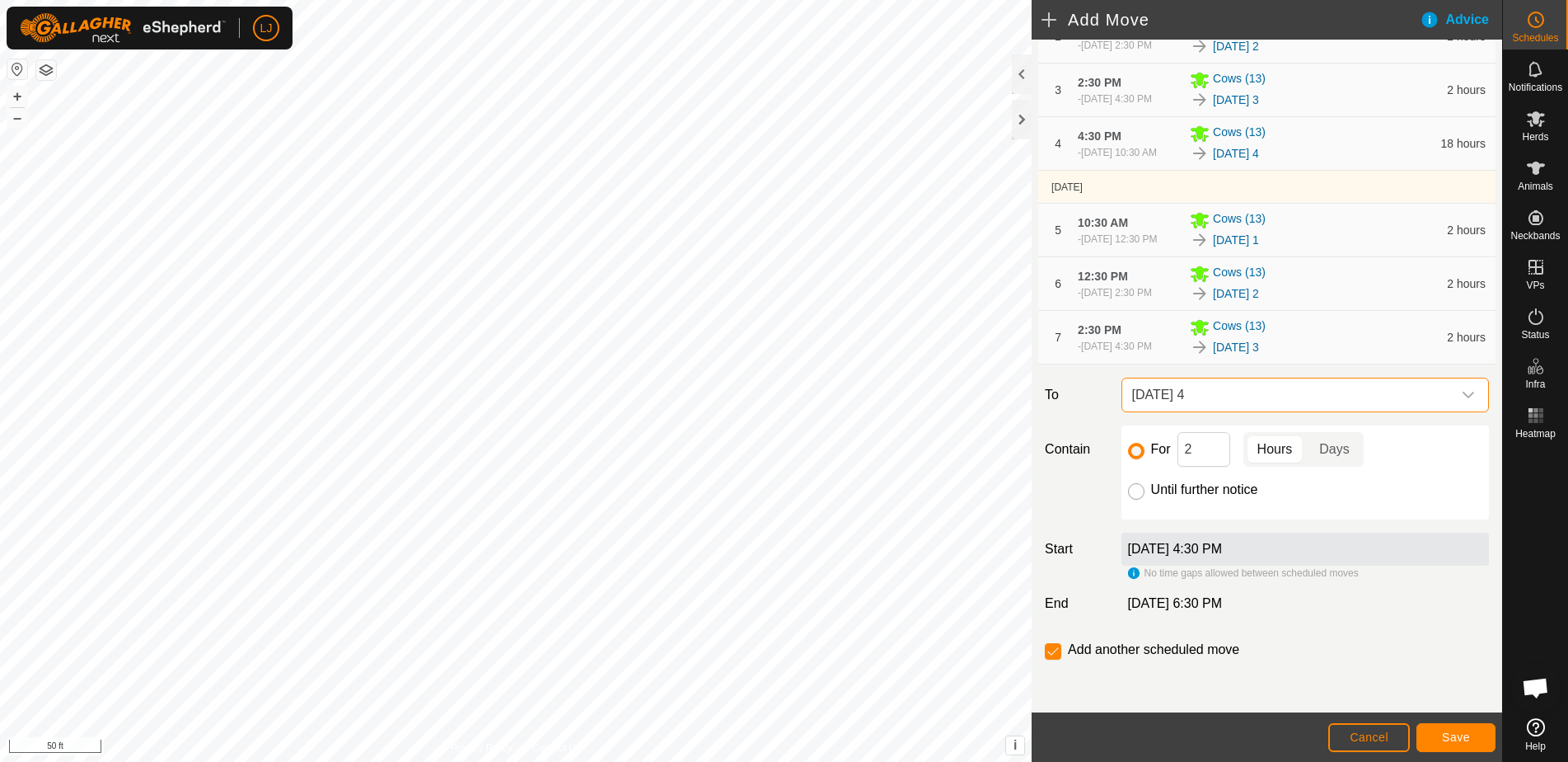
scroll to position [246, 0]
click at [1134, 492] on input "Until further notice" at bounding box center [1136, 491] width 16 height 16
radio input "true"
checkbox input "false"
click at [1454, 736] on span "Save" at bounding box center [1456, 737] width 28 height 13
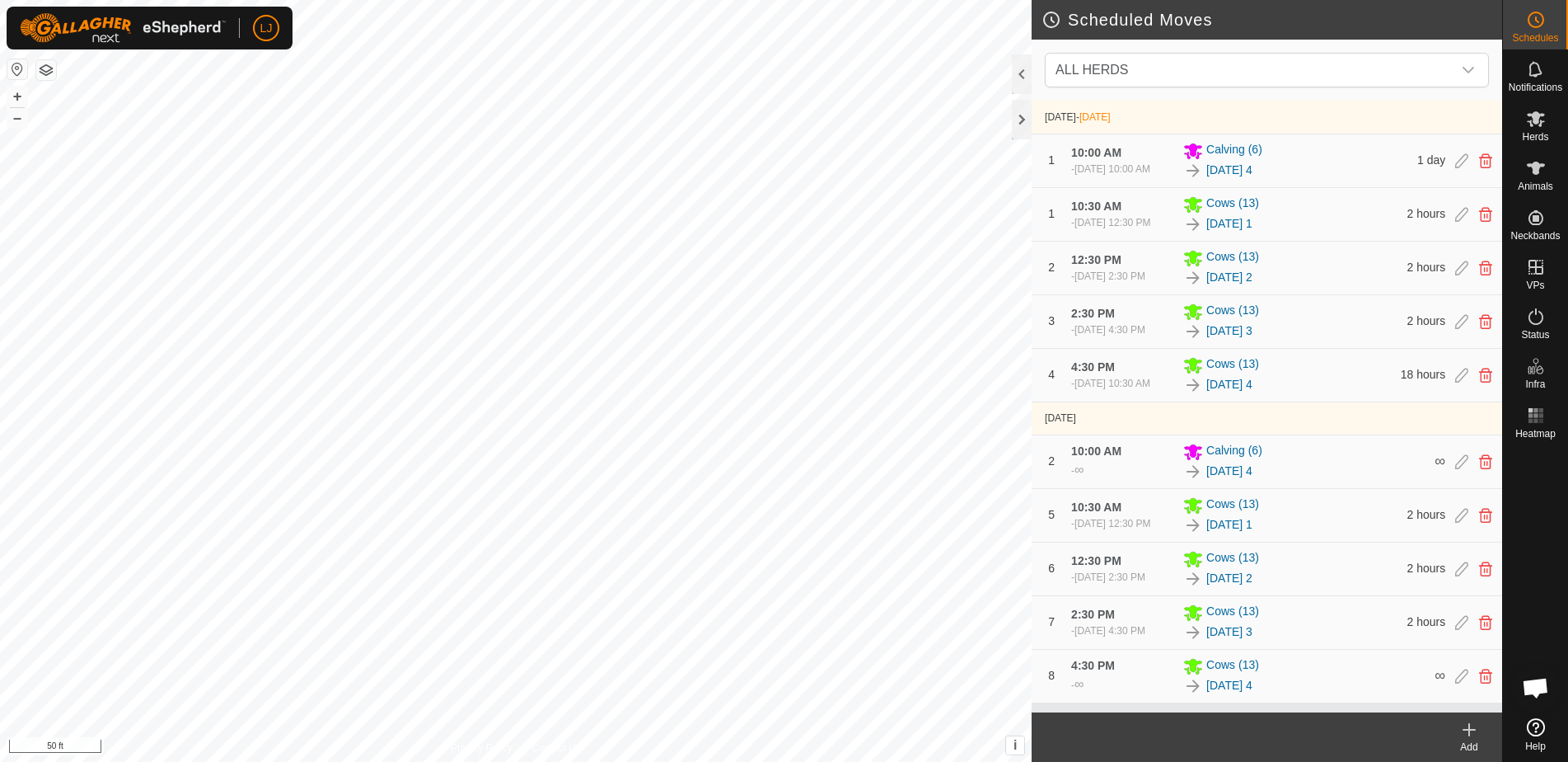
scroll to position [49, 0]
